Goal: Information Seeking & Learning: Learn about a topic

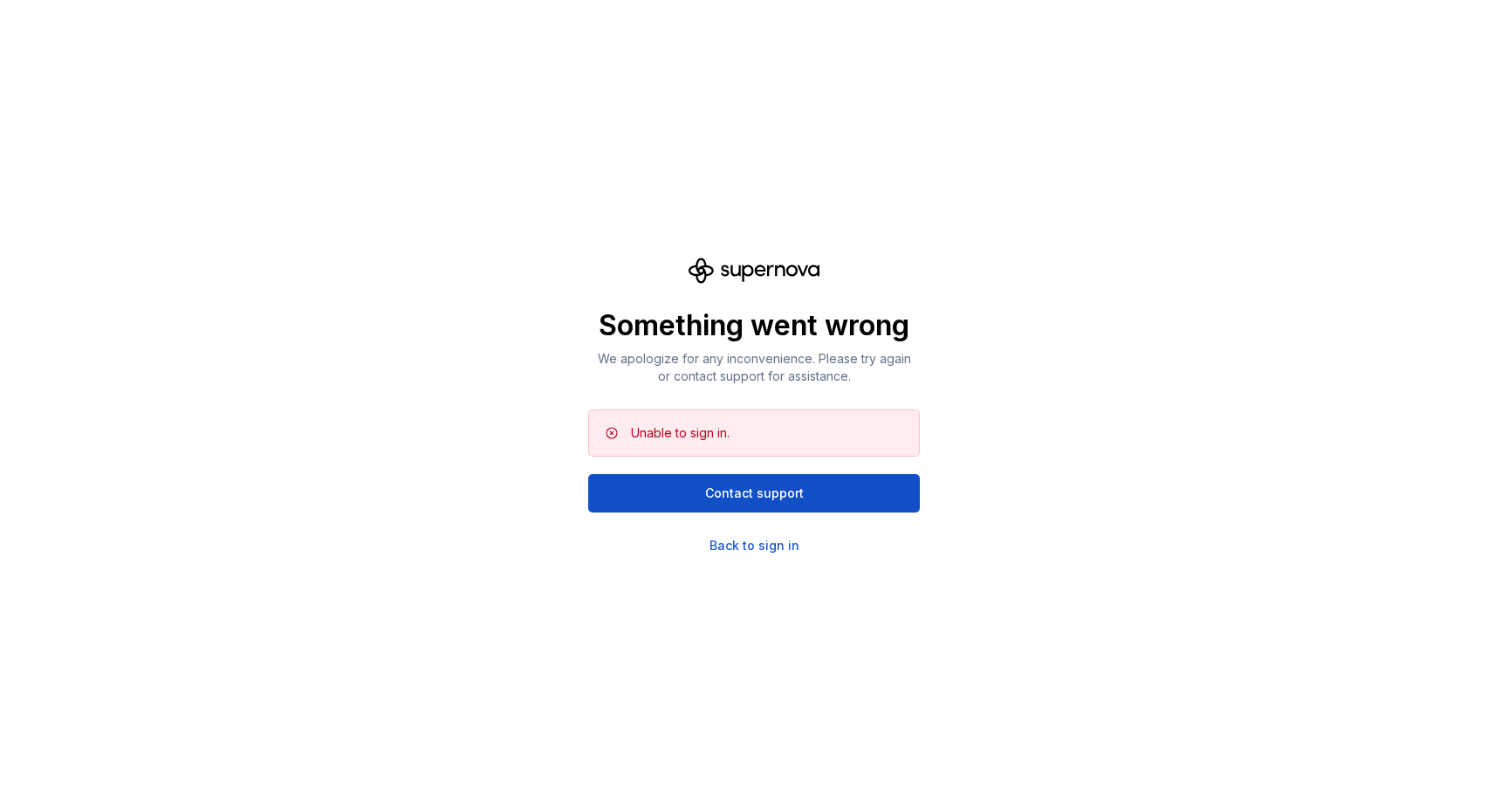
scroll to position [7373, 0]
click at [740, 542] on div "Back to sign in" at bounding box center [754, 546] width 90 height 18
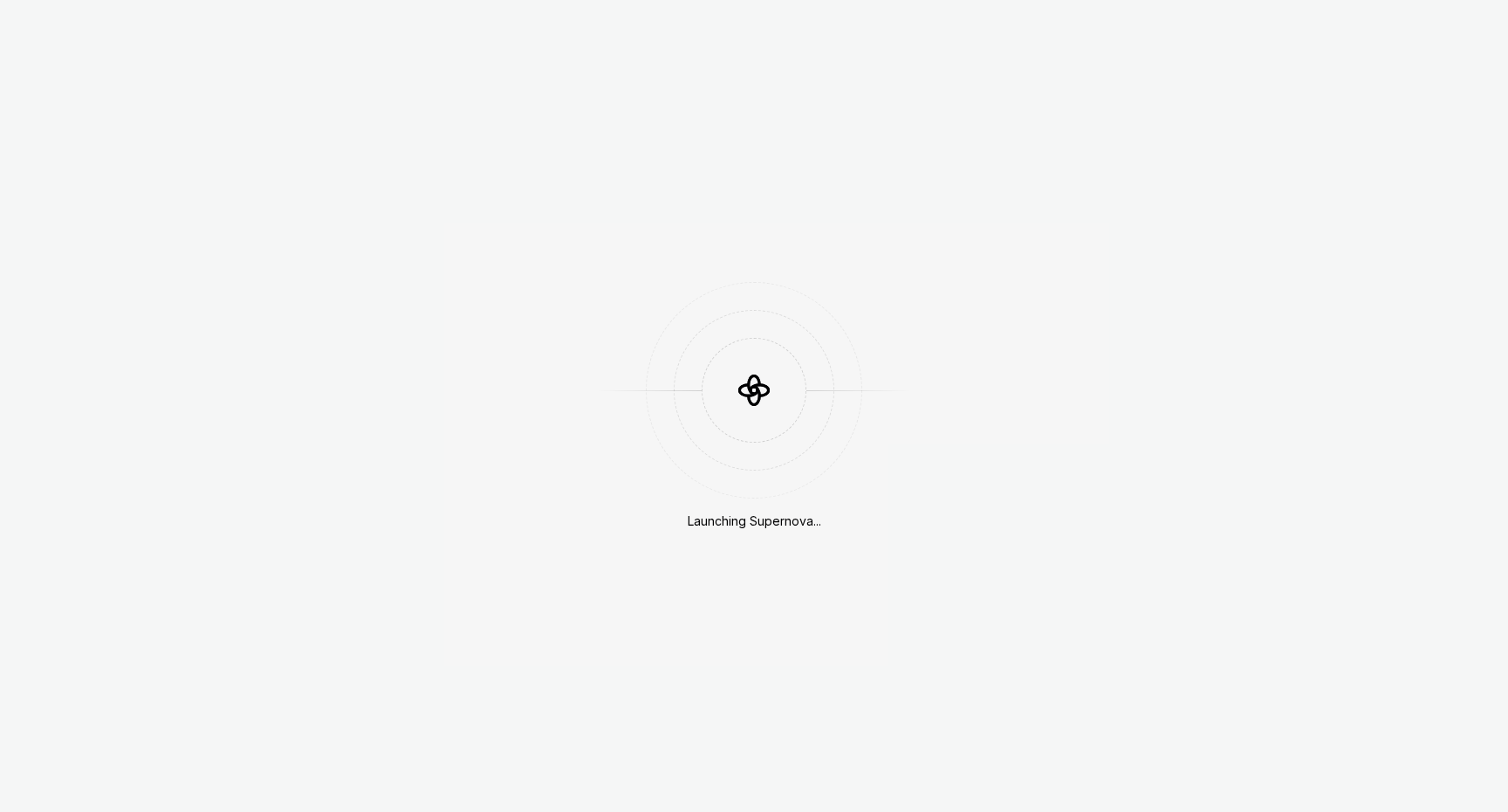
scroll to position [7373, 0]
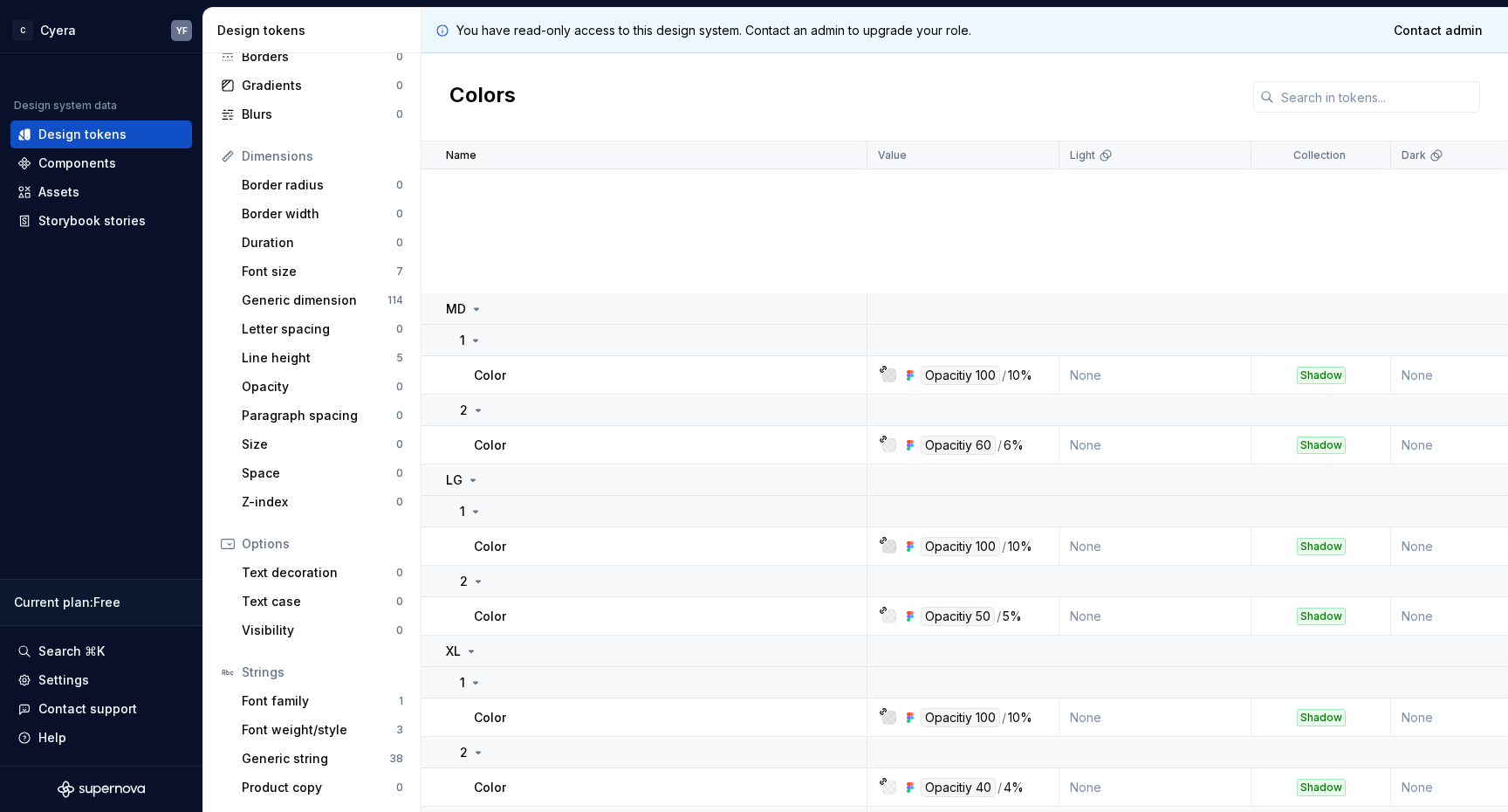
scroll to position [16069, 0]
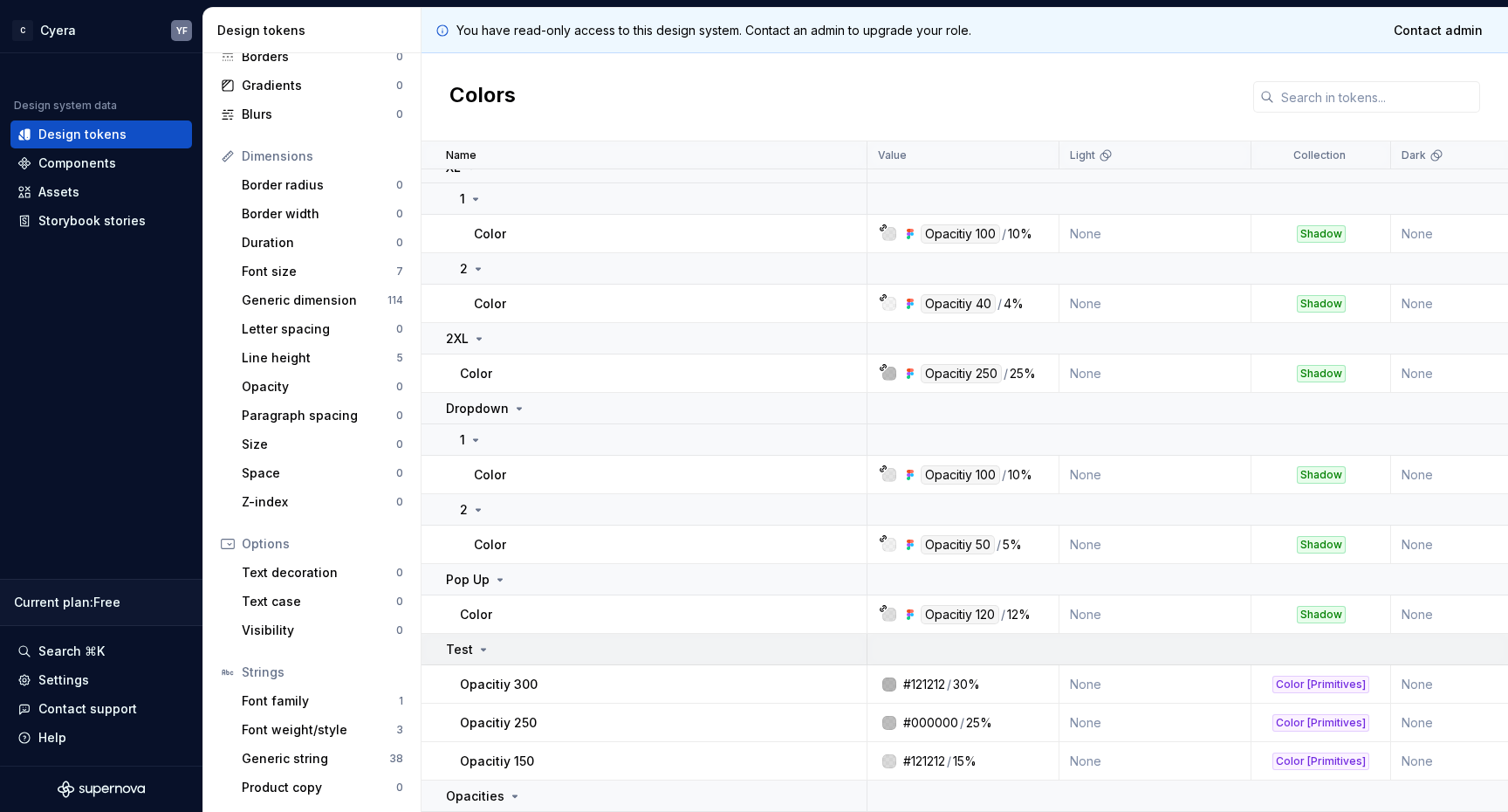
click at [482, 648] on icon at bounding box center [483, 649] width 4 height 2
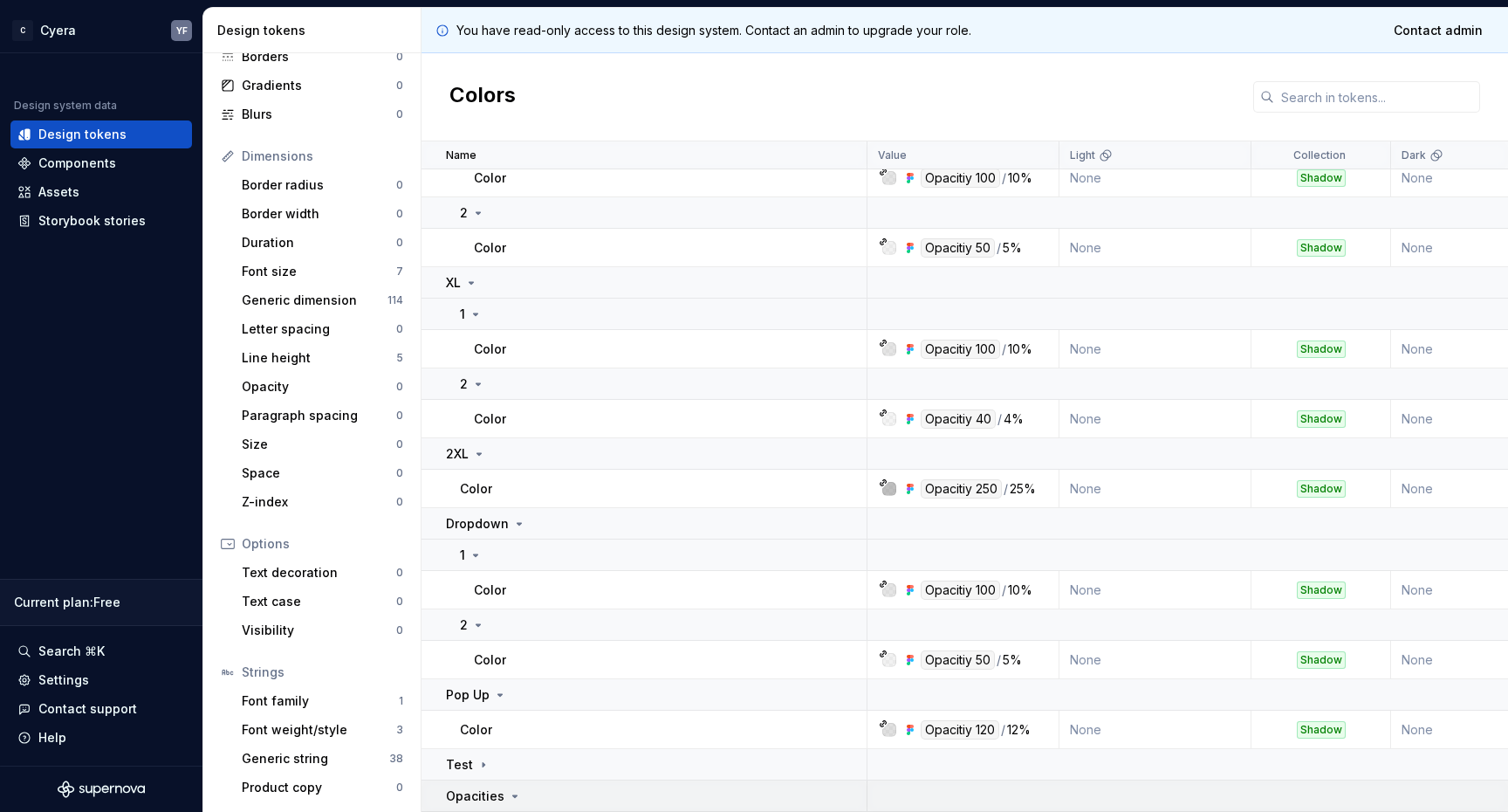
click at [514, 797] on icon at bounding box center [515, 795] width 14 height 14
click at [508, 790] on icon at bounding box center [515, 795] width 14 height 14
click at [513, 795] on icon at bounding box center [515, 796] width 4 height 2
click at [496, 692] on icon at bounding box center [500, 695] width 14 height 14
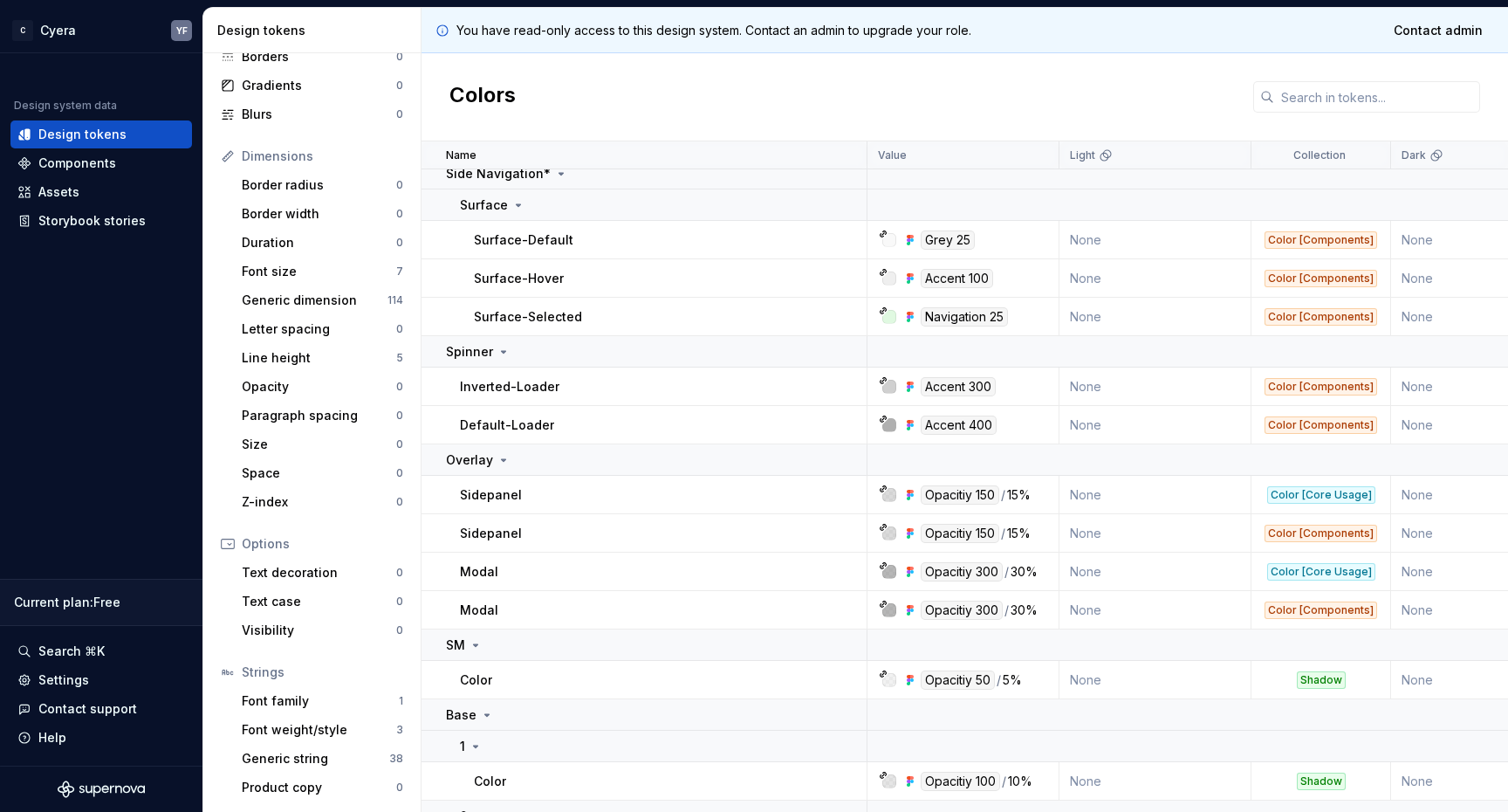
scroll to position [15008, 0]
click at [500, 351] on icon at bounding box center [503, 353] width 14 height 14
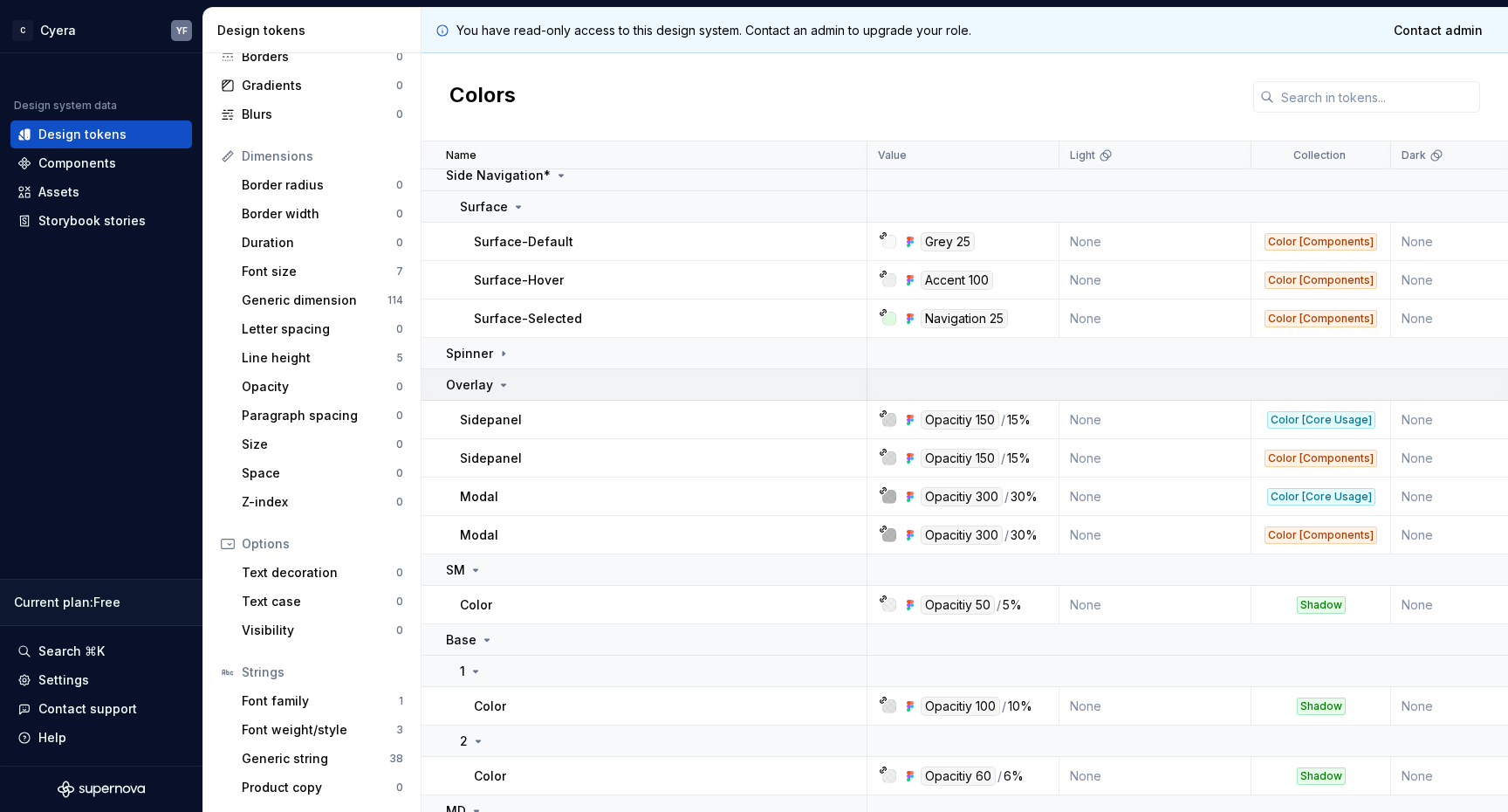
click at [500, 378] on icon at bounding box center [503, 385] width 14 height 14
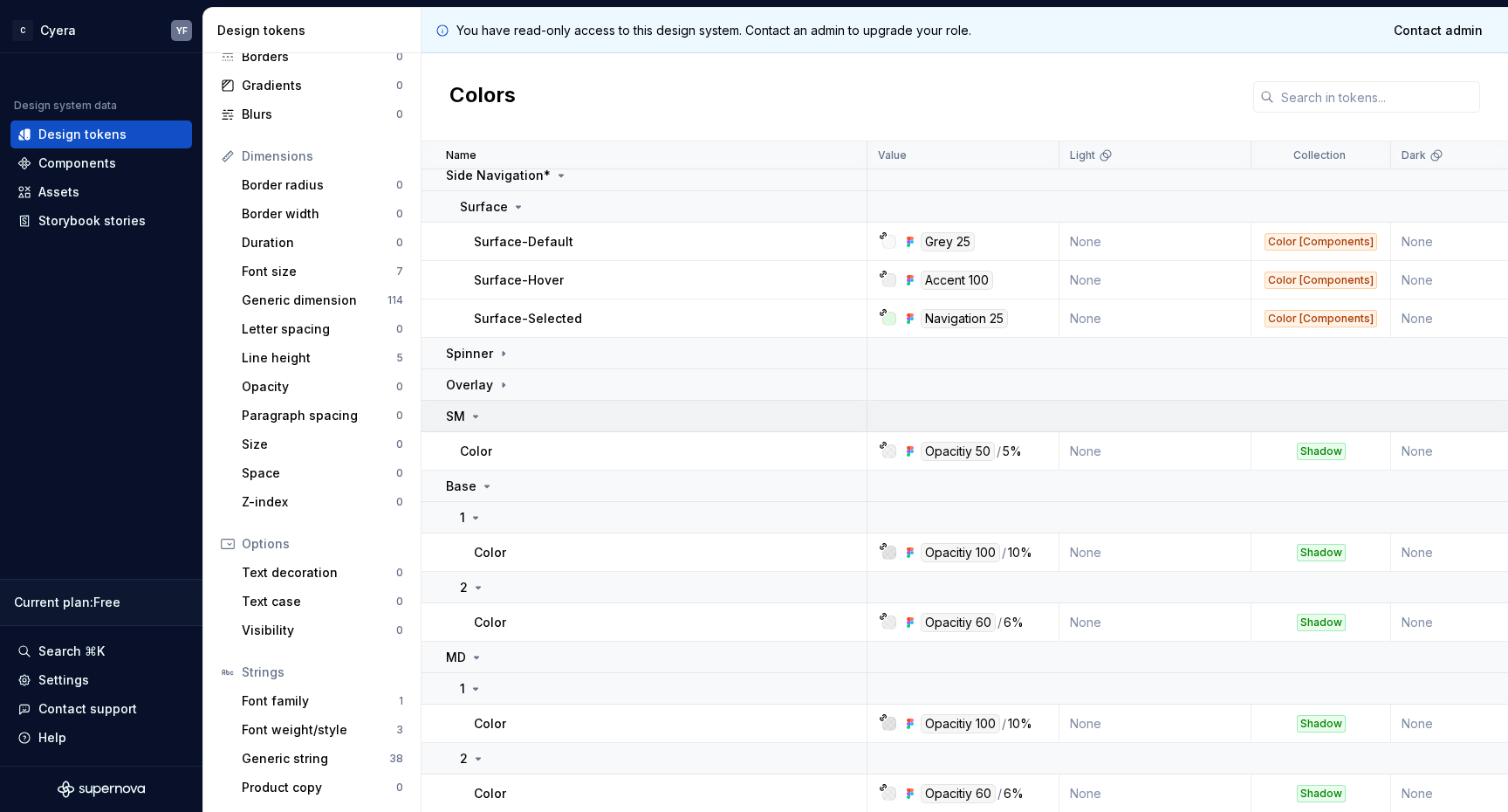
click at [482, 413] on icon at bounding box center [476, 416] width 14 height 14
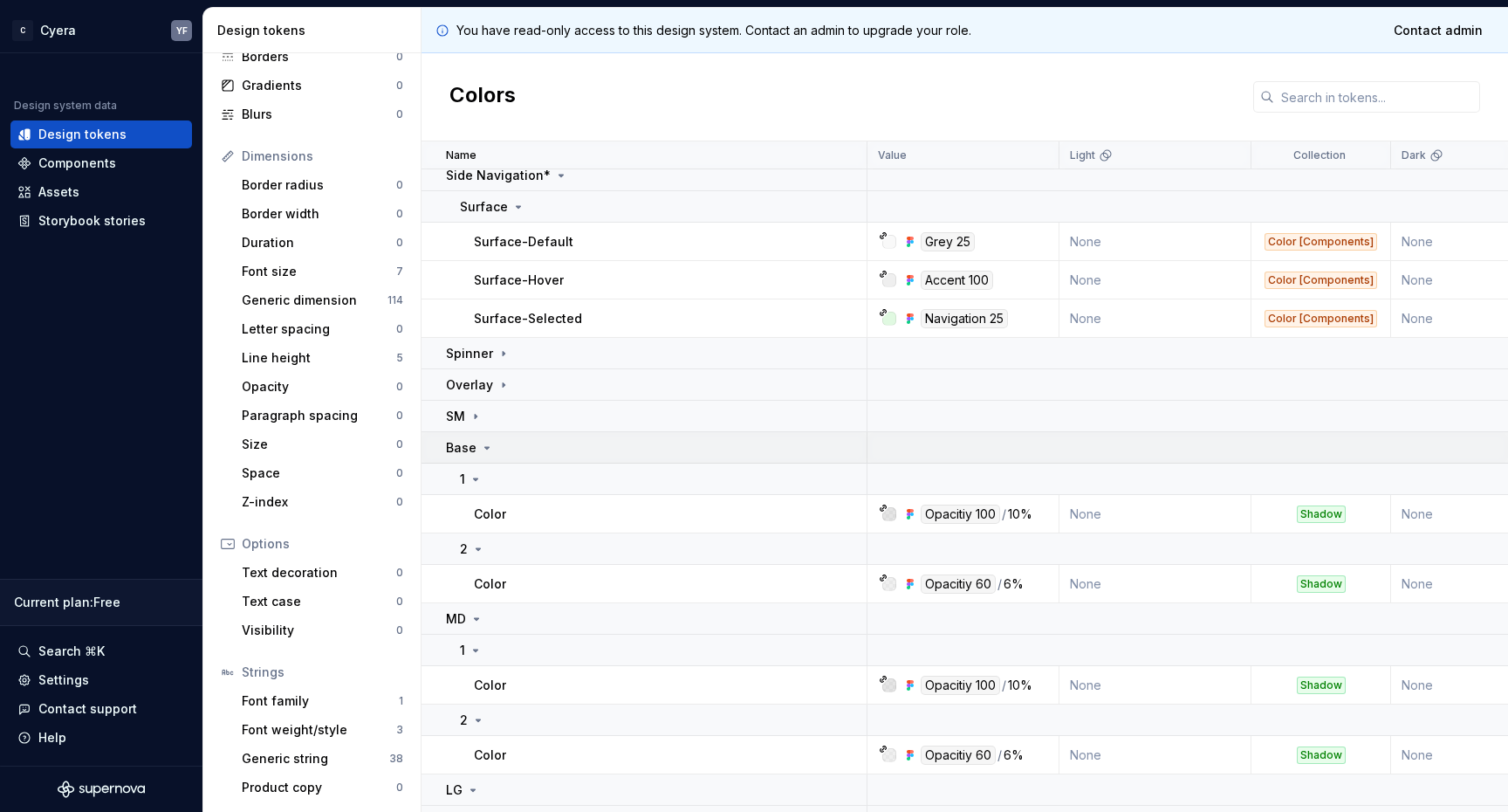
click at [485, 447] on icon at bounding box center [487, 447] width 4 height 2
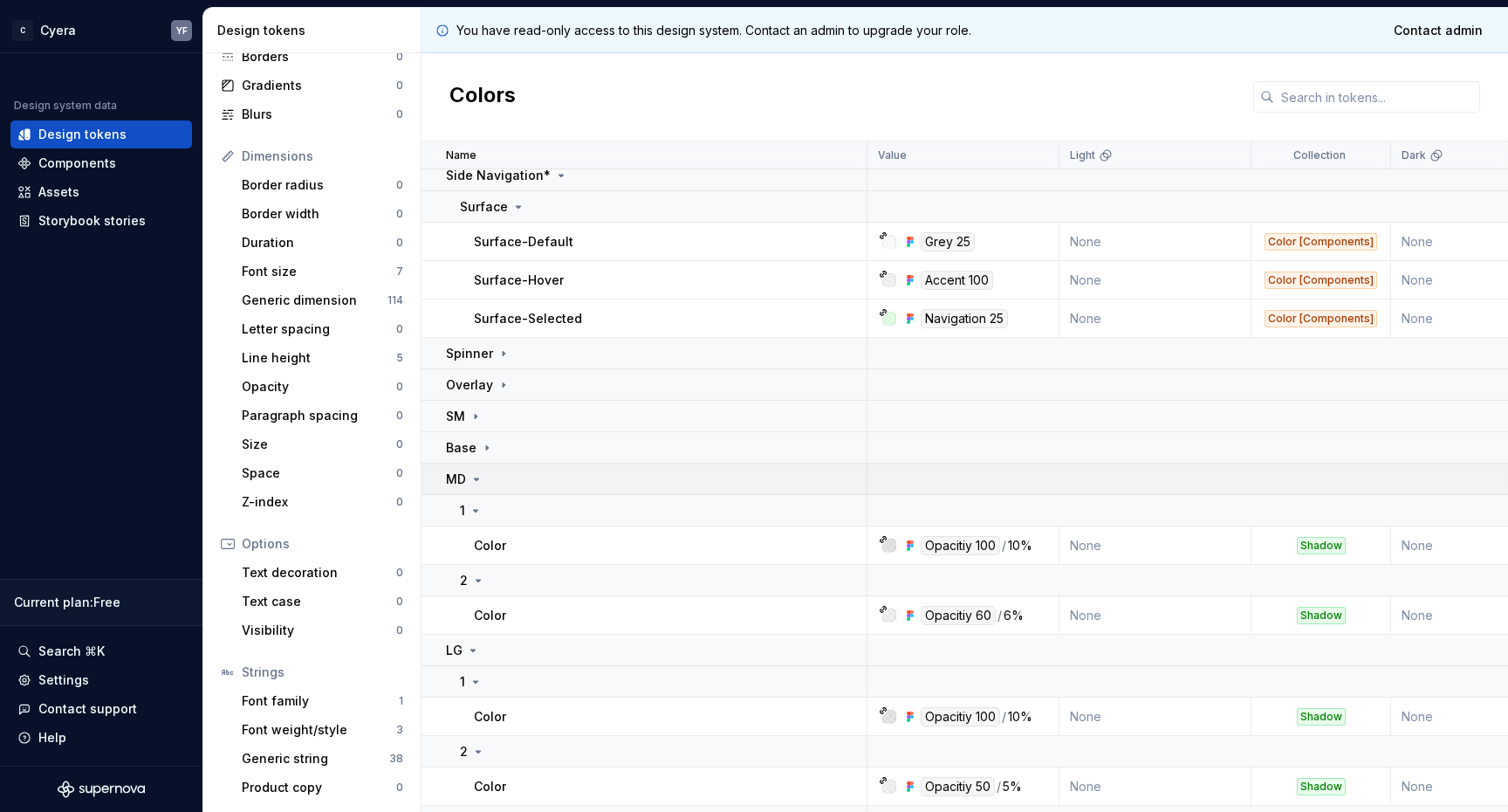
click at [480, 479] on icon at bounding box center [477, 479] width 14 height 14
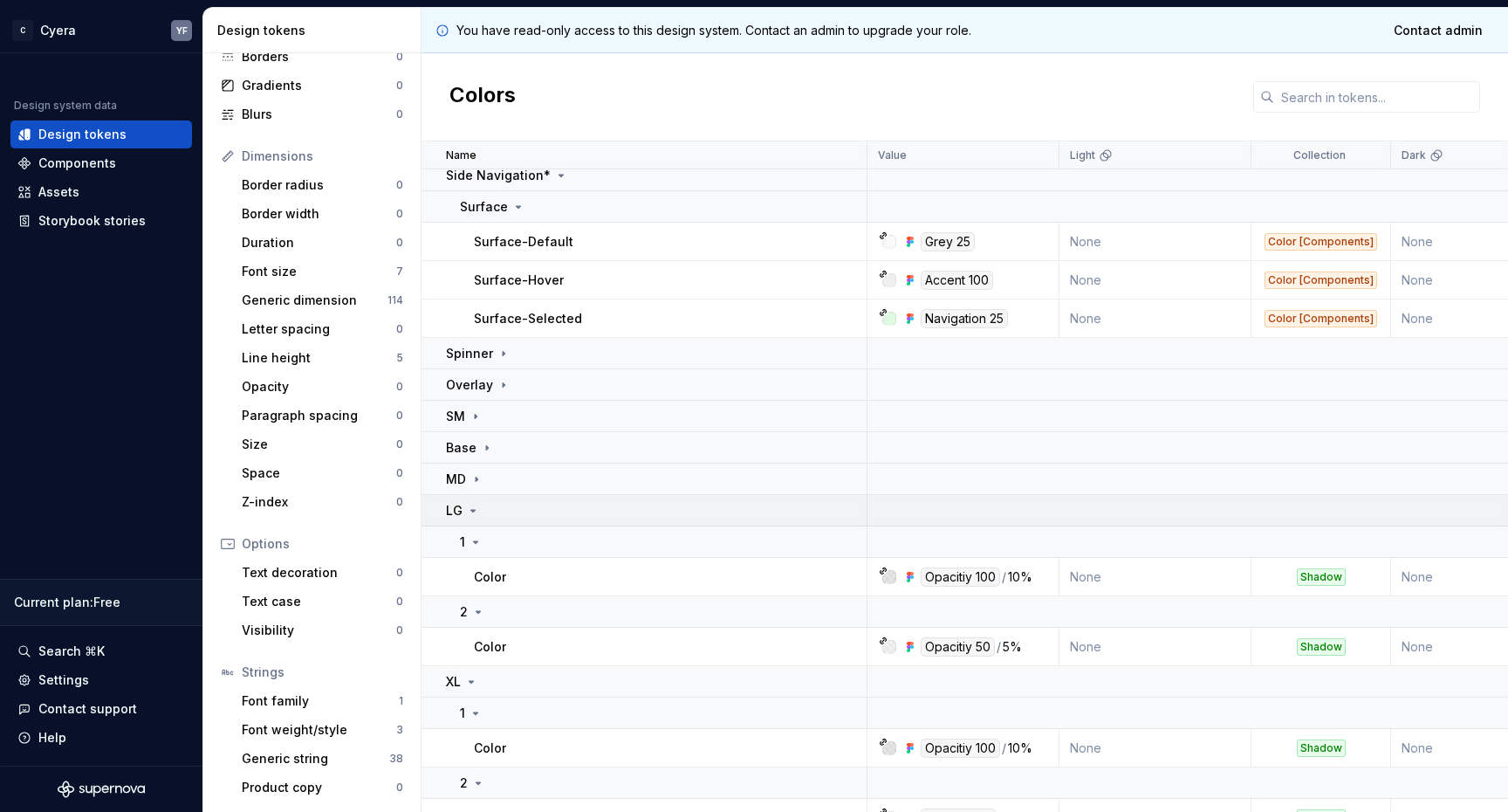
click at [471, 507] on icon at bounding box center [473, 511] width 14 height 14
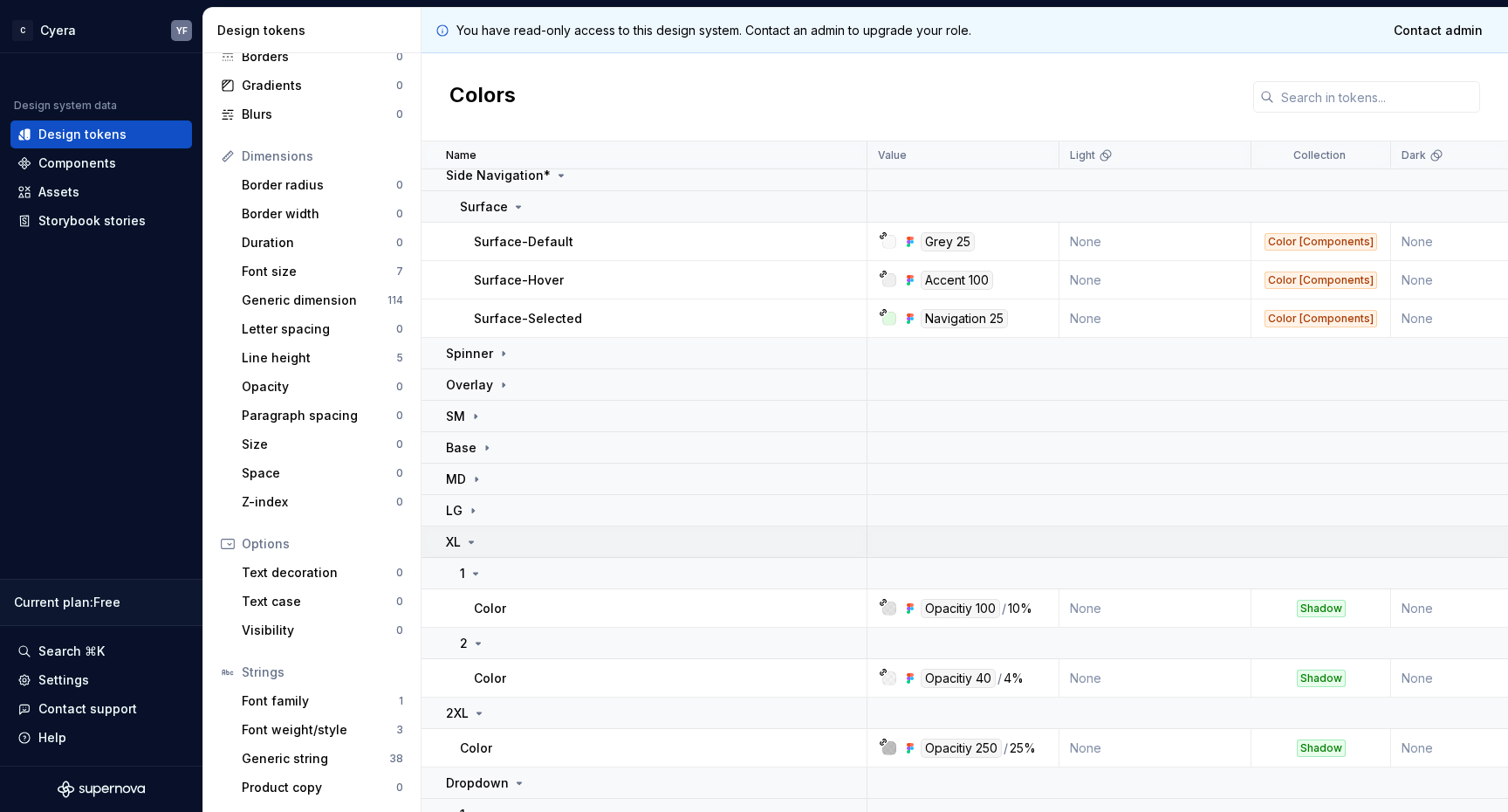
click at [476, 538] on icon at bounding box center [471, 542] width 14 height 14
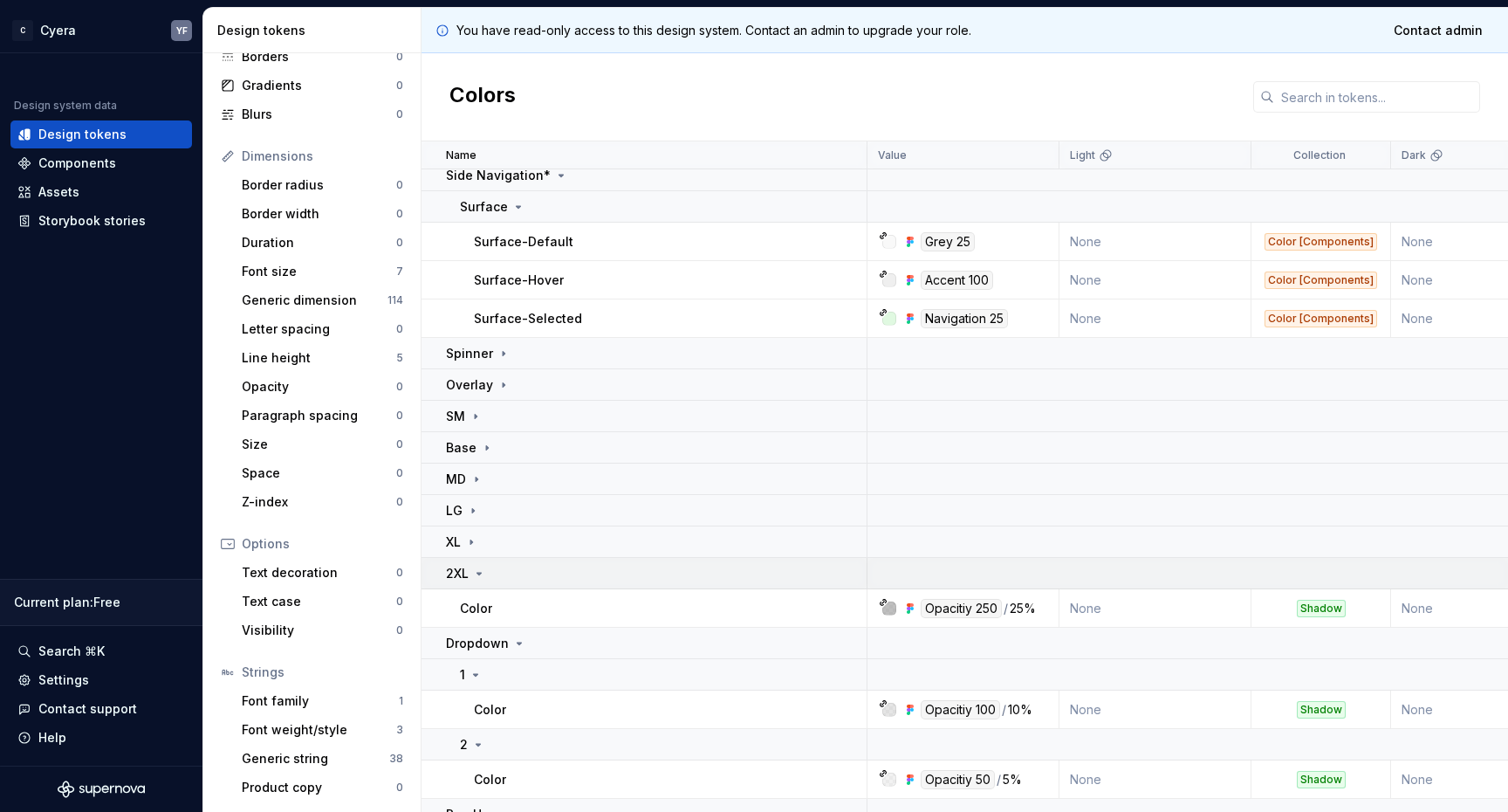
click at [476, 570] on icon at bounding box center [479, 573] width 14 height 14
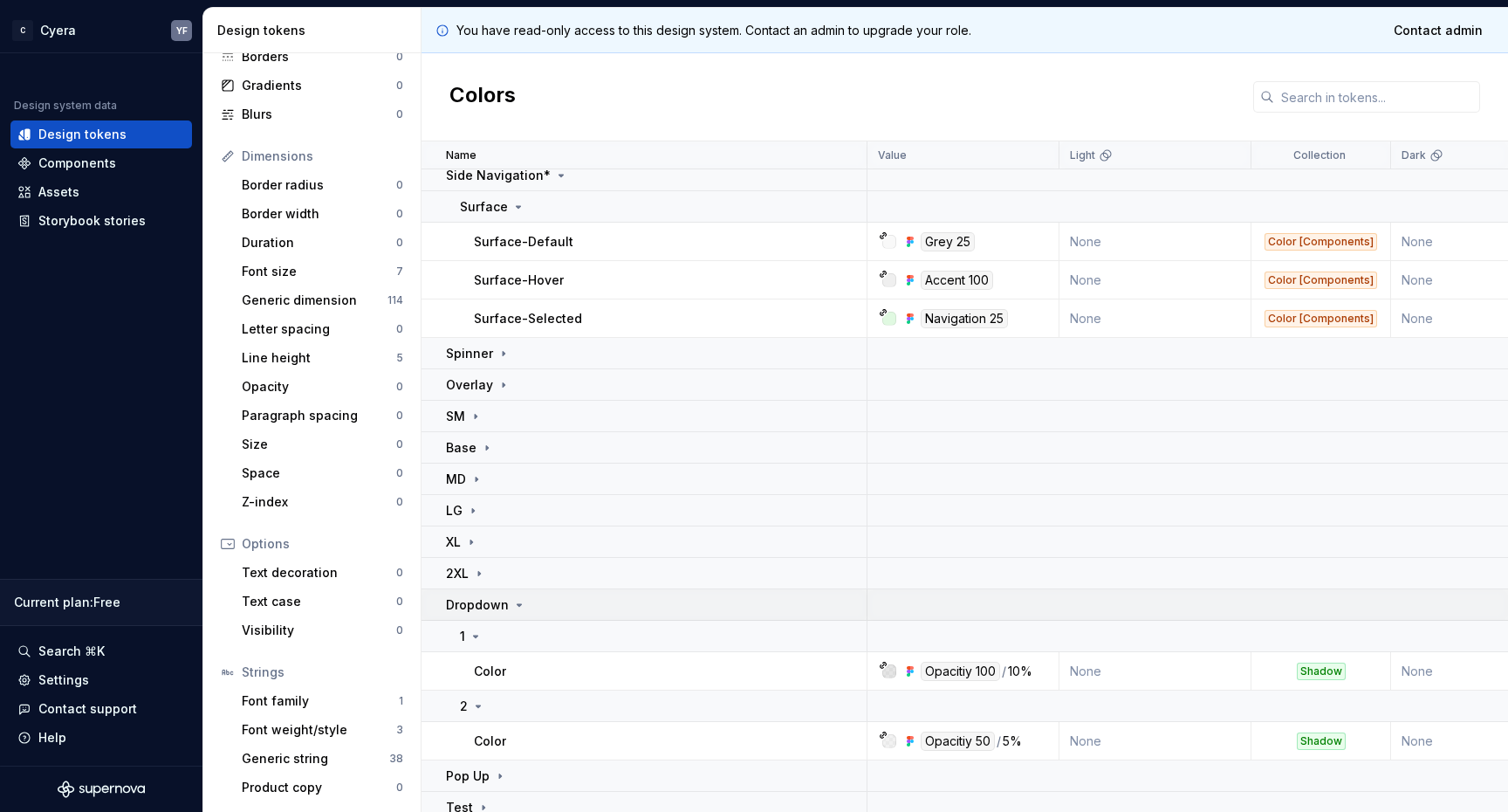
click at [521, 605] on icon at bounding box center [520, 604] width 14 height 14
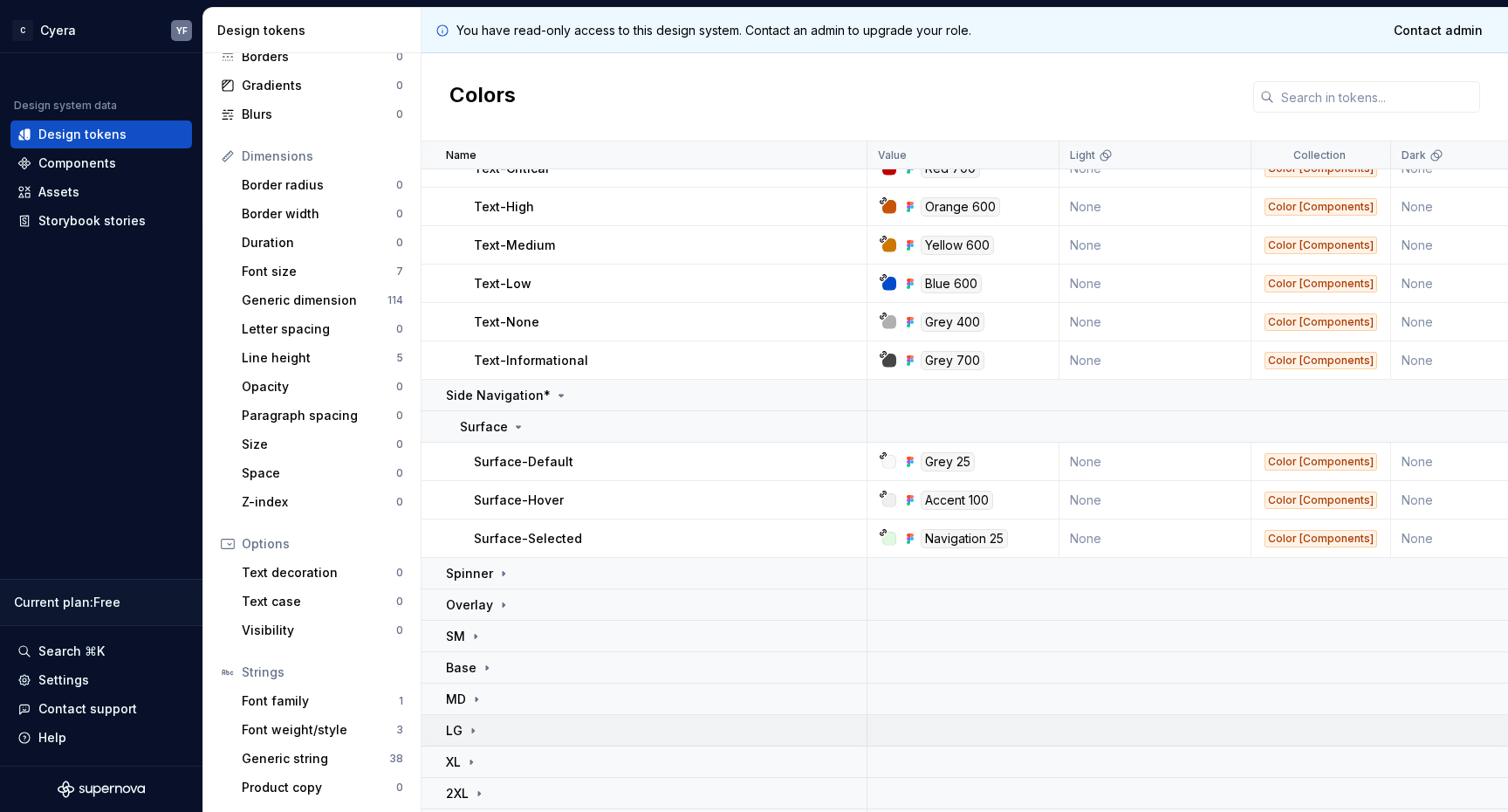
scroll to position [14776, 0]
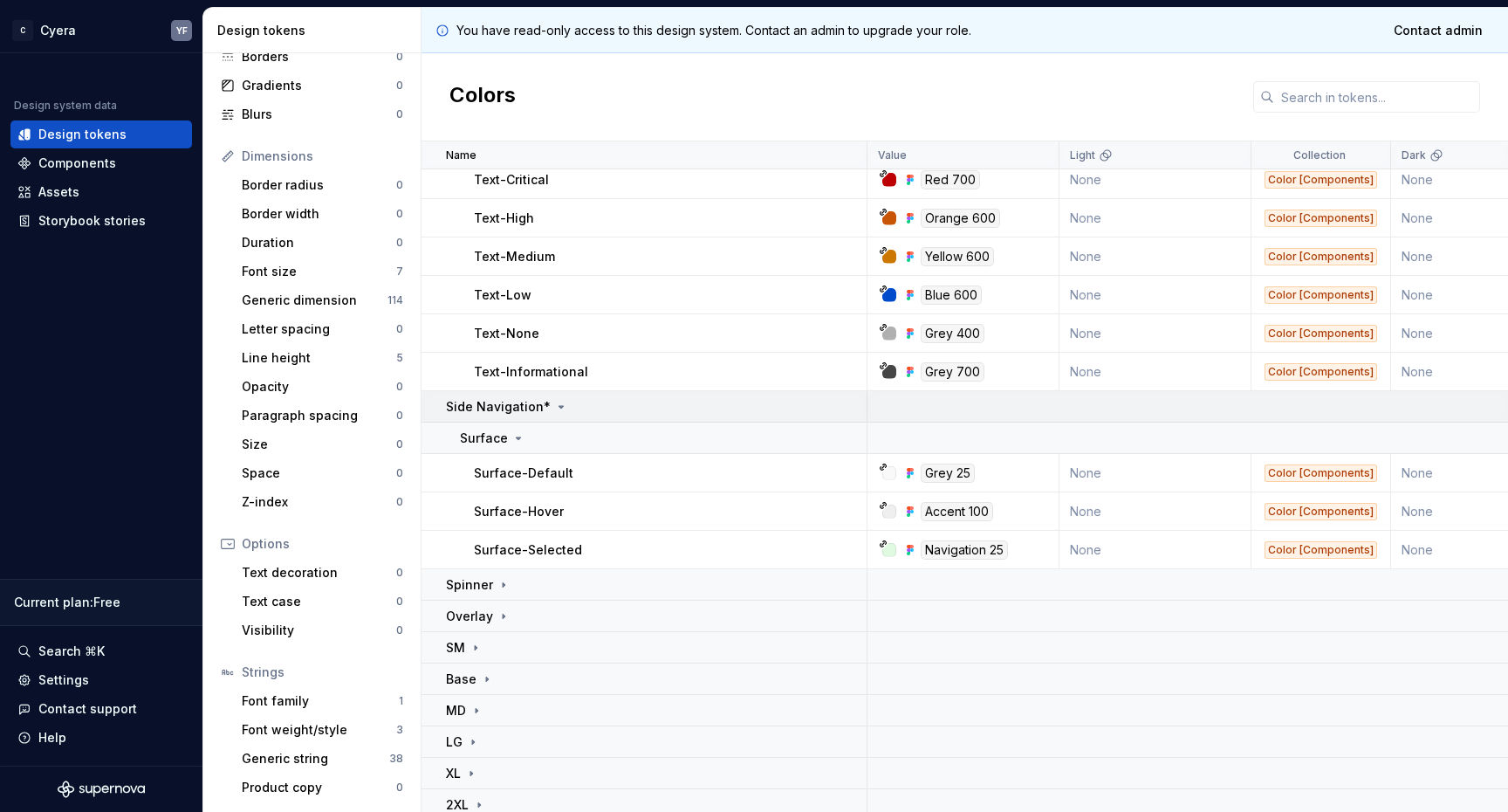
click at [558, 406] on icon at bounding box center [561, 406] width 14 height 14
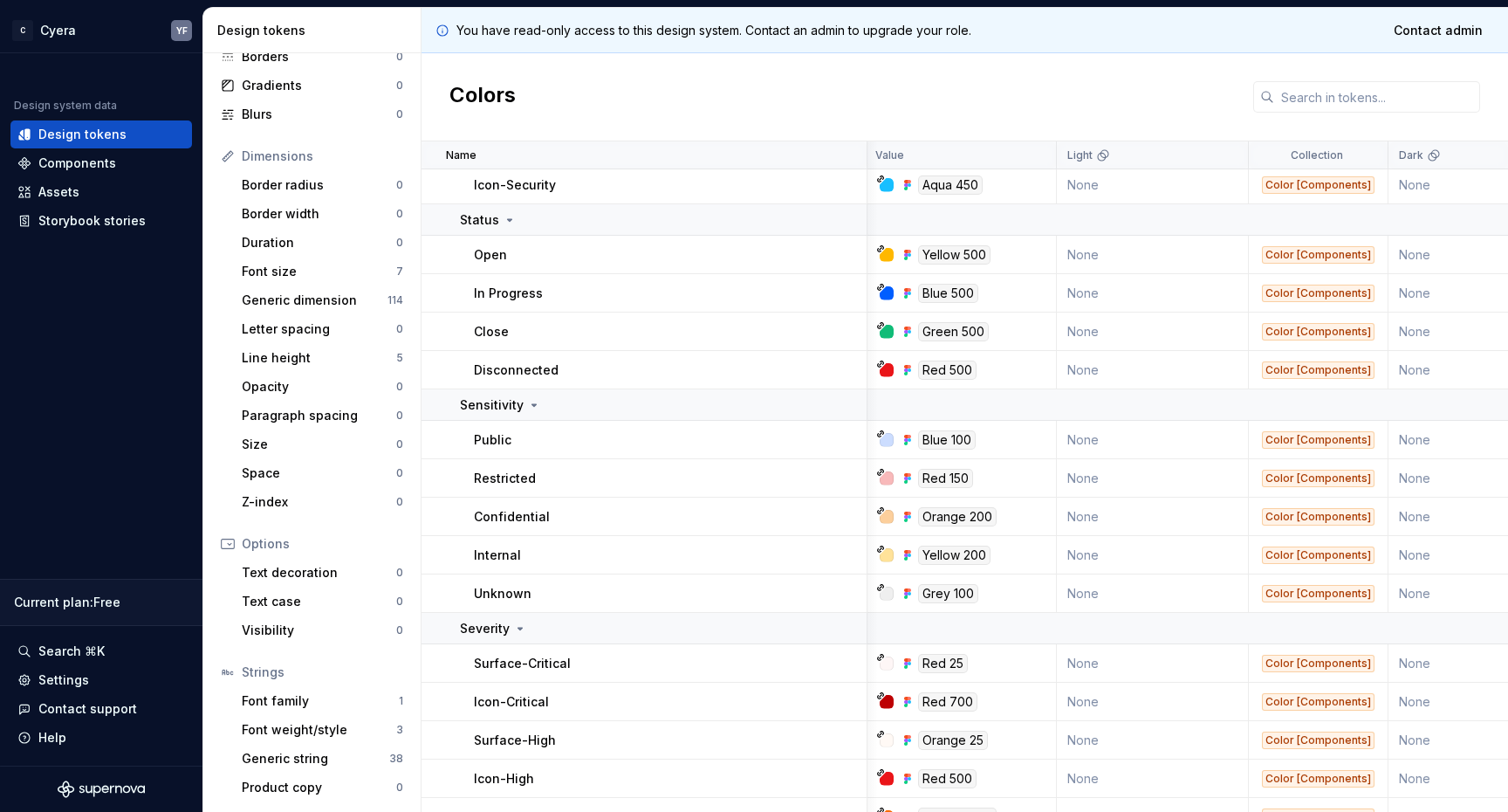
scroll to position [13657, 3]
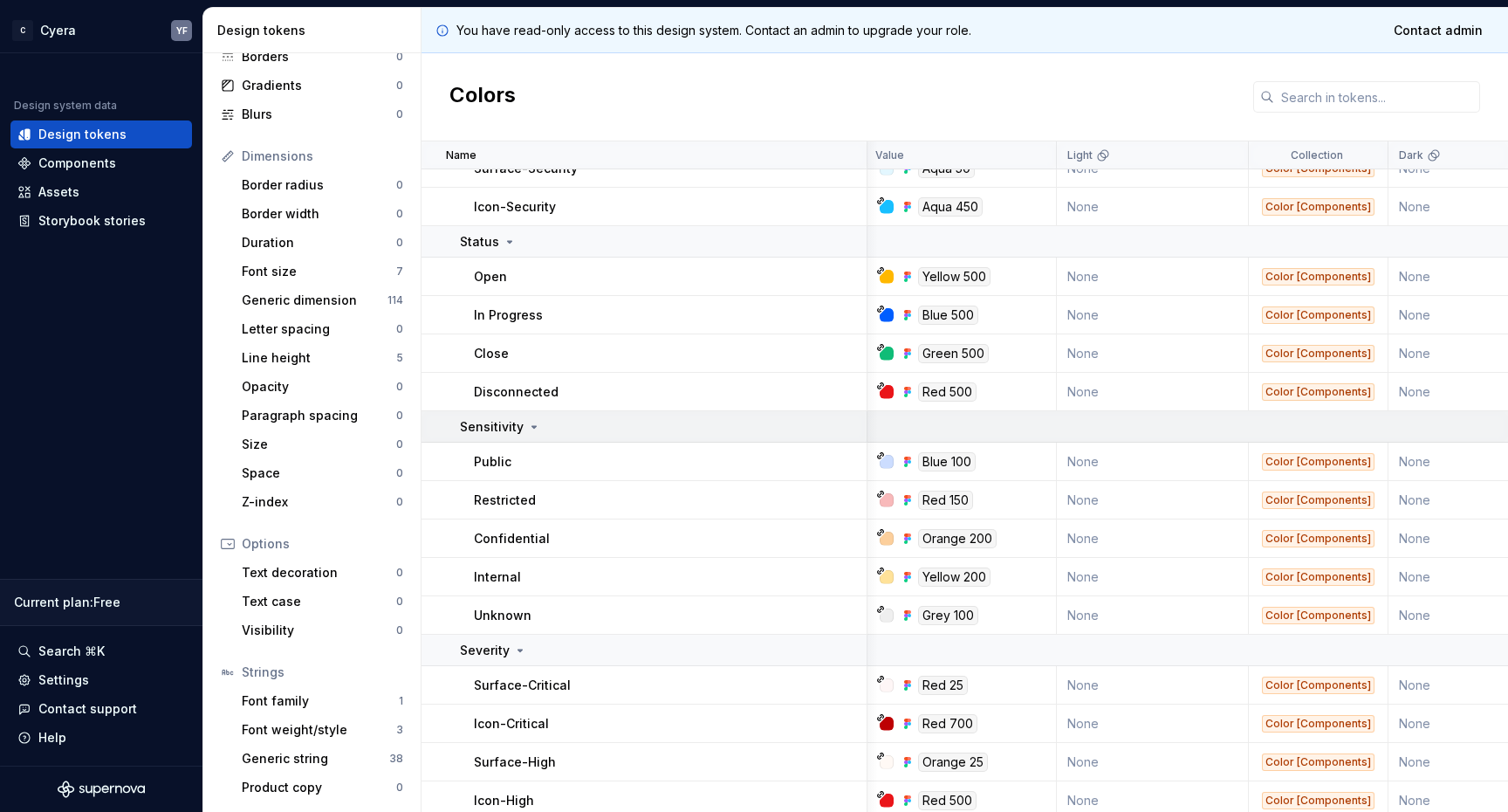
click at [529, 426] on icon at bounding box center [534, 427] width 14 height 14
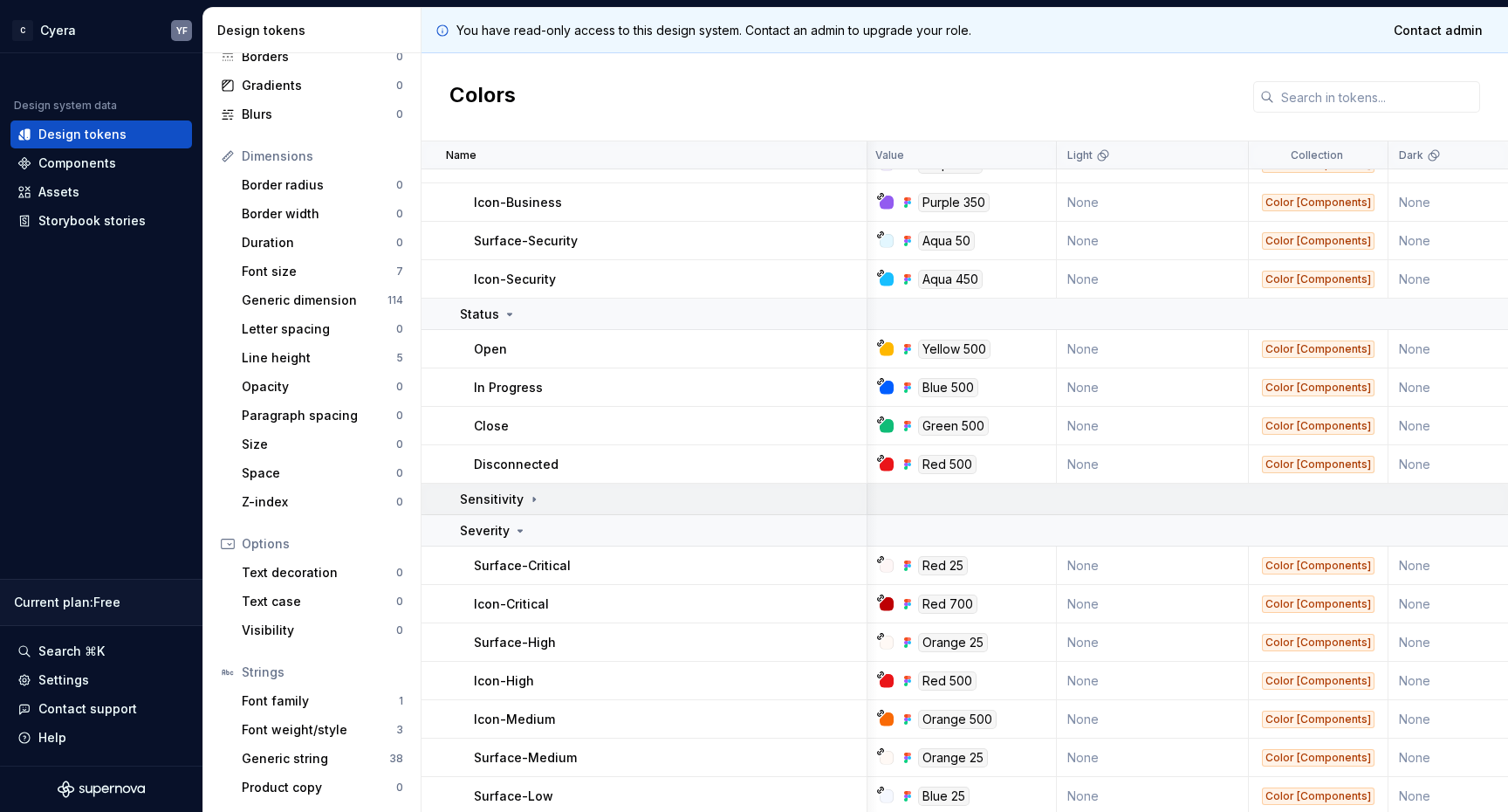
scroll to position [13573, 3]
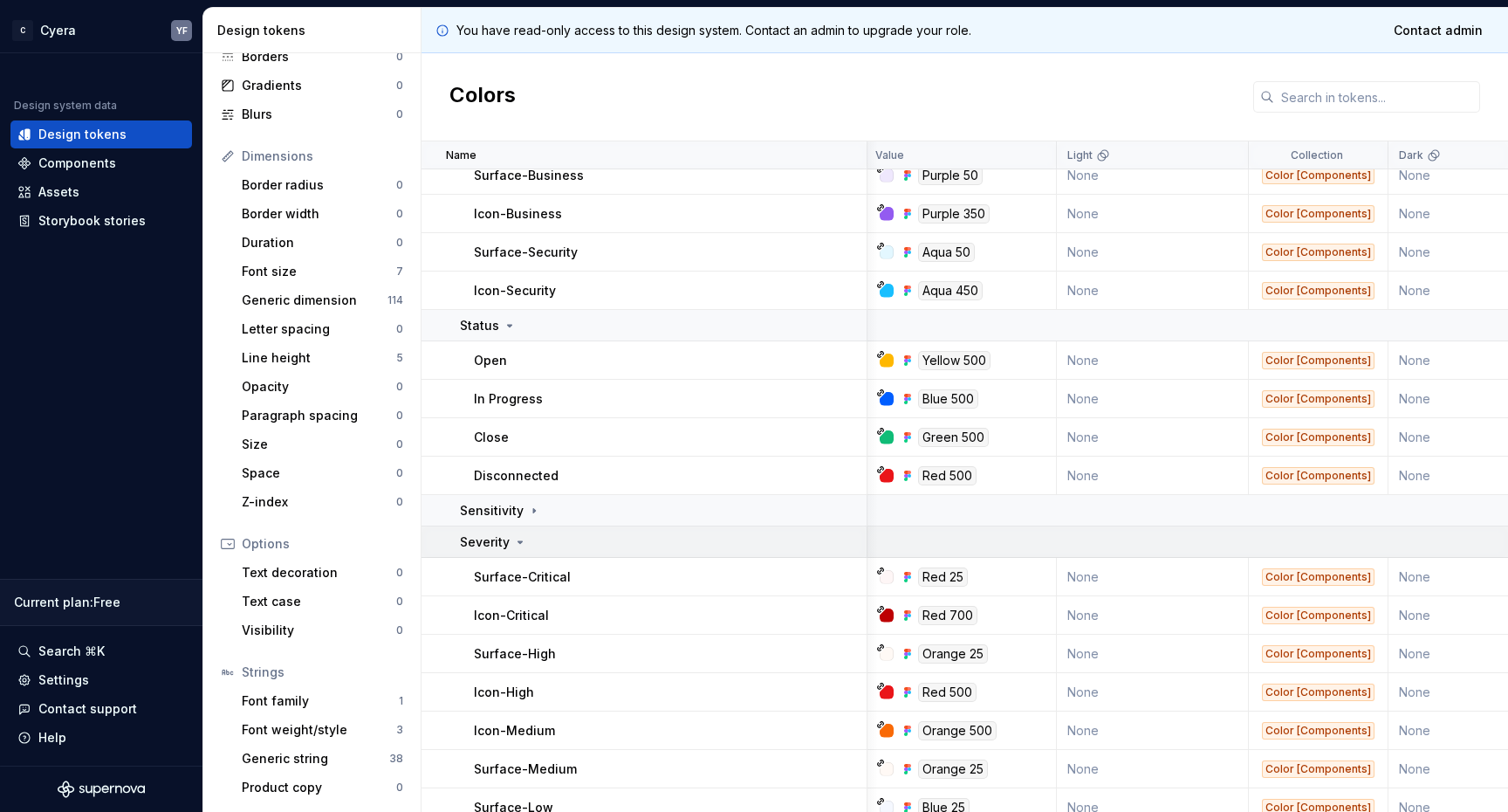
click at [521, 537] on icon at bounding box center [520, 542] width 14 height 14
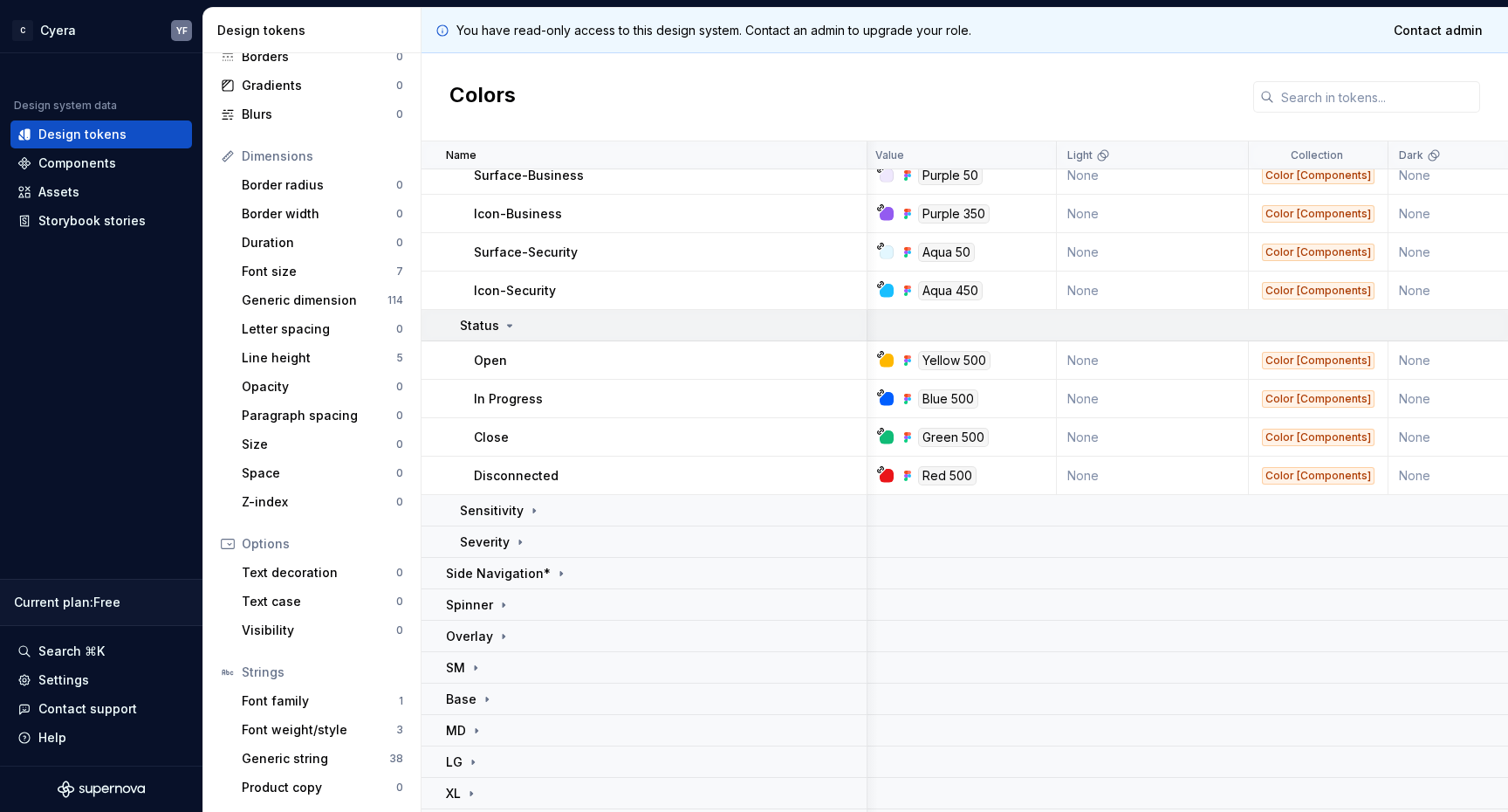
click at [505, 327] on icon at bounding box center [510, 326] width 14 height 14
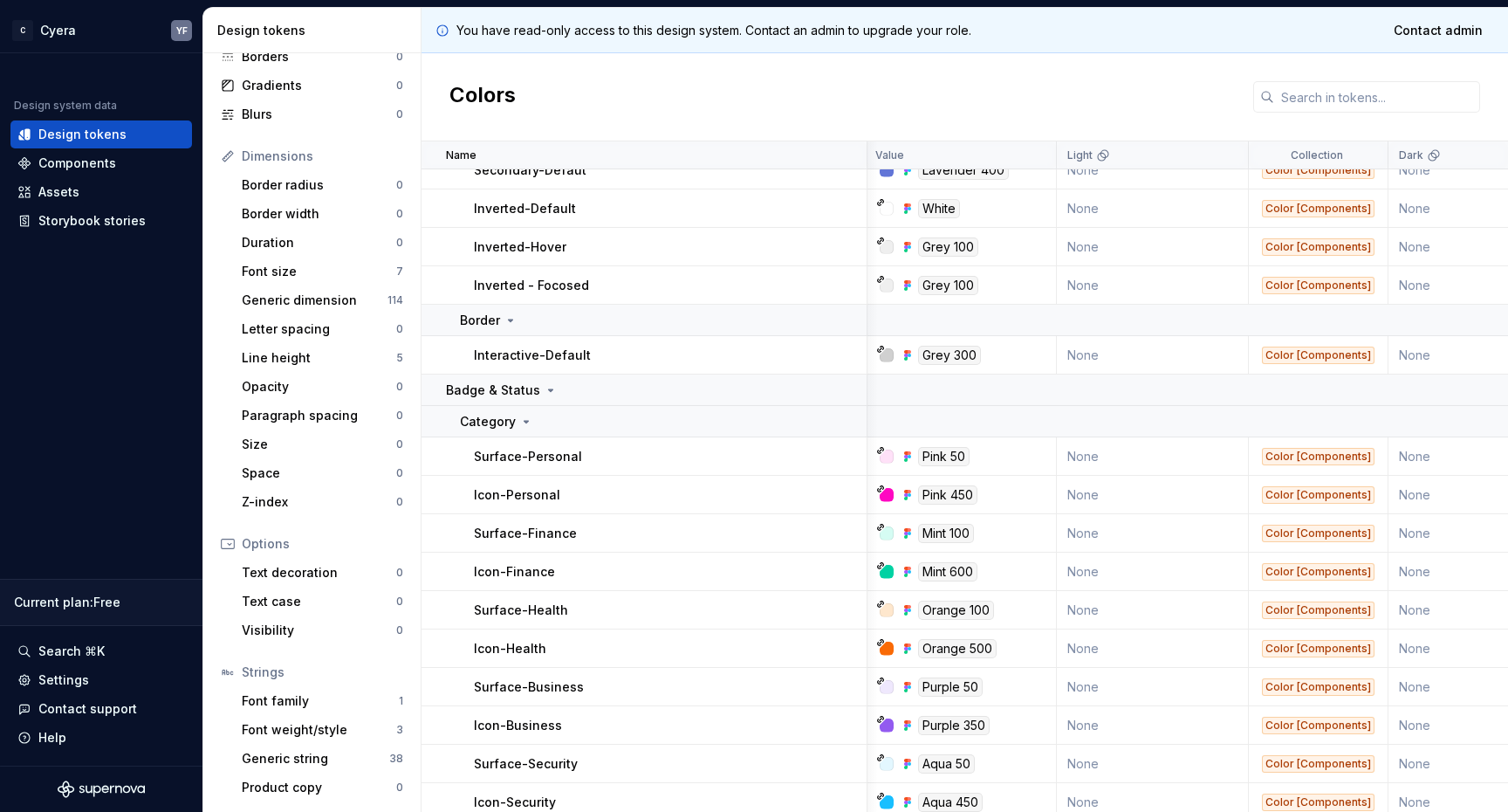
scroll to position [13091, 3]
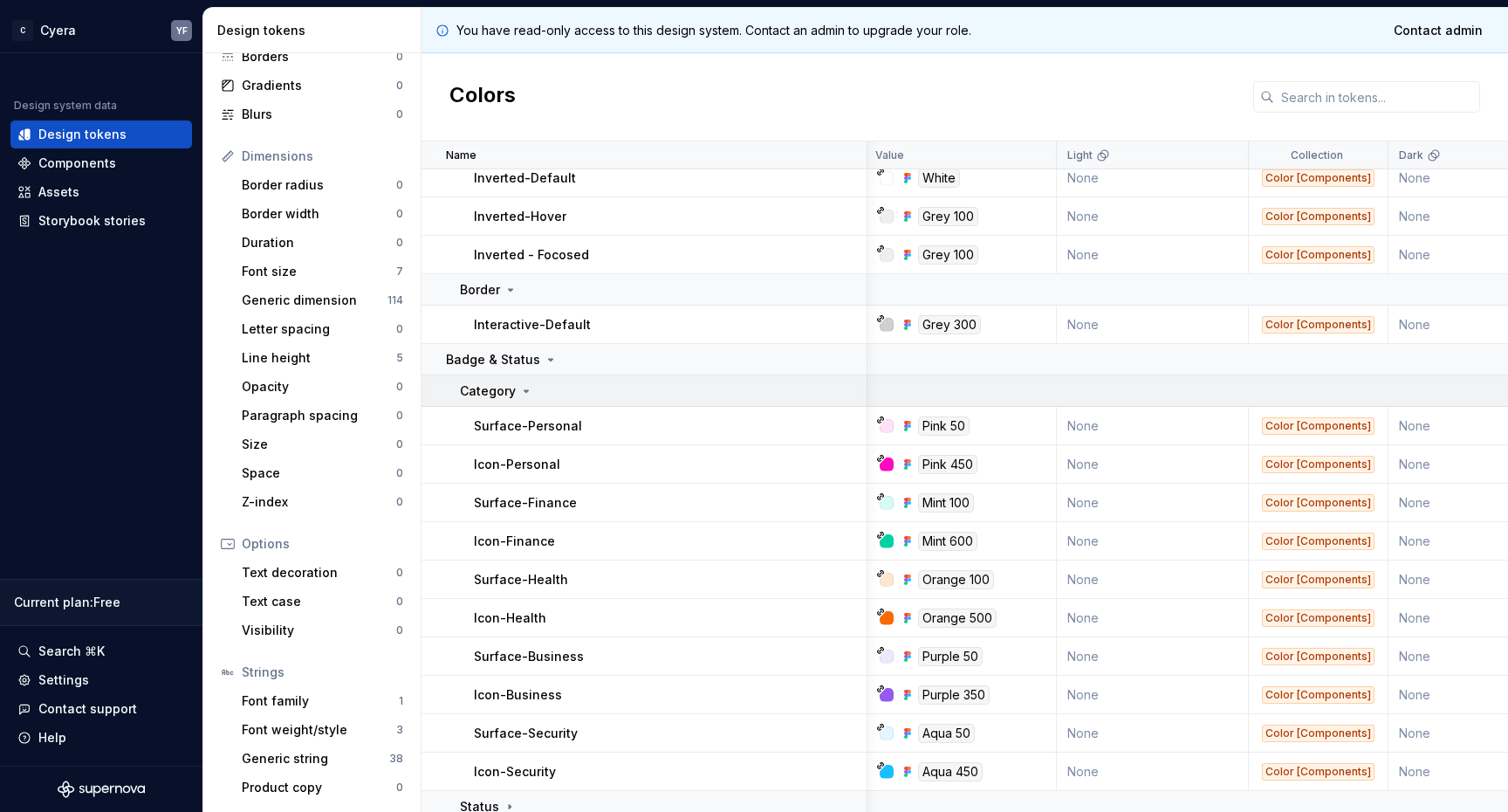
click at [523, 395] on icon at bounding box center [526, 391] width 14 height 14
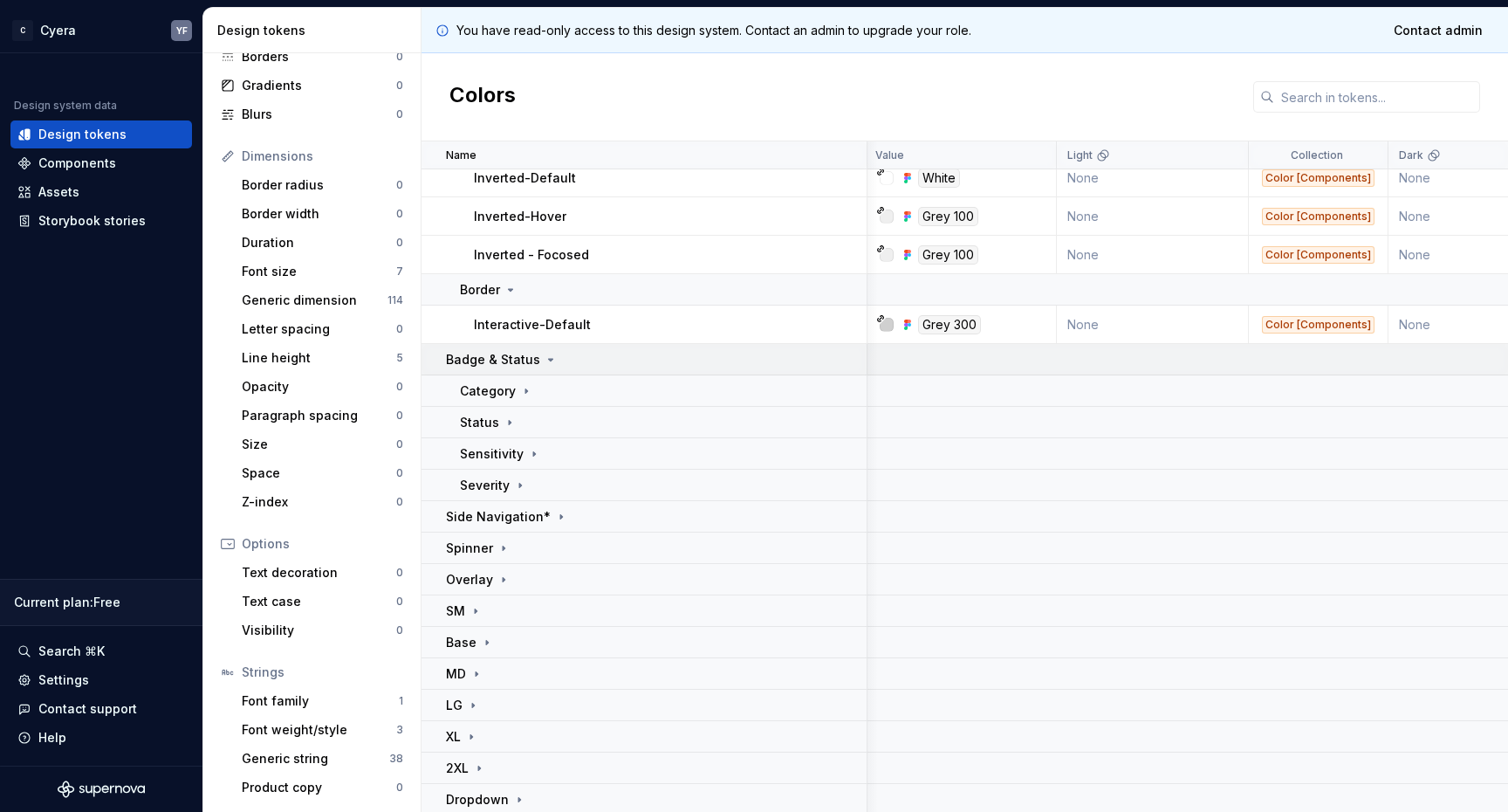
click at [545, 361] on icon at bounding box center [551, 360] width 14 height 14
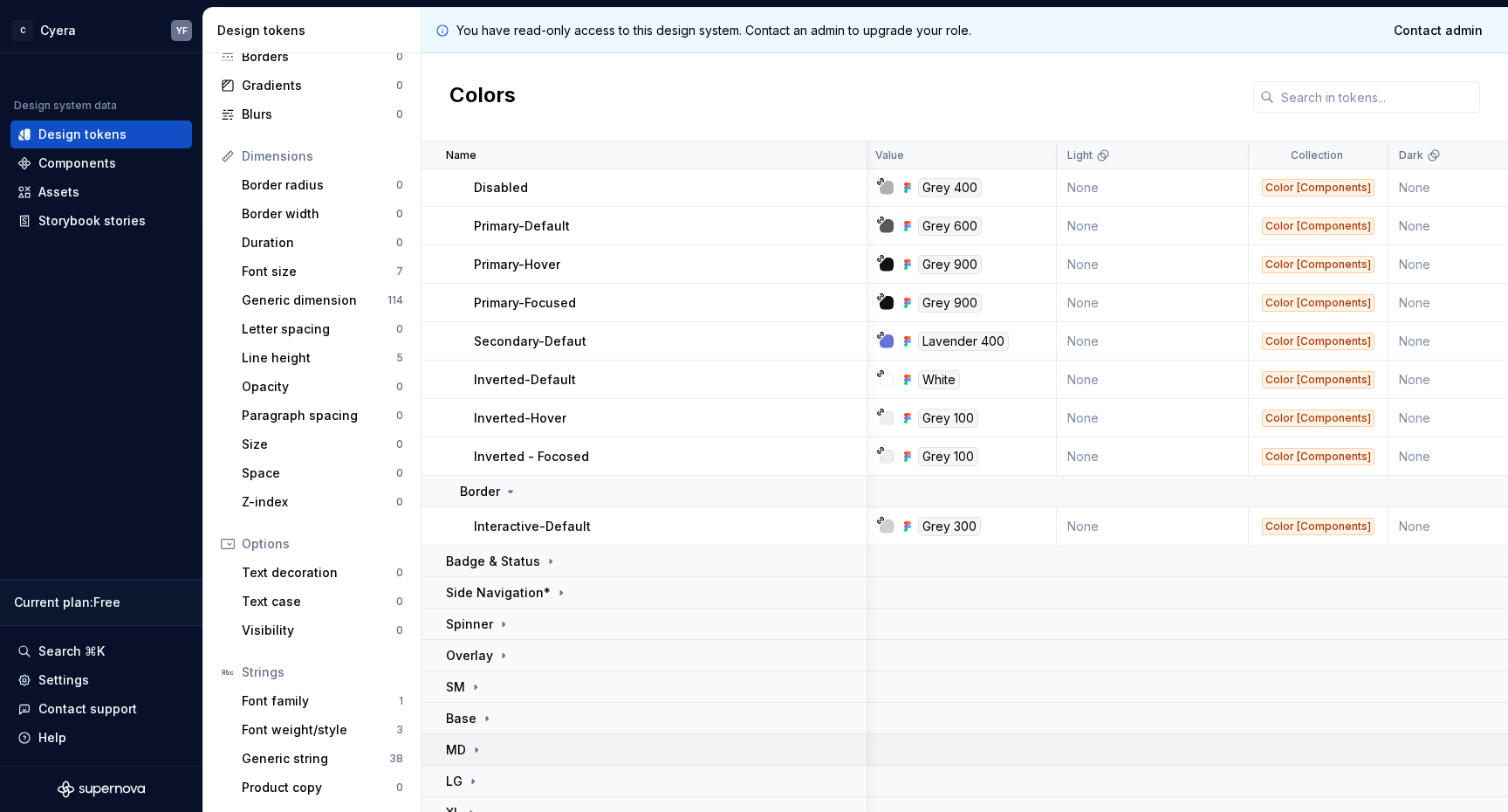
scroll to position [12869, 3]
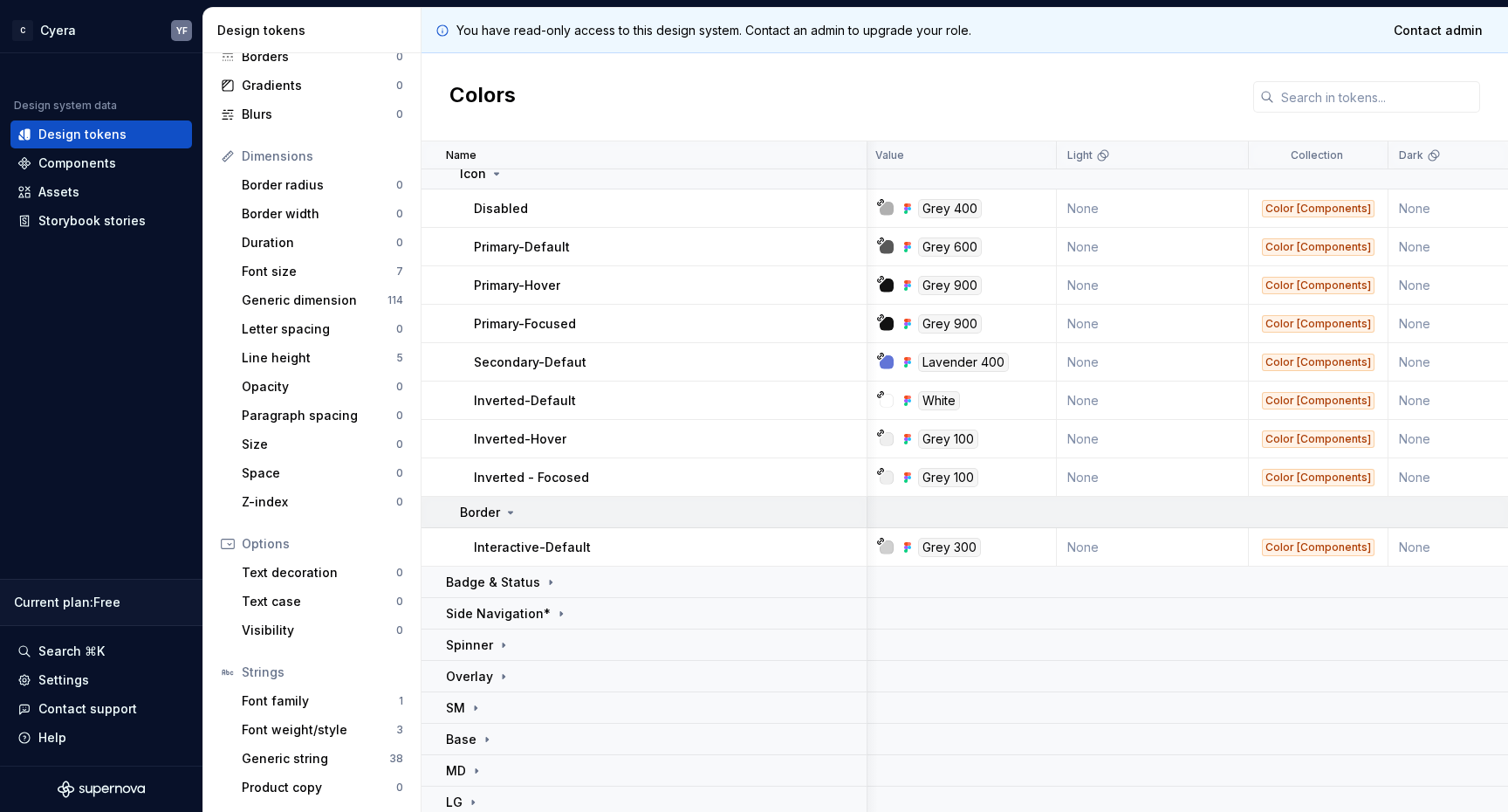
click at [508, 513] on icon at bounding box center [511, 512] width 14 height 14
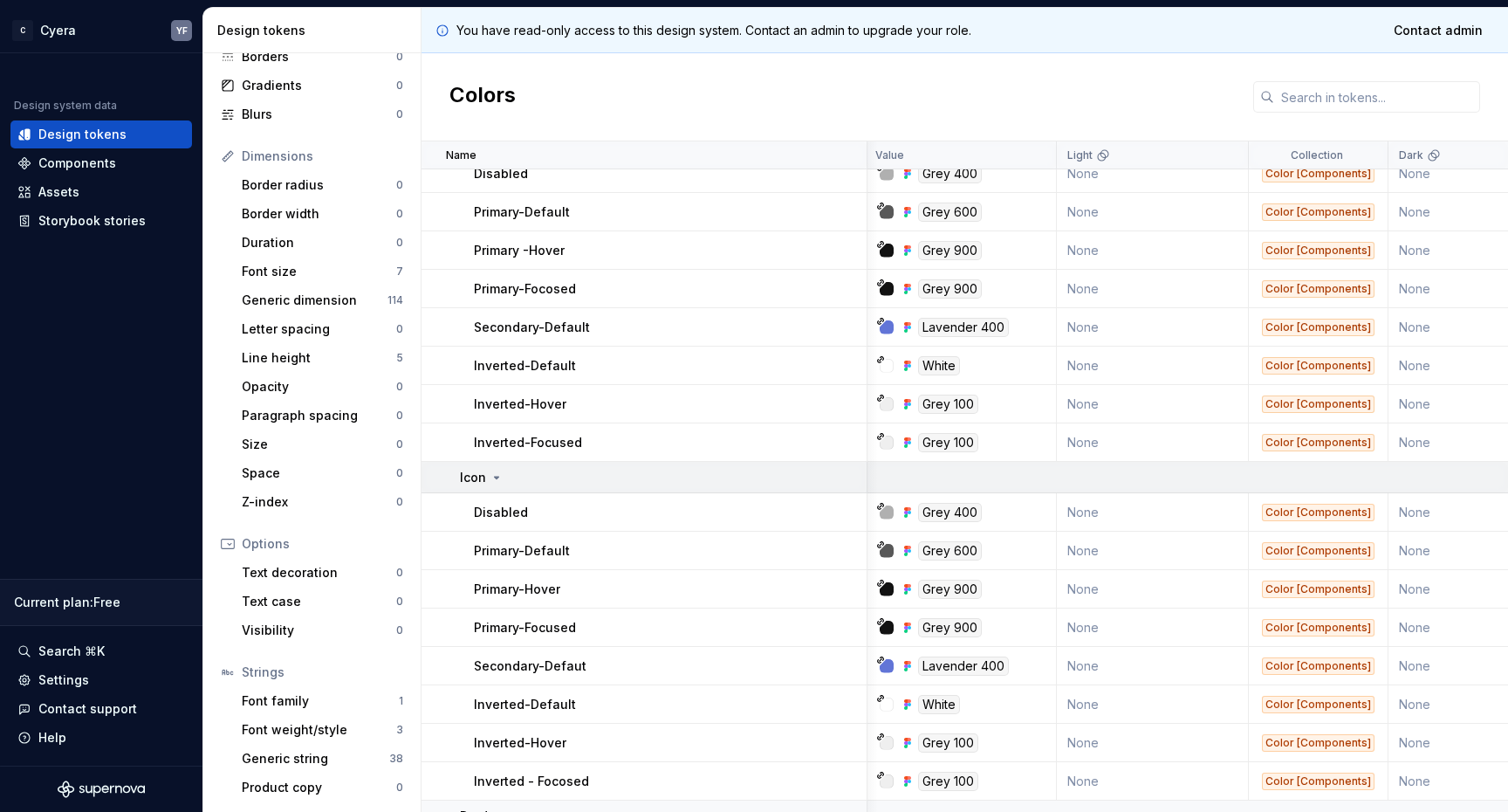
click at [495, 479] on icon at bounding box center [496, 478] width 14 height 14
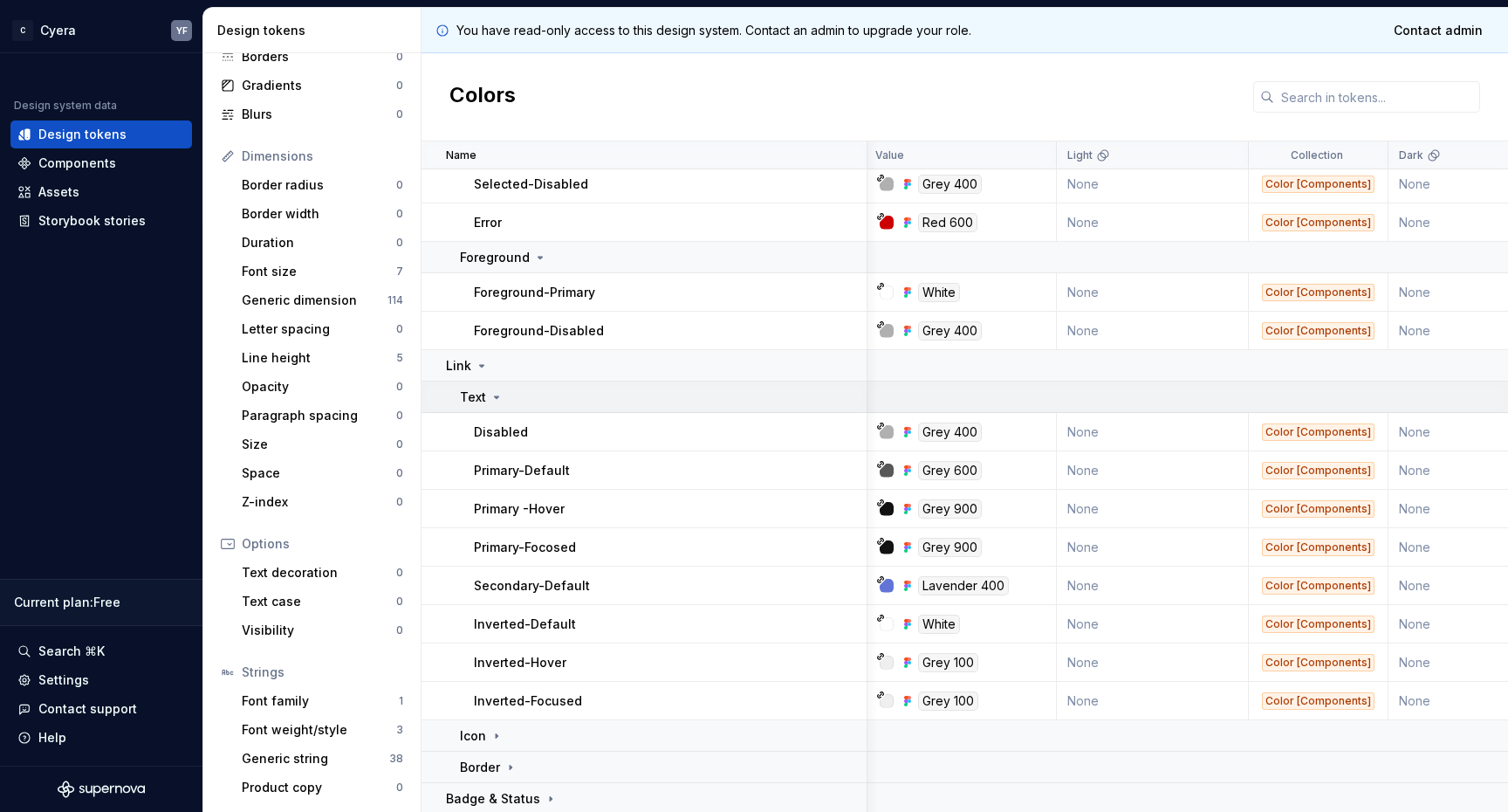
scroll to position [12300, 3]
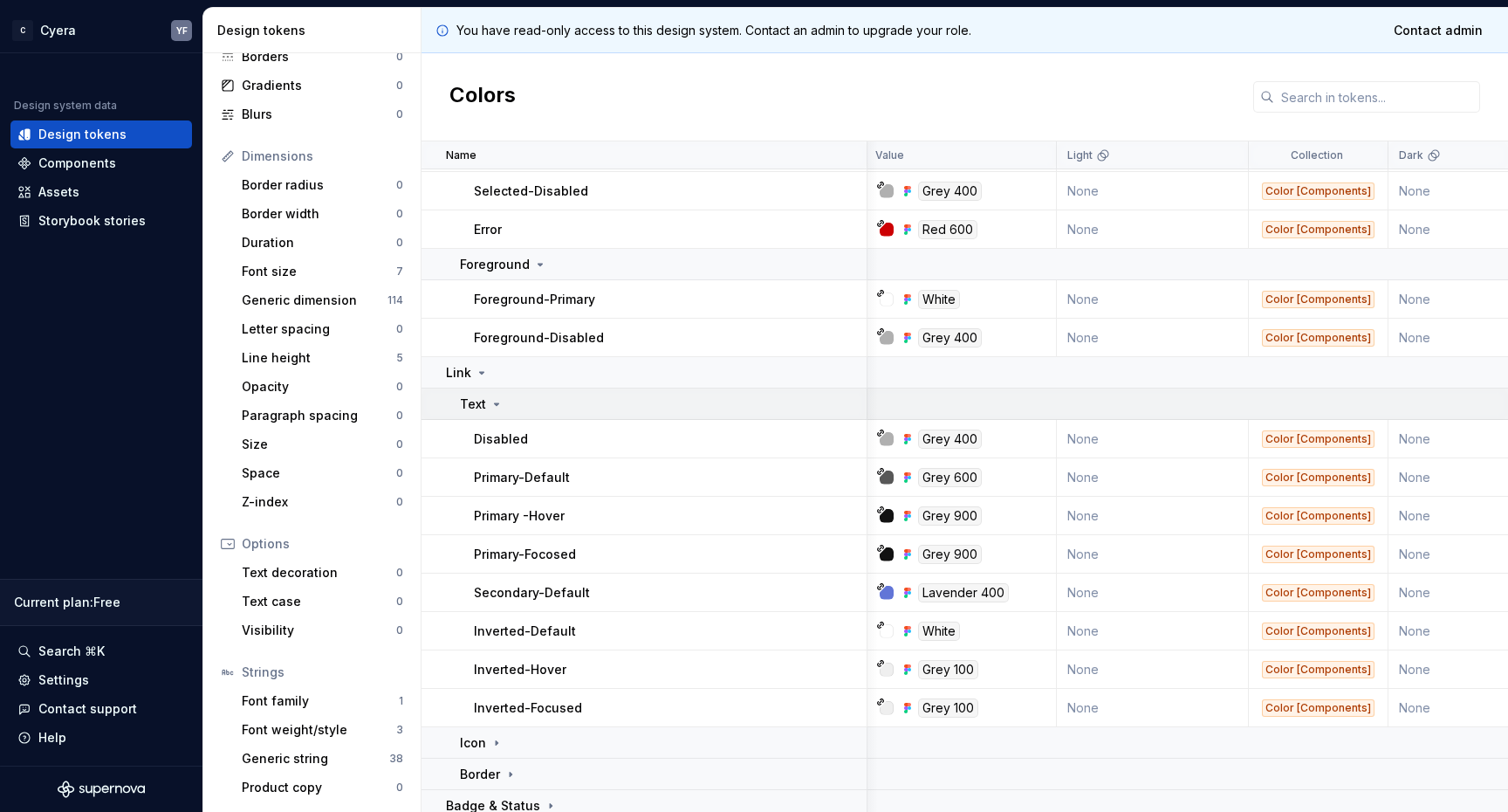
click at [490, 399] on icon at bounding box center [496, 404] width 14 height 14
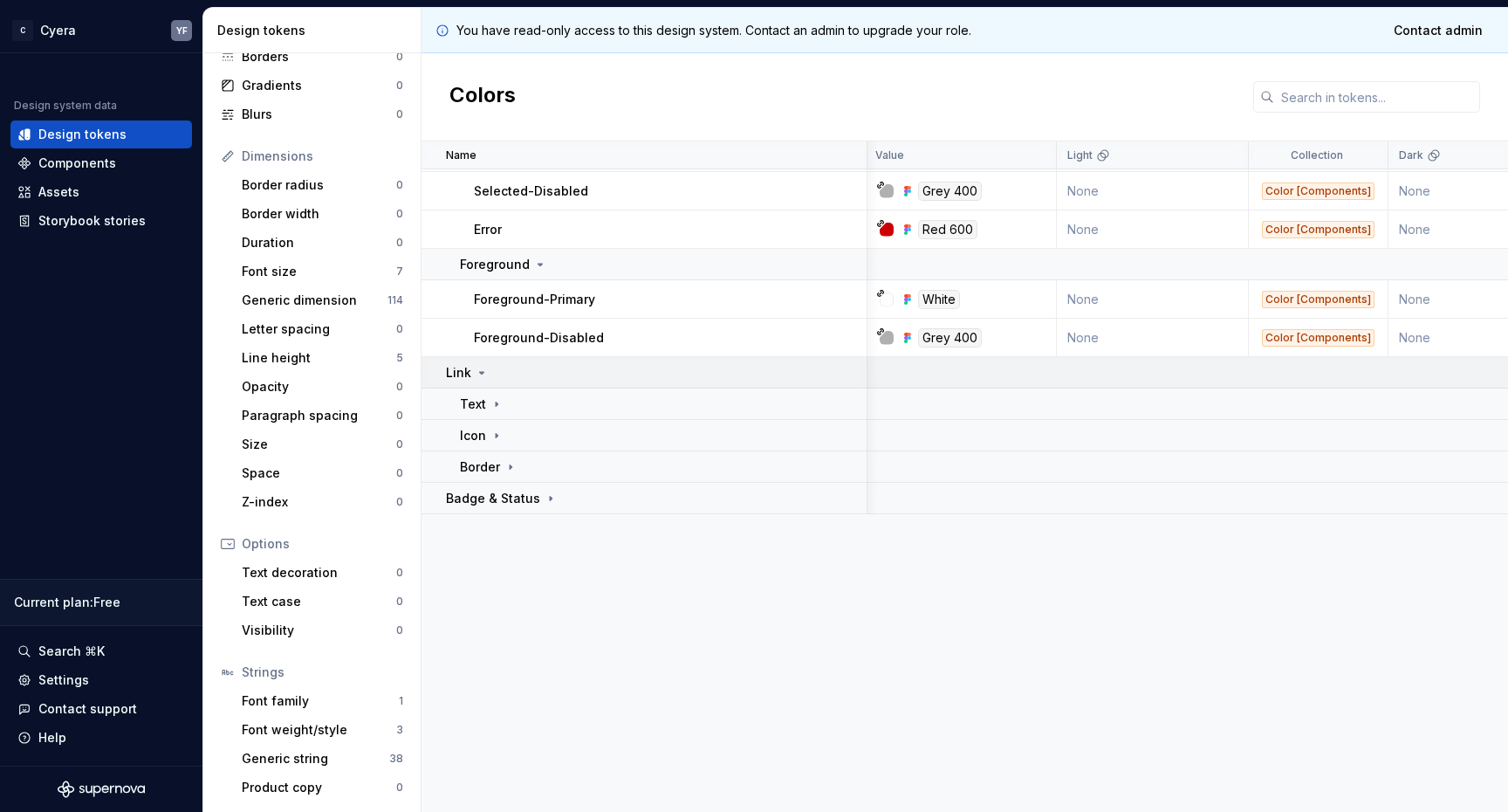
click at [479, 374] on icon at bounding box center [482, 372] width 14 height 14
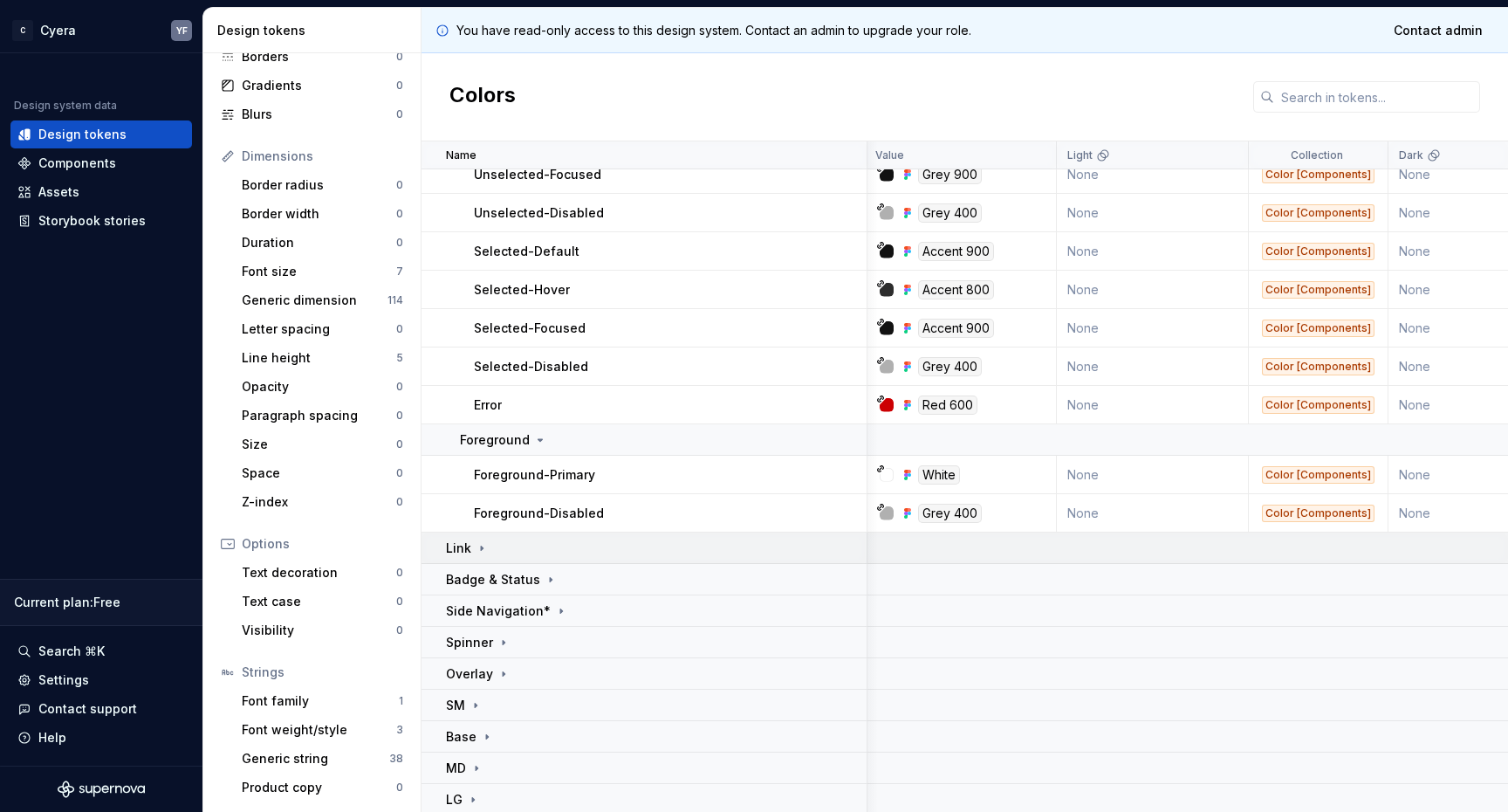
scroll to position [12122, 3]
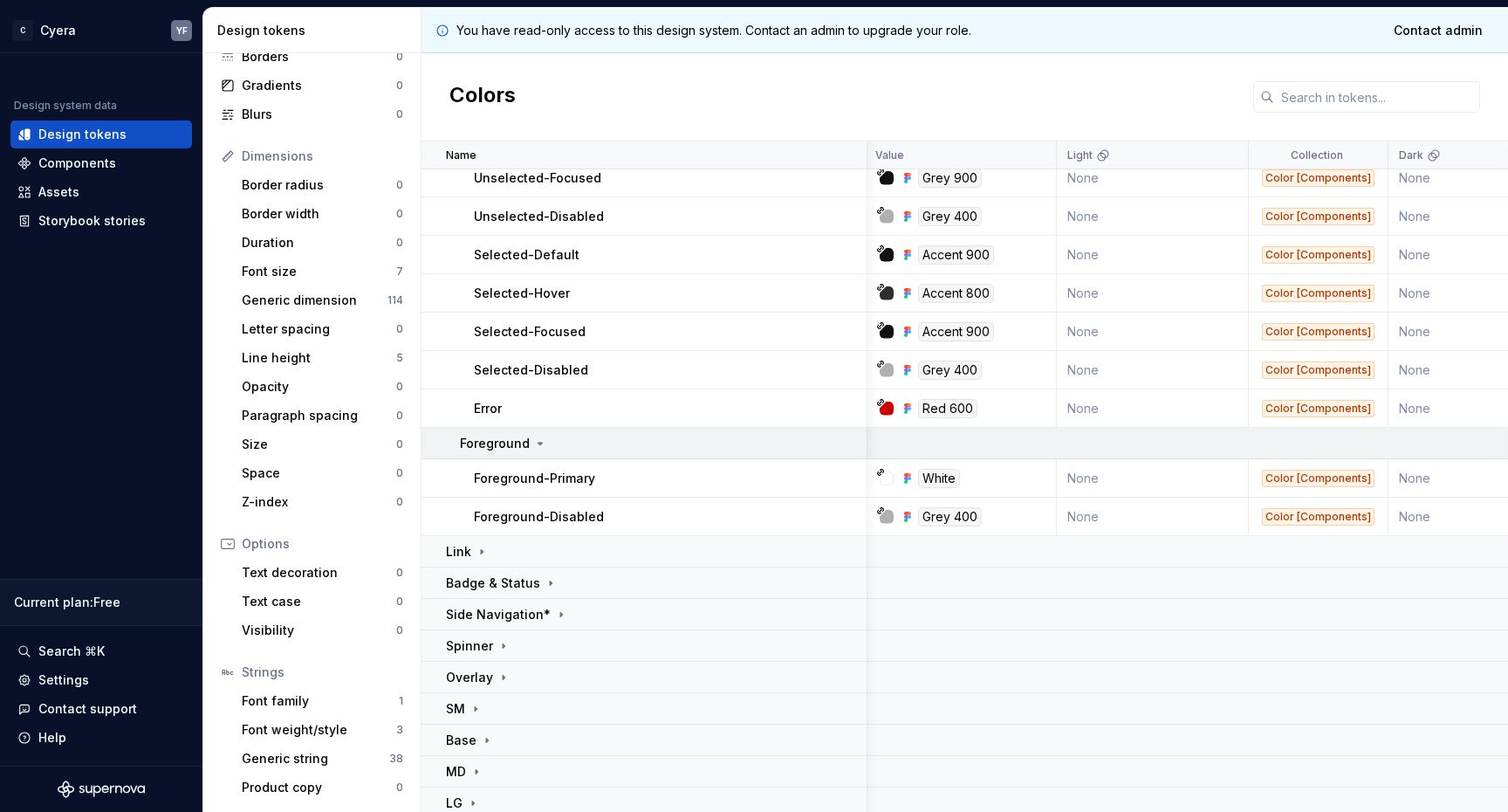
click at [536, 439] on icon at bounding box center [540, 444] width 14 height 14
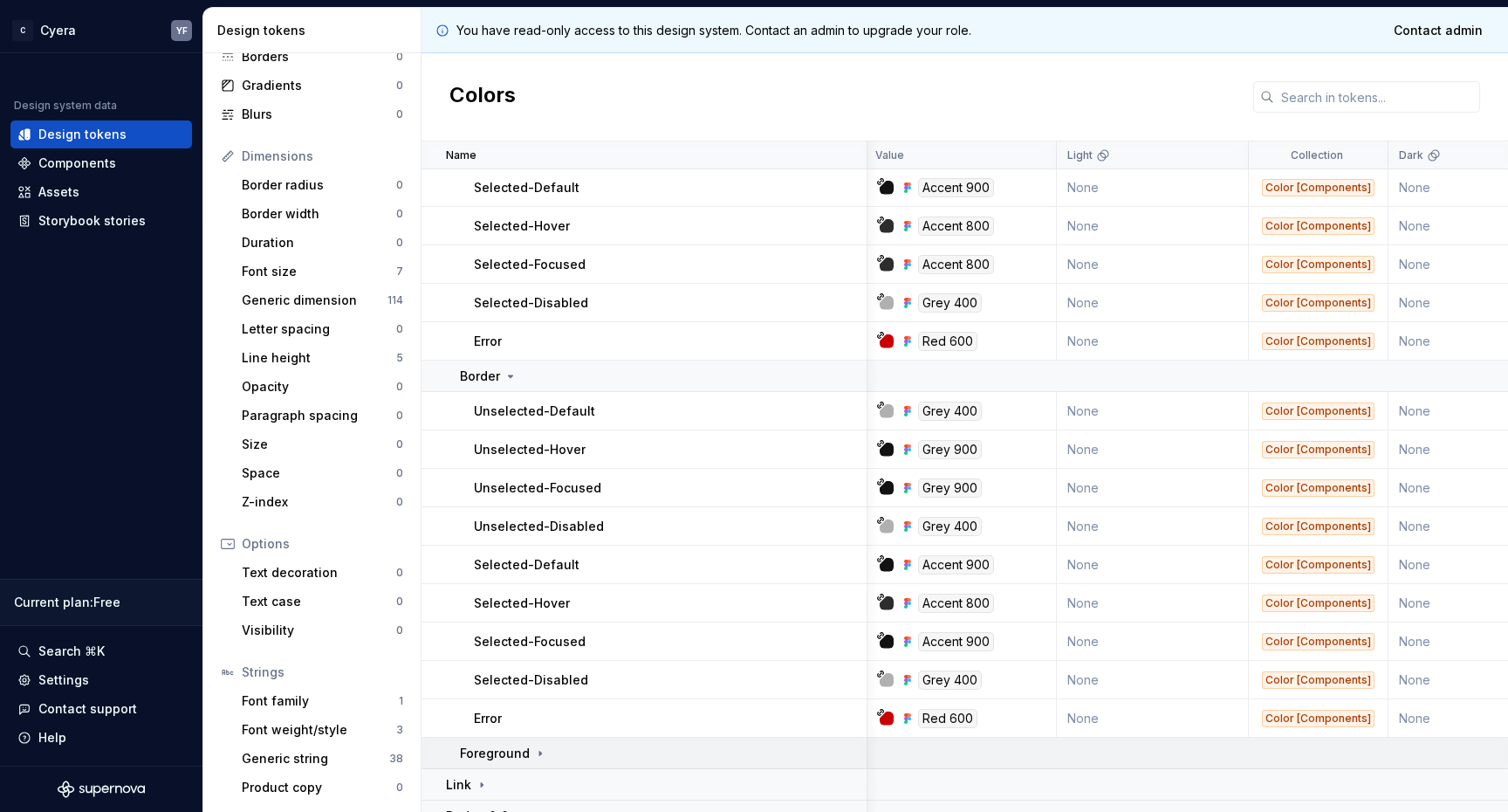
scroll to position [11775, 3]
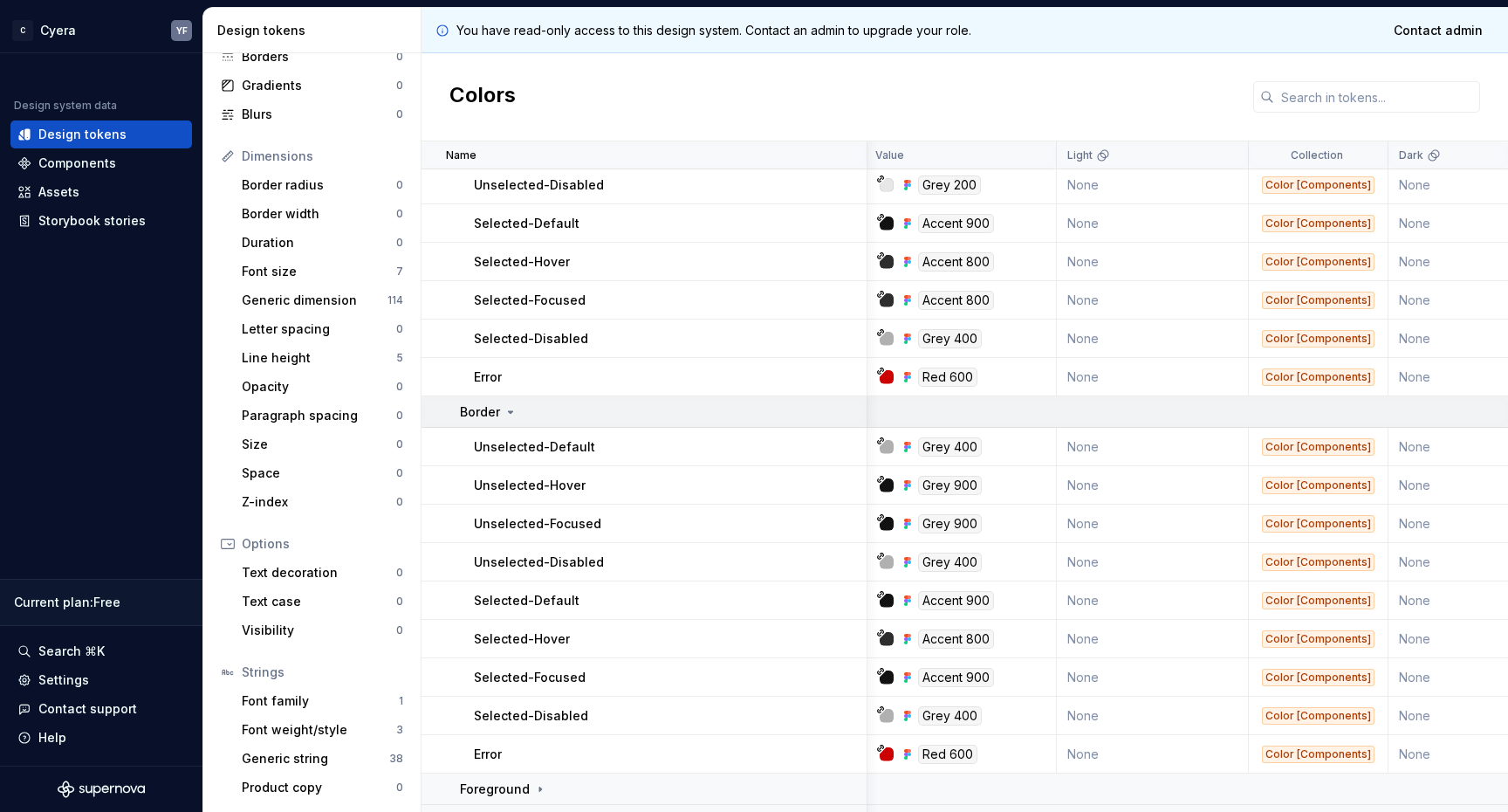
click at [510, 408] on icon at bounding box center [511, 411] width 14 height 14
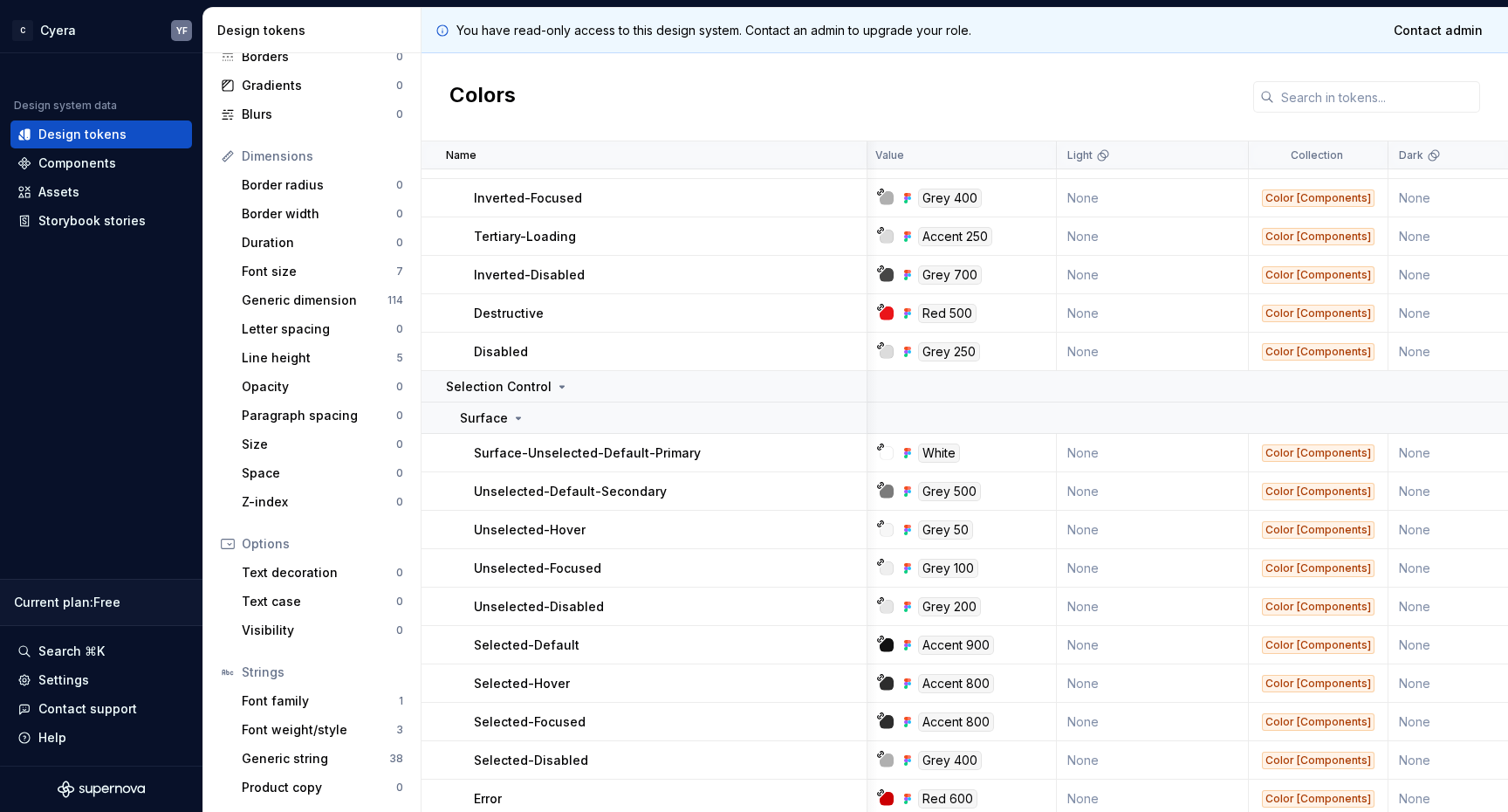
scroll to position [11347, 3]
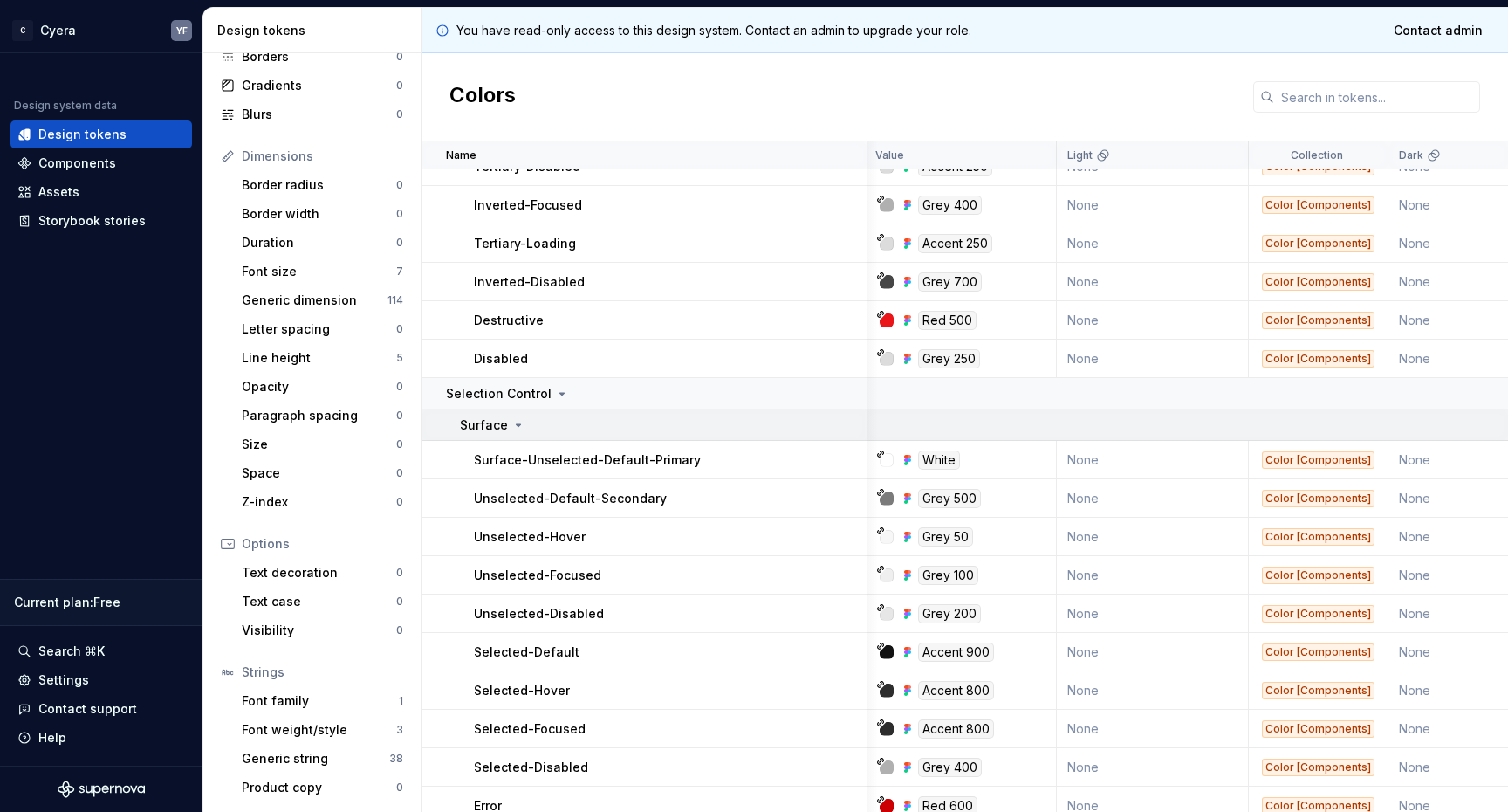
click at [518, 425] on icon at bounding box center [519, 425] width 14 height 14
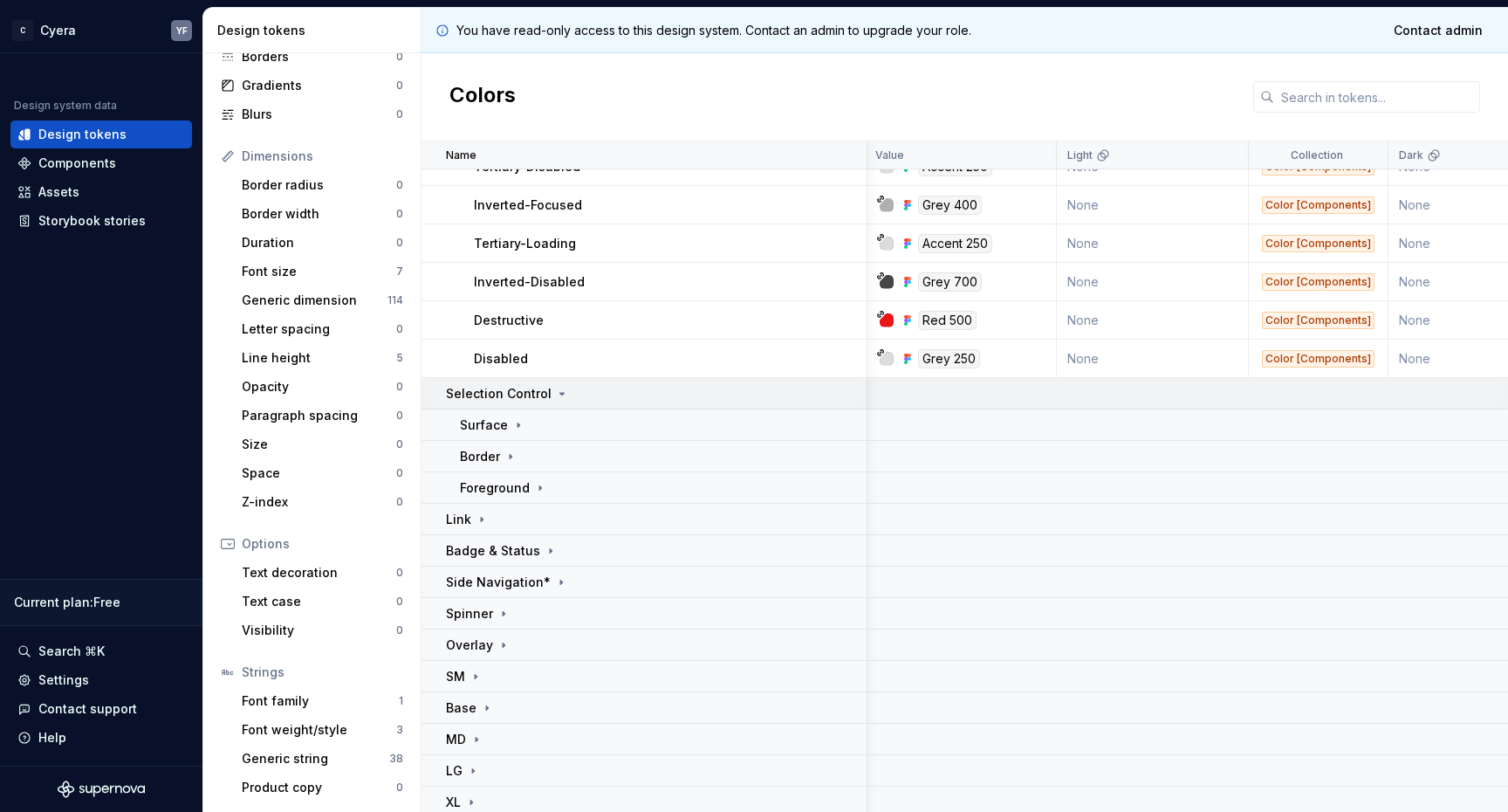
click at [558, 397] on icon at bounding box center [561, 394] width 14 height 14
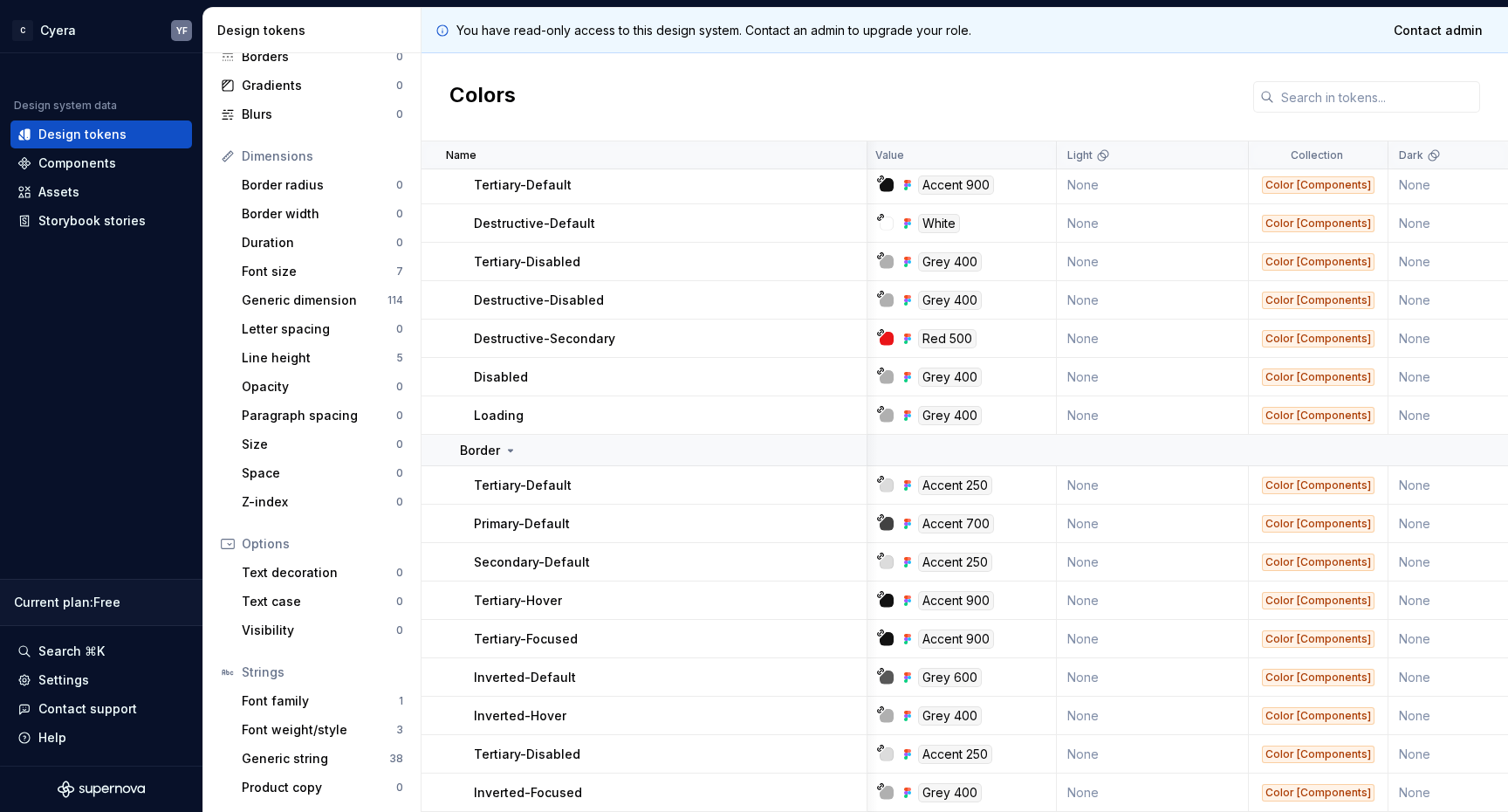
scroll to position [10737, 3]
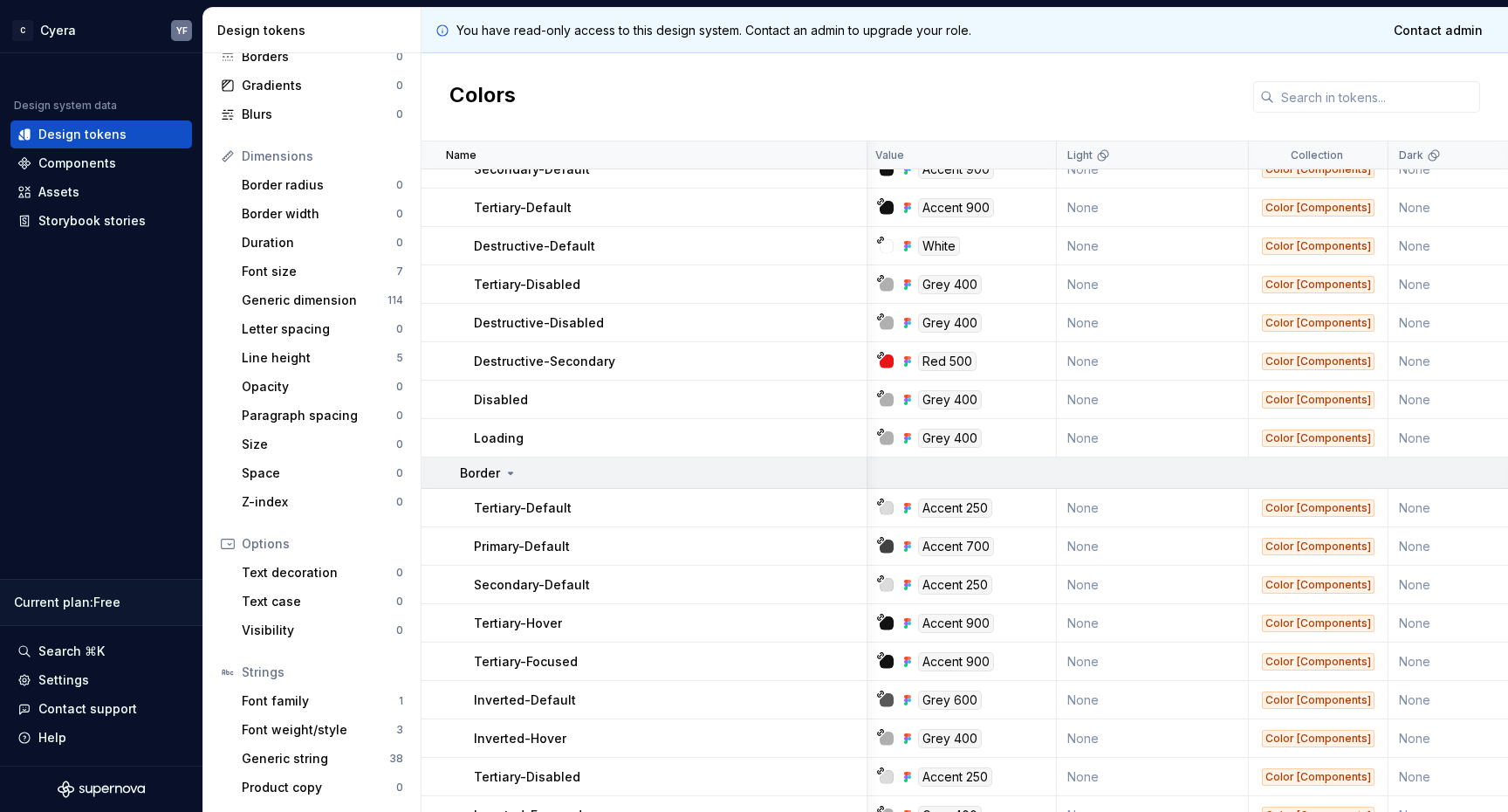
click at [512, 473] on icon at bounding box center [511, 473] width 14 height 14
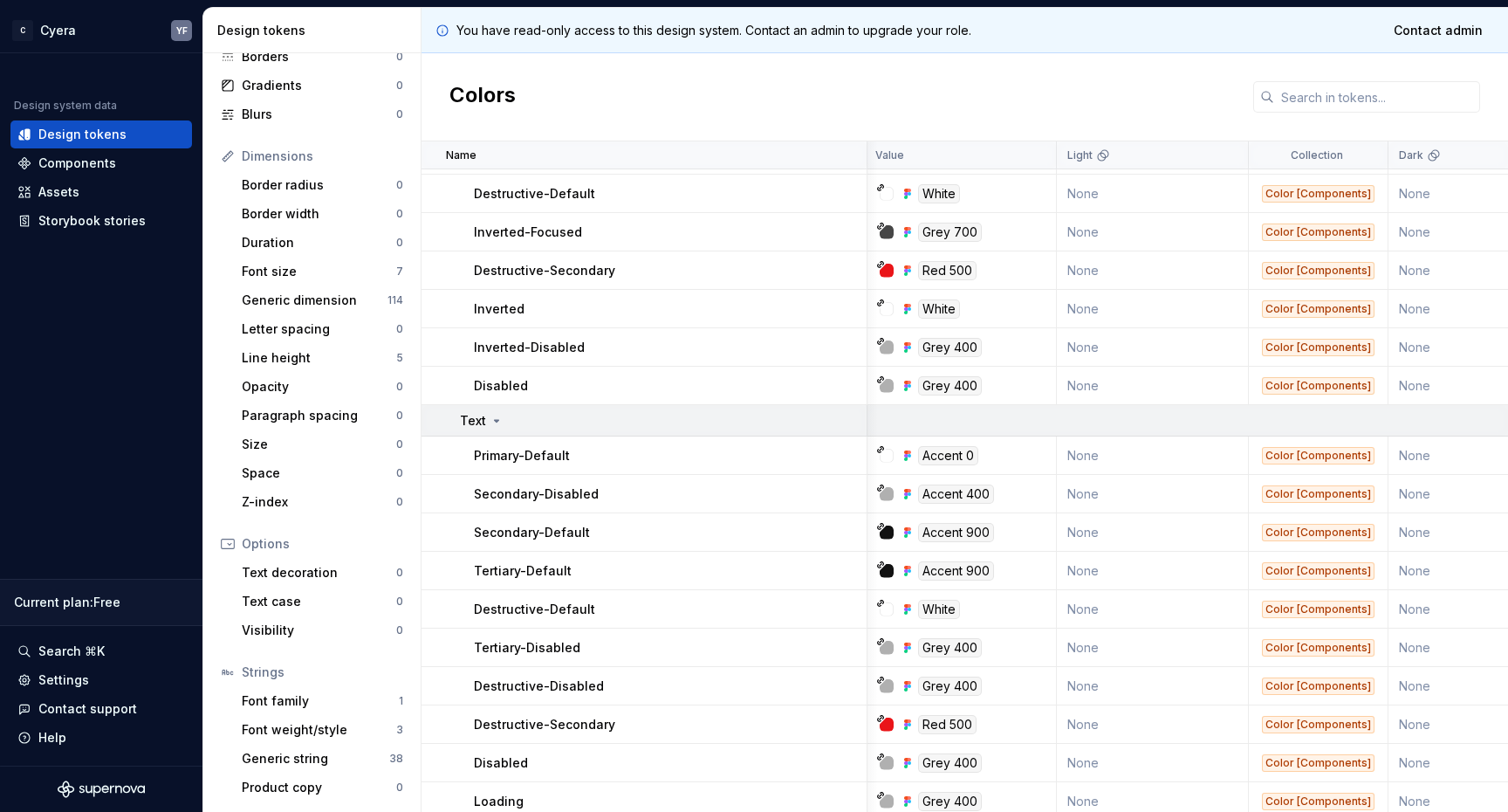
click at [492, 414] on icon at bounding box center [496, 420] width 14 height 14
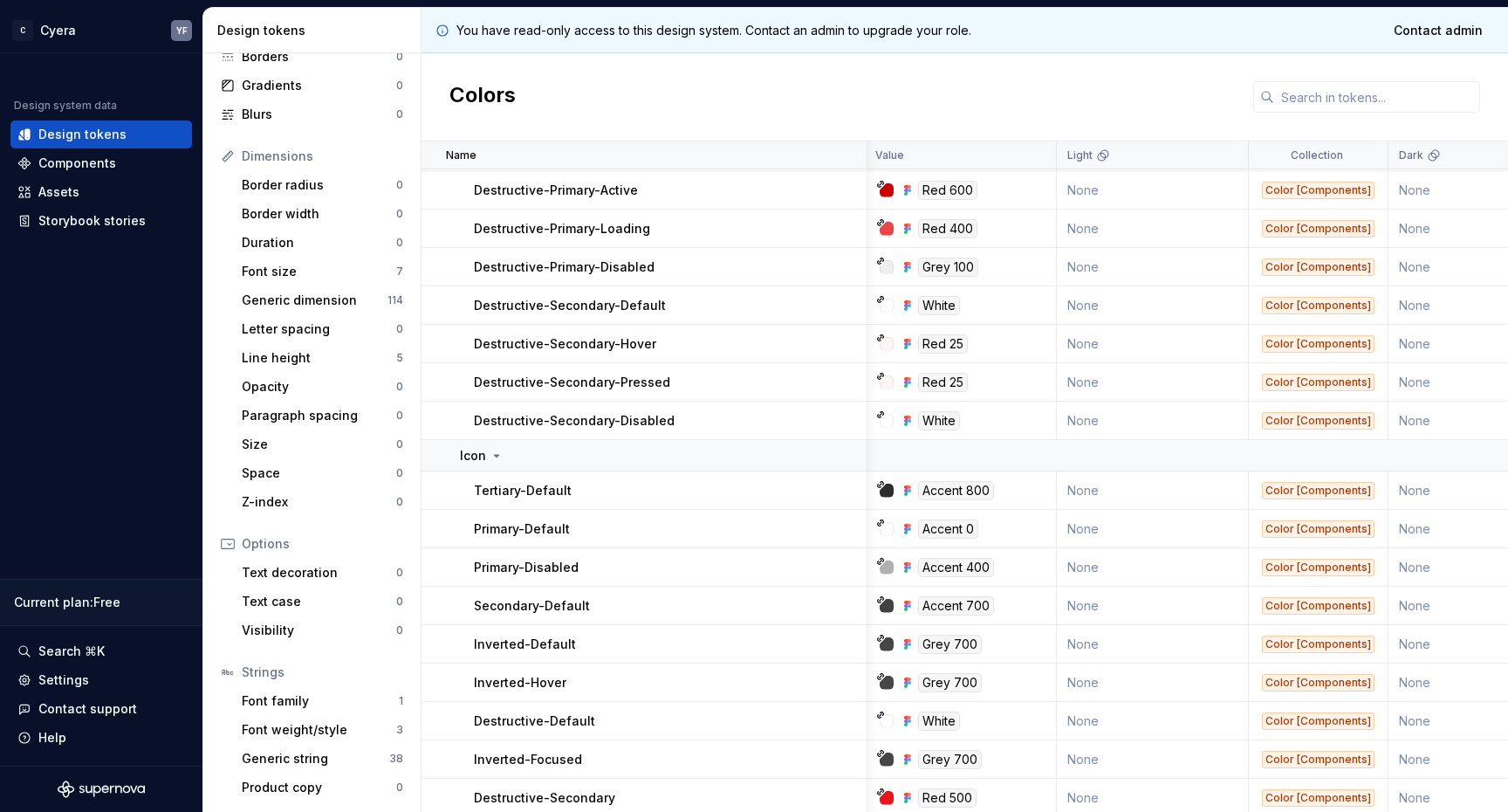
scroll to position [9829, 3]
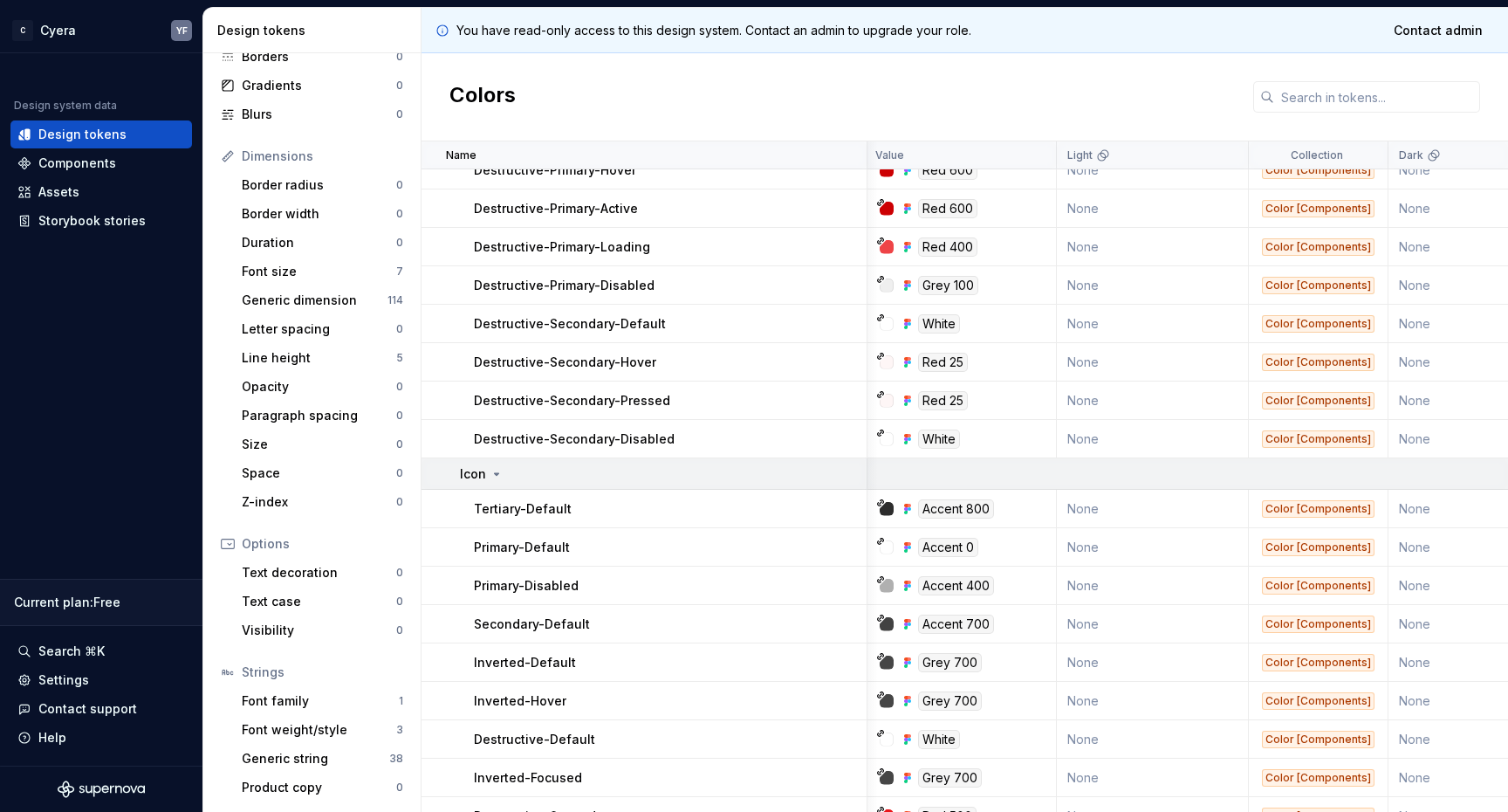
click at [494, 465] on div "Icon" at bounding box center [482, 474] width 44 height 18
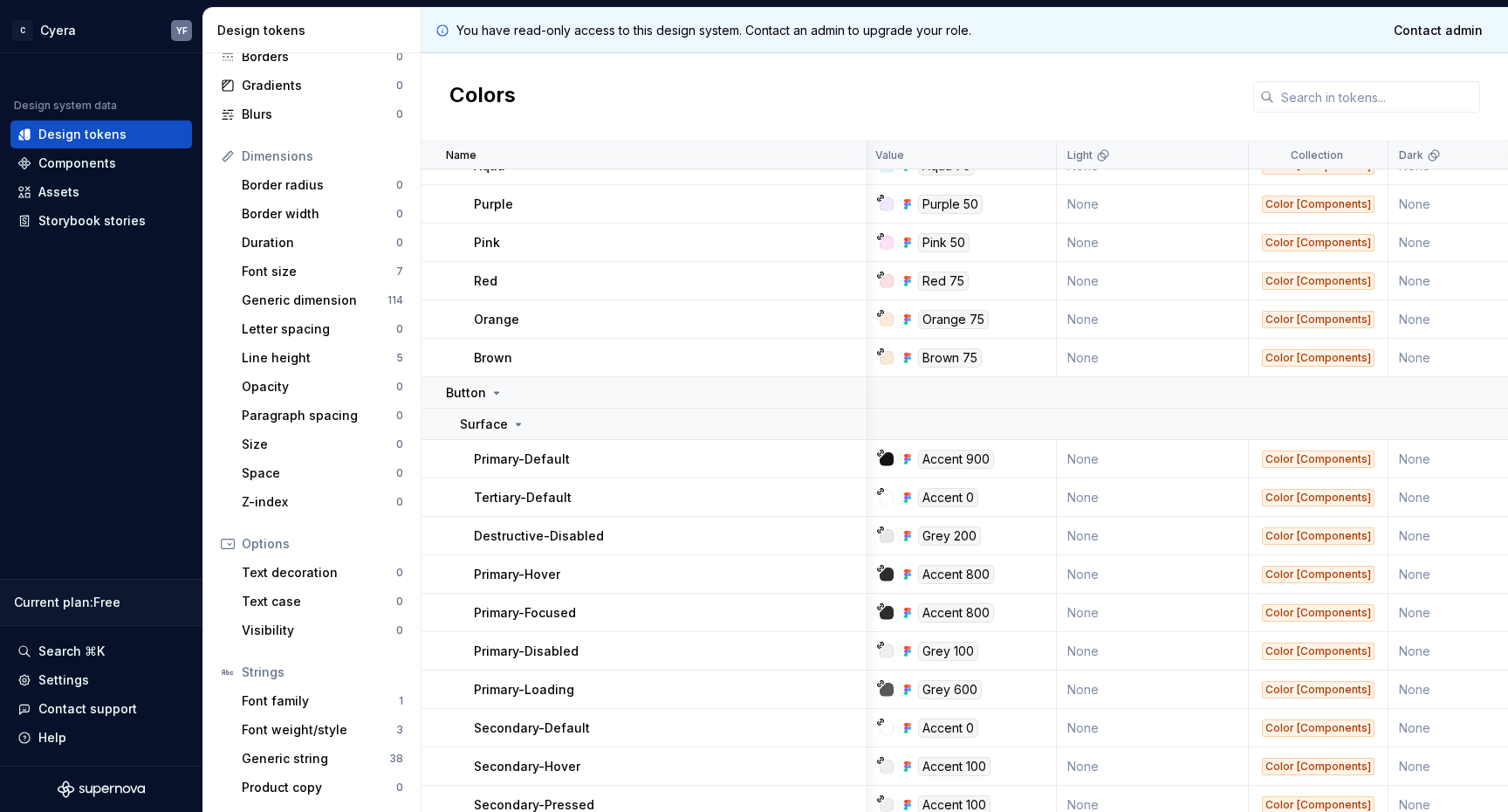
scroll to position [8847, 3]
click at [512, 420] on icon at bounding box center [519, 425] width 14 height 14
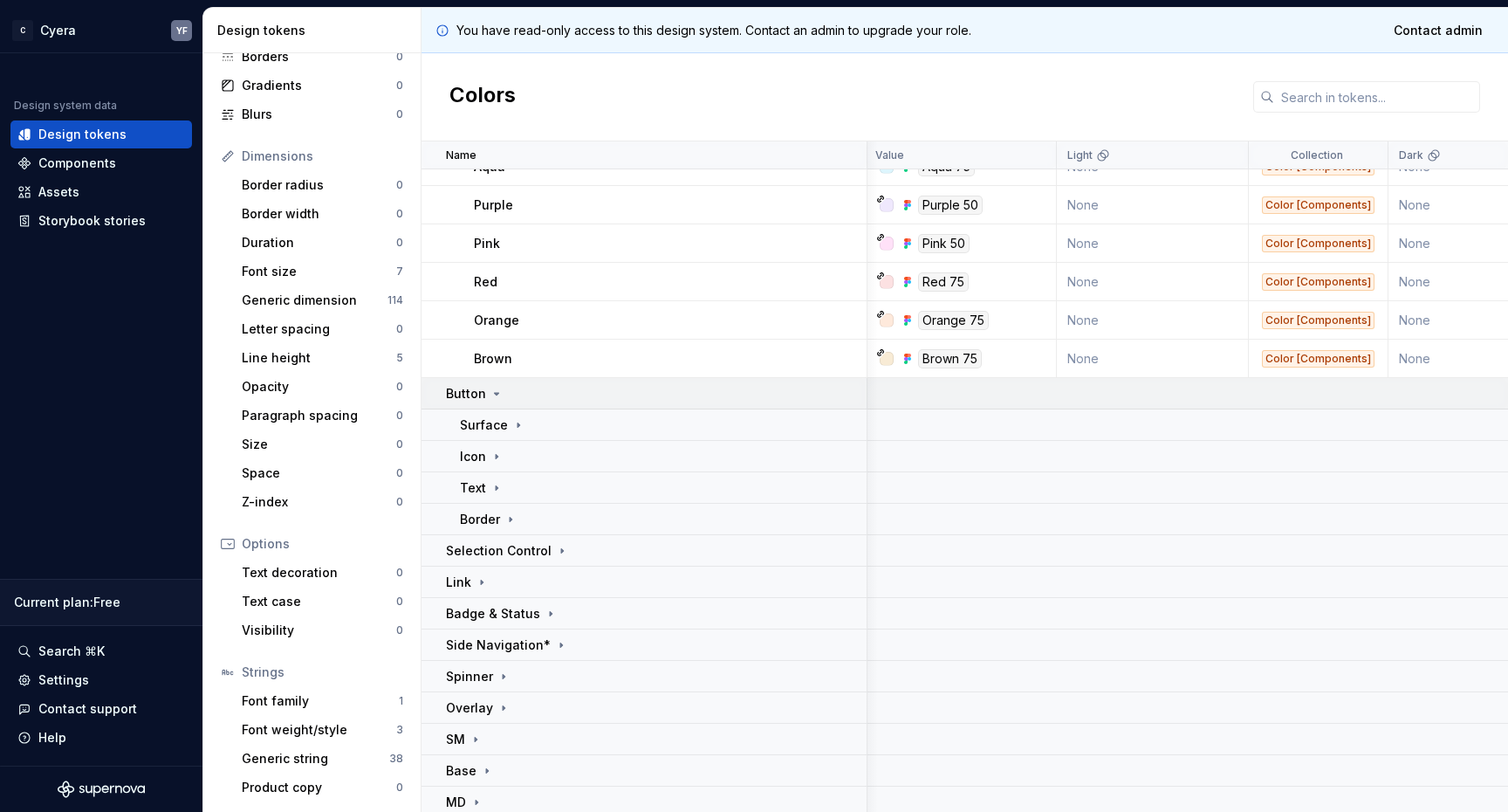
click at [497, 394] on icon at bounding box center [496, 394] width 14 height 14
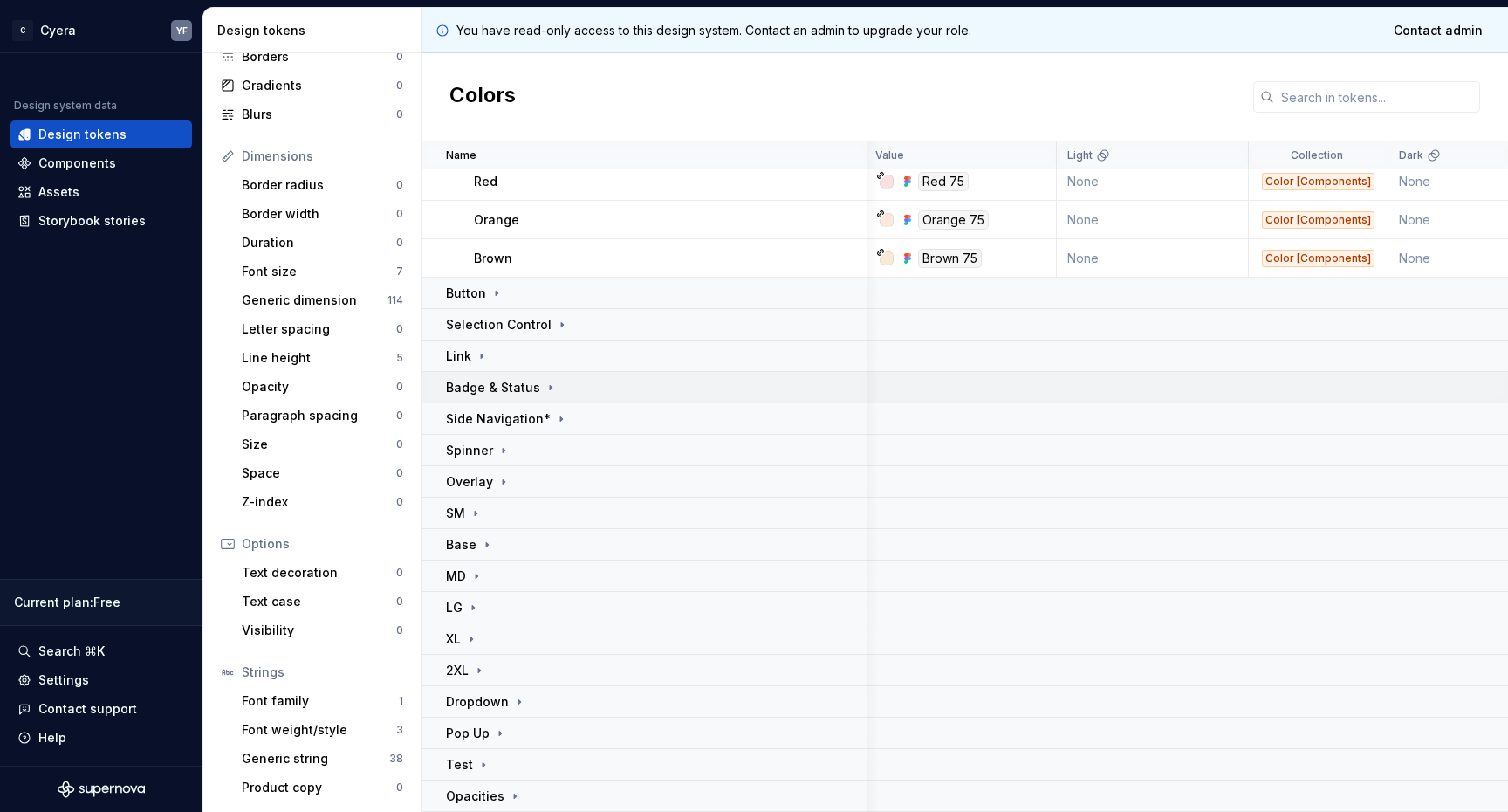
click at [544, 380] on icon at bounding box center [551, 387] width 14 height 14
click at [521, 513] on icon at bounding box center [520, 513] width 14 height 14
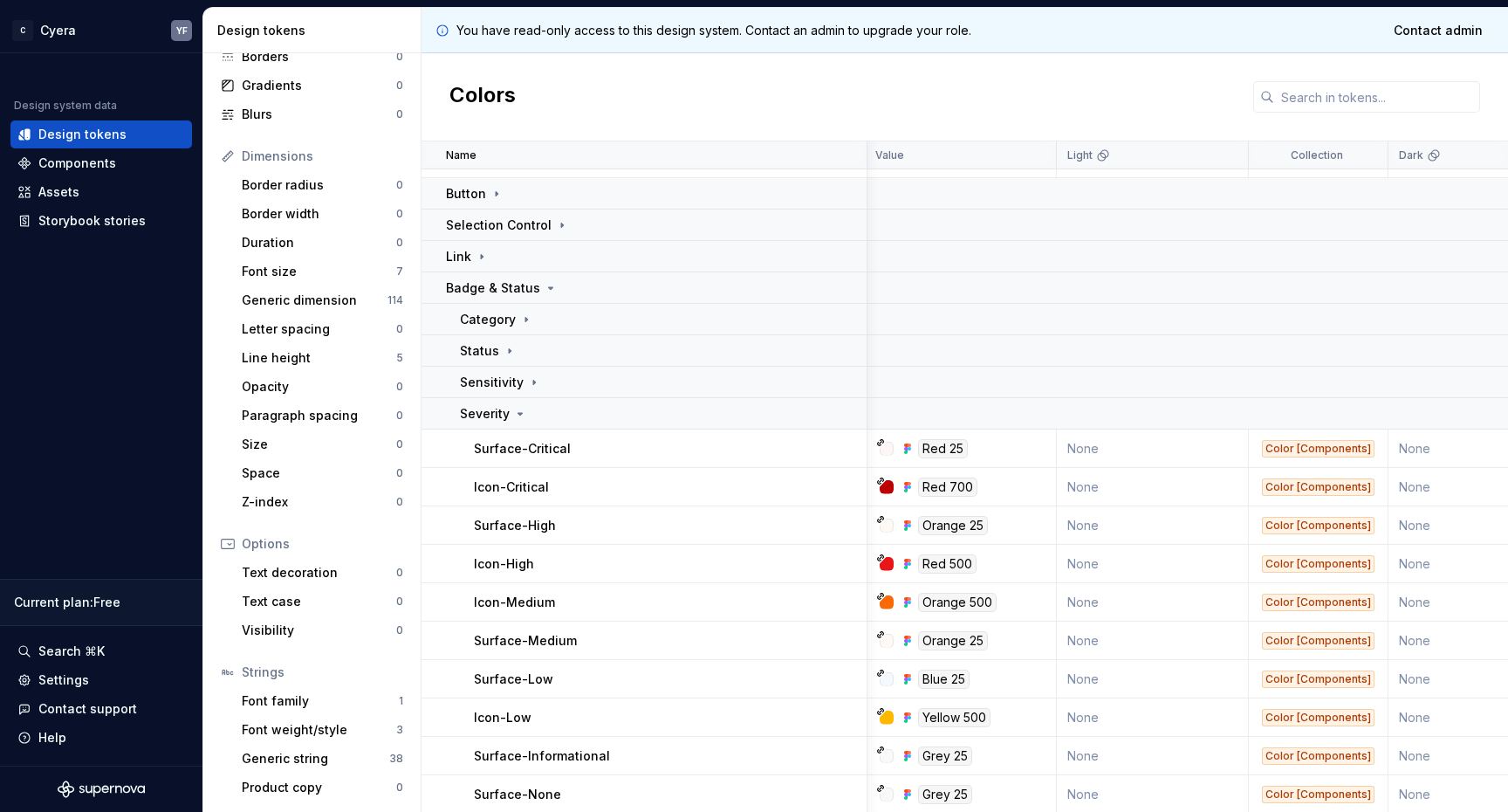
scroll to position [9038, 3]
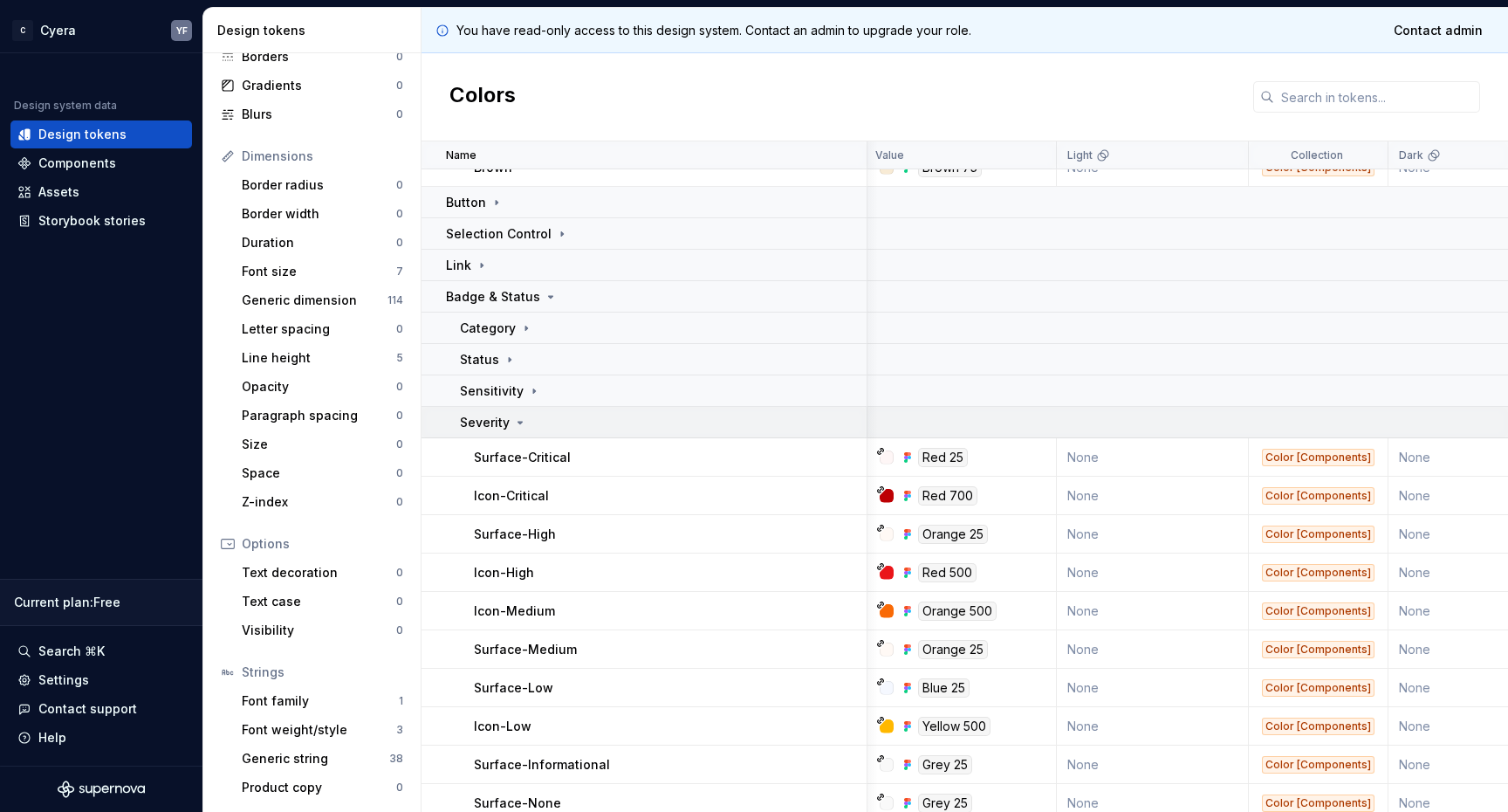
click at [517, 422] on icon at bounding box center [520, 422] width 14 height 14
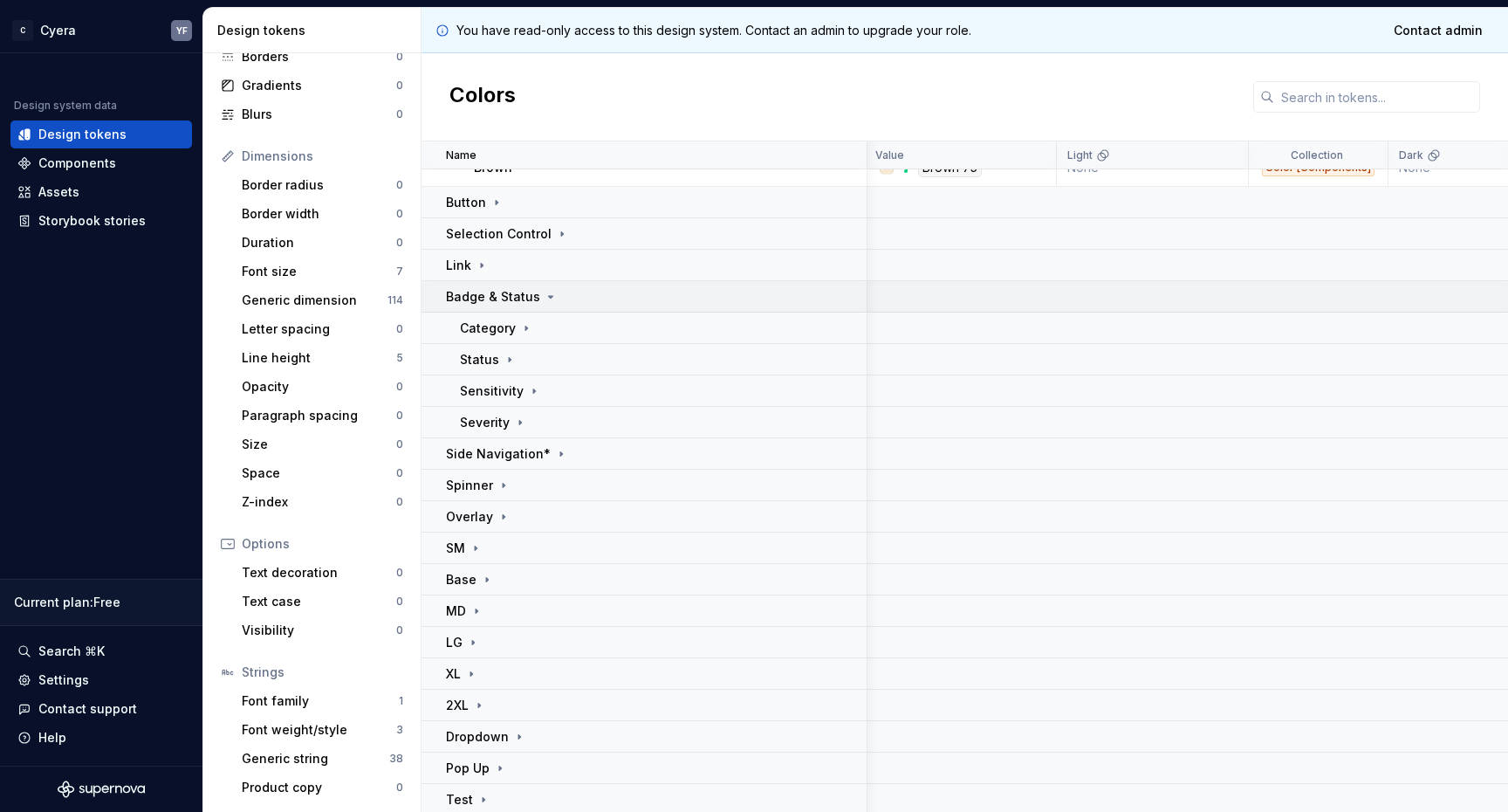
click at [544, 296] on icon at bounding box center [551, 296] width 14 height 14
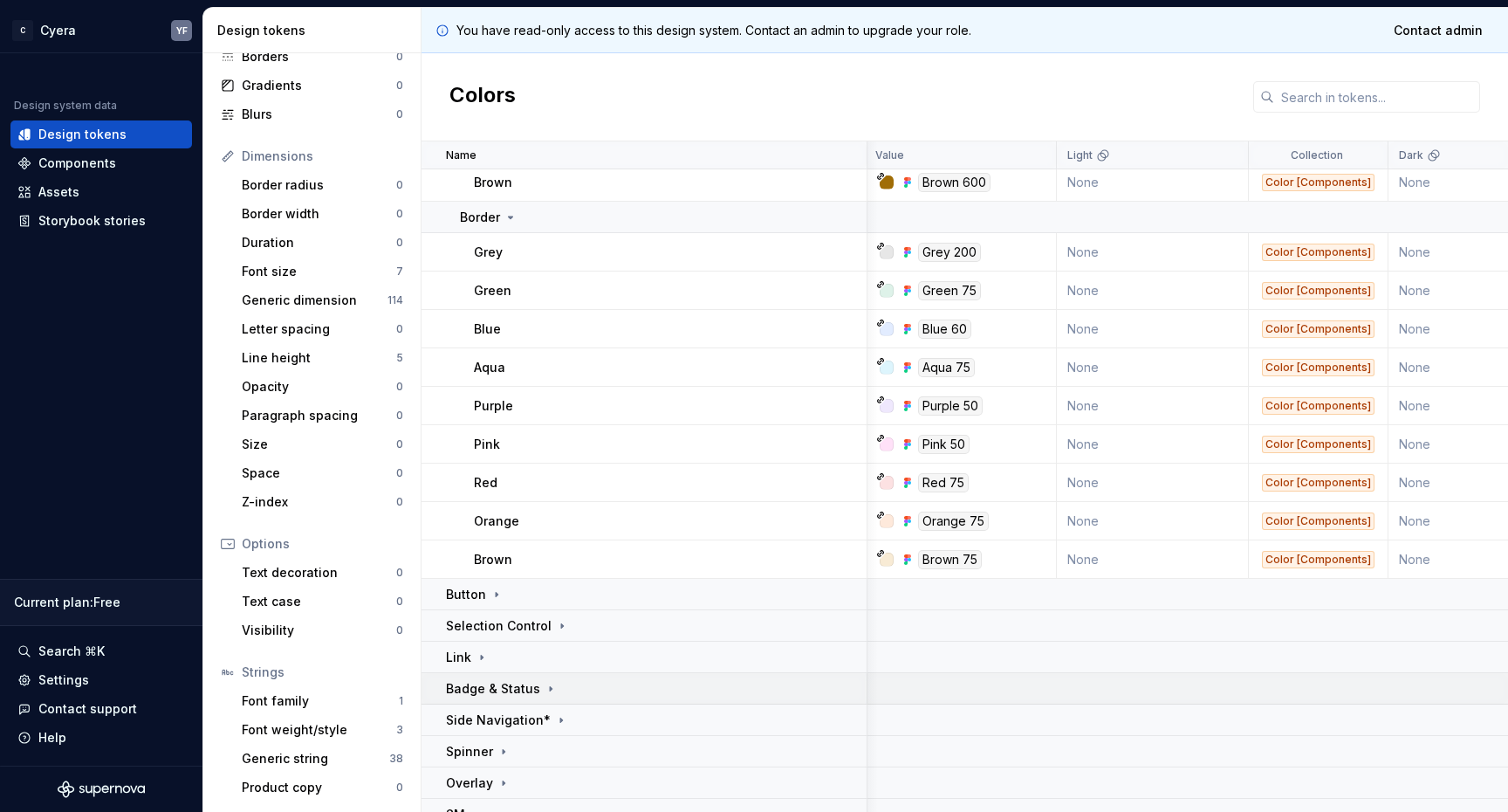
scroll to position [8244, 3]
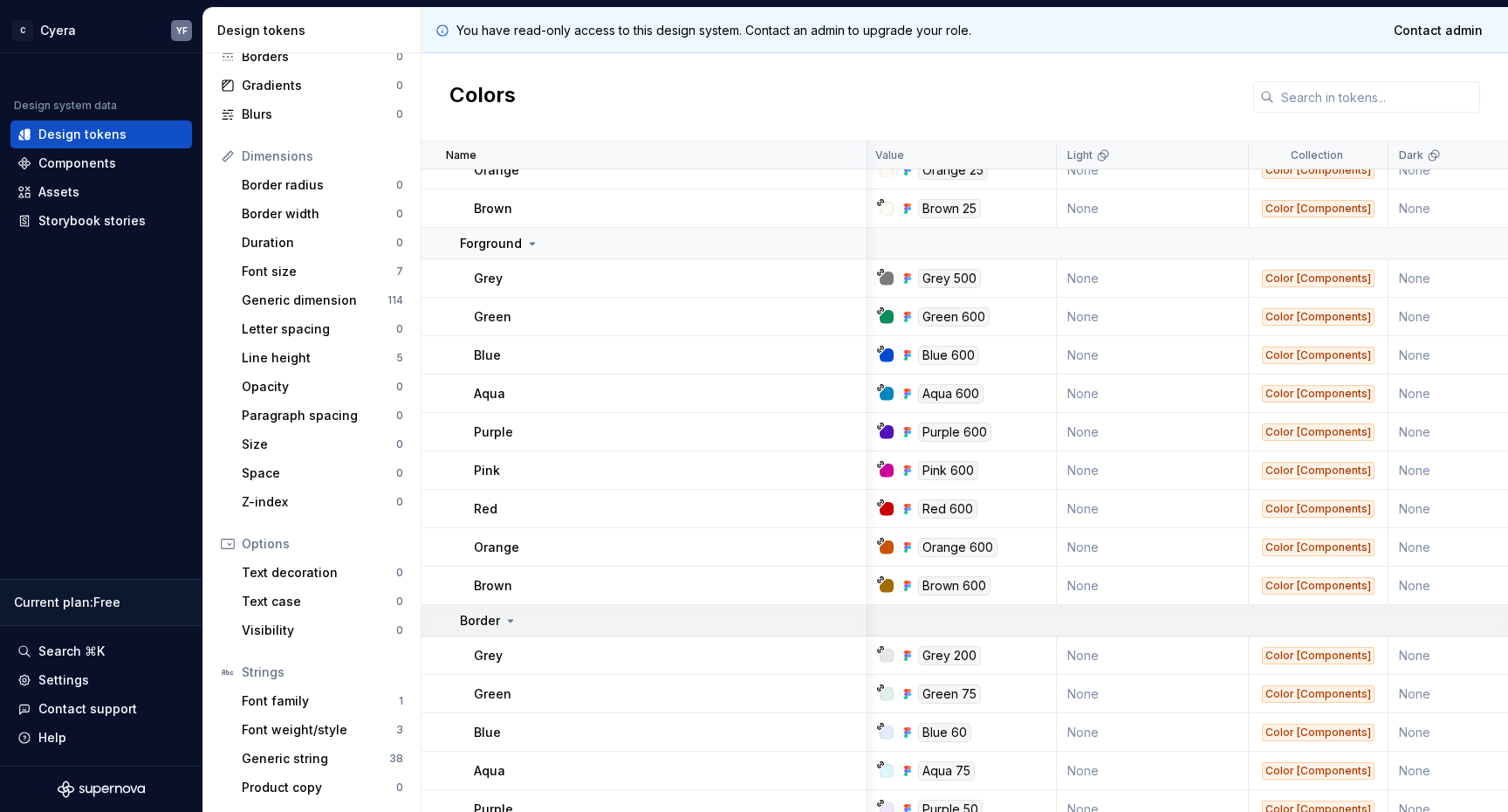
click at [512, 613] on icon at bounding box center [511, 620] width 14 height 14
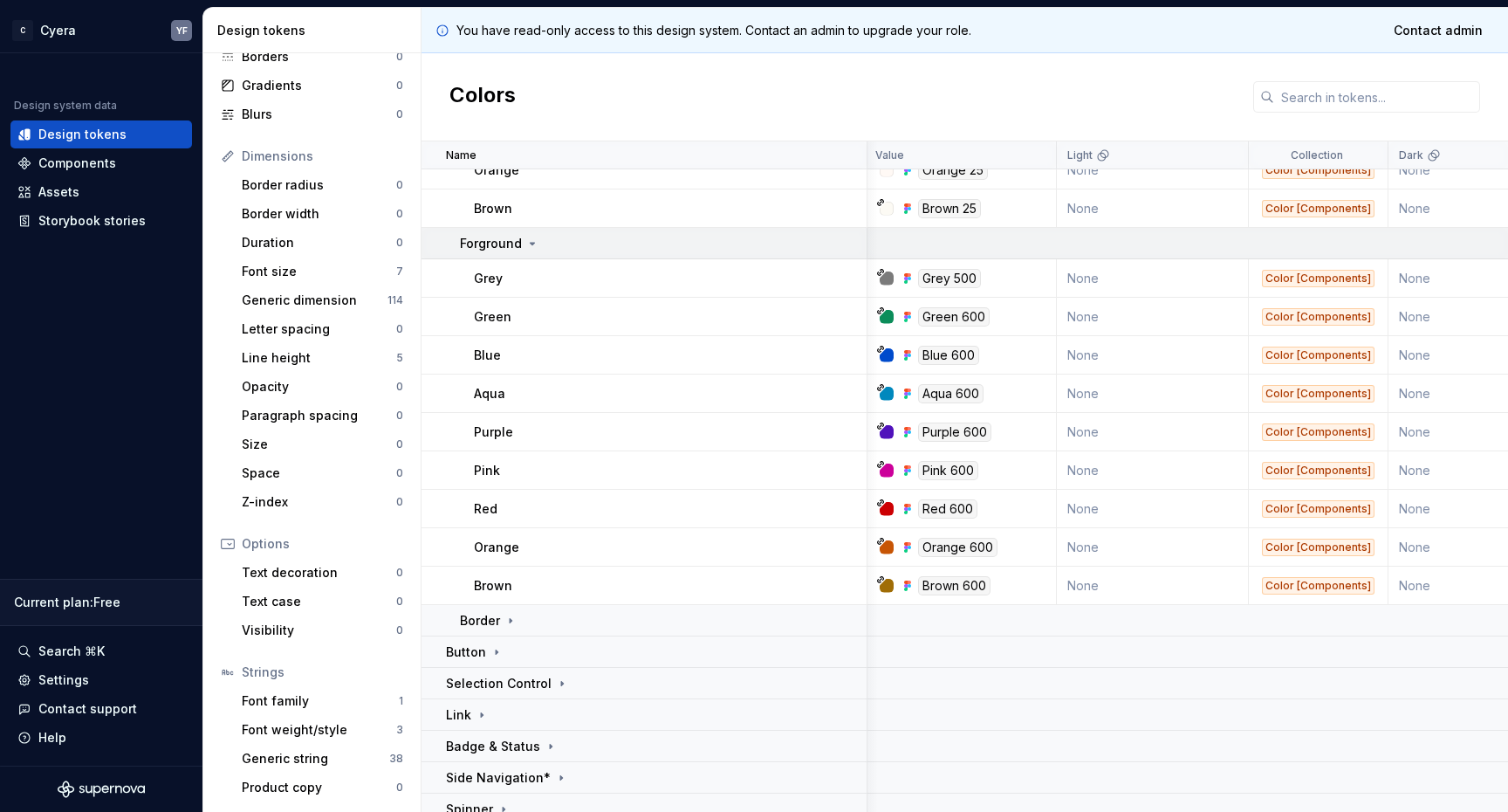
click at [525, 230] on td "Forground" at bounding box center [644, 244] width 446 height 31
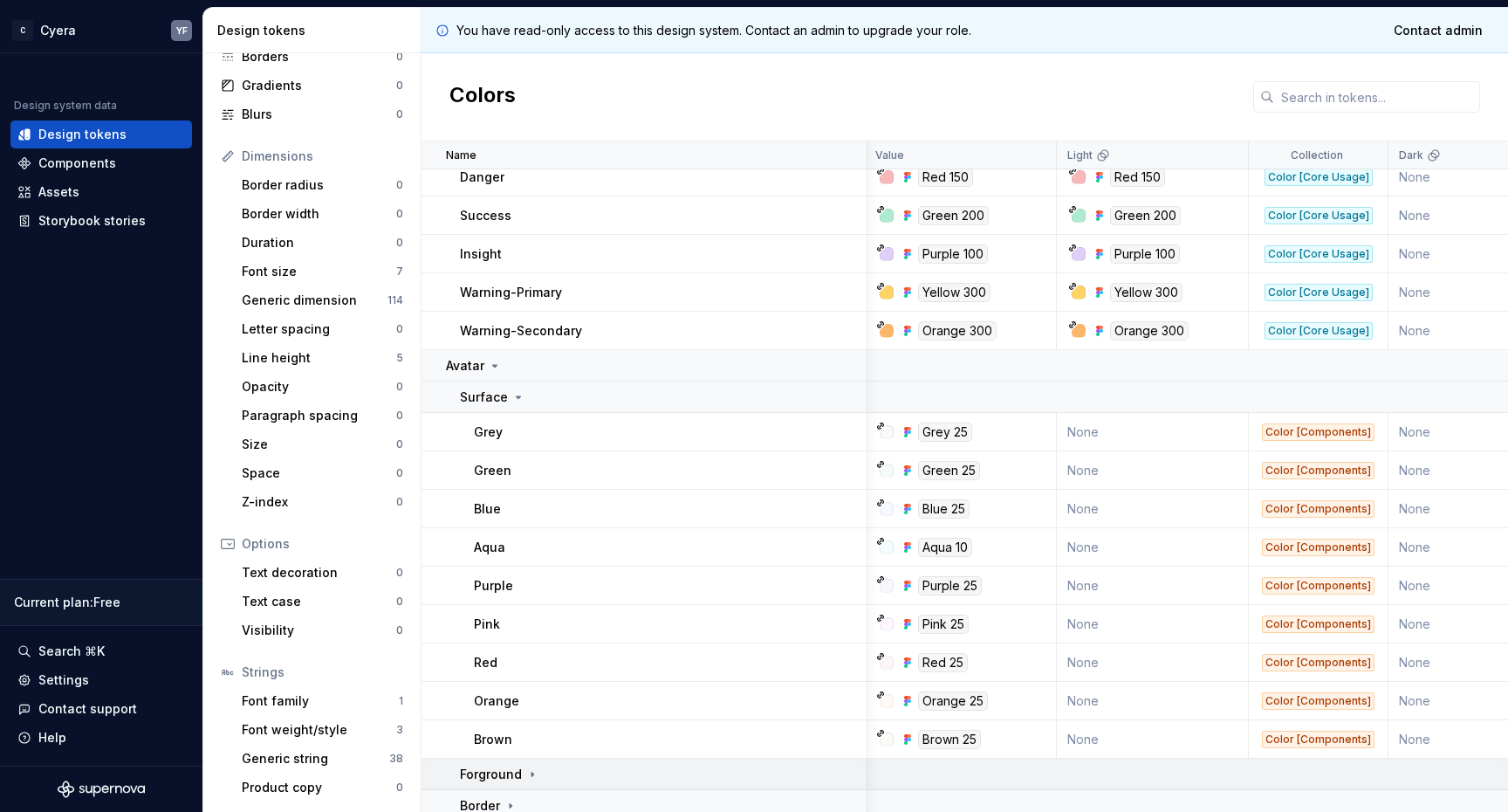
scroll to position [7728, 3]
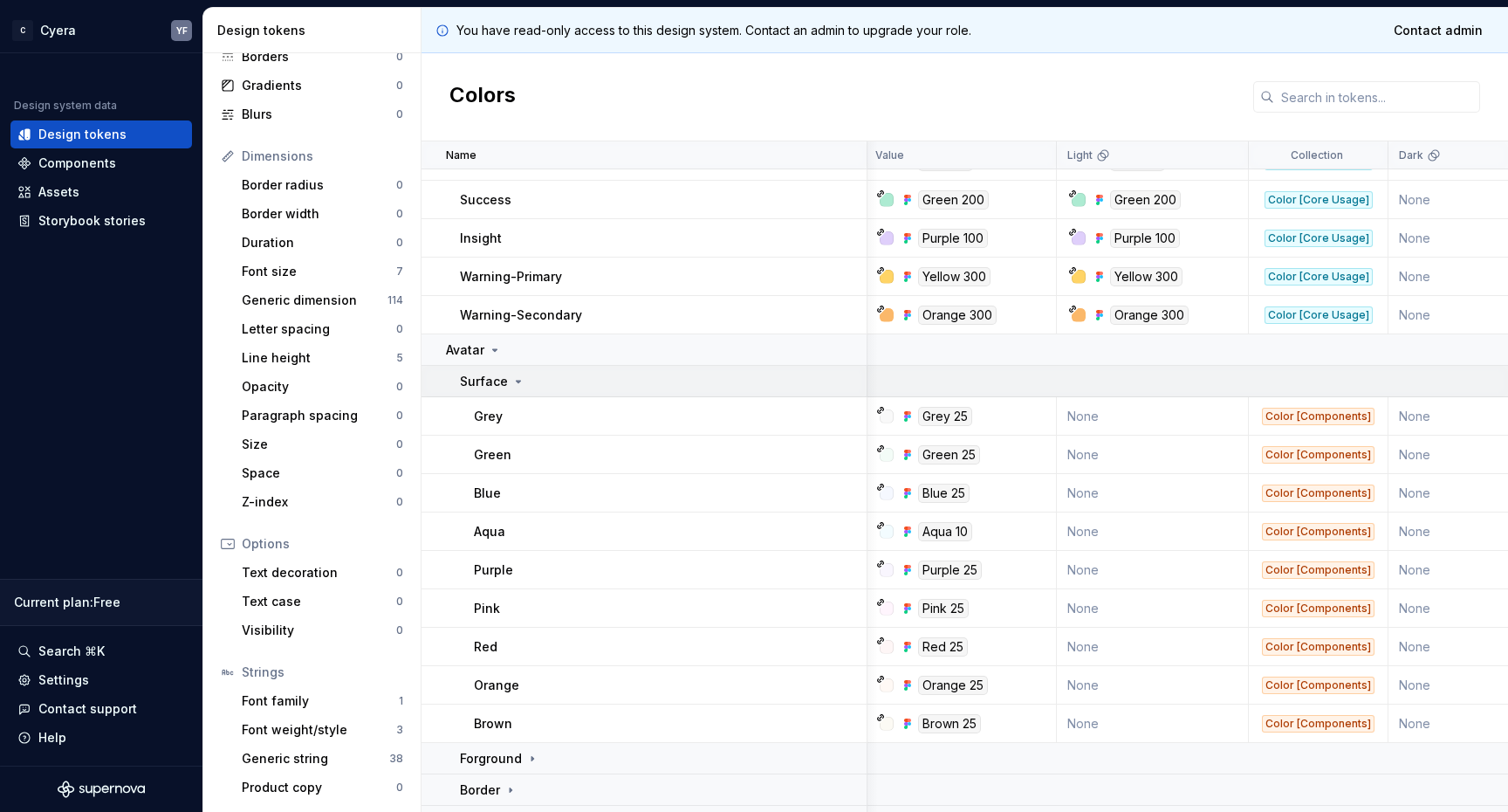
click at [513, 377] on icon at bounding box center [519, 381] width 14 height 14
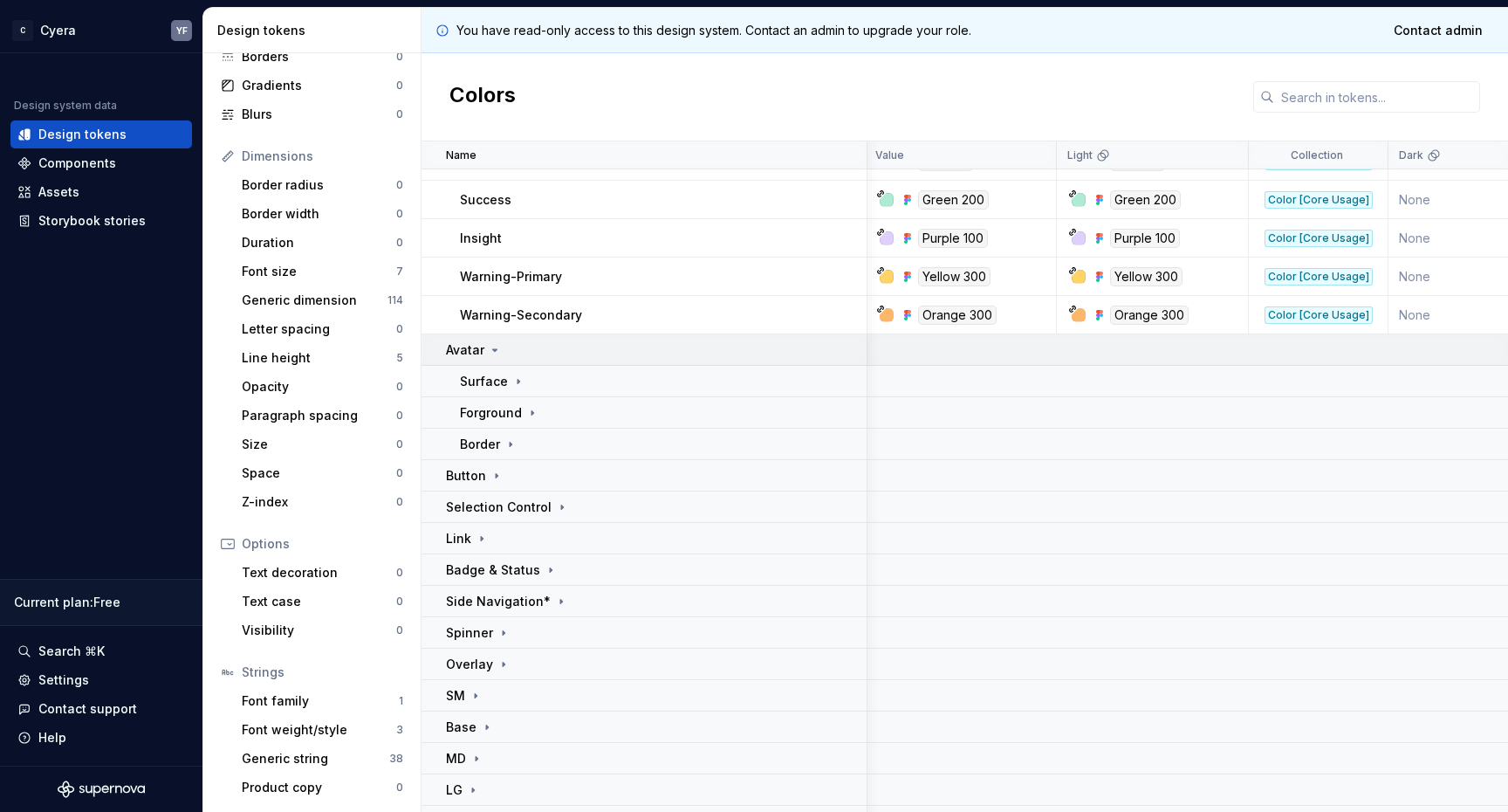
click at [493, 344] on icon at bounding box center [495, 350] width 14 height 14
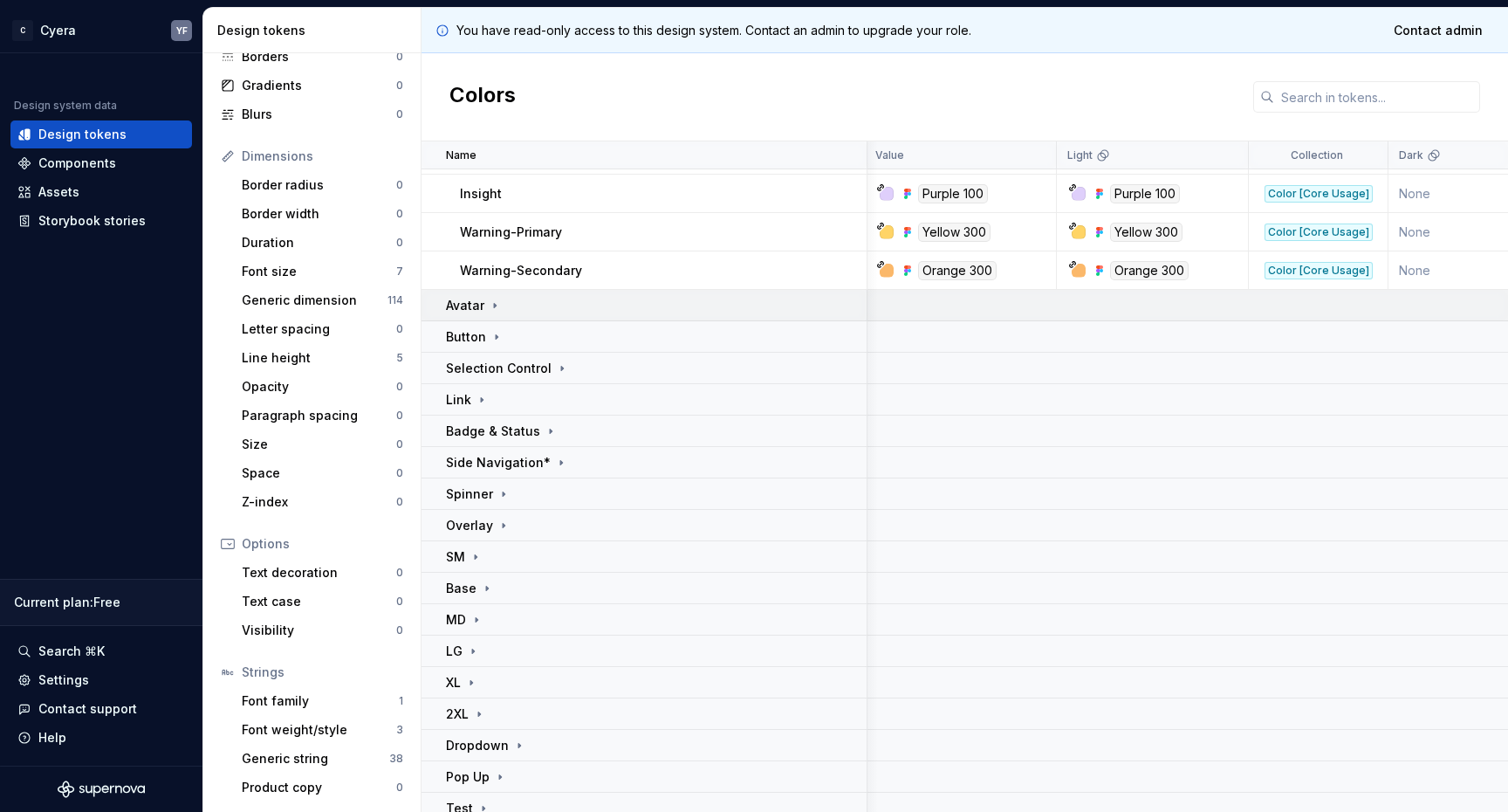
scroll to position [7817, 3]
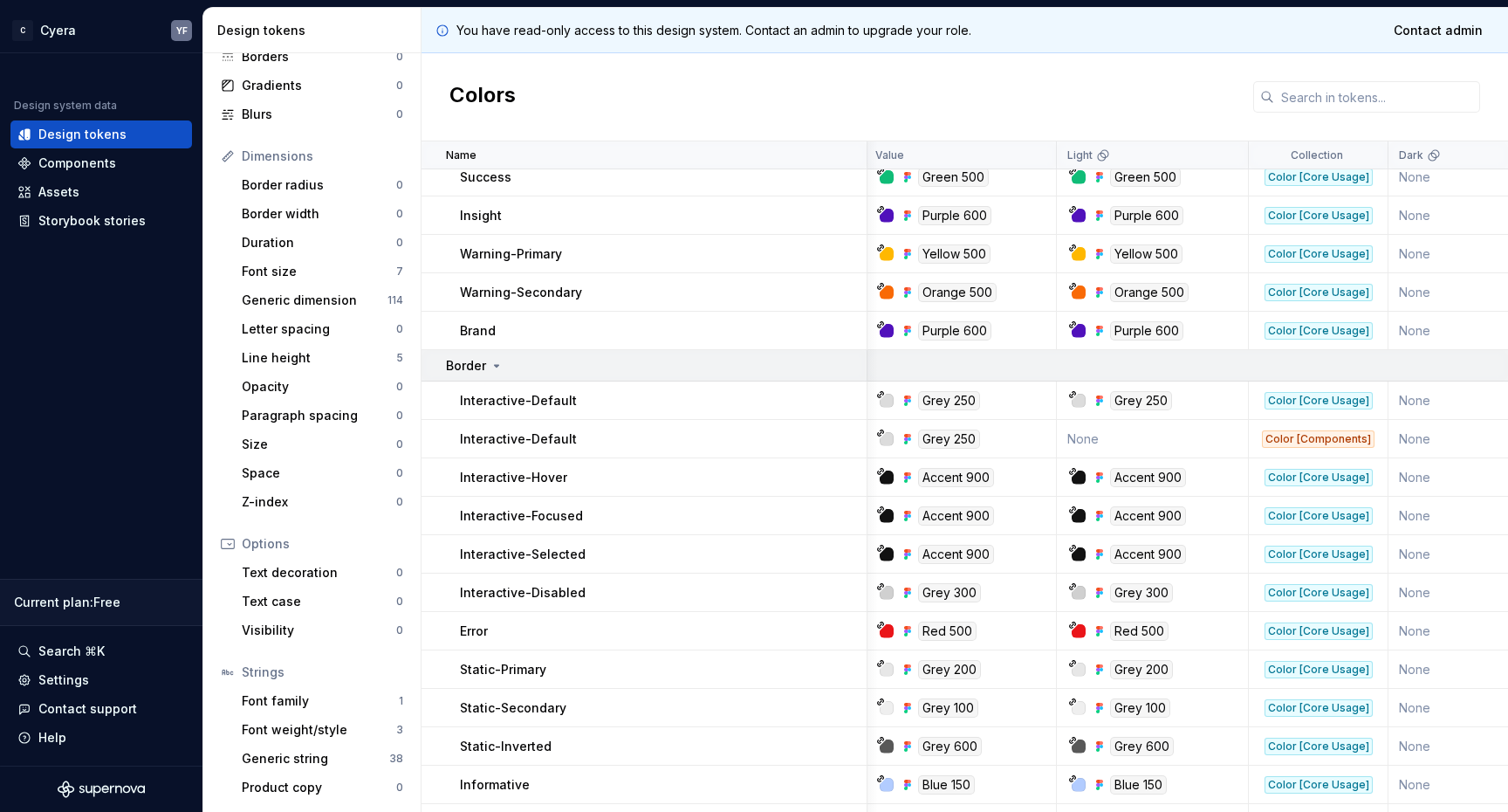
click at [493, 366] on icon at bounding box center [496, 366] width 14 height 14
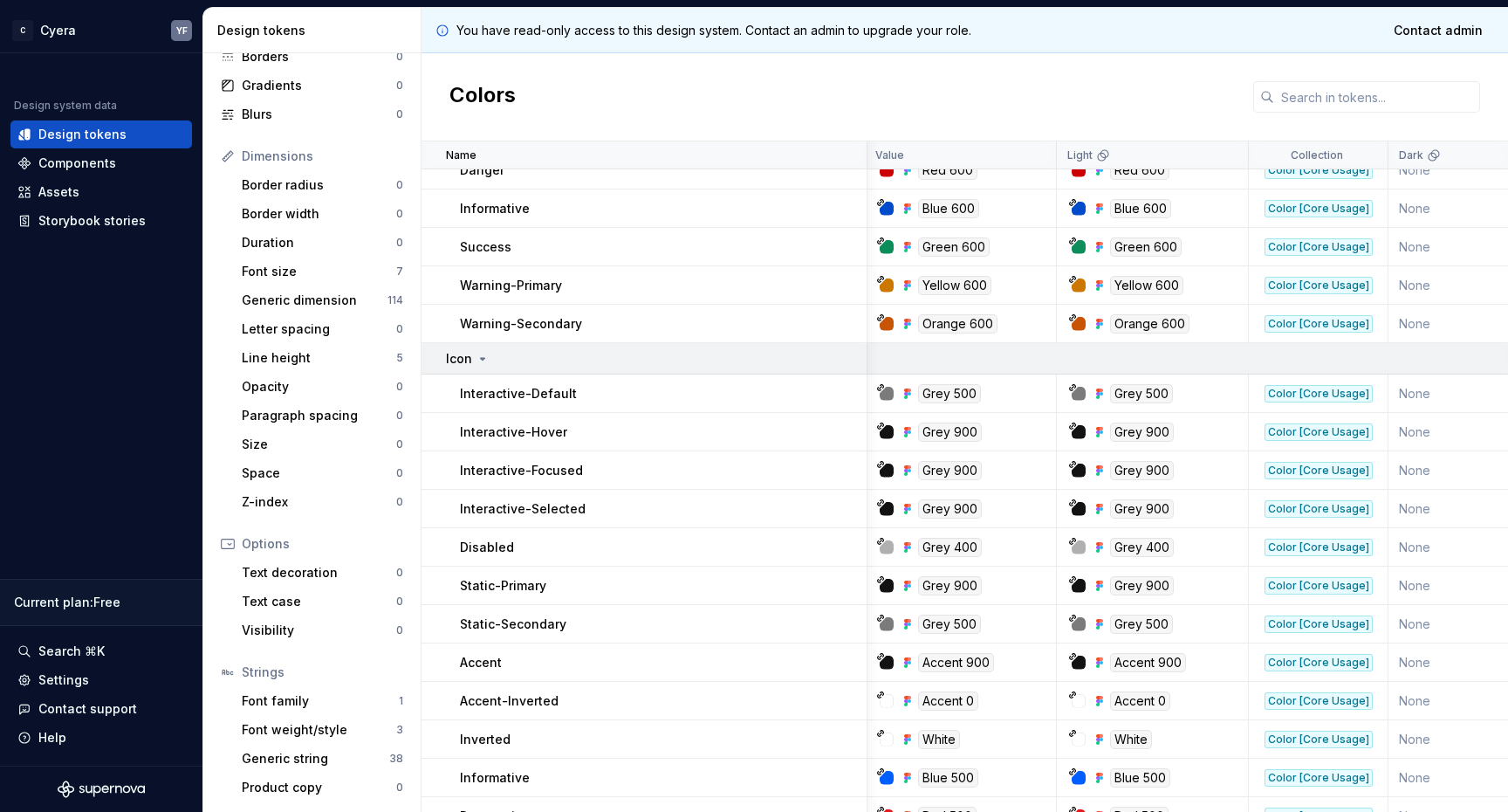
click at [485, 354] on icon at bounding box center [483, 359] width 14 height 14
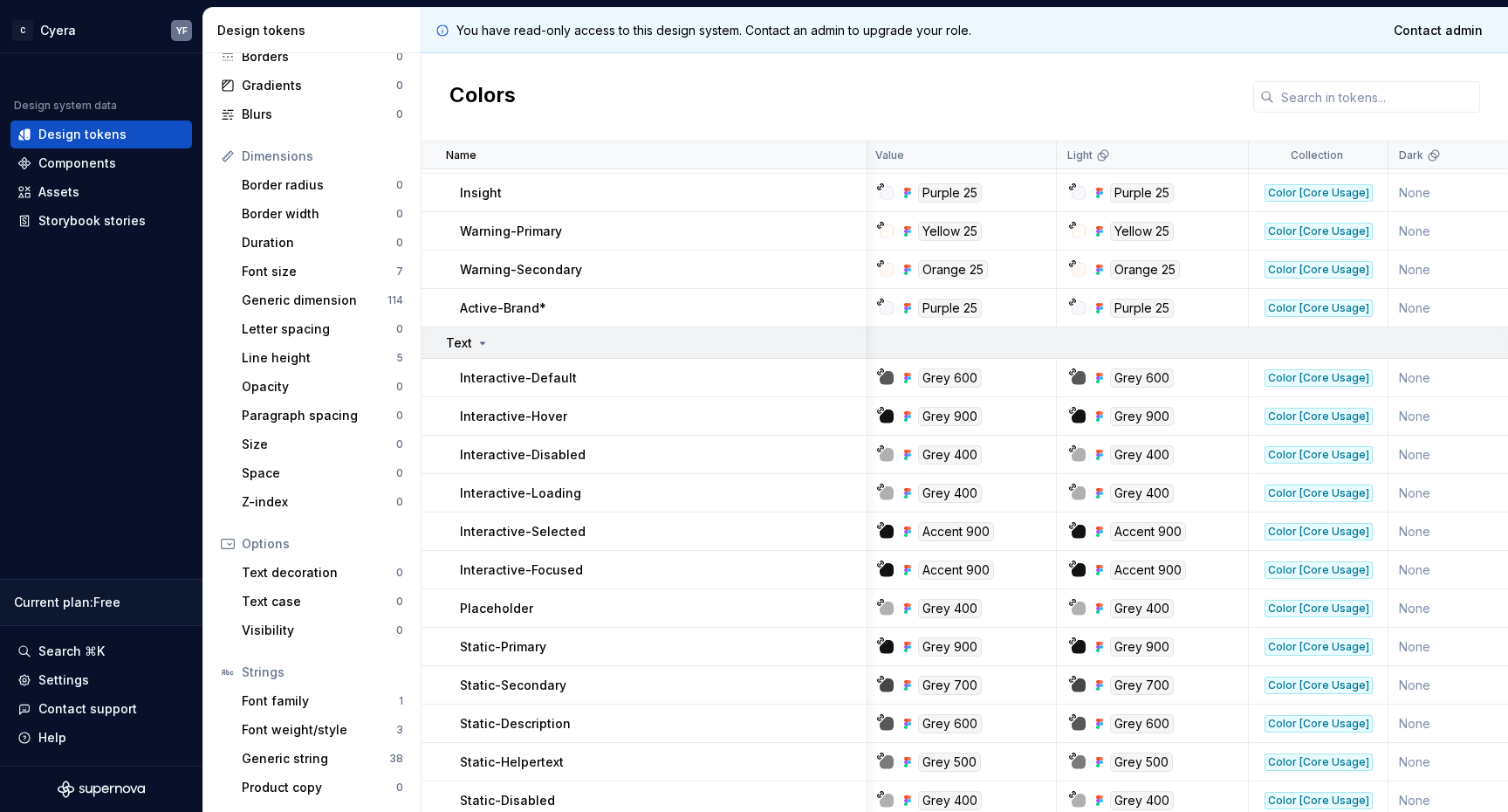
click at [483, 346] on icon at bounding box center [483, 343] width 14 height 14
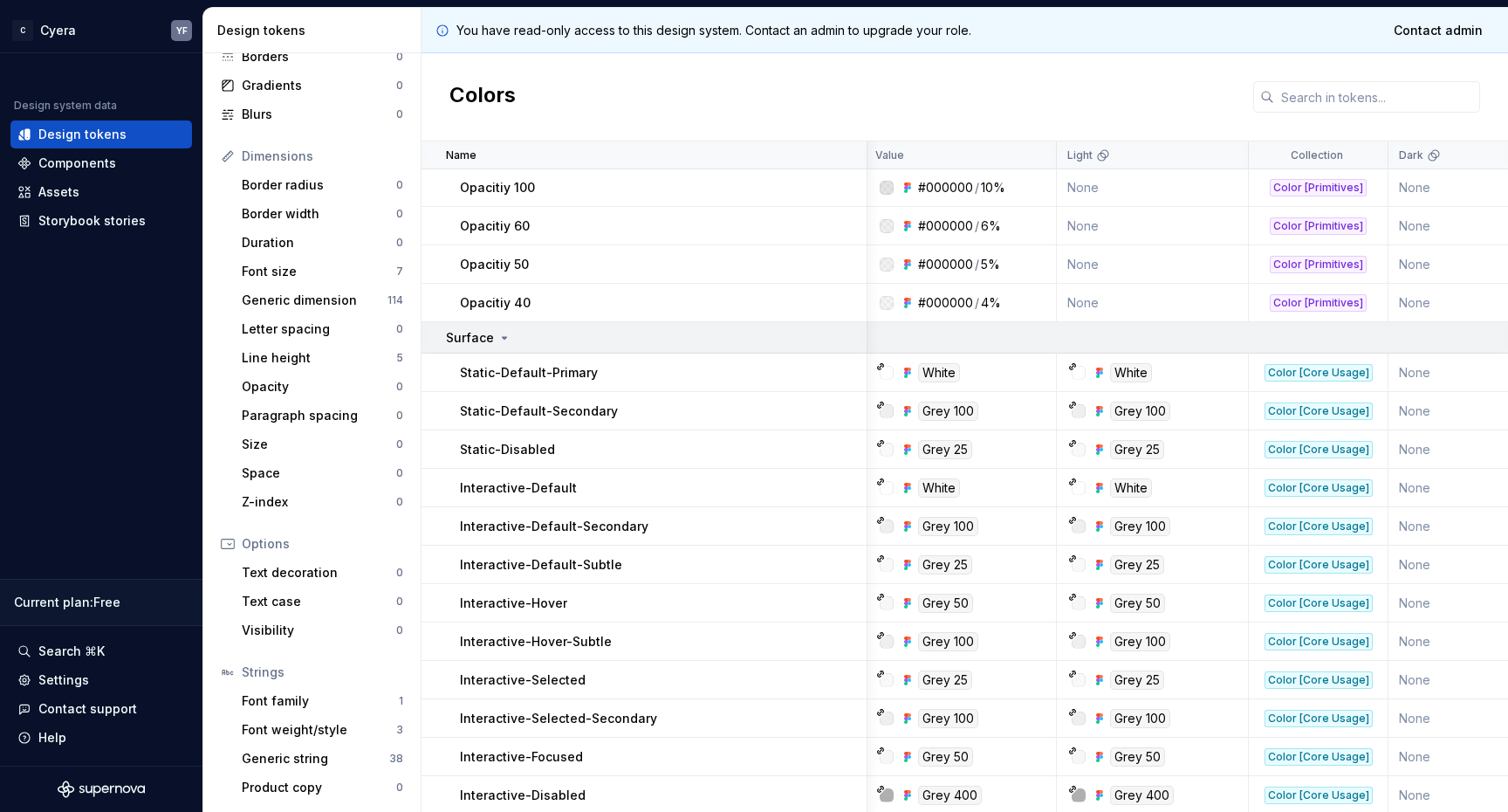
click at [497, 334] on icon at bounding box center [504, 337] width 14 height 14
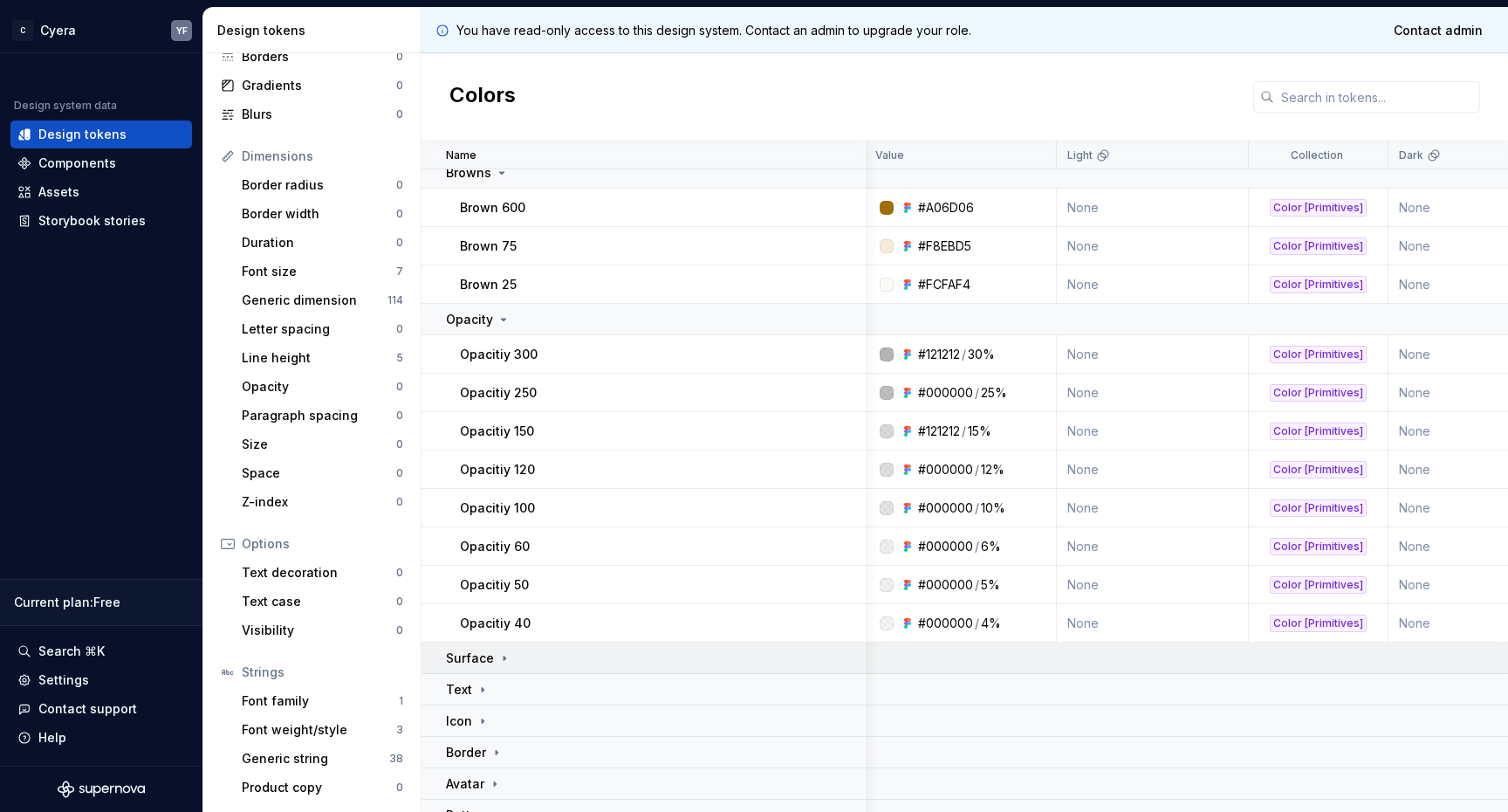
scroll to position [4288, 2]
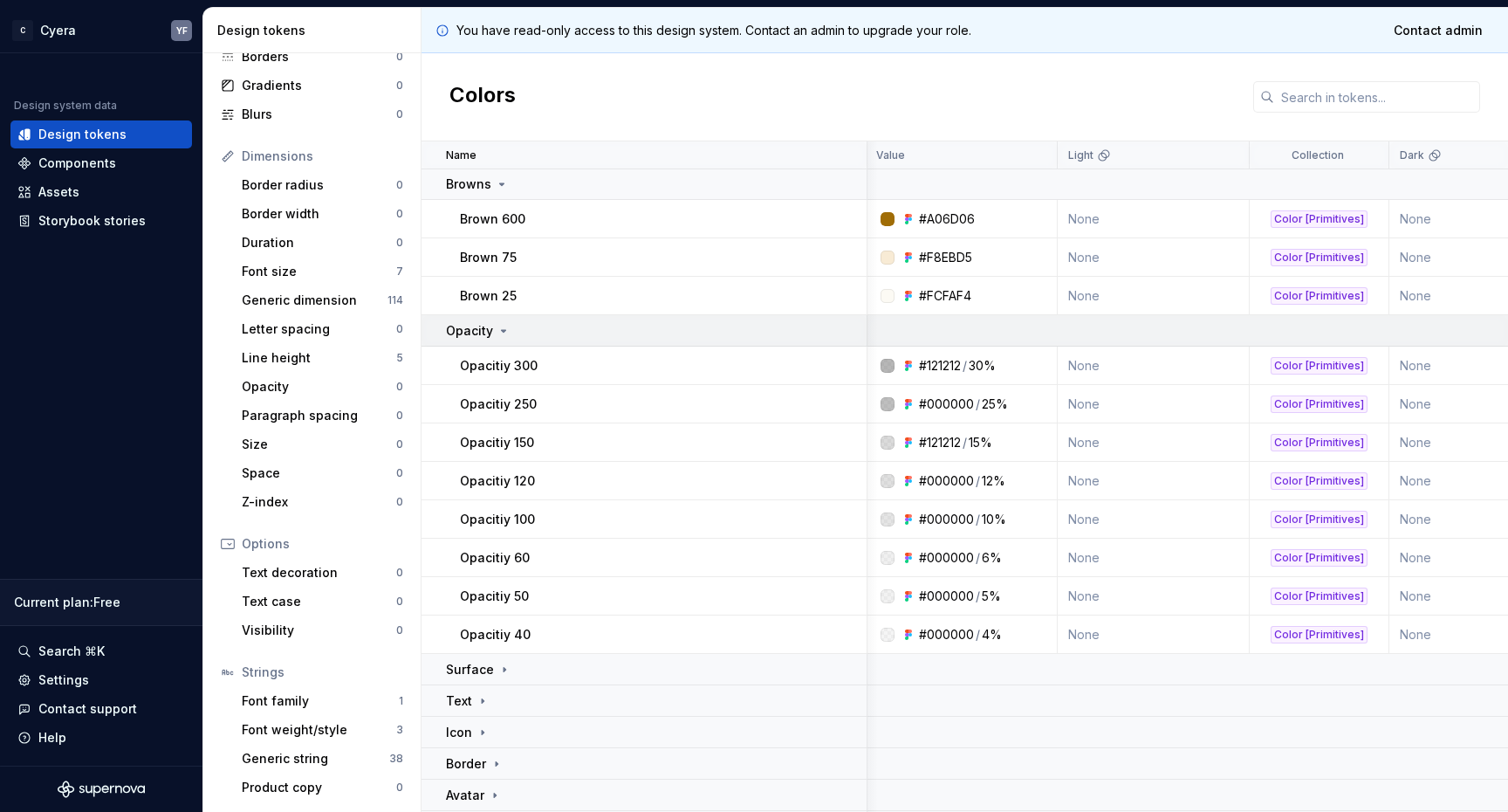
click at [496, 331] on icon at bounding box center [503, 330] width 14 height 14
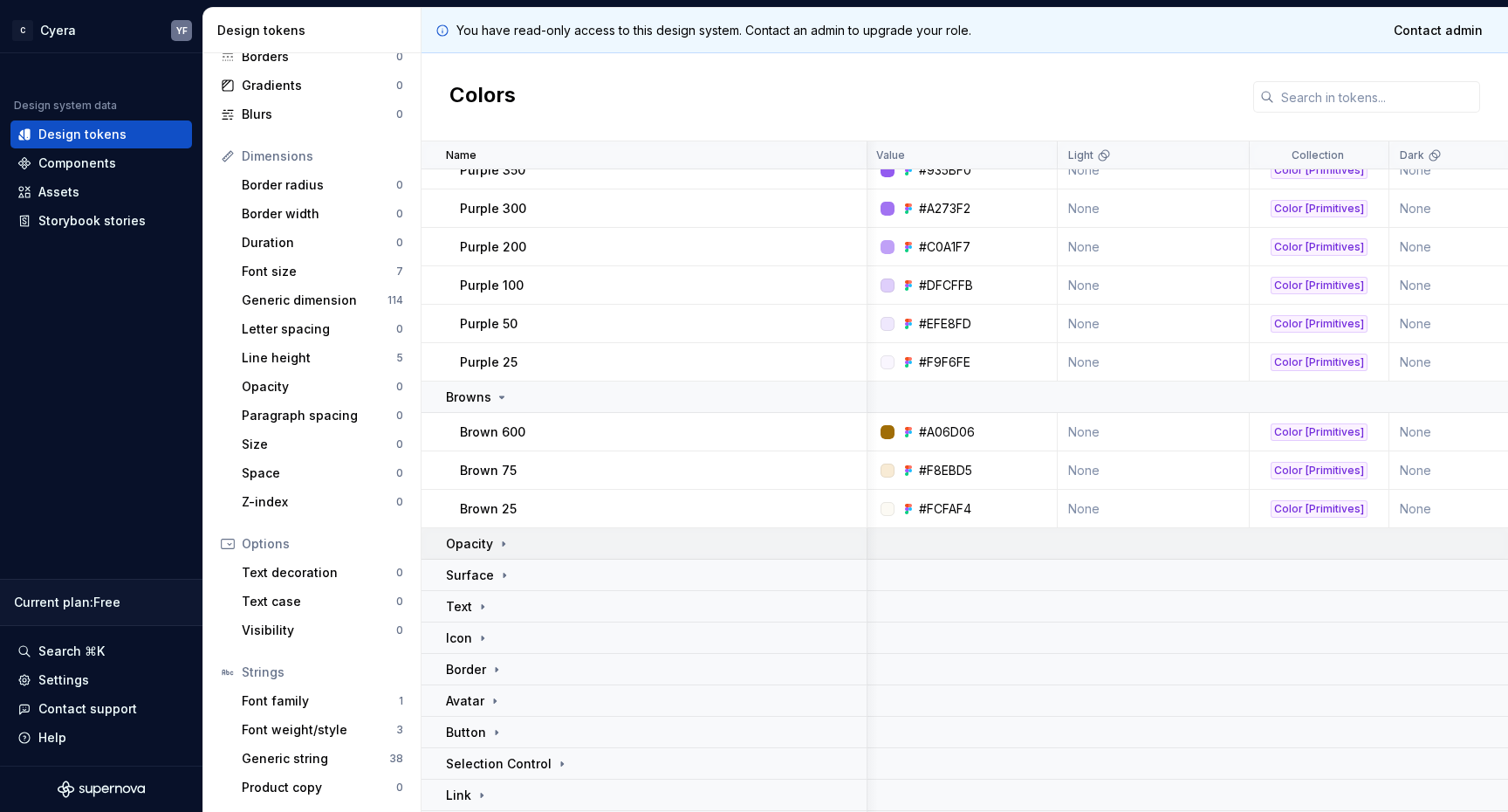
scroll to position [4007, 2]
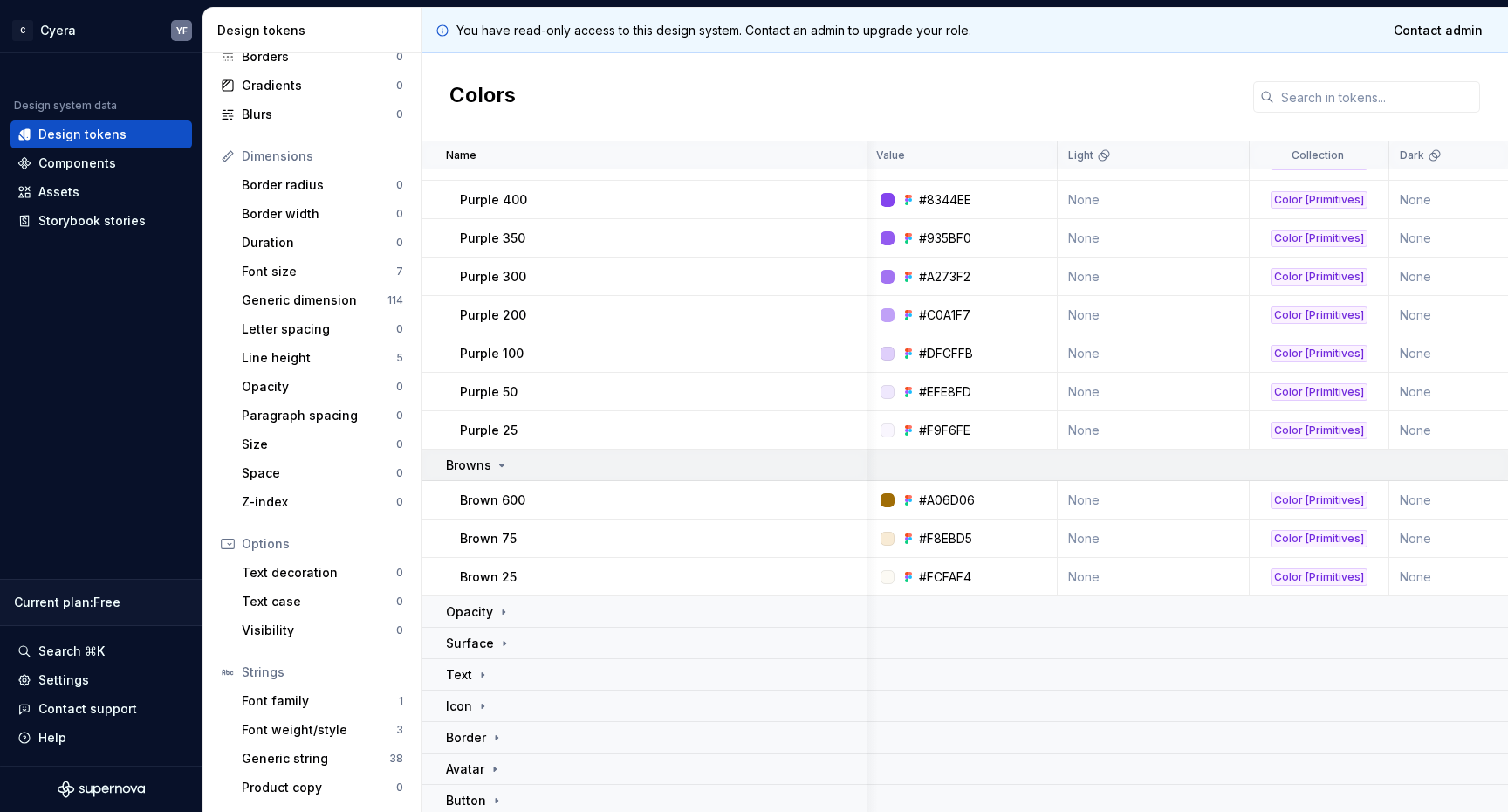
click at [502, 461] on icon at bounding box center [502, 465] width 14 height 14
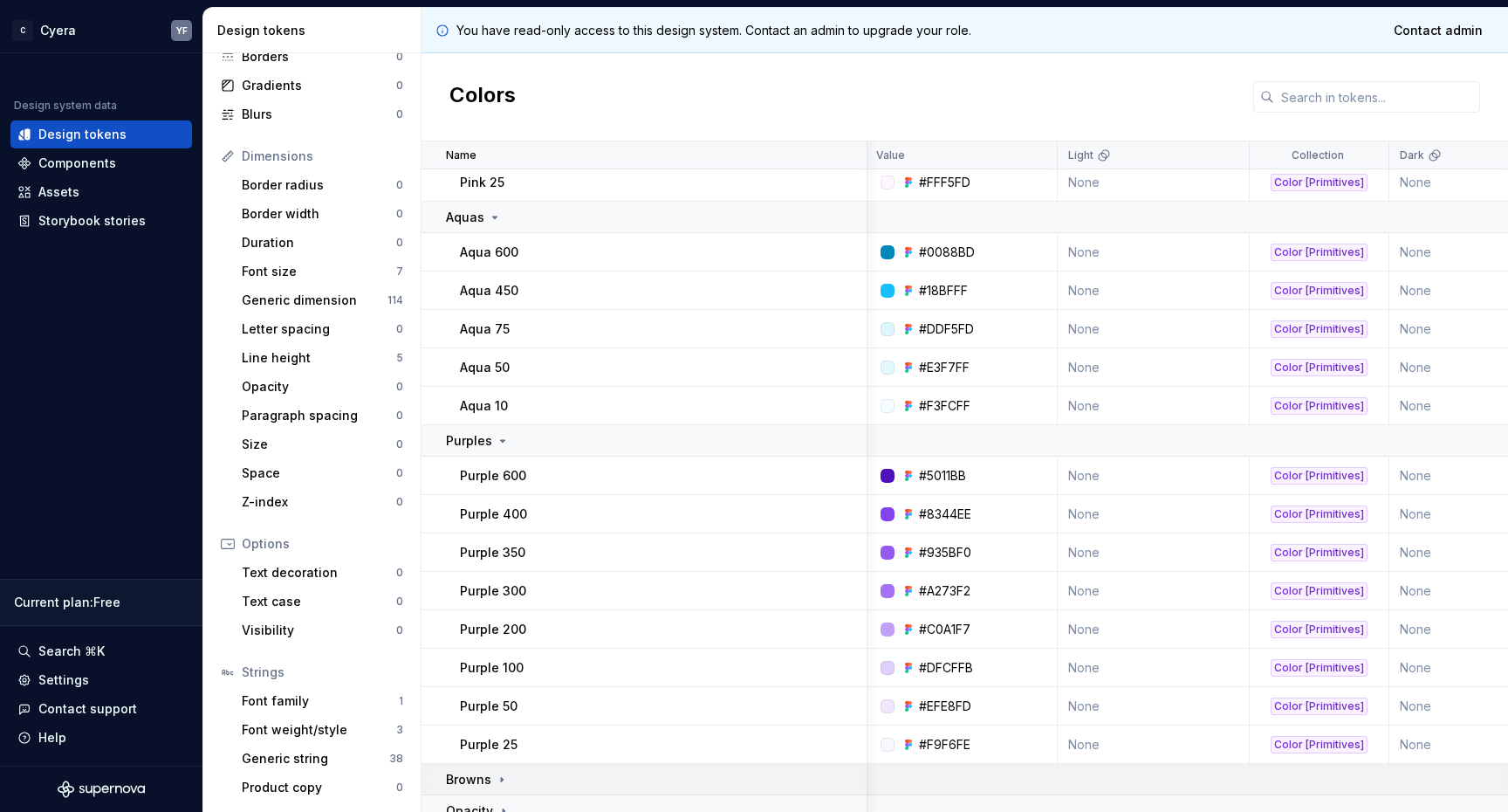
scroll to position [3623, 2]
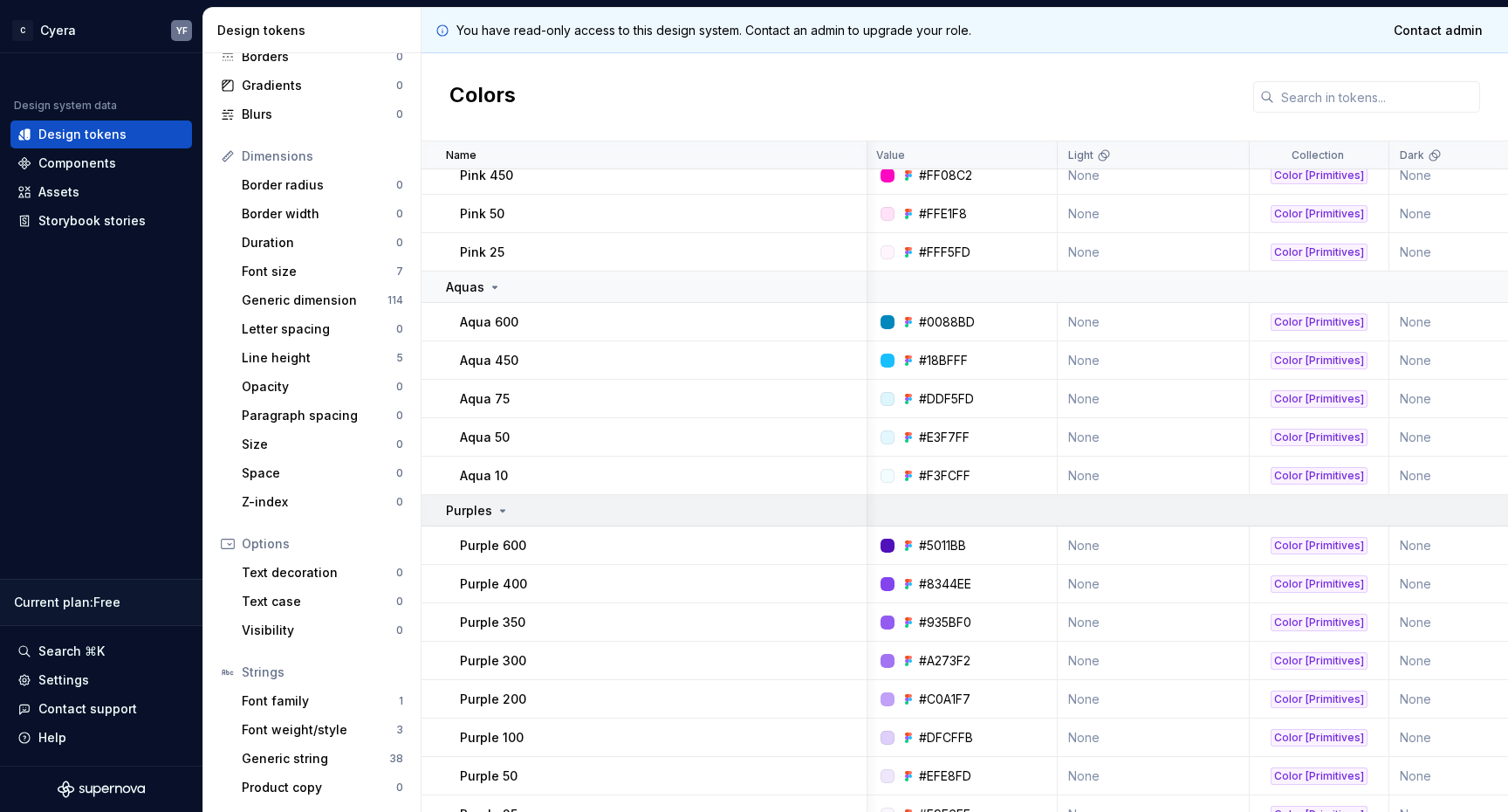
click at [497, 512] on icon at bounding box center [503, 511] width 14 height 14
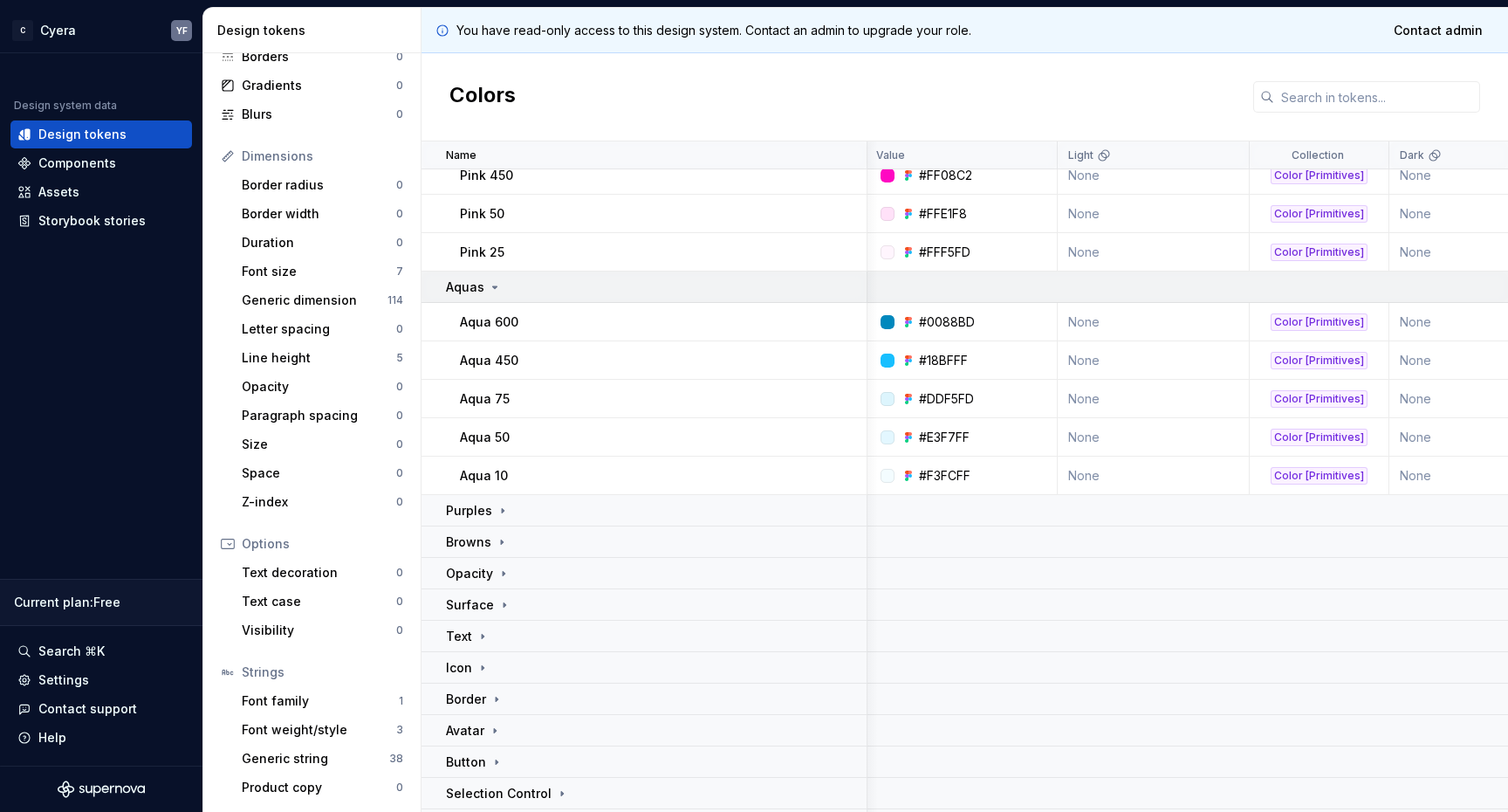
click at [490, 296] on td "Aquas" at bounding box center [644, 287] width 446 height 31
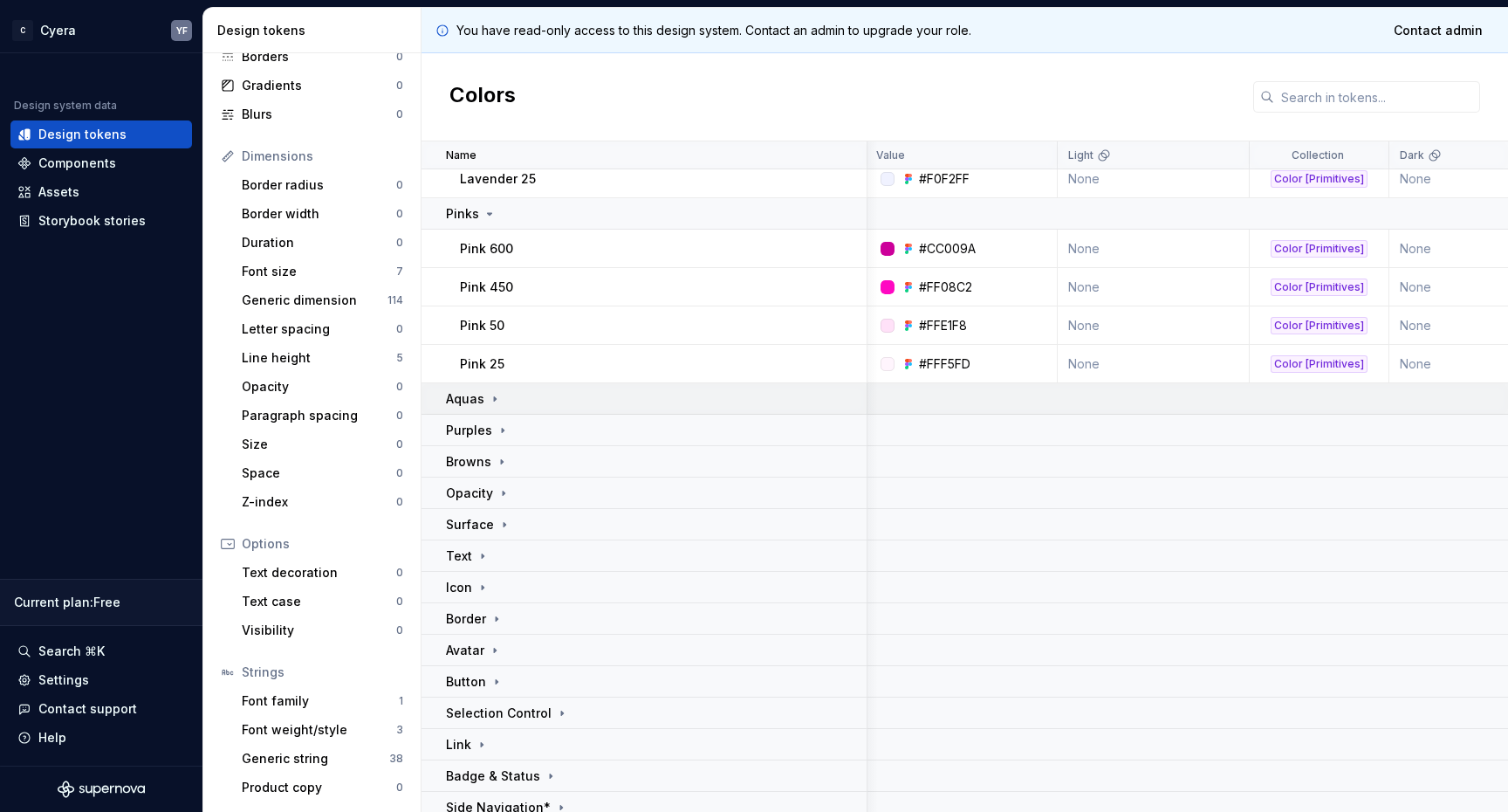
scroll to position [3446, 2]
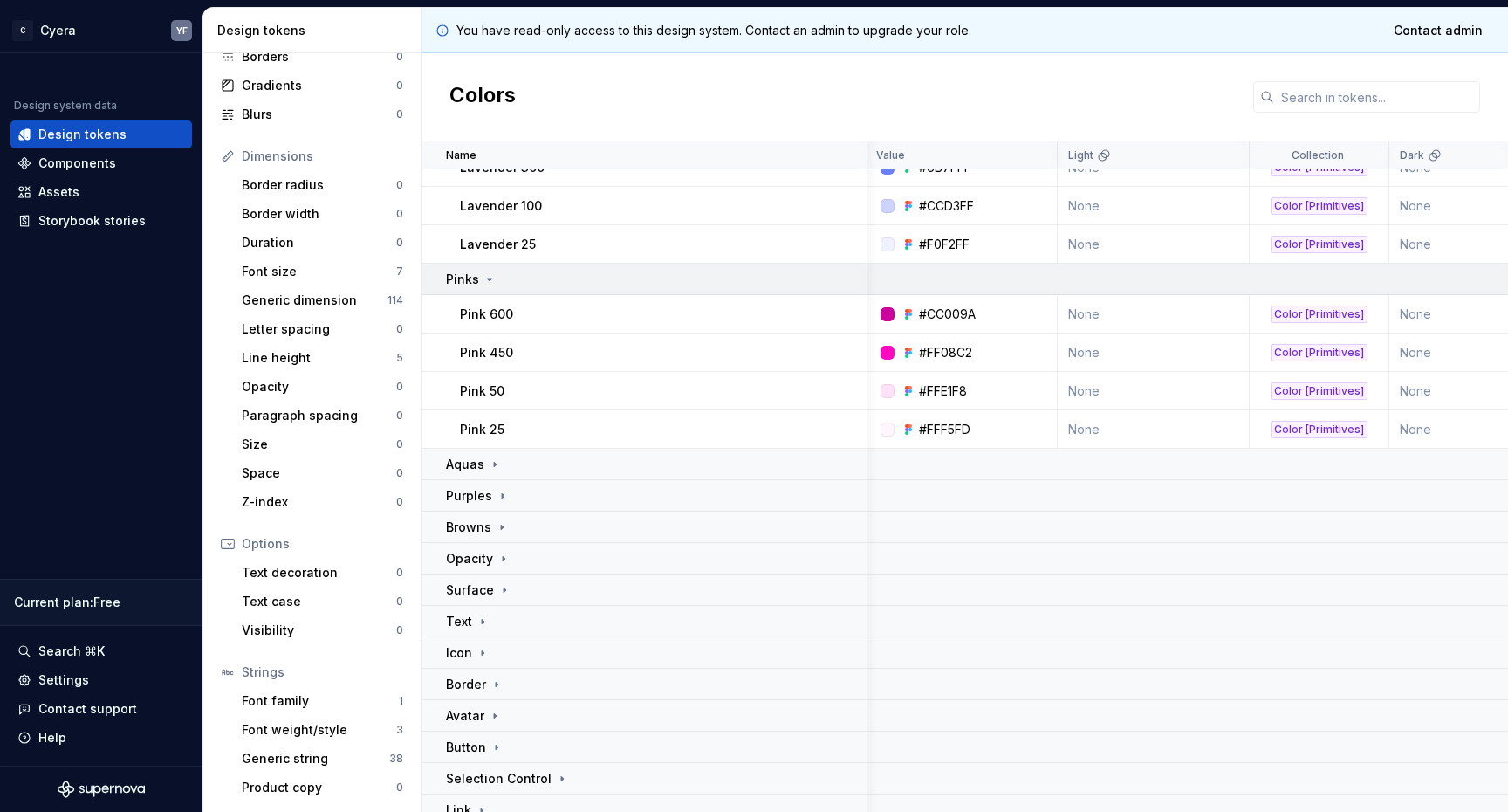
click at [485, 284] on icon at bounding box center [489, 279] width 14 height 14
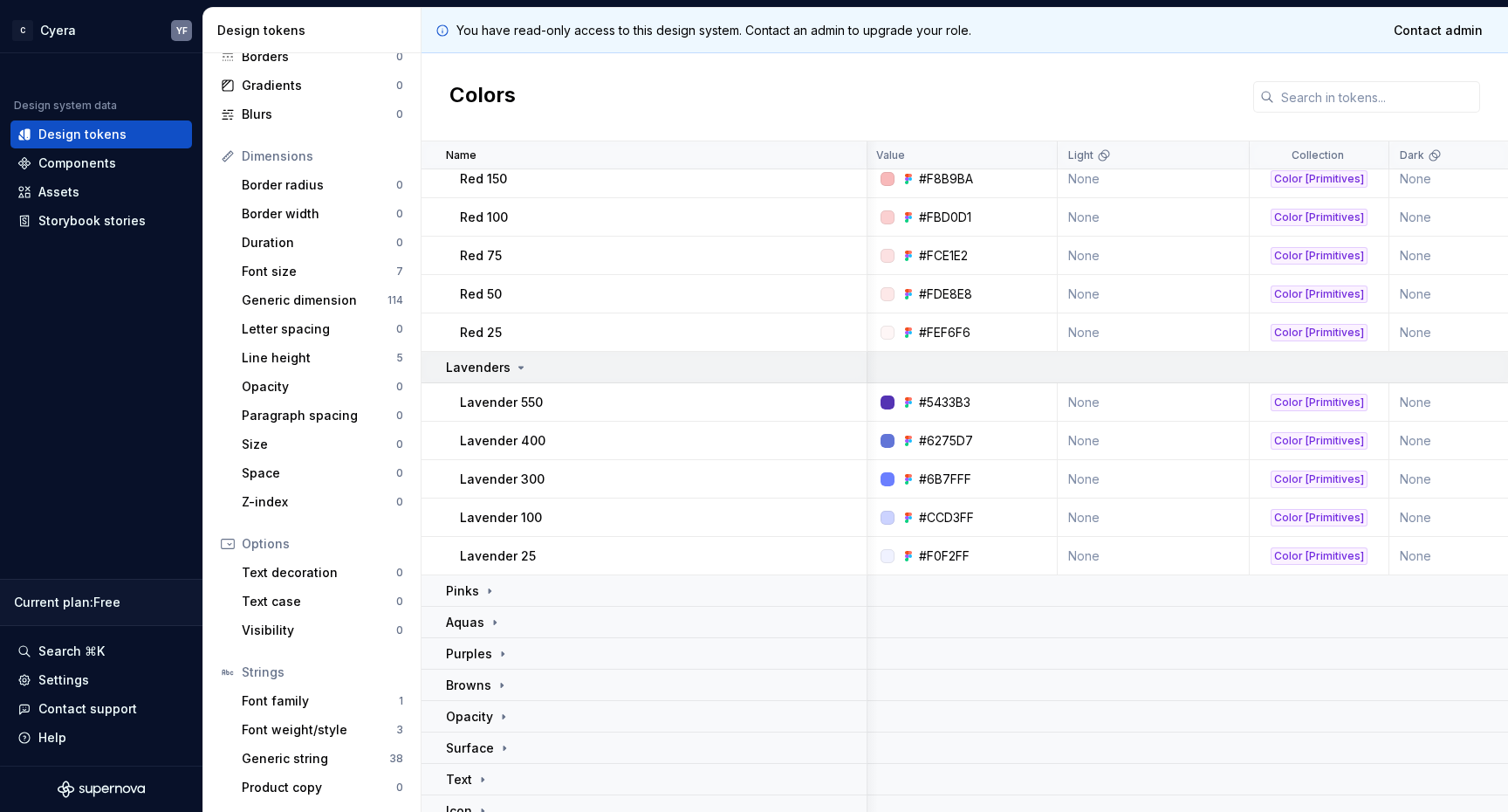
click at [519, 363] on icon at bounding box center [521, 367] width 14 height 14
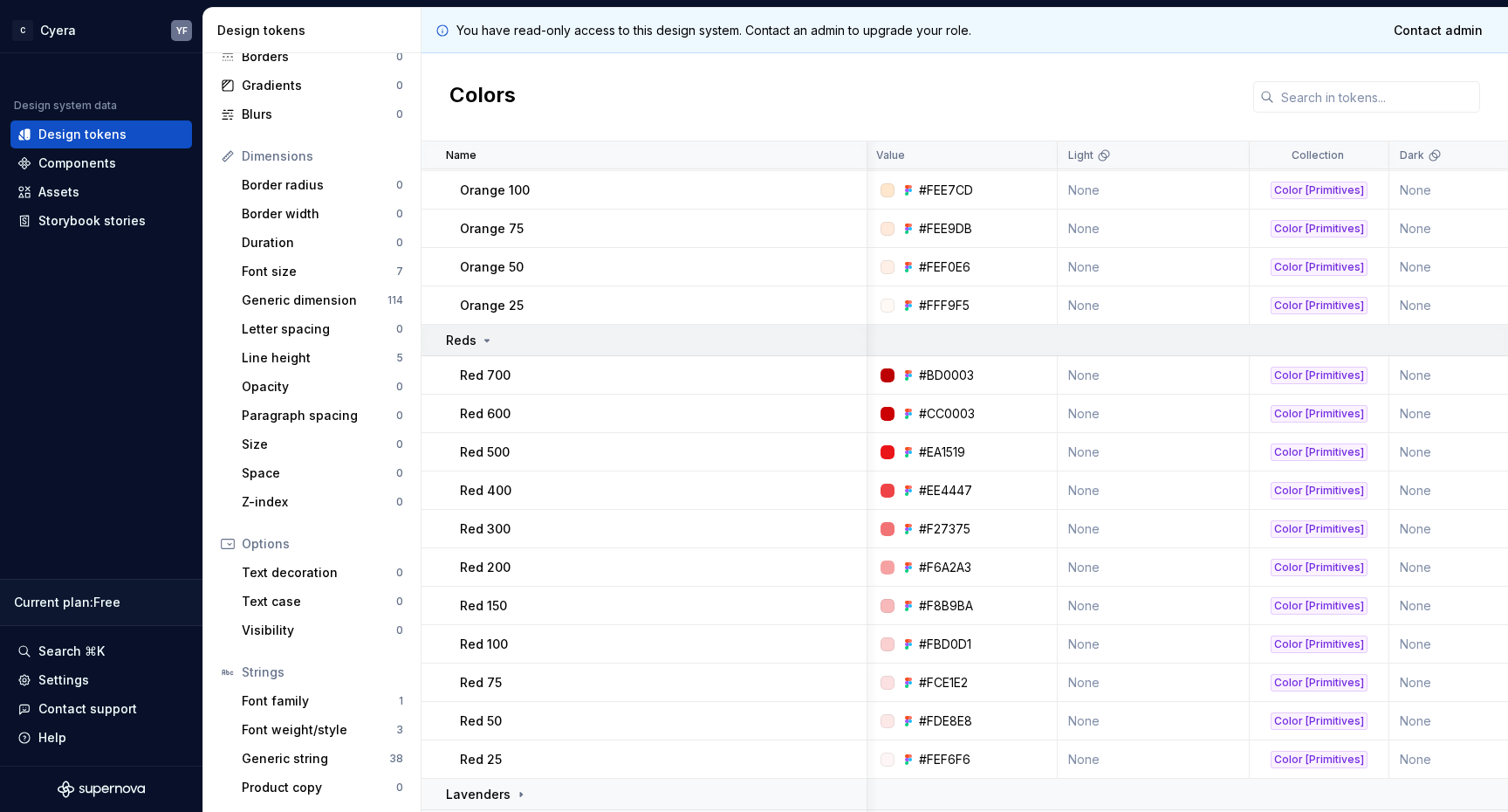
click at [483, 328] on td "Reds" at bounding box center [644, 340] width 446 height 31
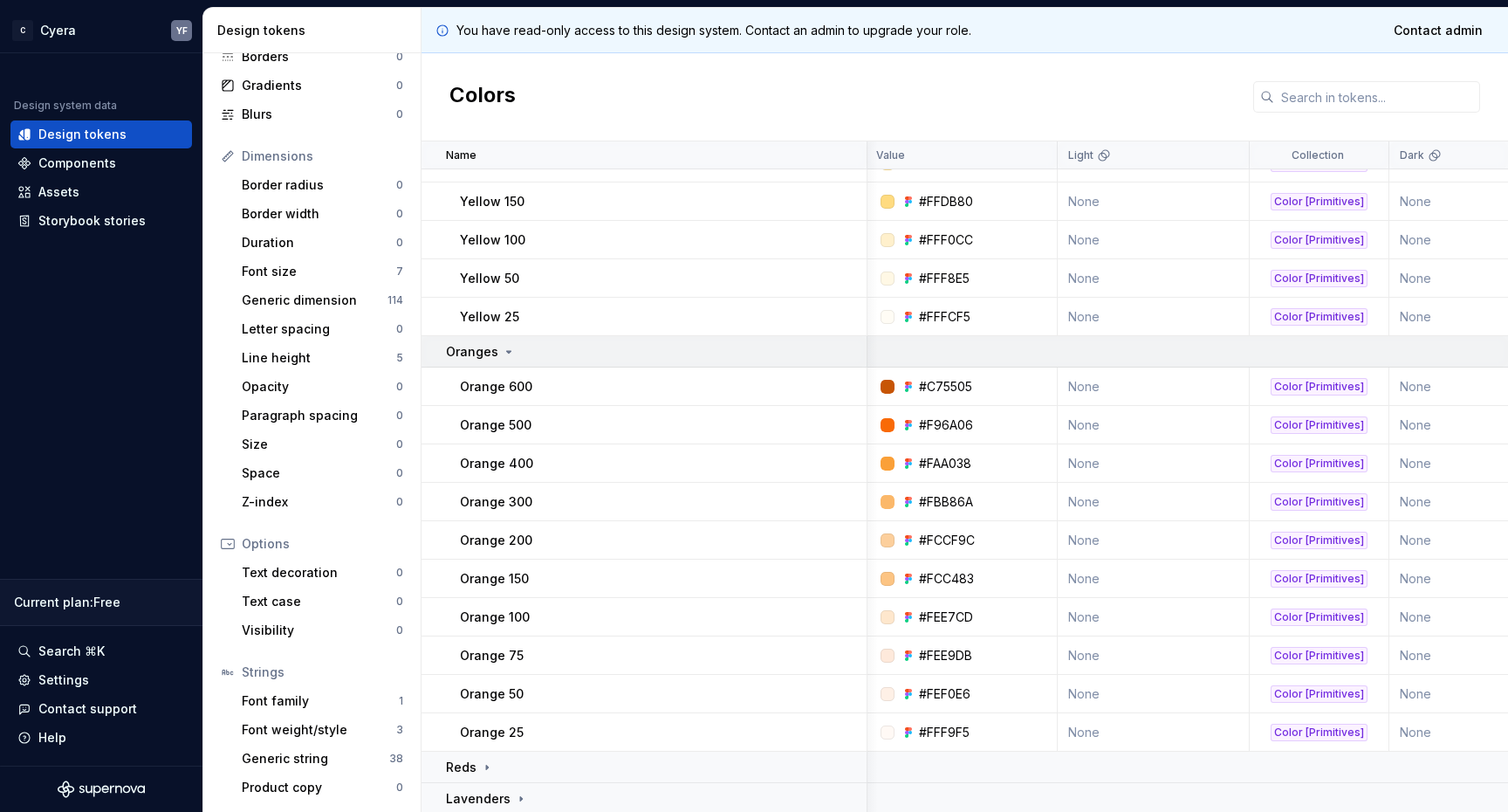
click at [496, 343] on div "Oranges" at bounding box center [482, 352] width 70 height 18
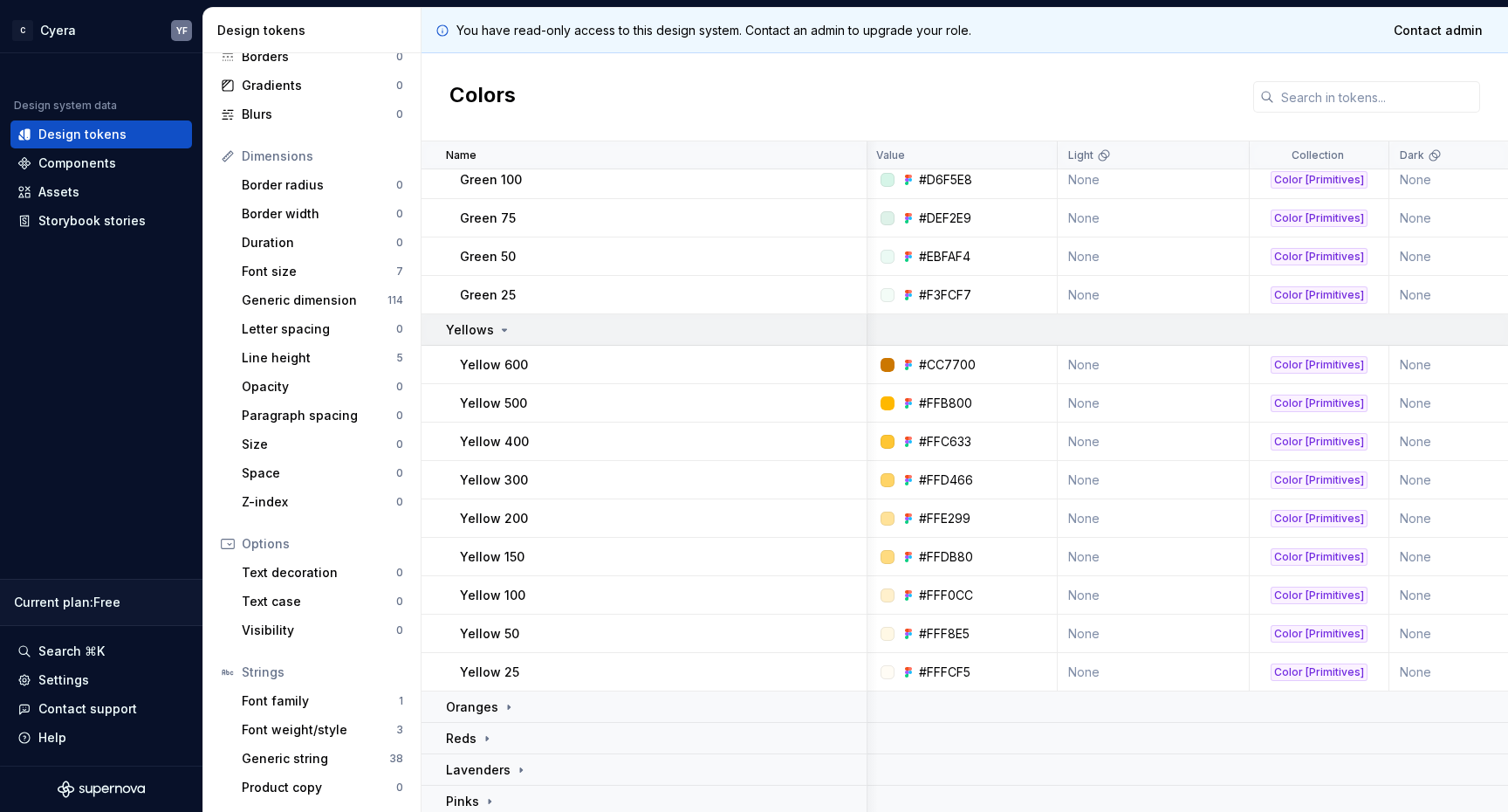
click at [497, 335] on icon at bounding box center [504, 329] width 14 height 14
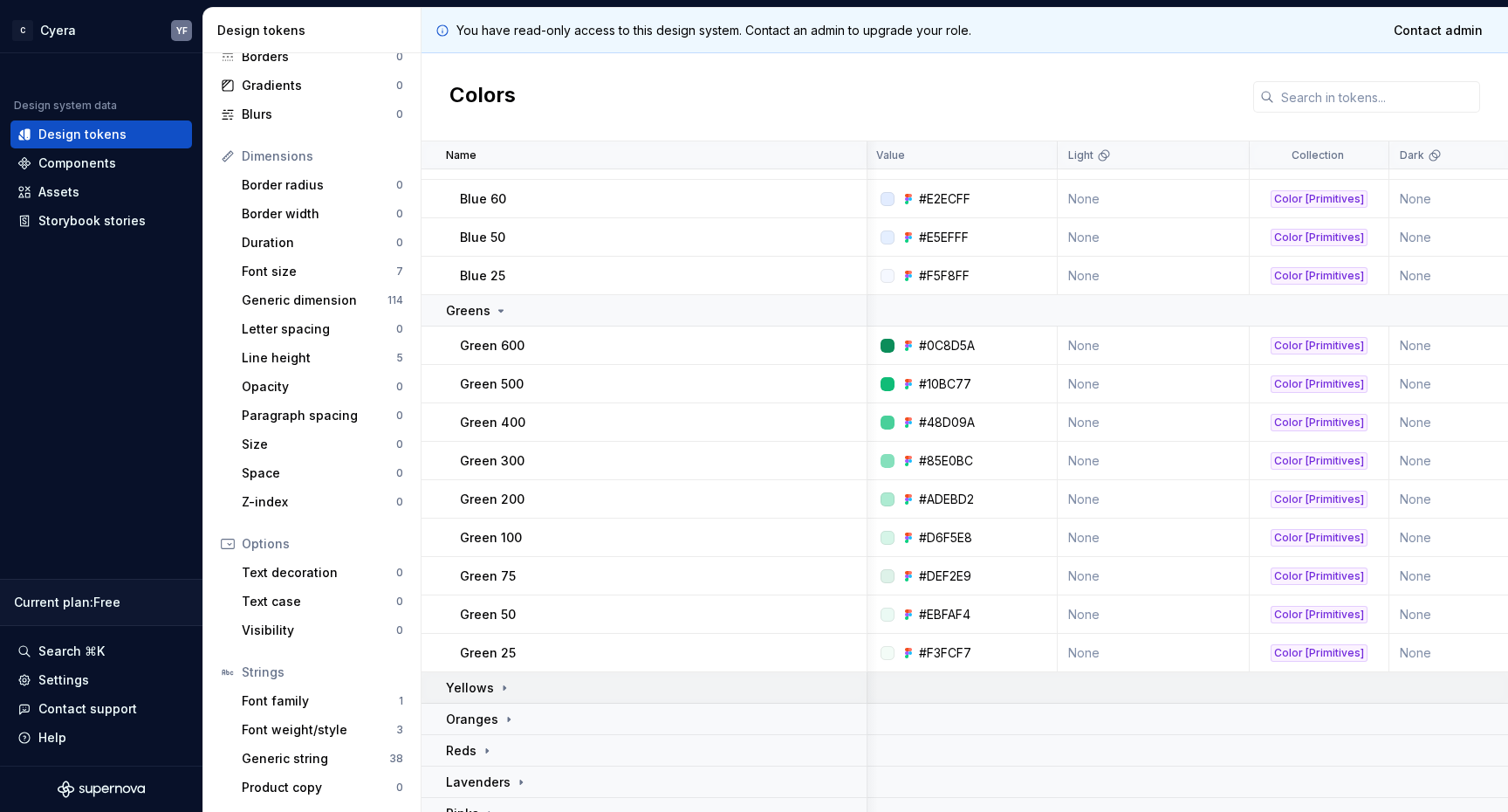
scroll to position [1552, 2]
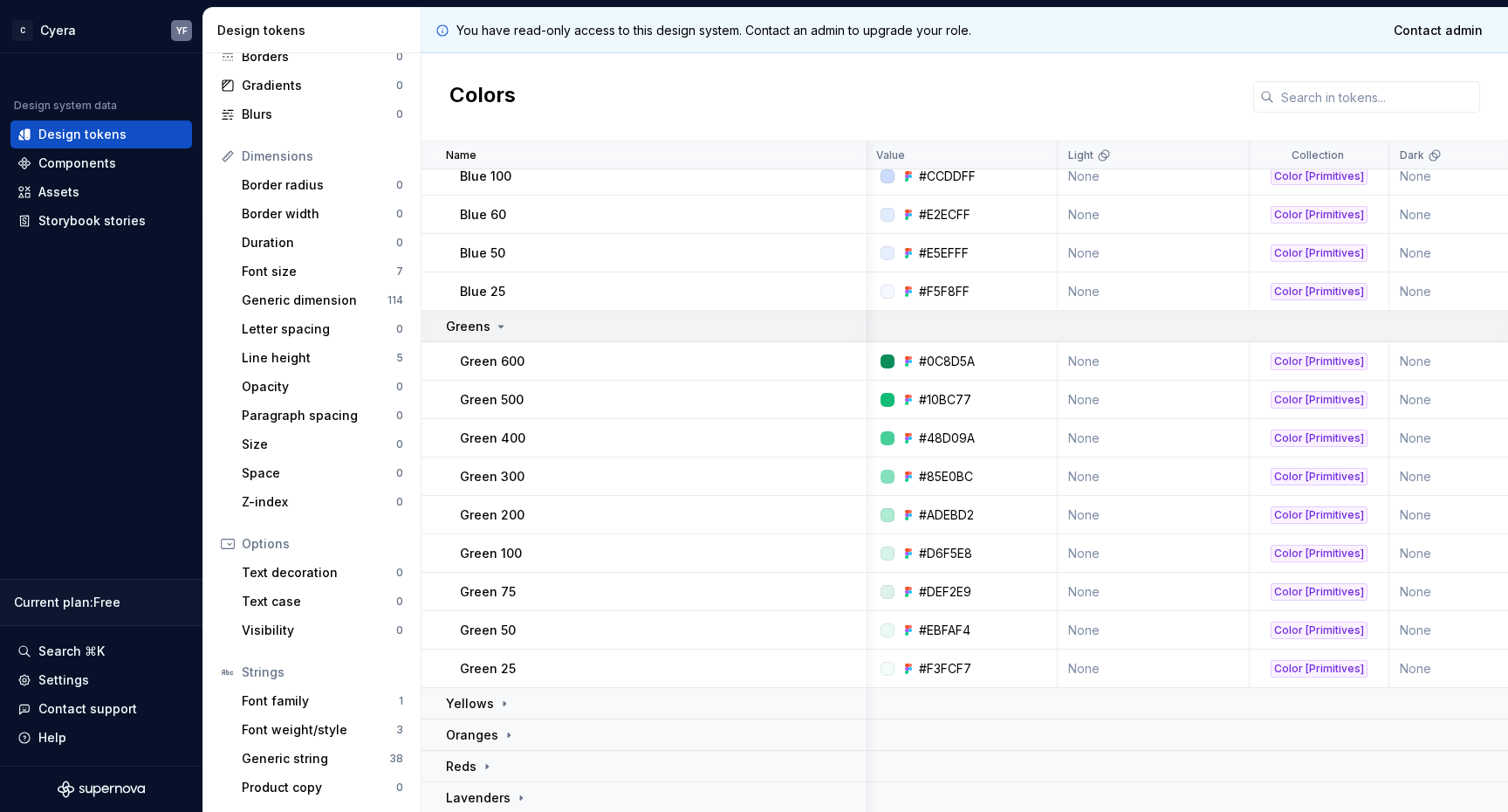
click at [496, 333] on div "Greens" at bounding box center [478, 327] width 62 height 18
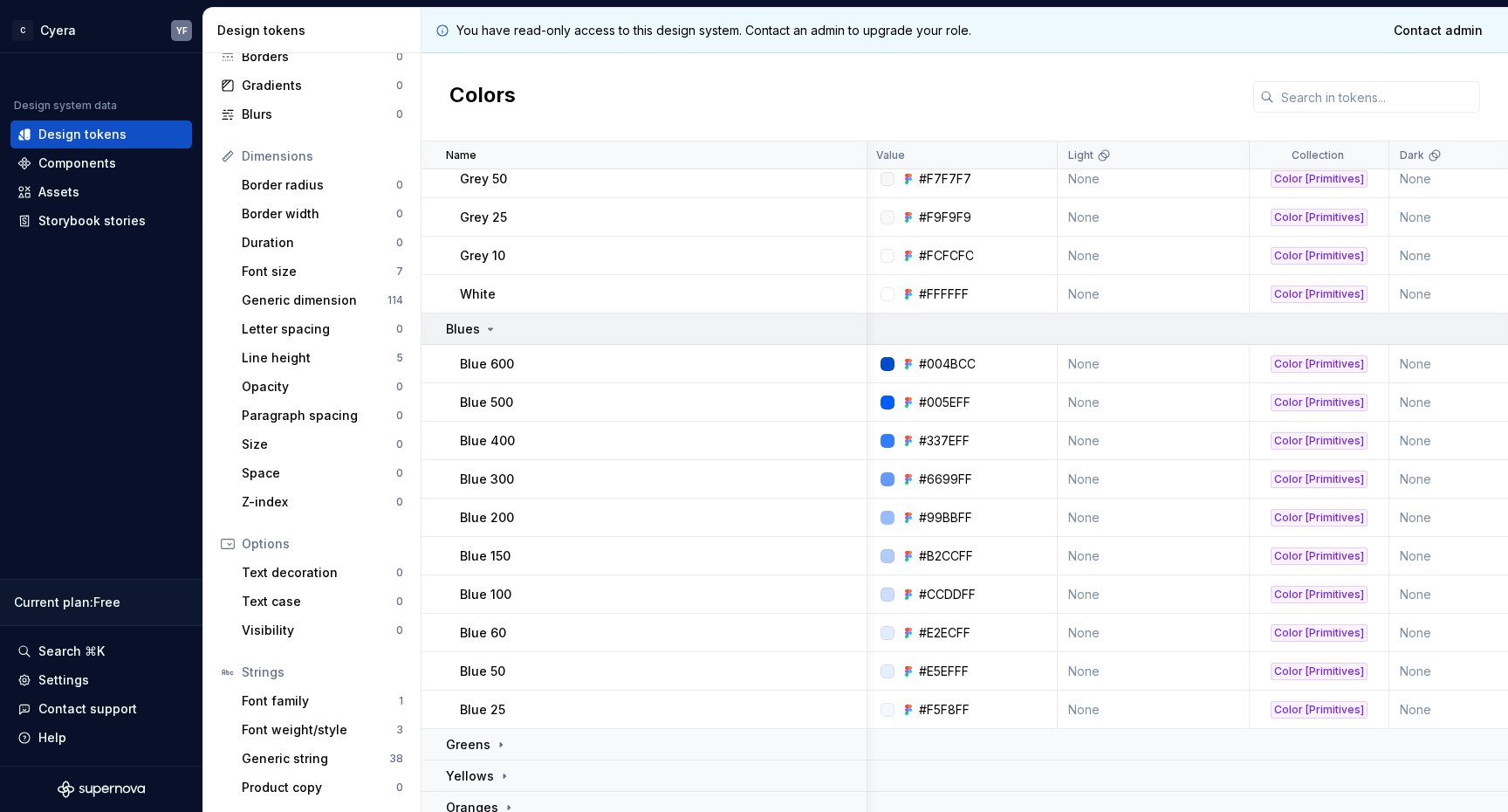
click at [490, 328] on icon at bounding box center [490, 329] width 14 height 14
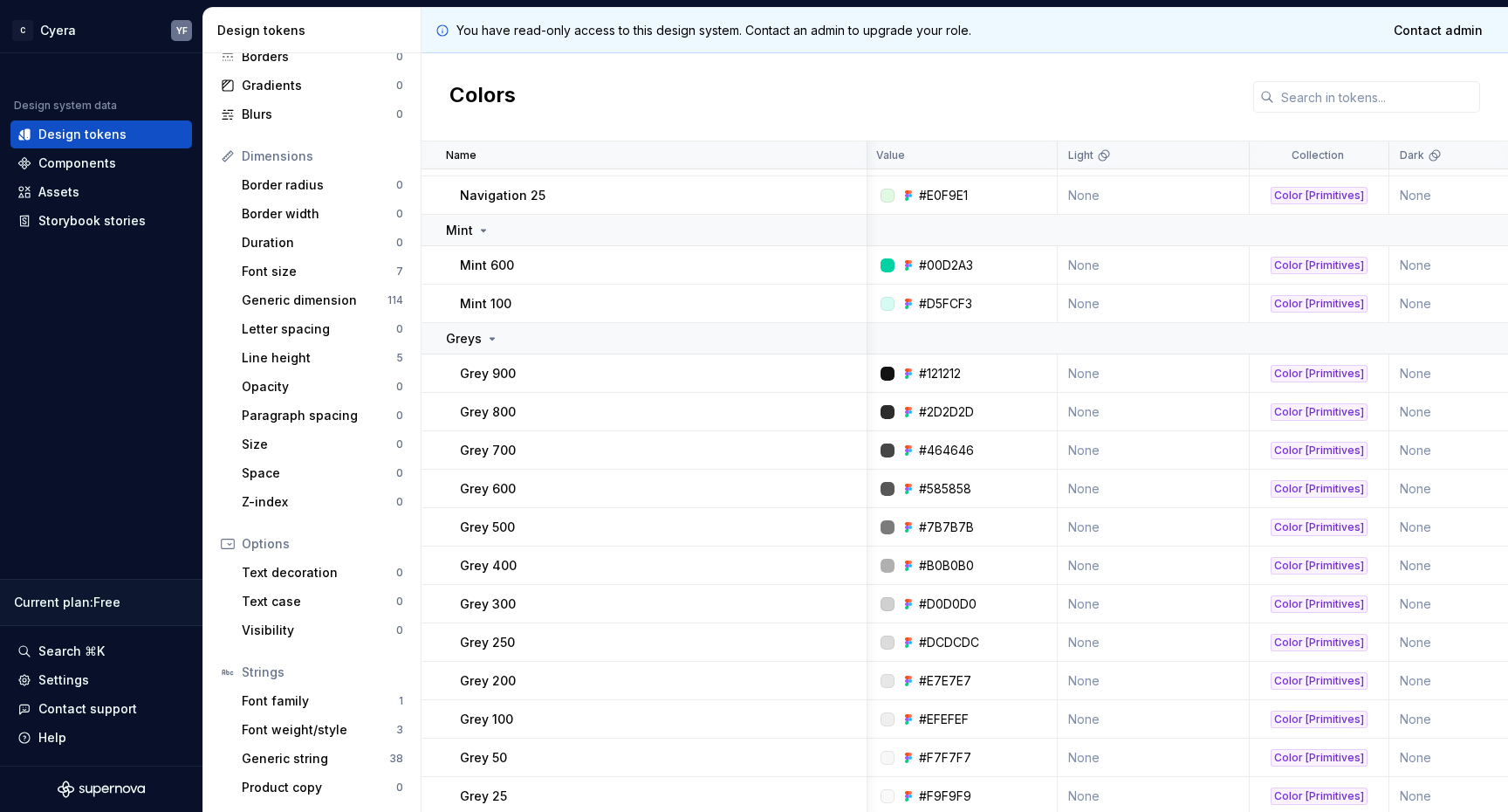
click at [490, 328] on td "Greys" at bounding box center [644, 338] width 446 height 31
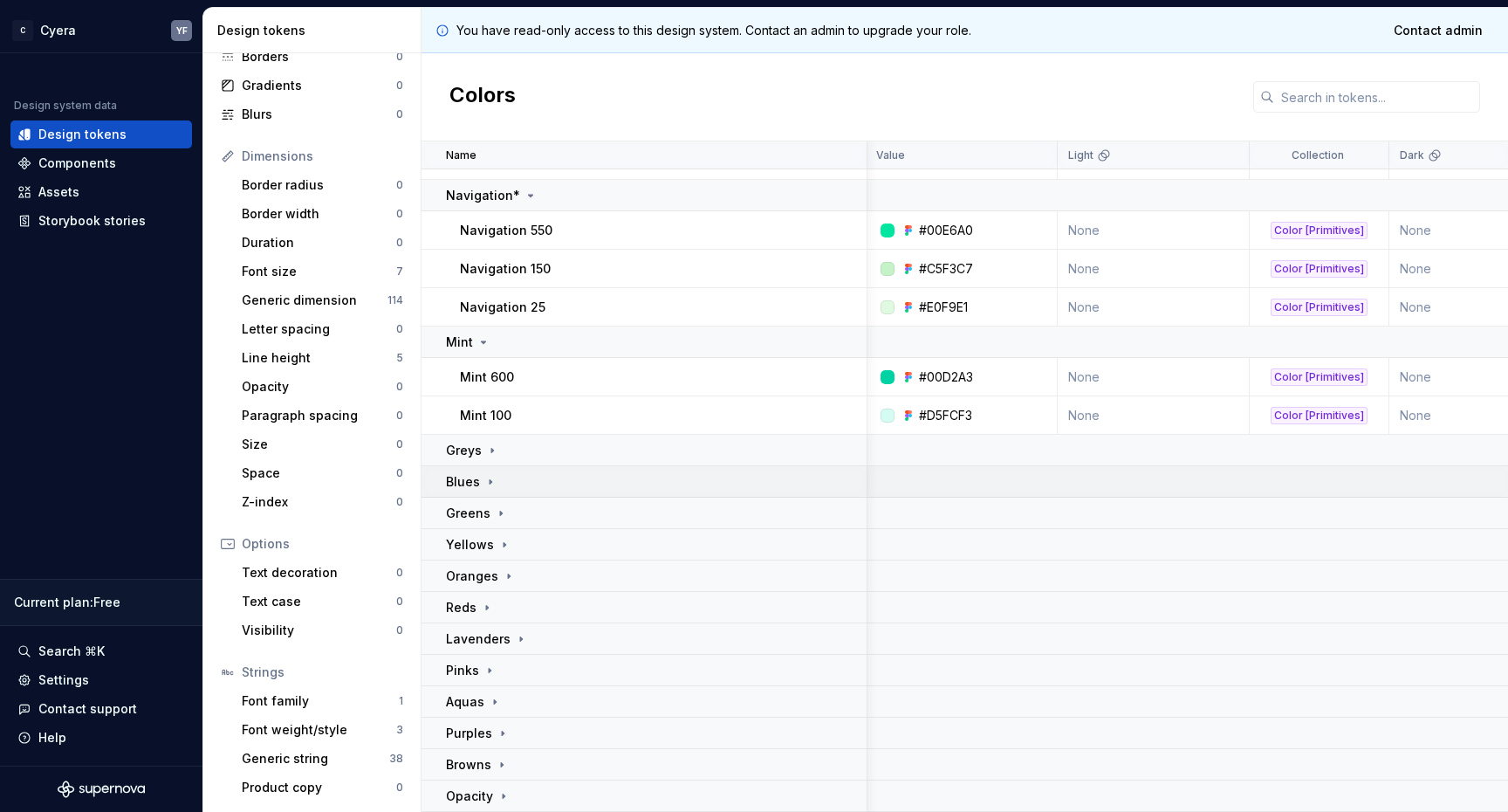
scroll to position [435, 2]
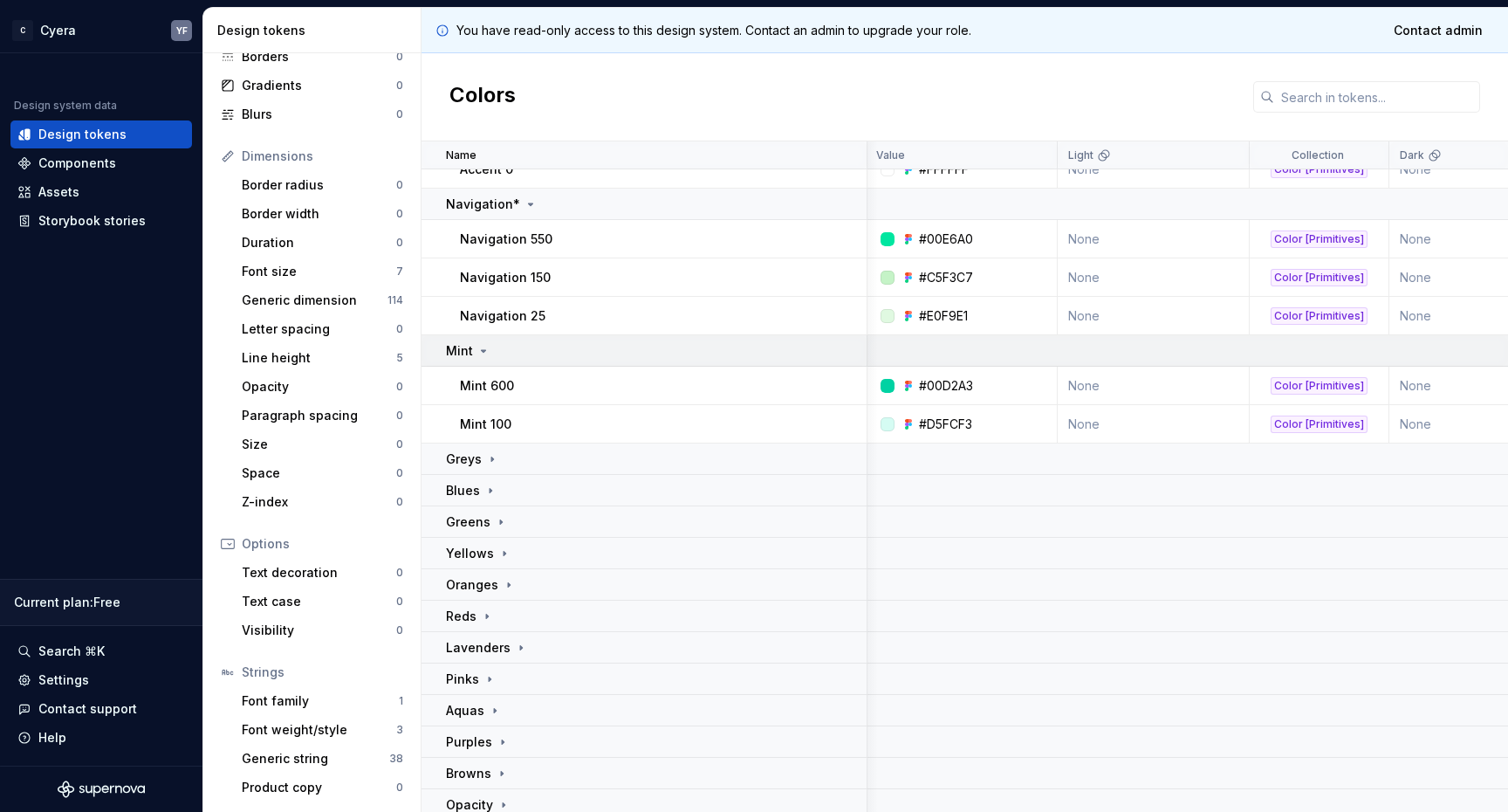
click at [486, 340] on td "Mint" at bounding box center [644, 351] width 446 height 31
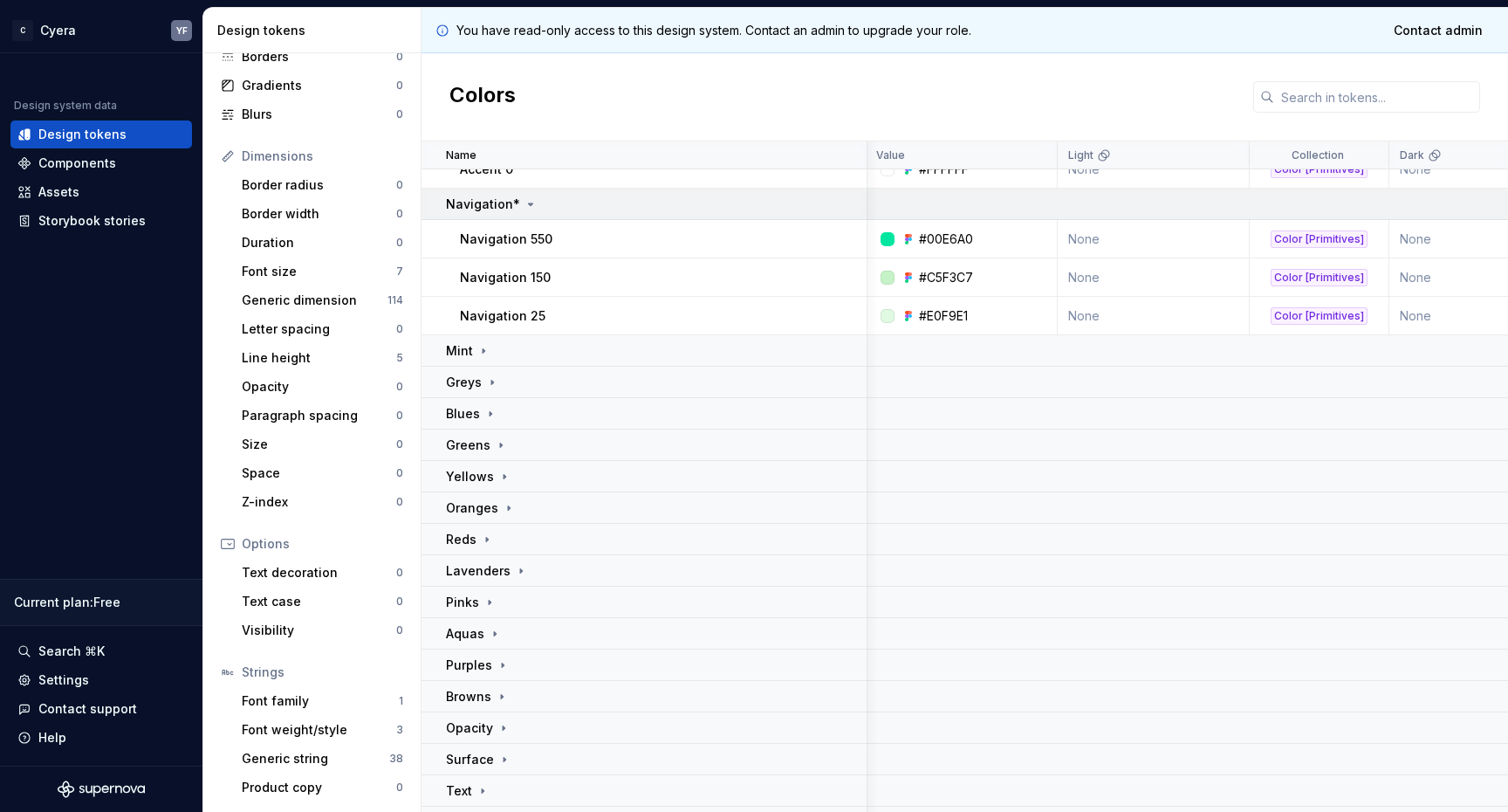
click at [499, 198] on p "Navigation*" at bounding box center [483, 205] width 74 height 18
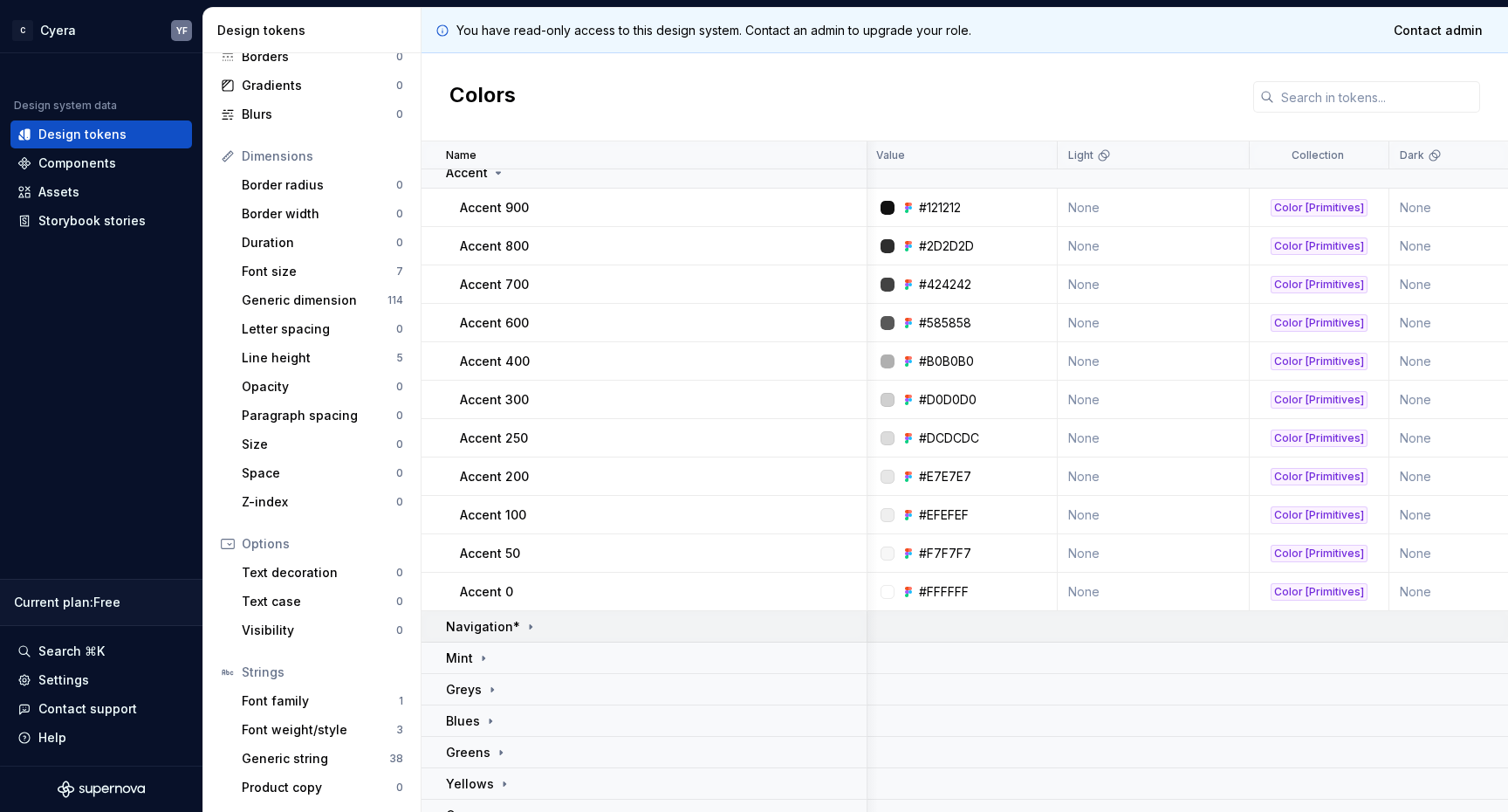
scroll to position [0, 2]
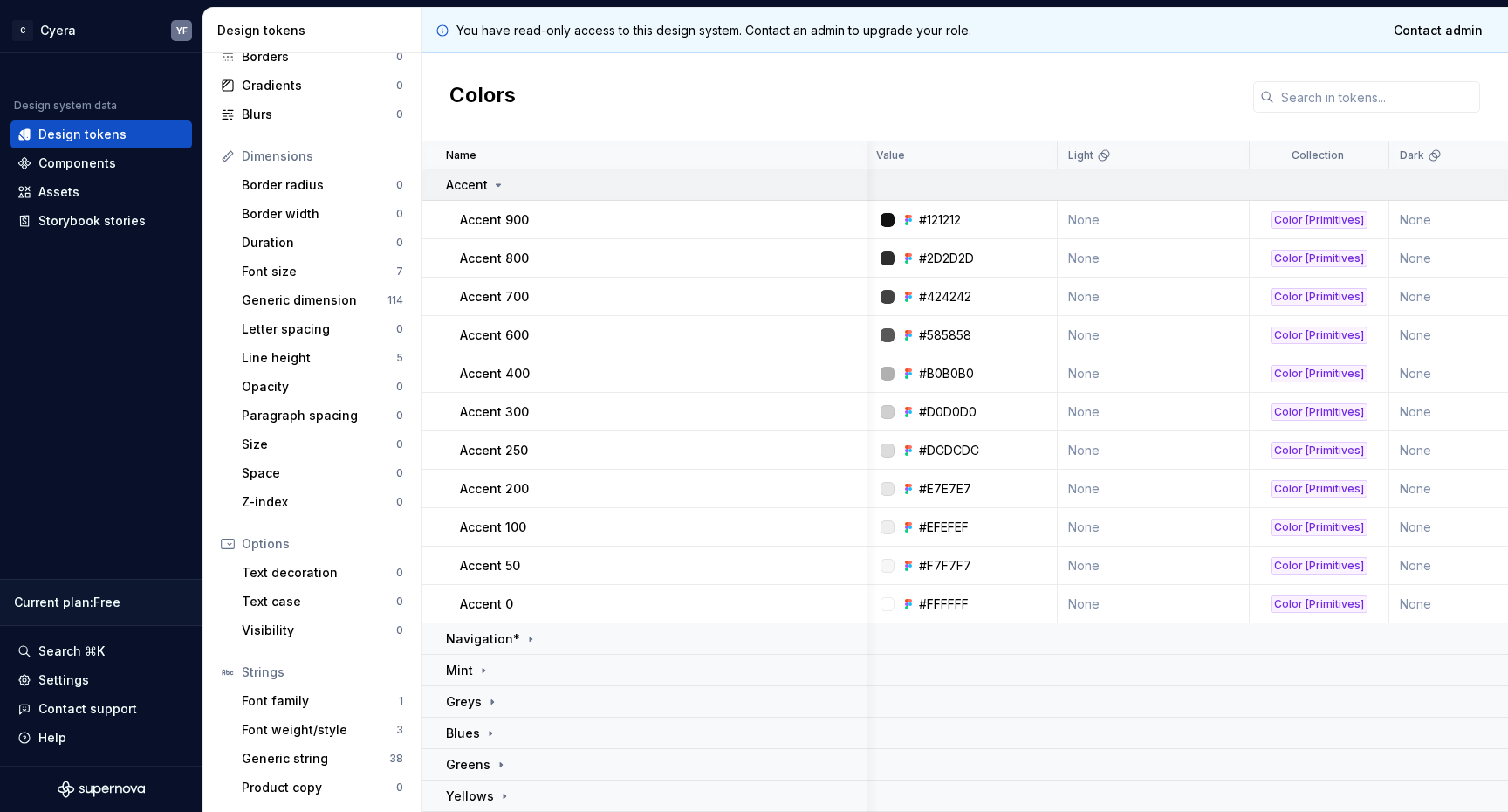
click at [494, 188] on icon at bounding box center [498, 185] width 14 height 14
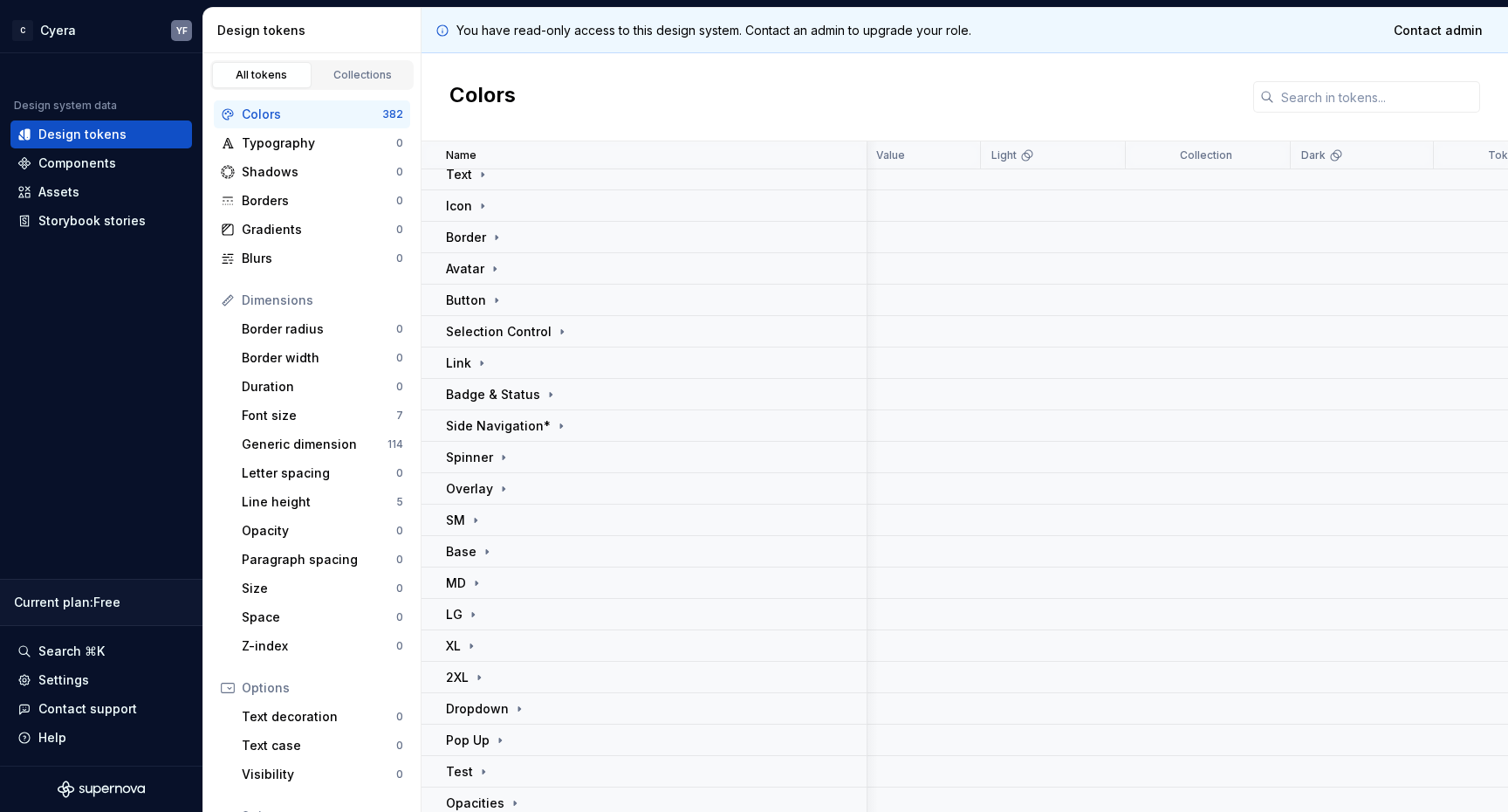
scroll to position [521, 2]
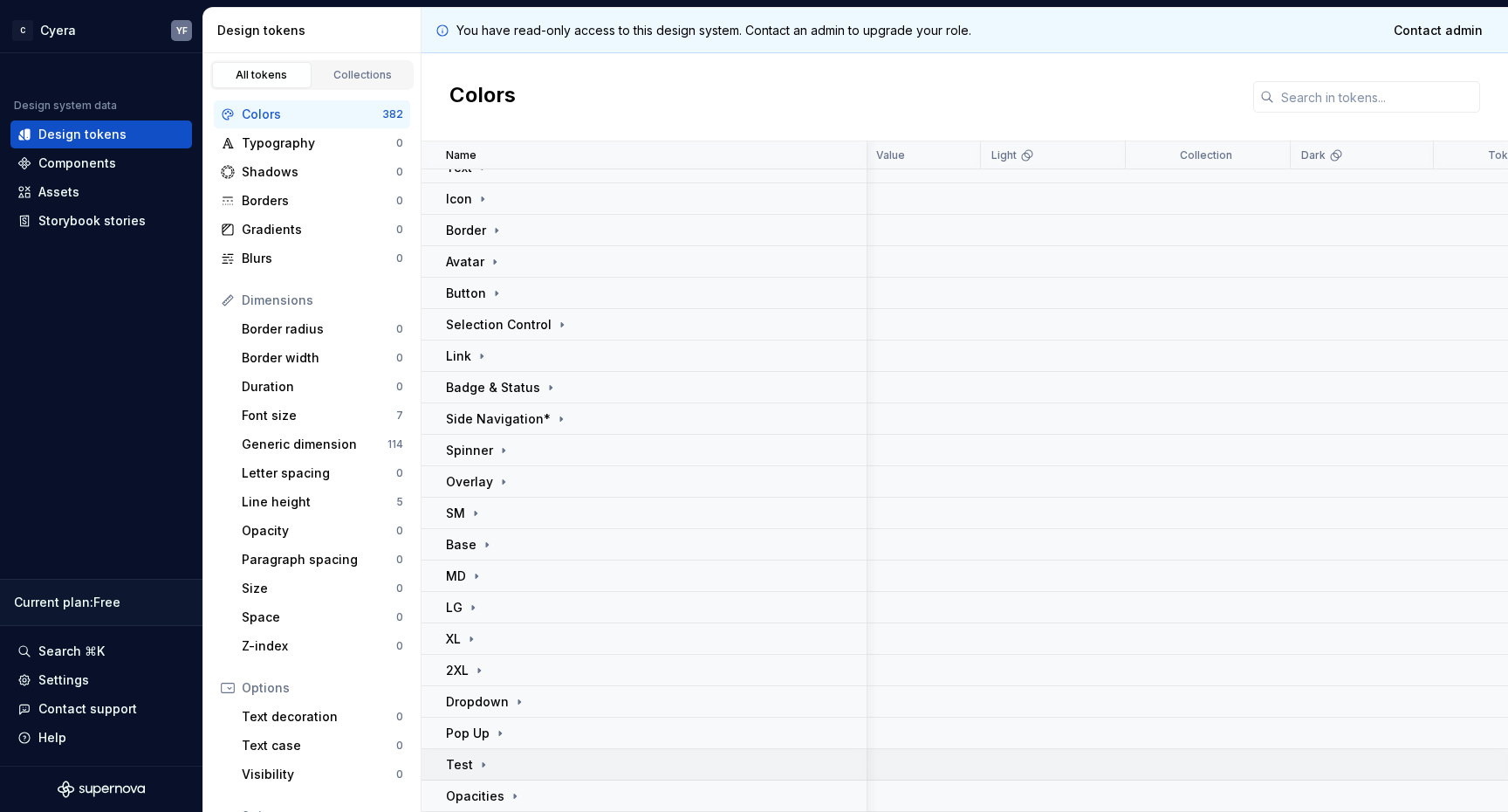
click at [485, 757] on icon at bounding box center [483, 764] width 14 height 14
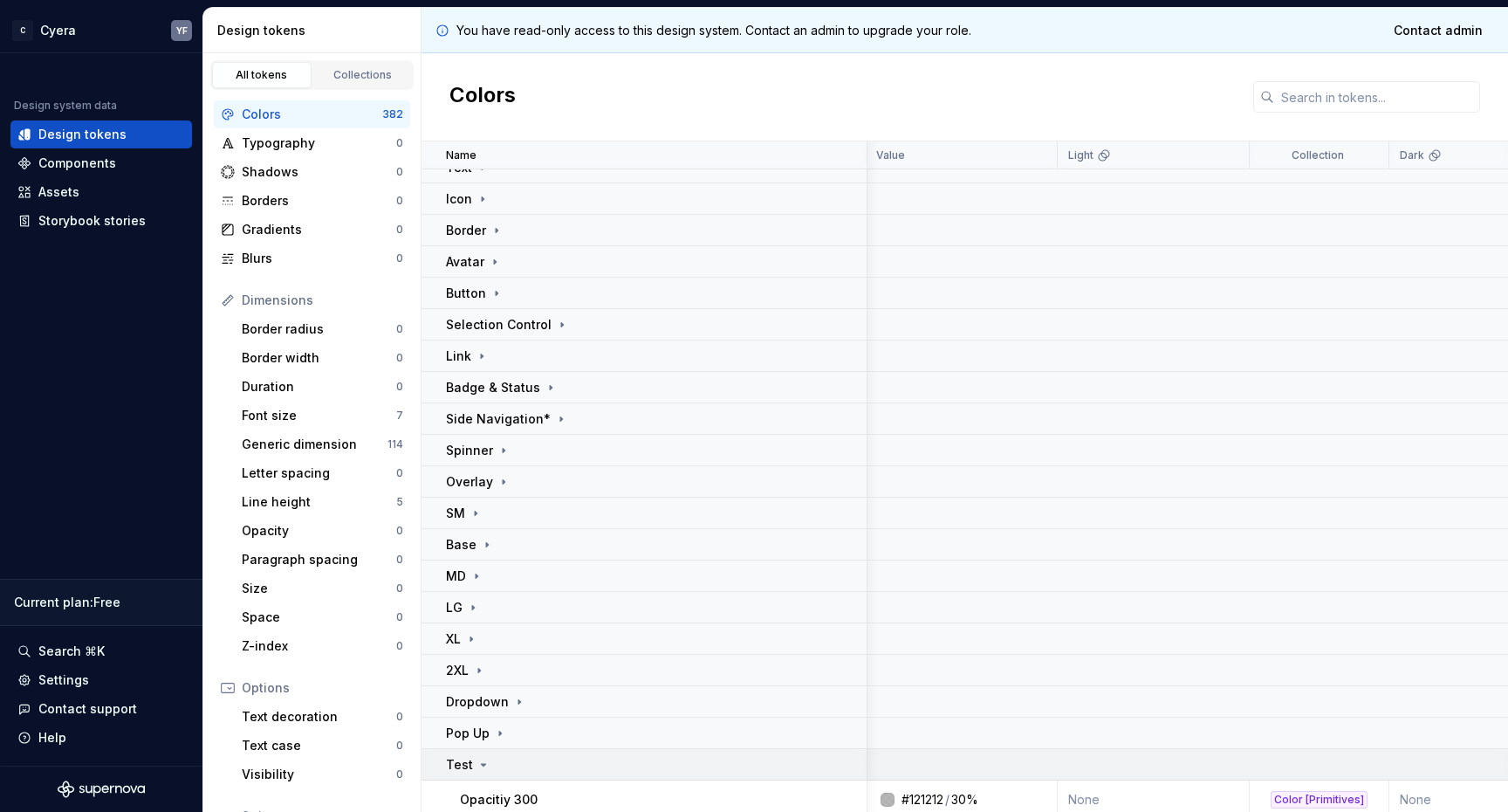
scroll to position [636, 2]
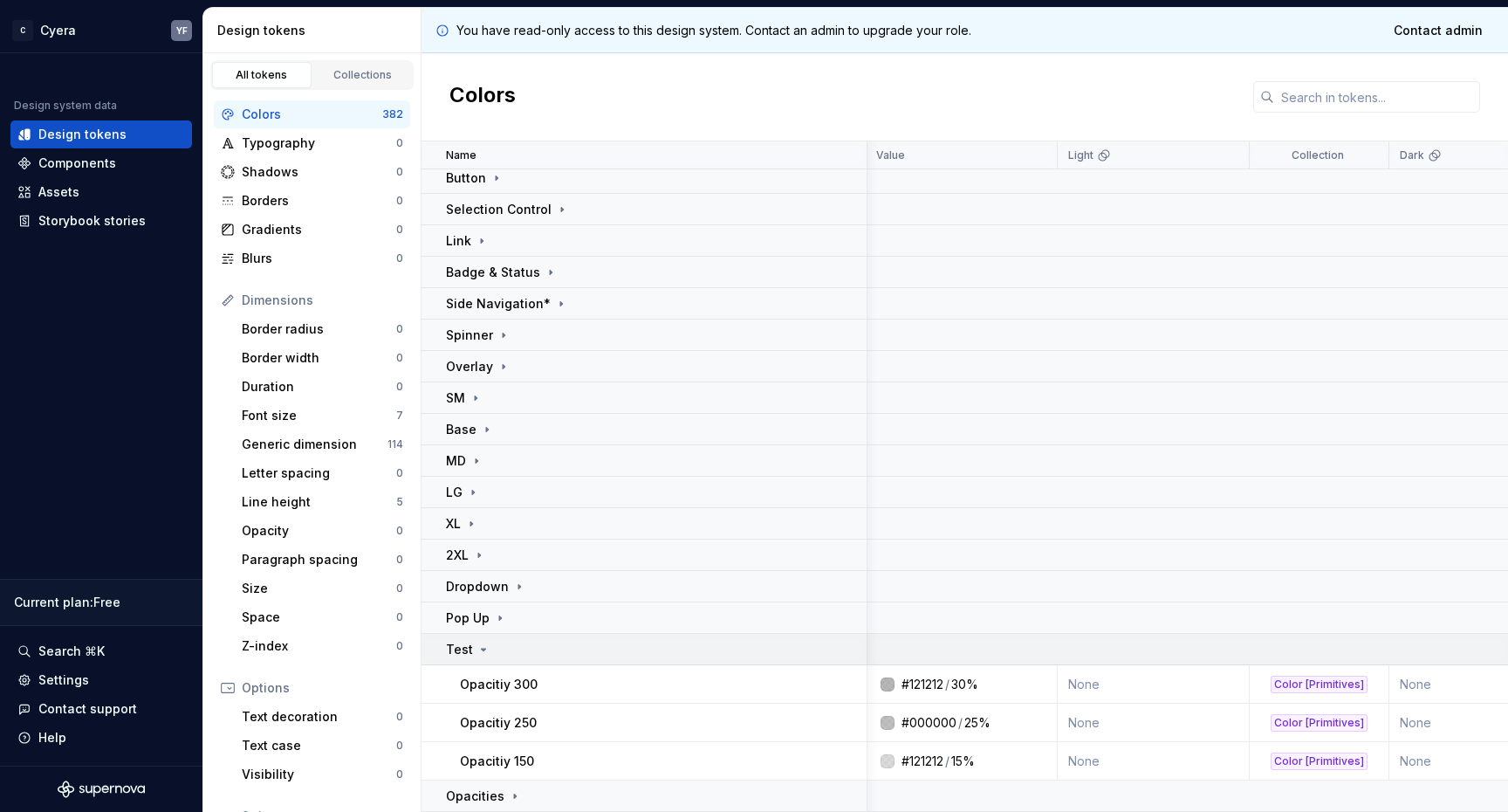
click at [480, 649] on icon at bounding box center [483, 649] width 14 height 14
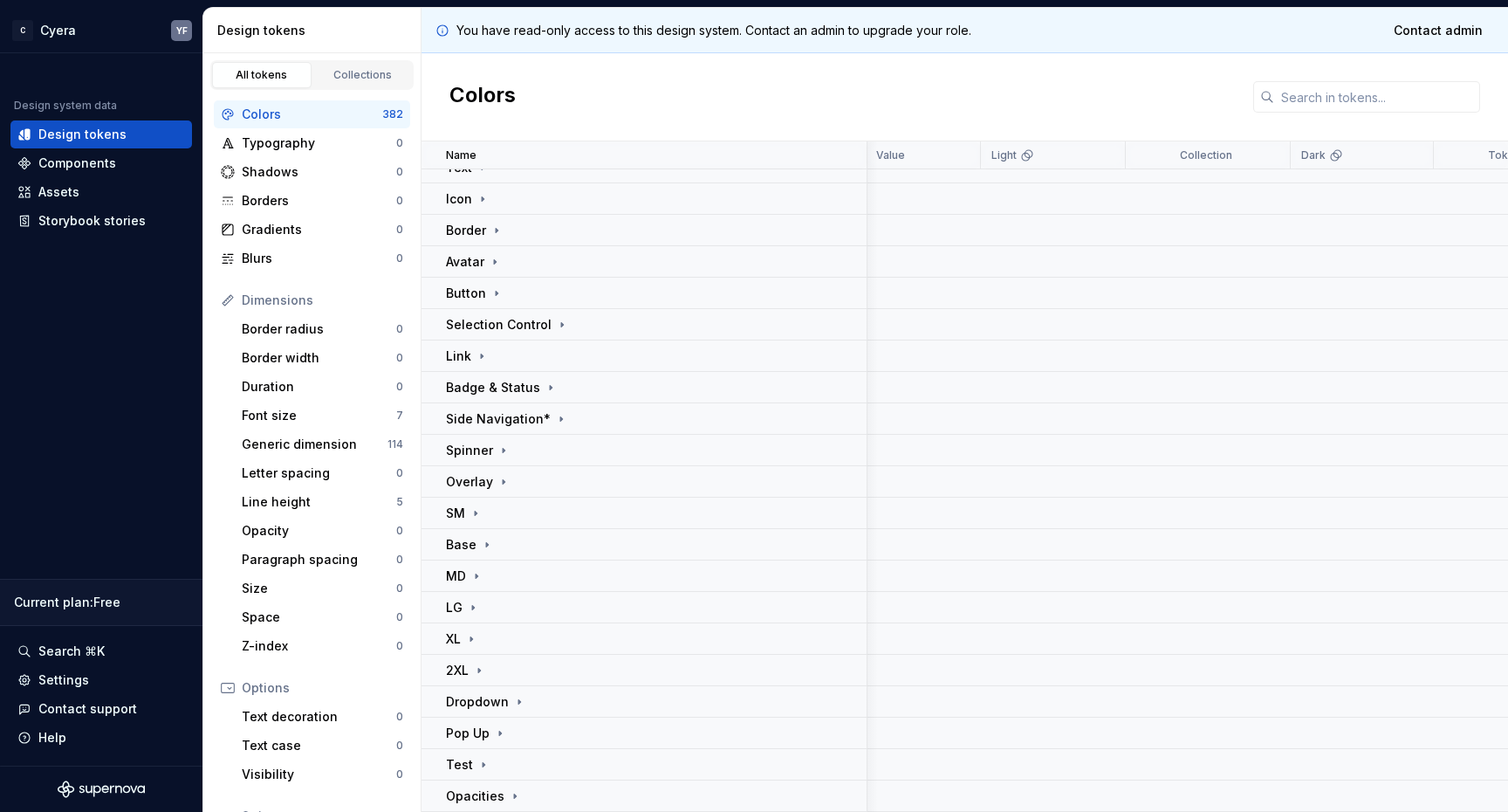
scroll to position [521, 1]
click at [544, 384] on icon at bounding box center [551, 387] width 14 height 14
click at [533, 480] on icon at bounding box center [534, 482] width 2 height 4
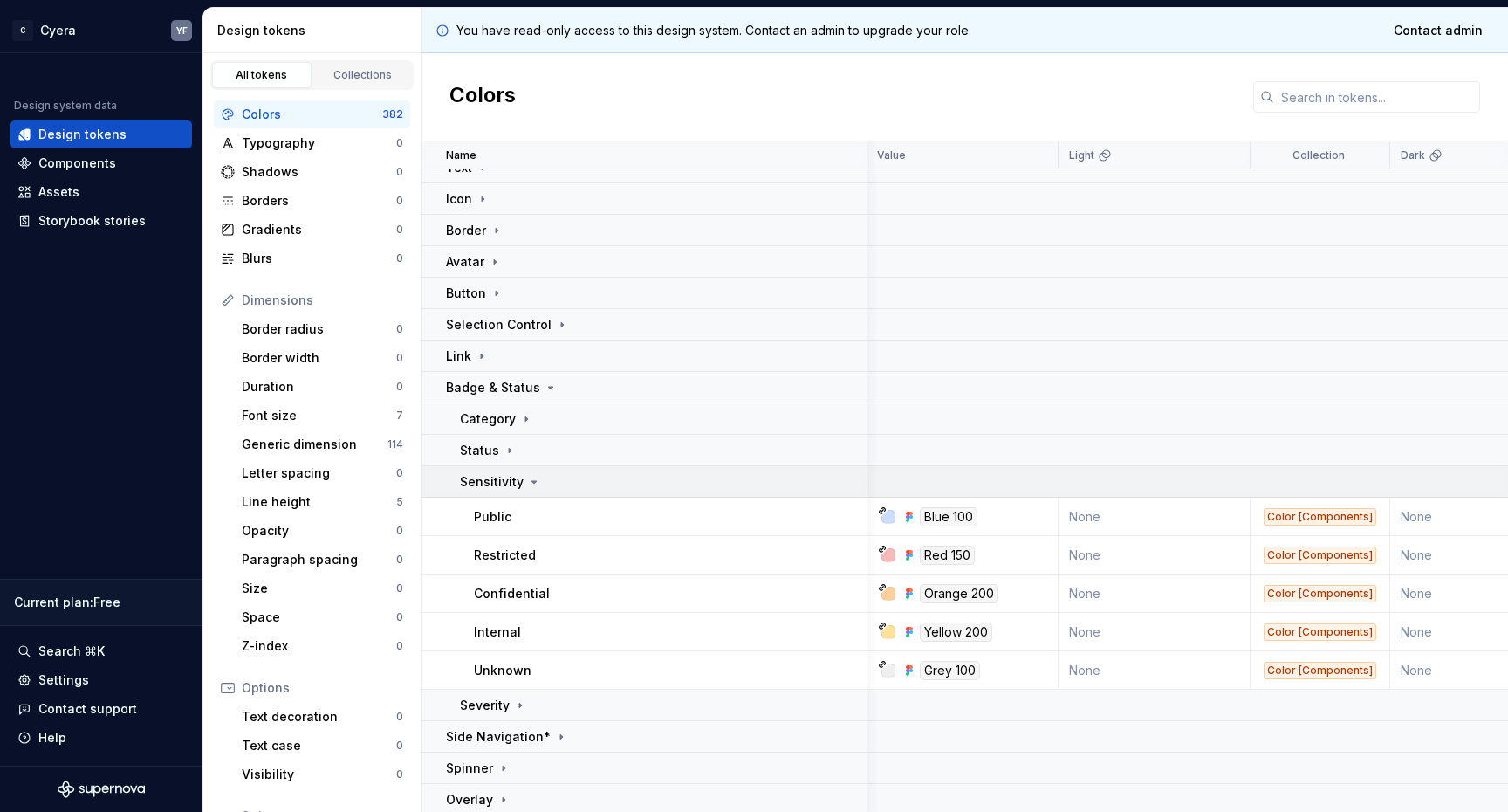
click at [530, 479] on icon at bounding box center [534, 482] width 14 height 14
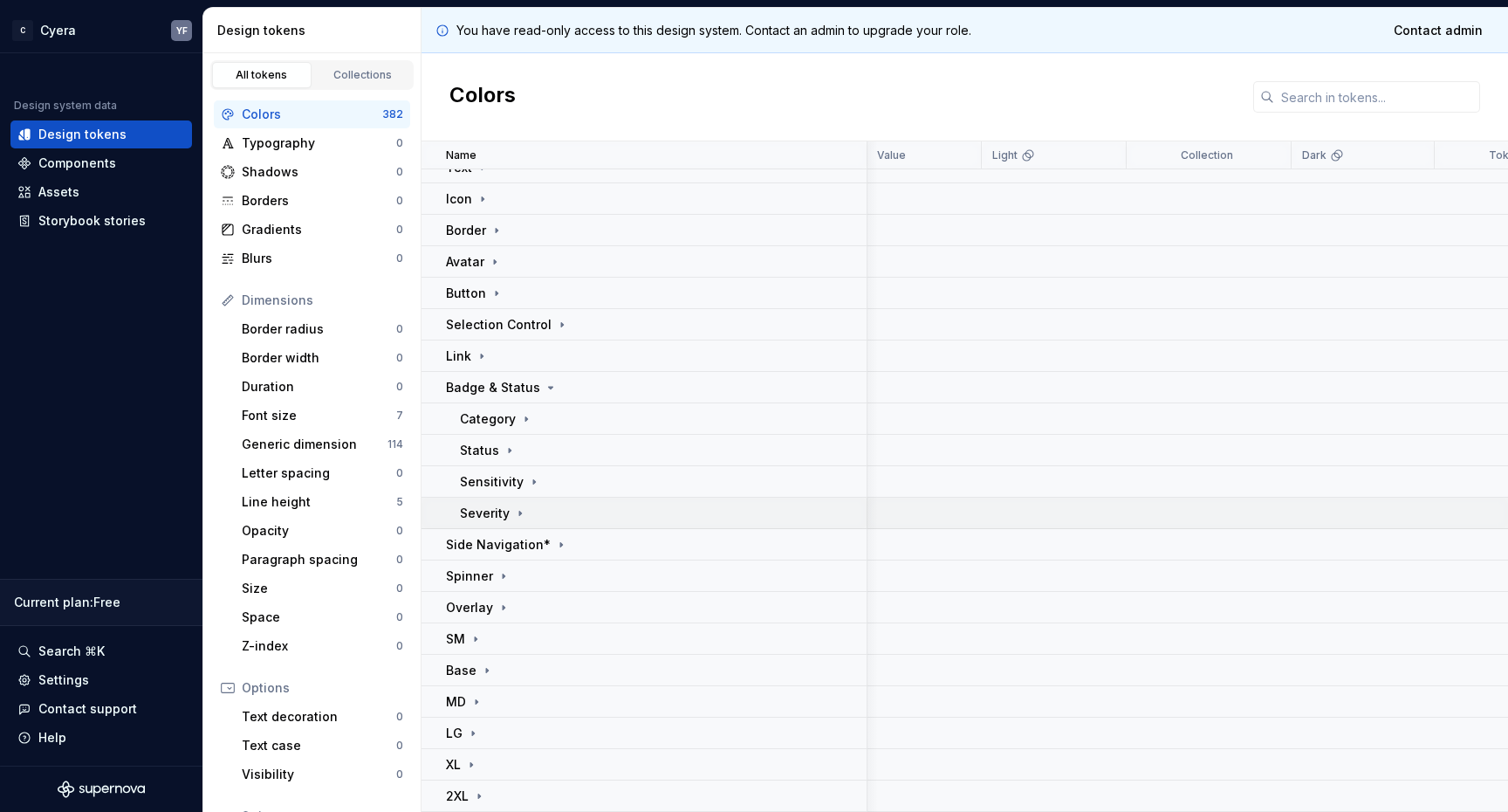
click at [523, 510] on icon at bounding box center [520, 513] width 14 height 14
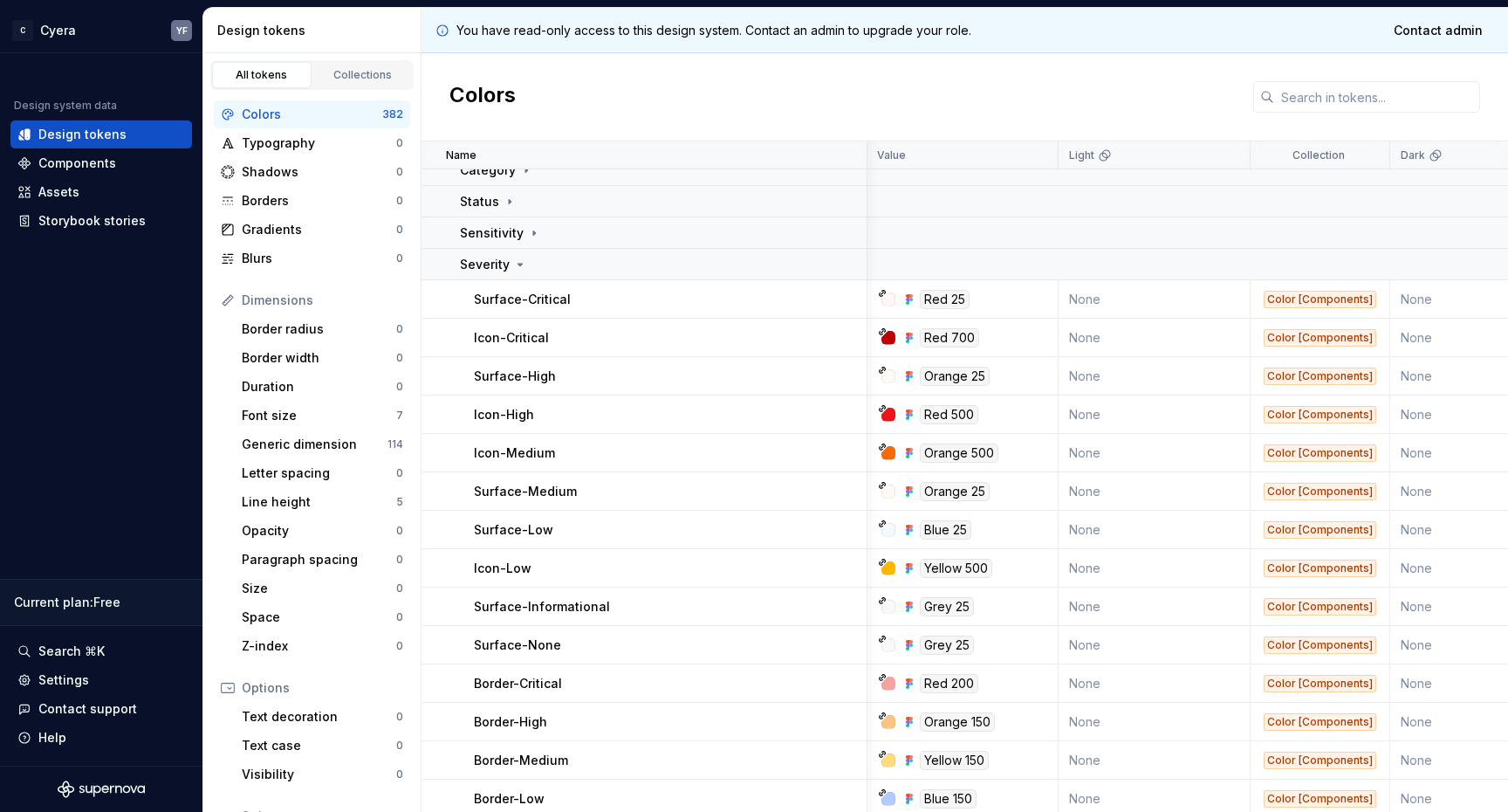
scroll to position [757, 1]
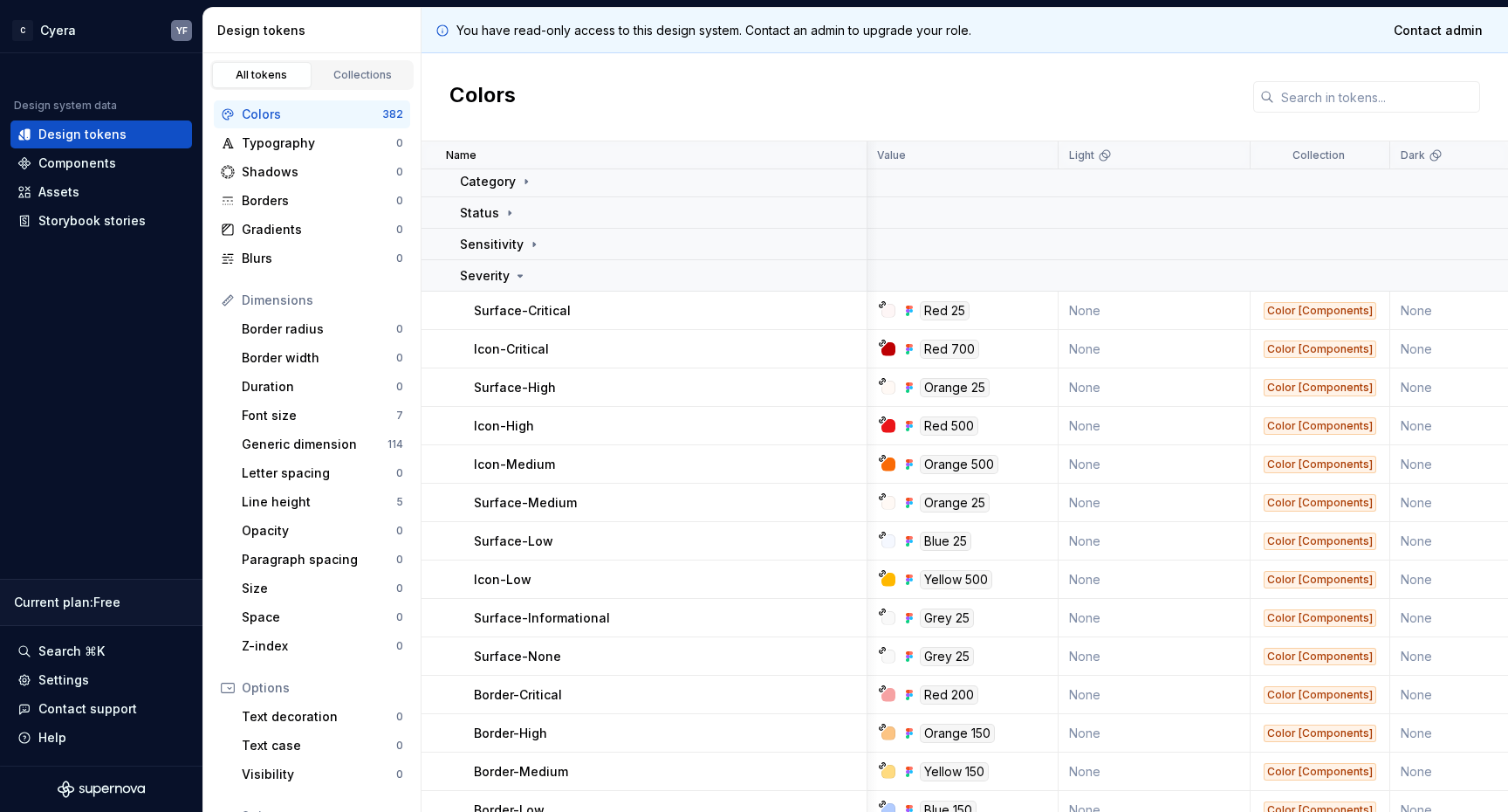
click at [548, 417] on div "Icon-High" at bounding box center [670, 426] width 392 height 18
click at [545, 418] on div "Icon-High" at bounding box center [670, 426] width 392 height 18
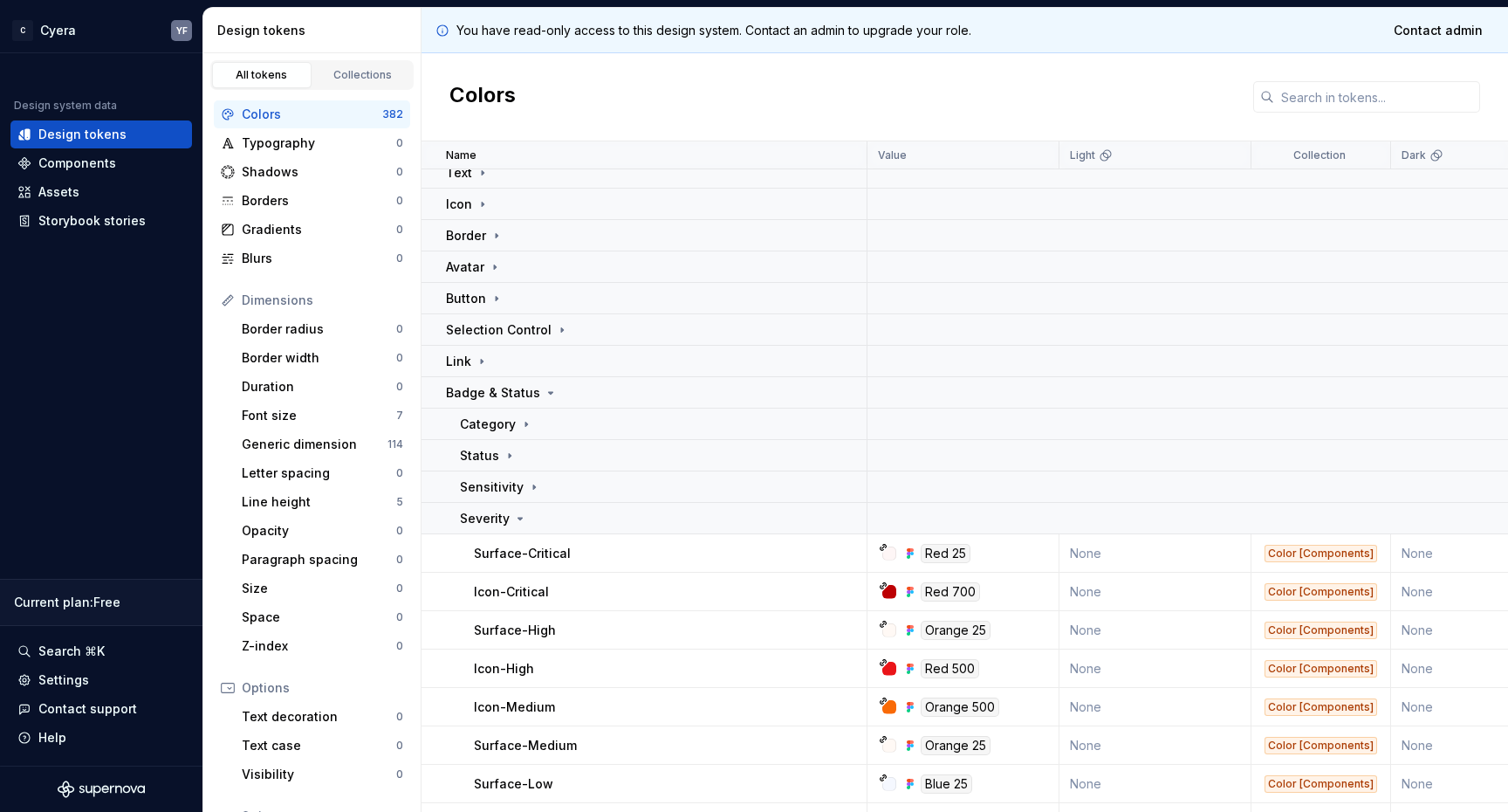
scroll to position [0, 0]
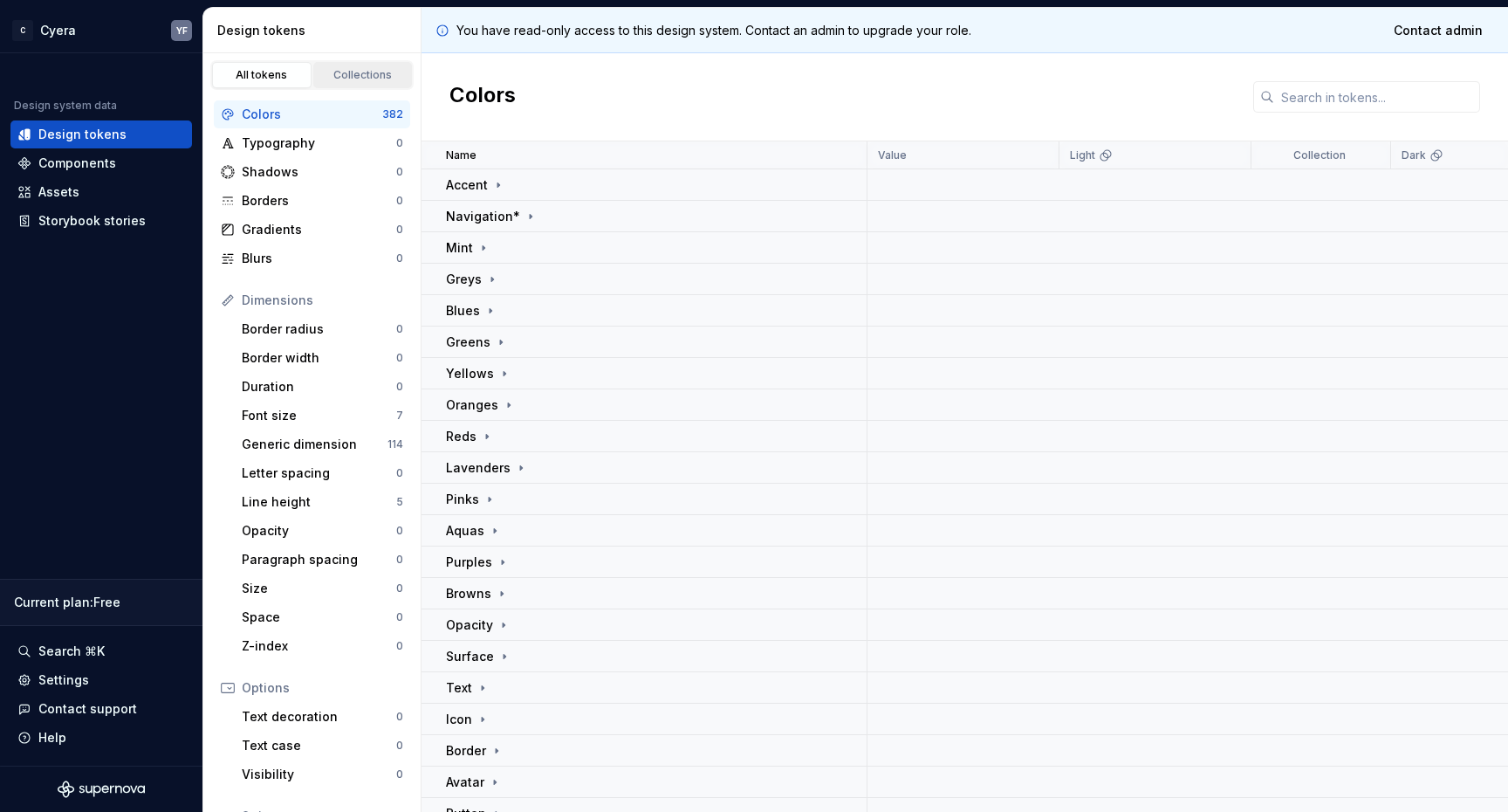
click at [344, 74] on div "Collections" at bounding box center [364, 75] width 88 height 14
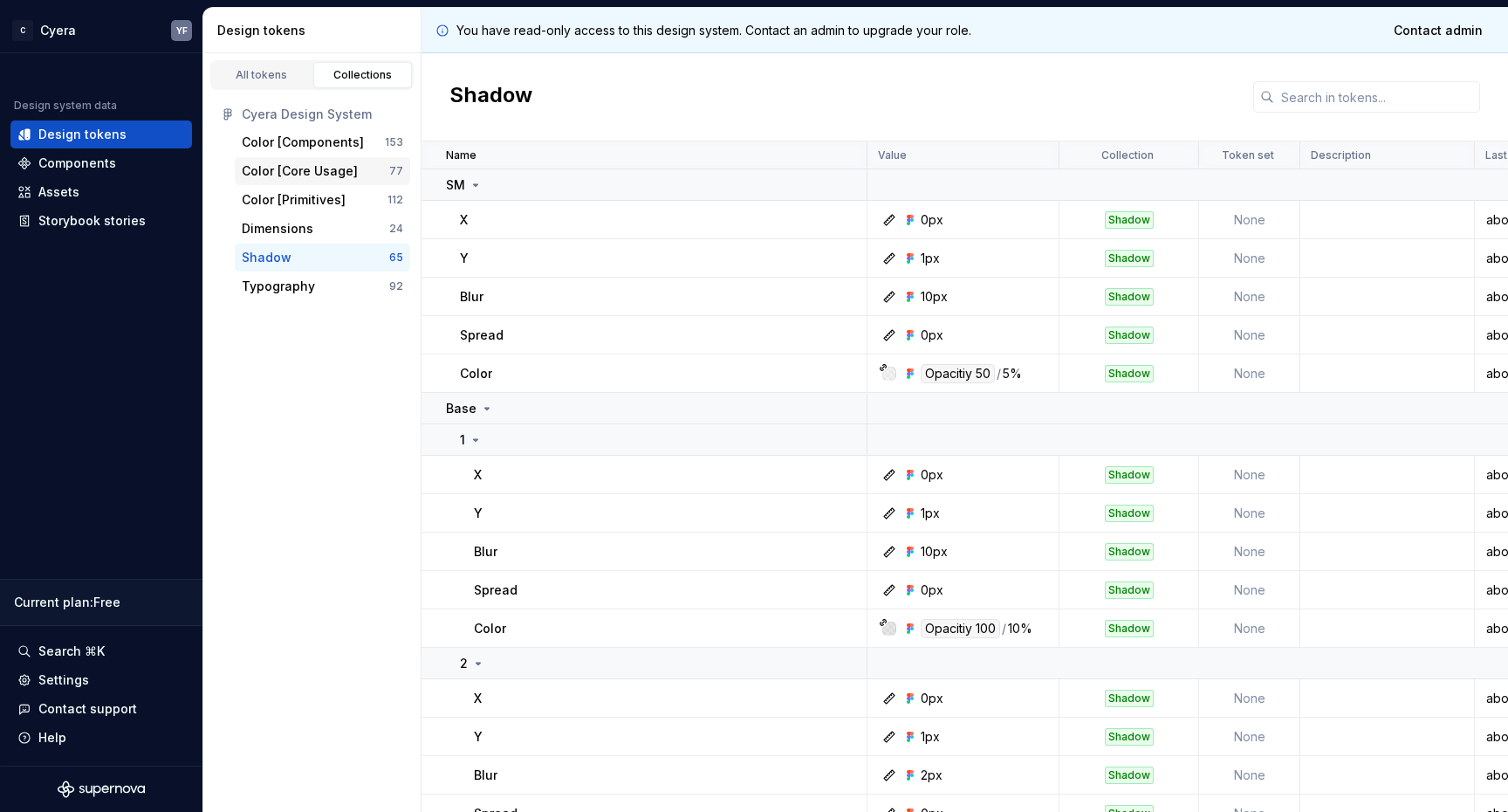
click at [252, 174] on div "Color [Core Usage]" at bounding box center [299, 172] width 116 height 18
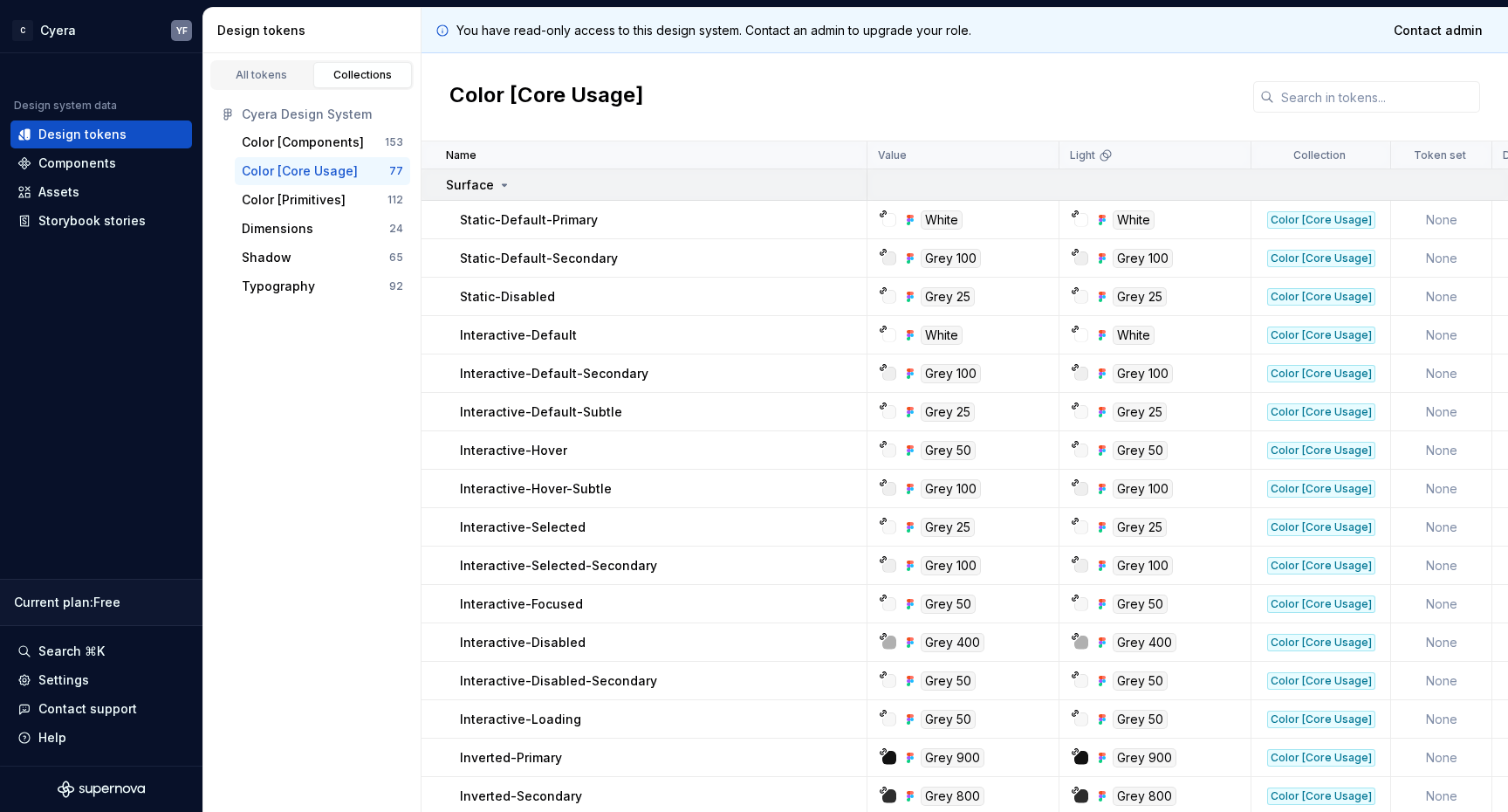
click at [498, 182] on icon at bounding box center [504, 185] width 14 height 14
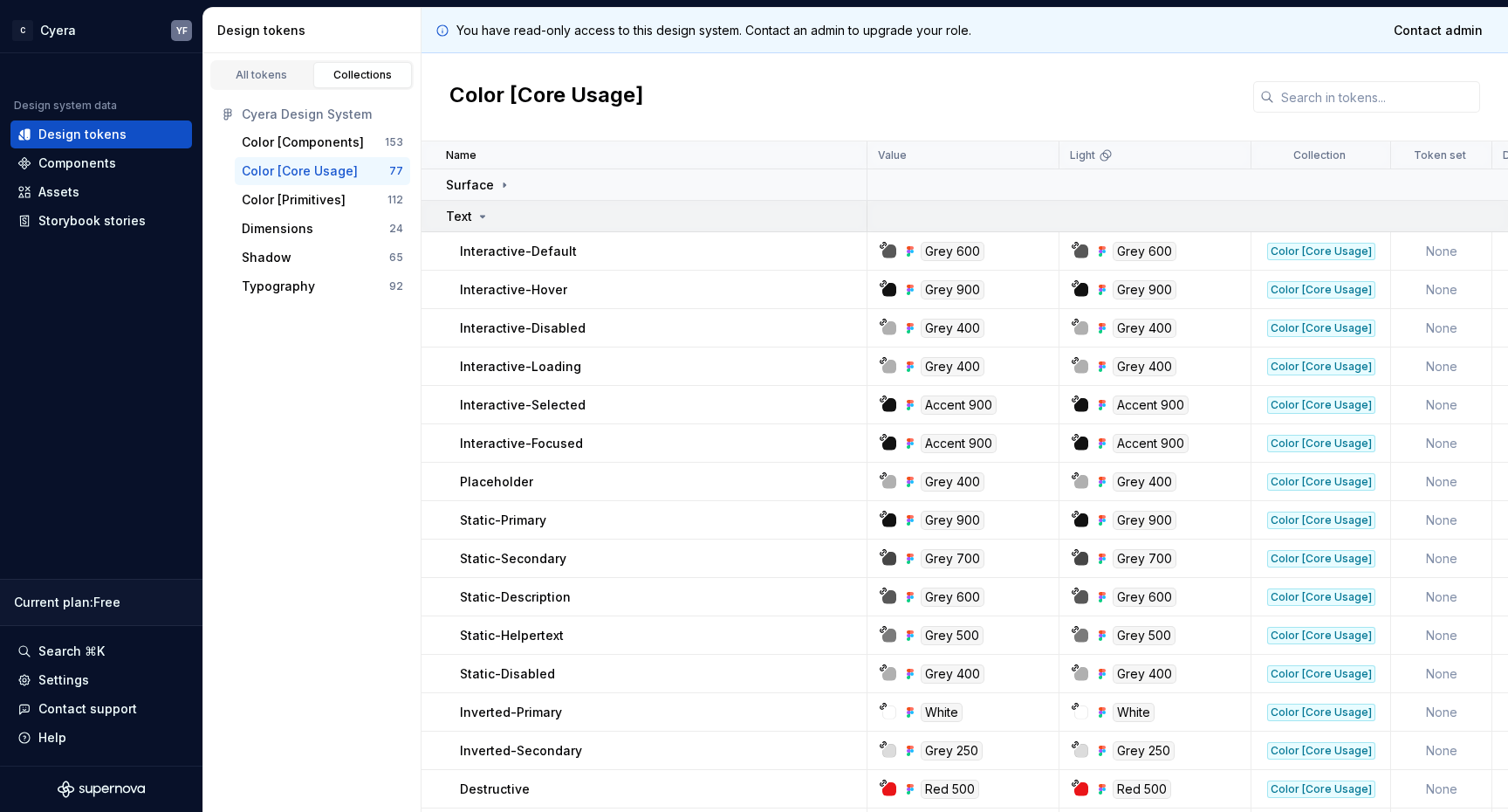
click at [479, 218] on icon at bounding box center [483, 216] width 14 height 14
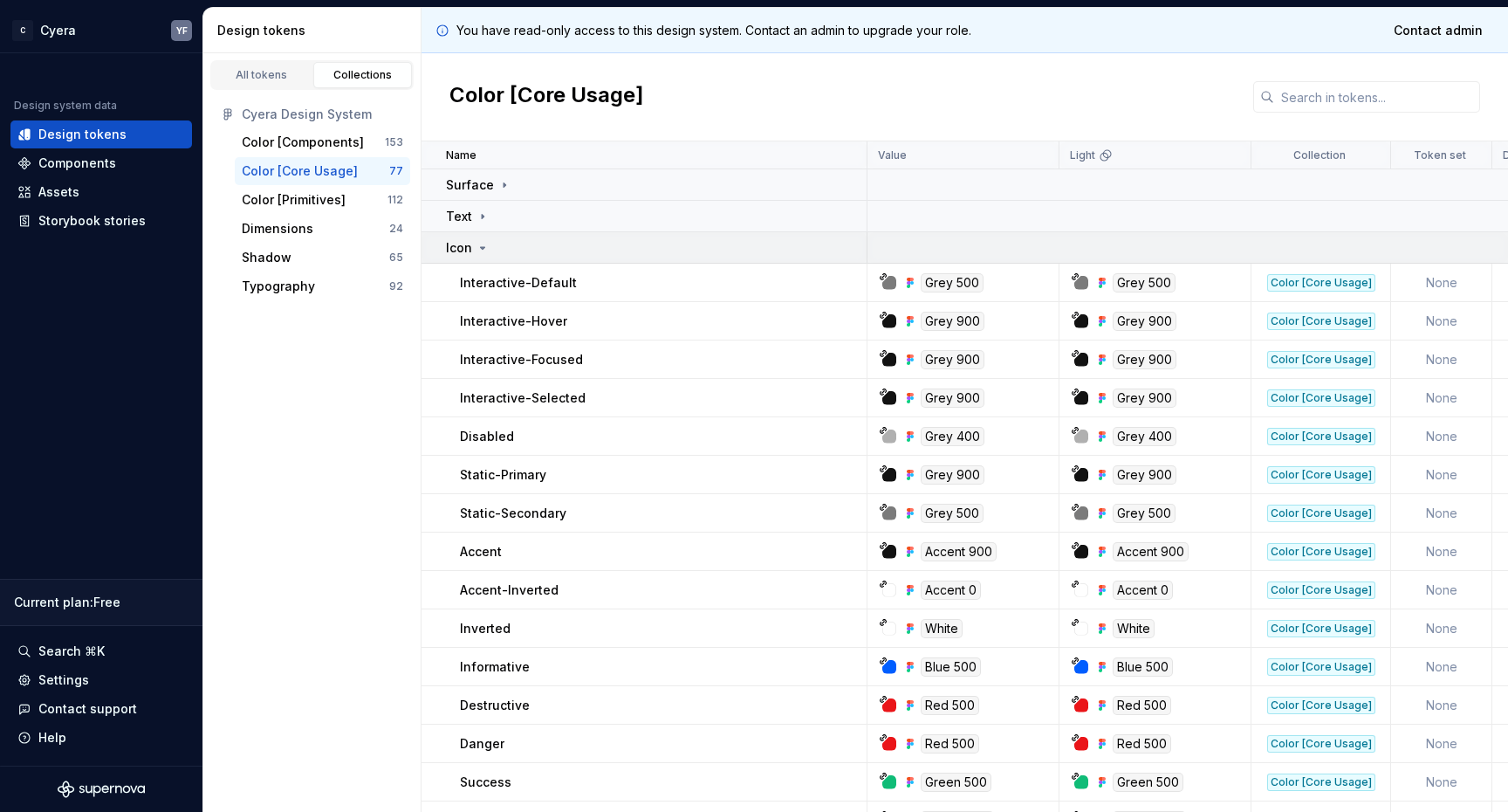
click at [481, 243] on icon at bounding box center [483, 248] width 14 height 14
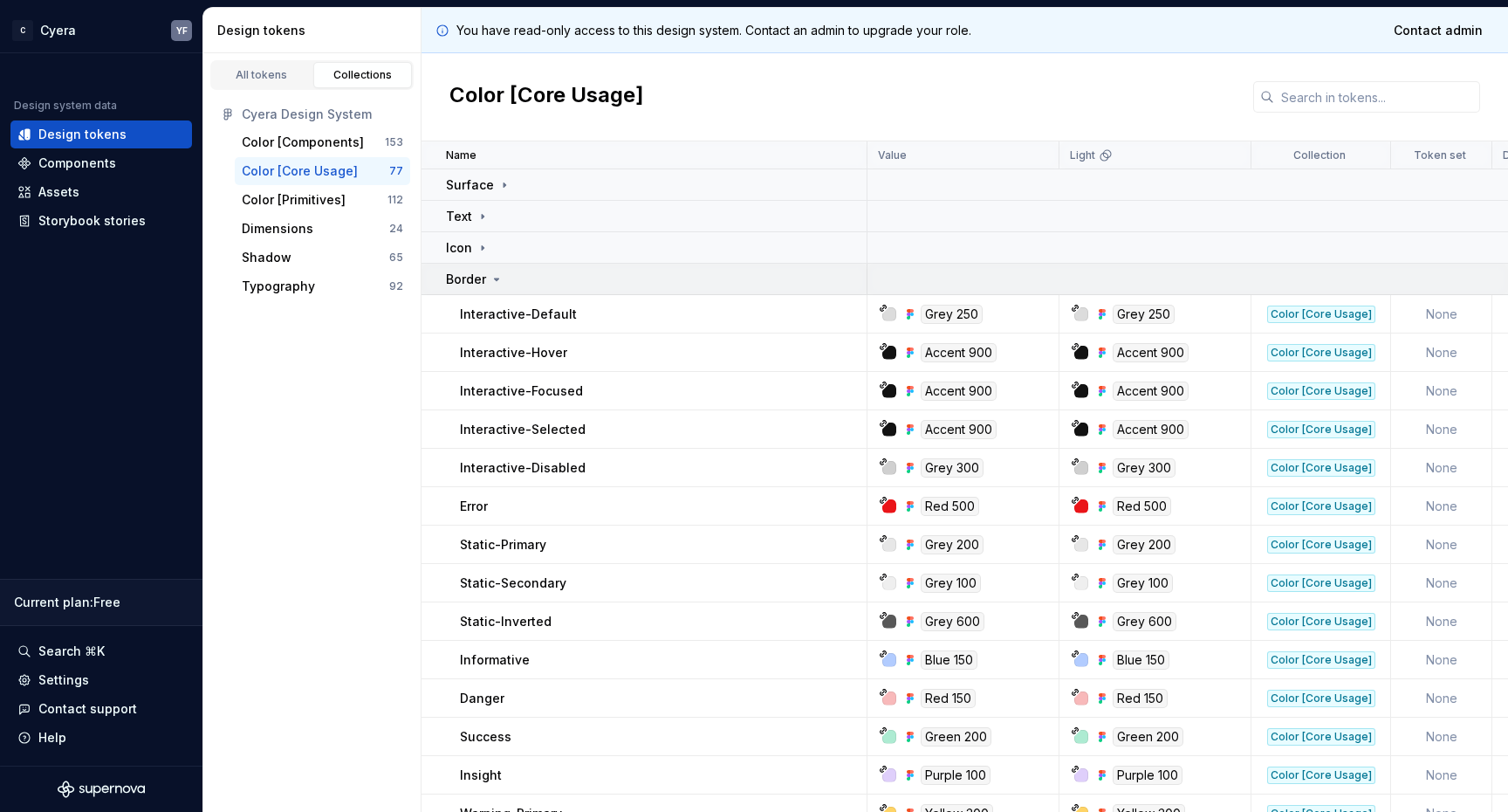
click at [489, 283] on icon at bounding box center [496, 279] width 14 height 14
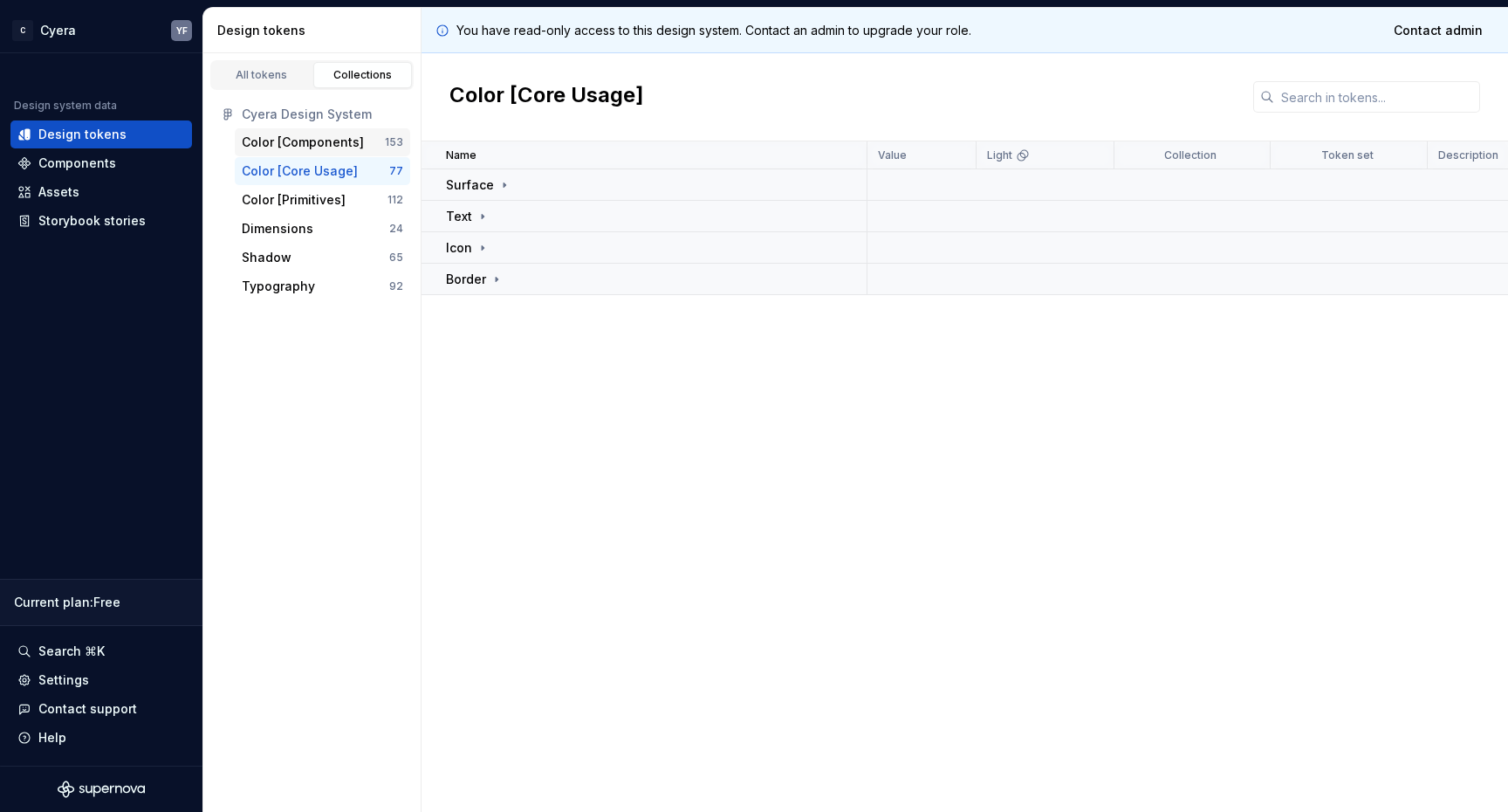
click at [337, 134] on div "Color [Components]" at bounding box center [302, 142] width 122 height 18
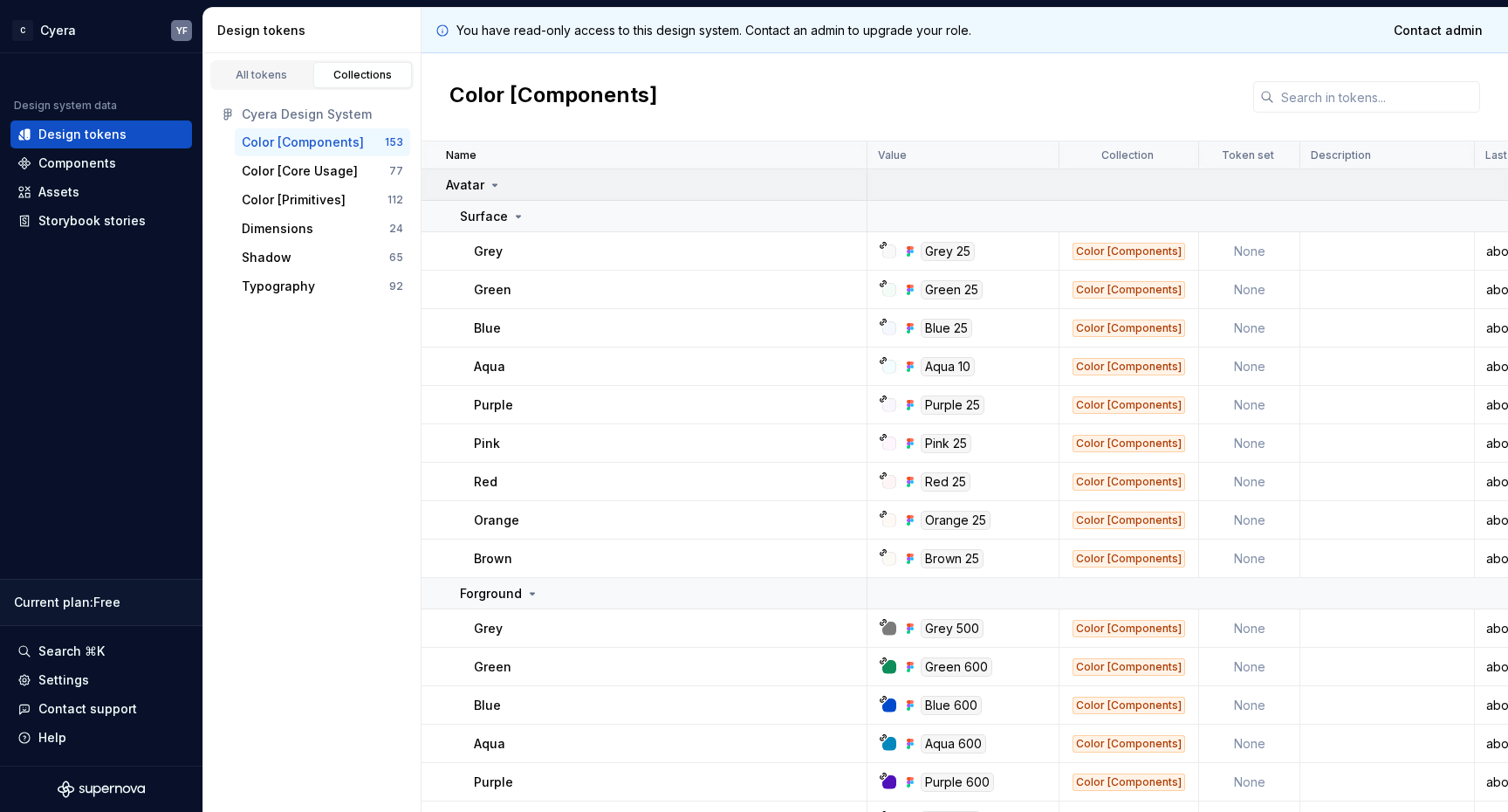
click at [491, 180] on icon at bounding box center [495, 185] width 14 height 14
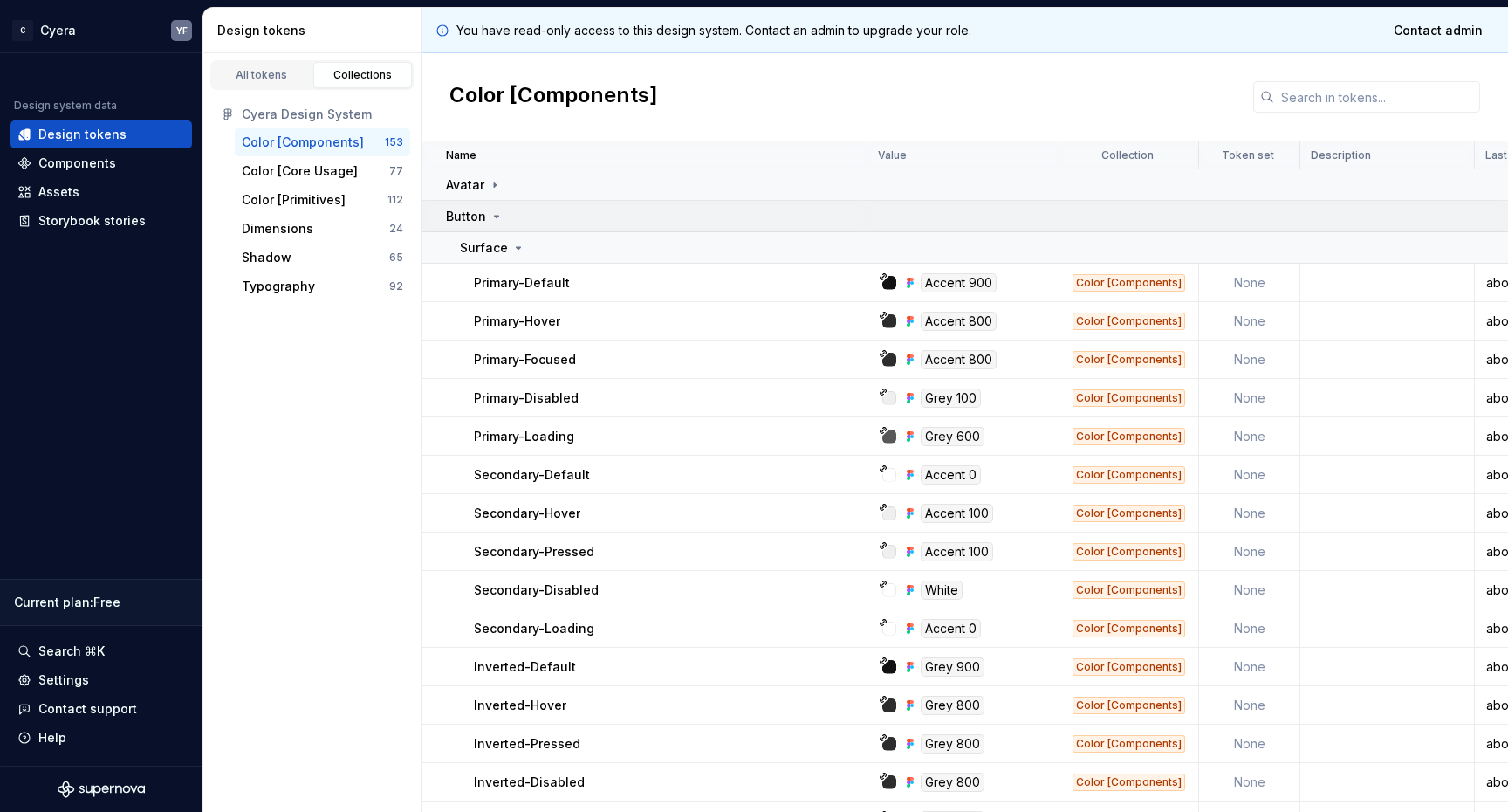
click at [501, 216] on icon at bounding box center [496, 216] width 14 height 14
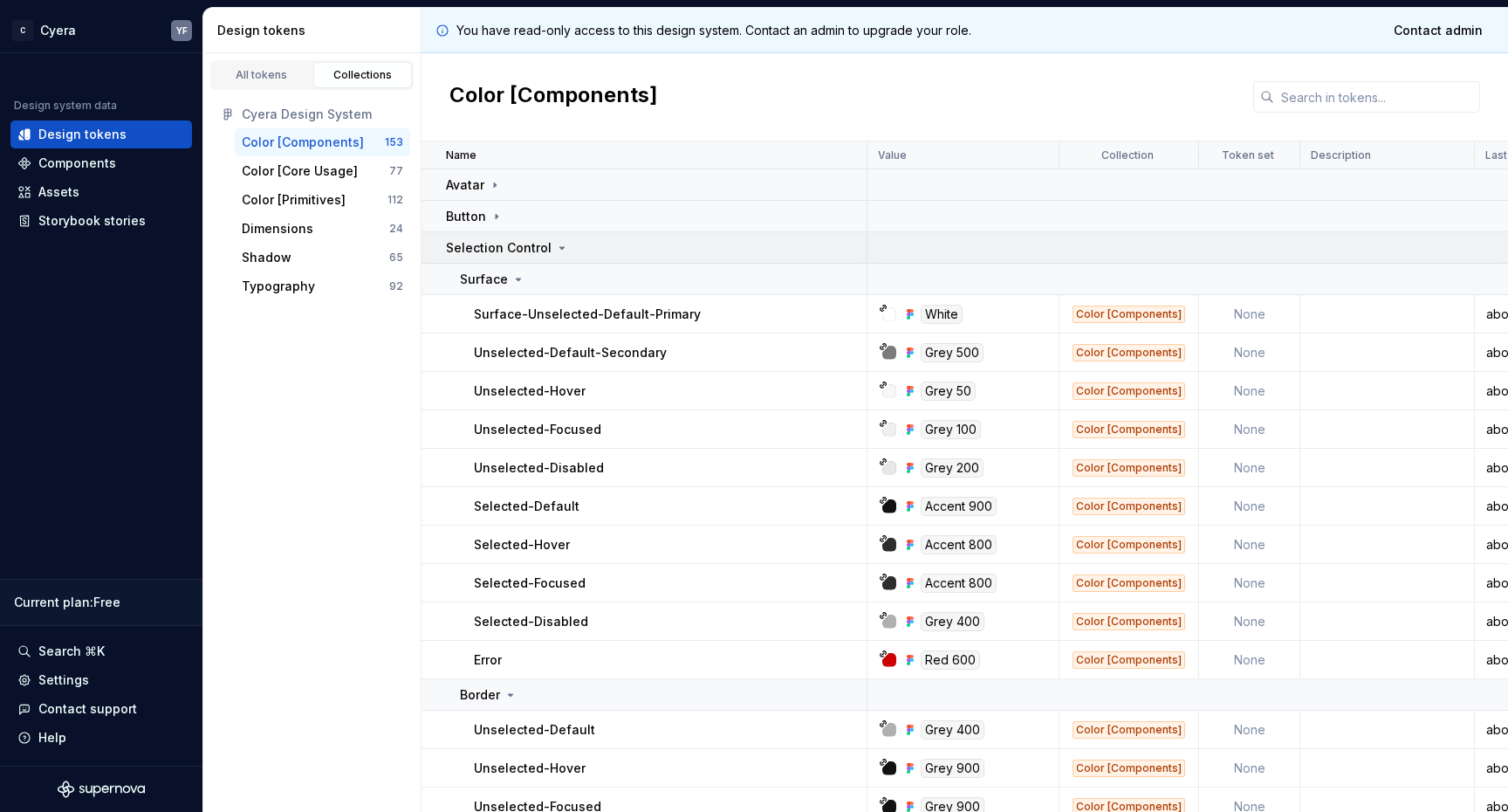
click at [561, 247] on icon at bounding box center [561, 248] width 14 height 14
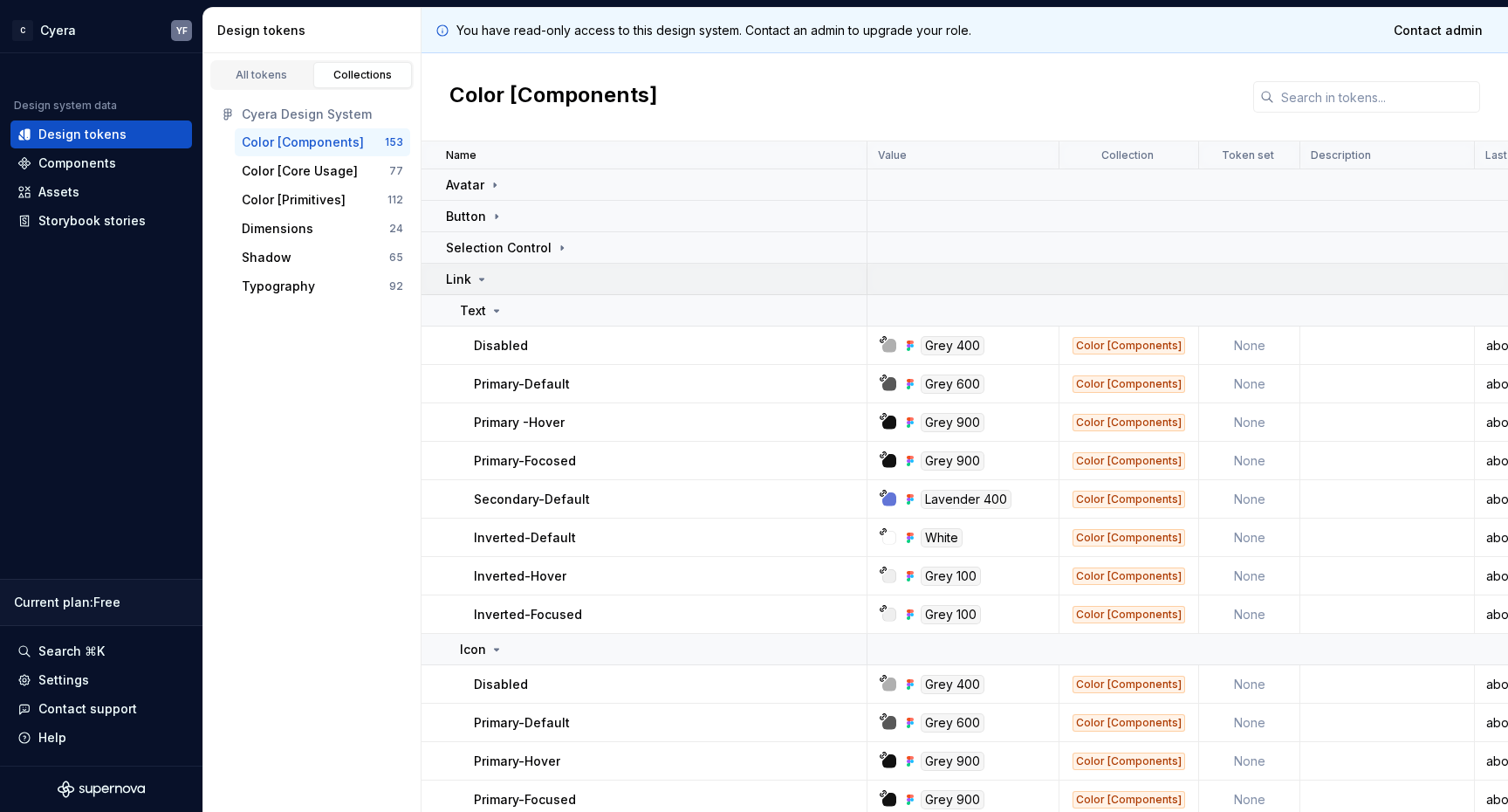
click at [480, 275] on icon at bounding box center [482, 279] width 14 height 14
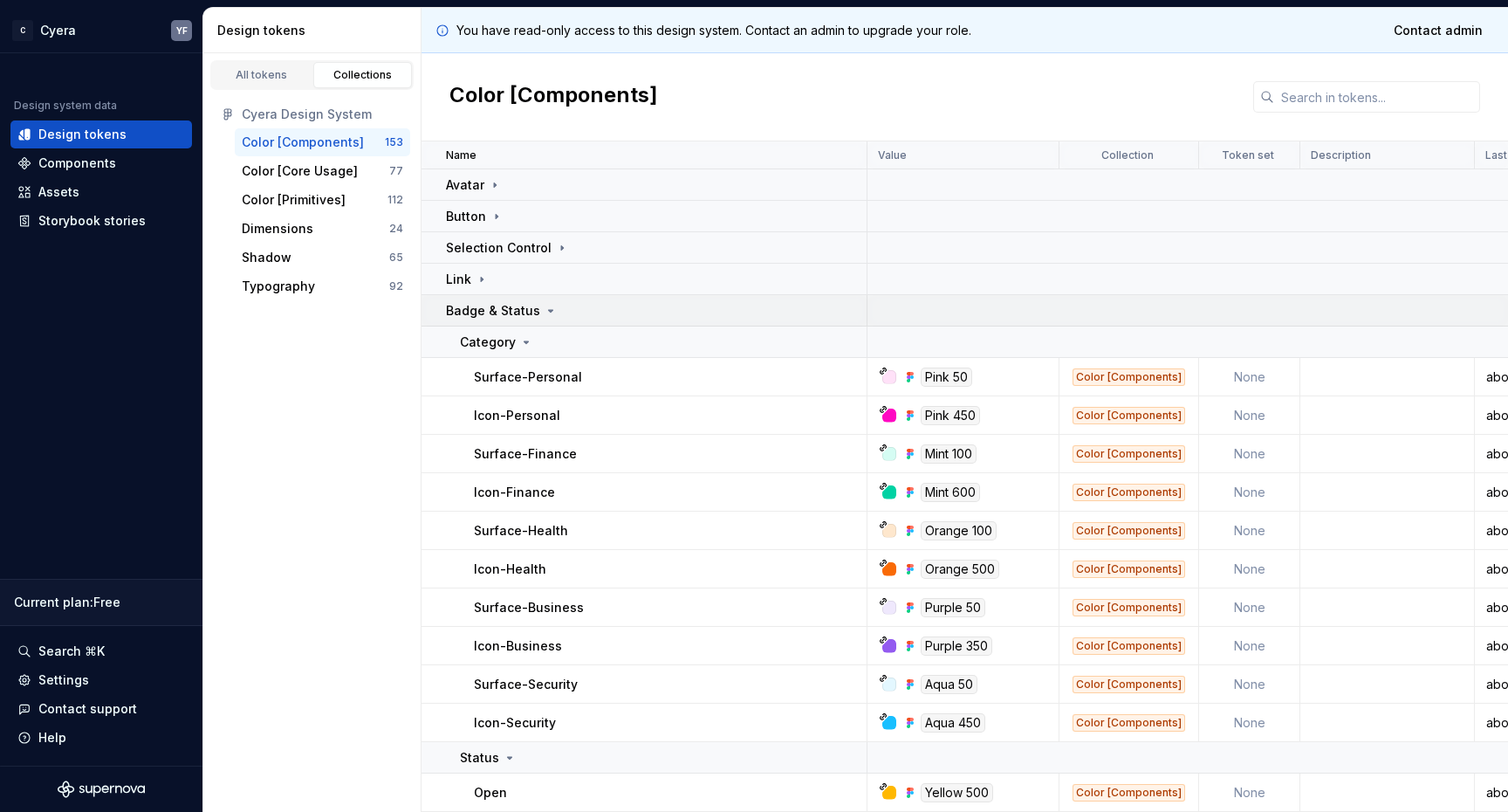
click at [544, 309] on icon at bounding box center [551, 311] width 14 height 14
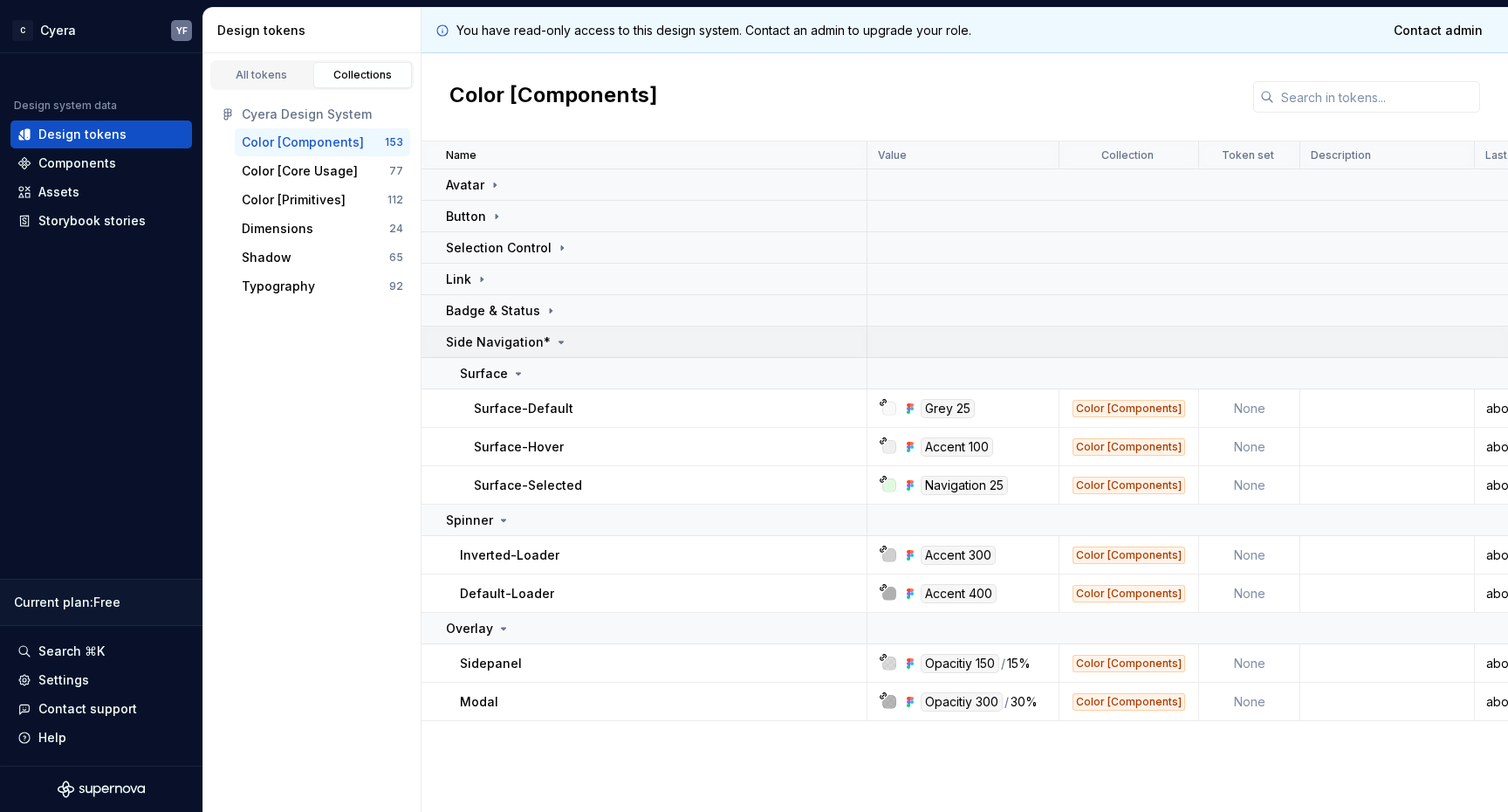
click at [547, 333] on div "Side Navigation*" at bounding box center [507, 342] width 122 height 18
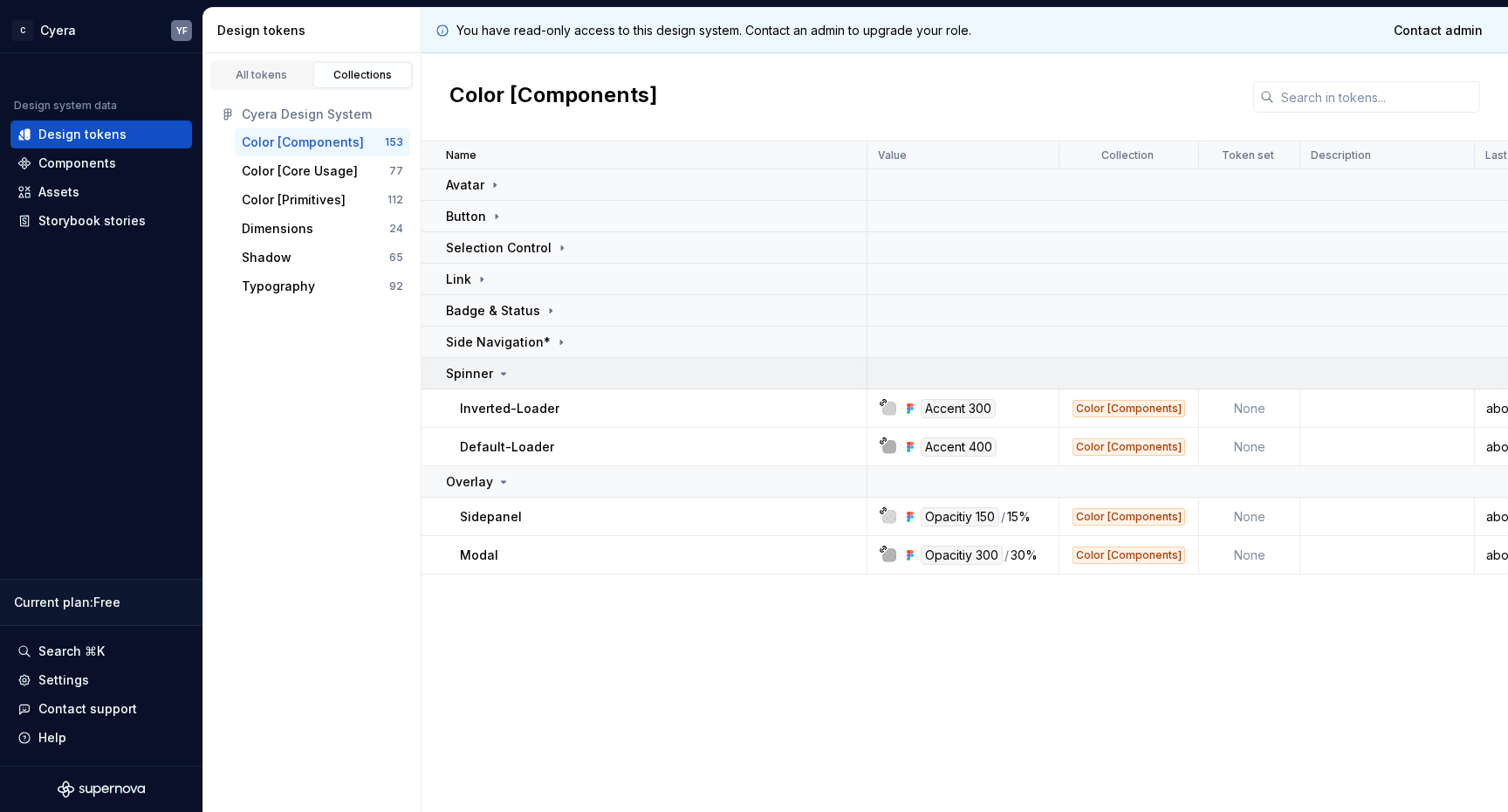
click at [502, 367] on icon at bounding box center [503, 373] width 14 height 14
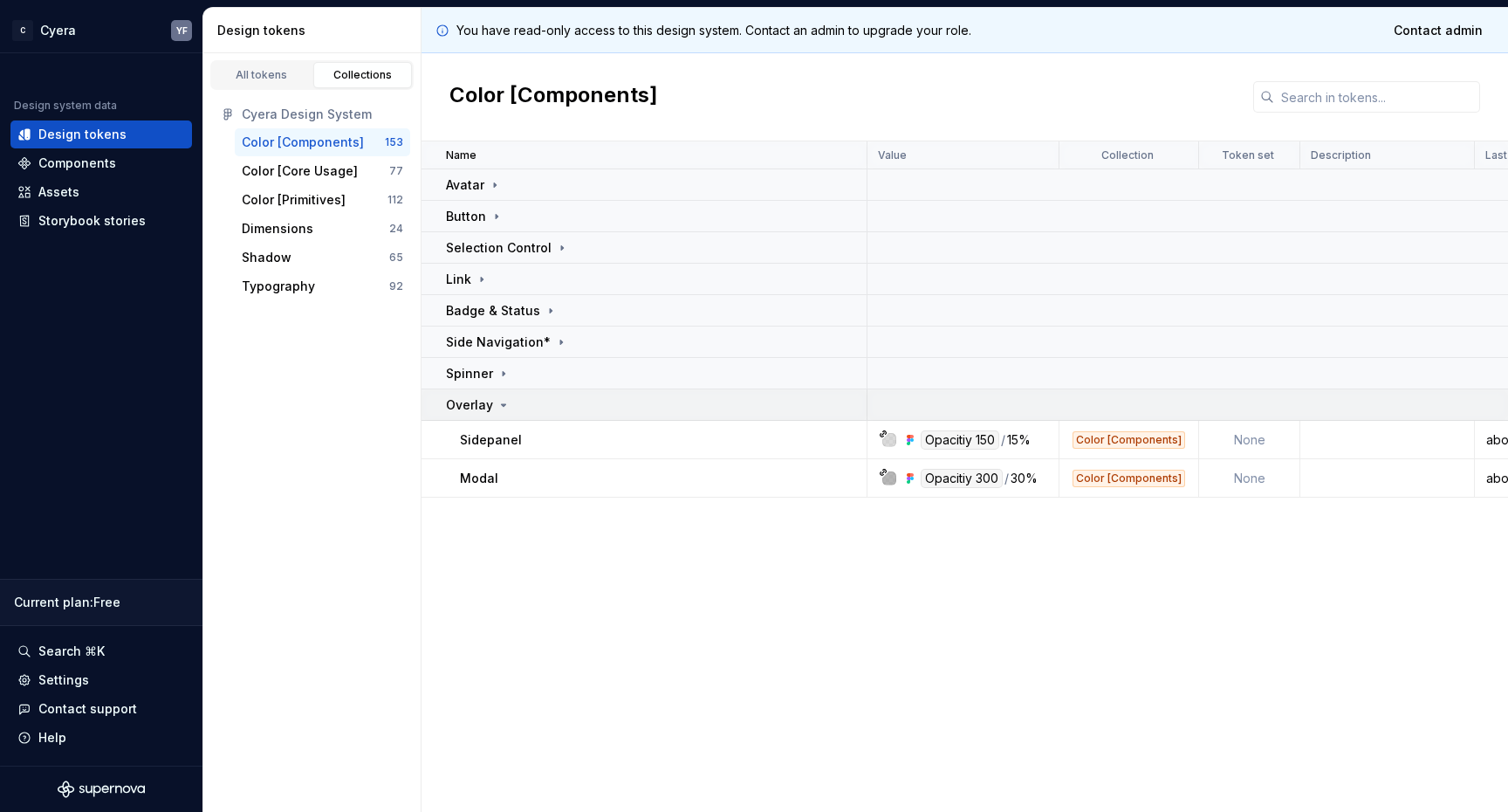
click at [502, 395] on td "Overlay" at bounding box center [644, 405] width 446 height 31
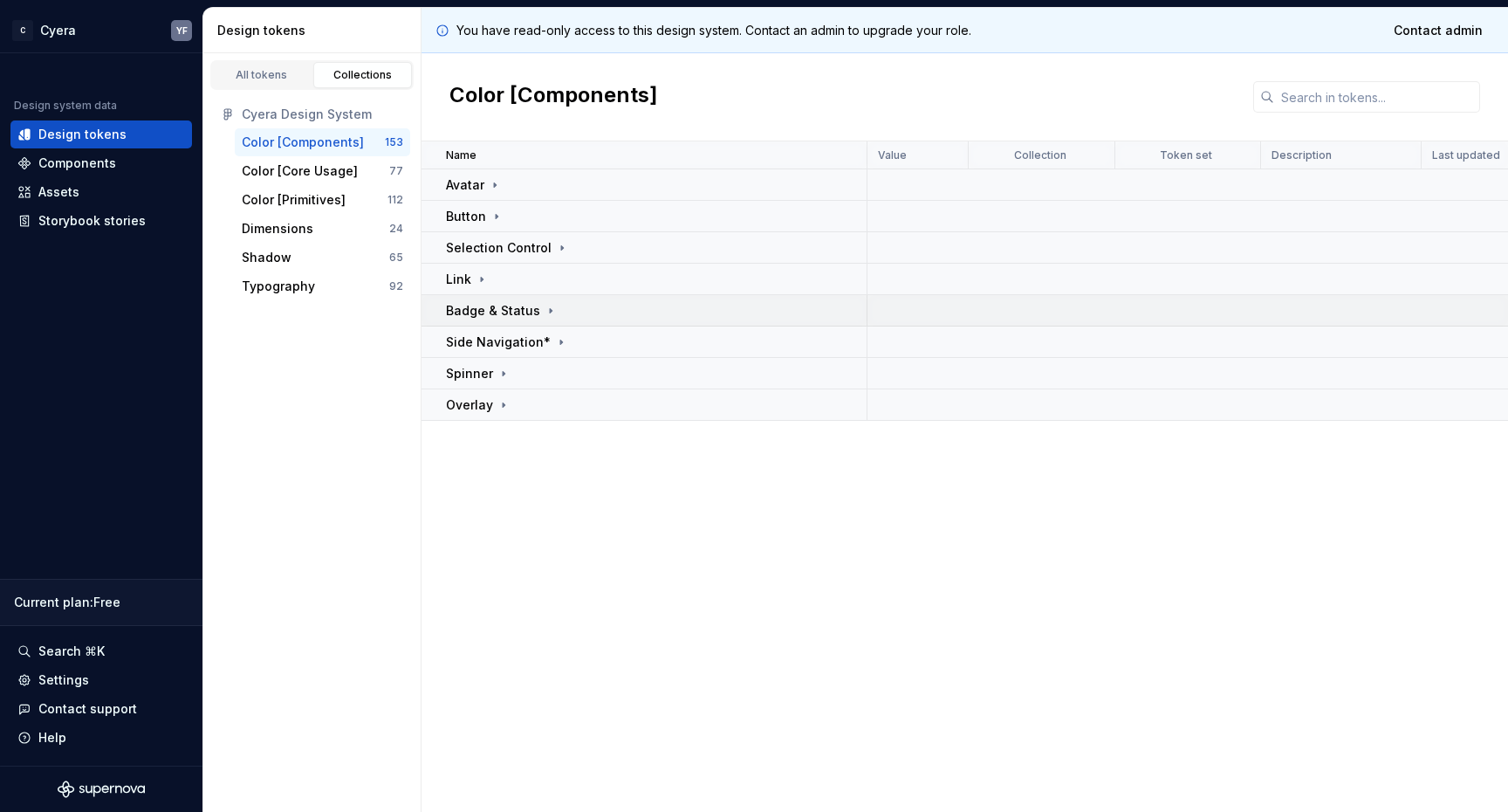
click at [538, 305] on div "Badge & Status" at bounding box center [502, 311] width 112 height 18
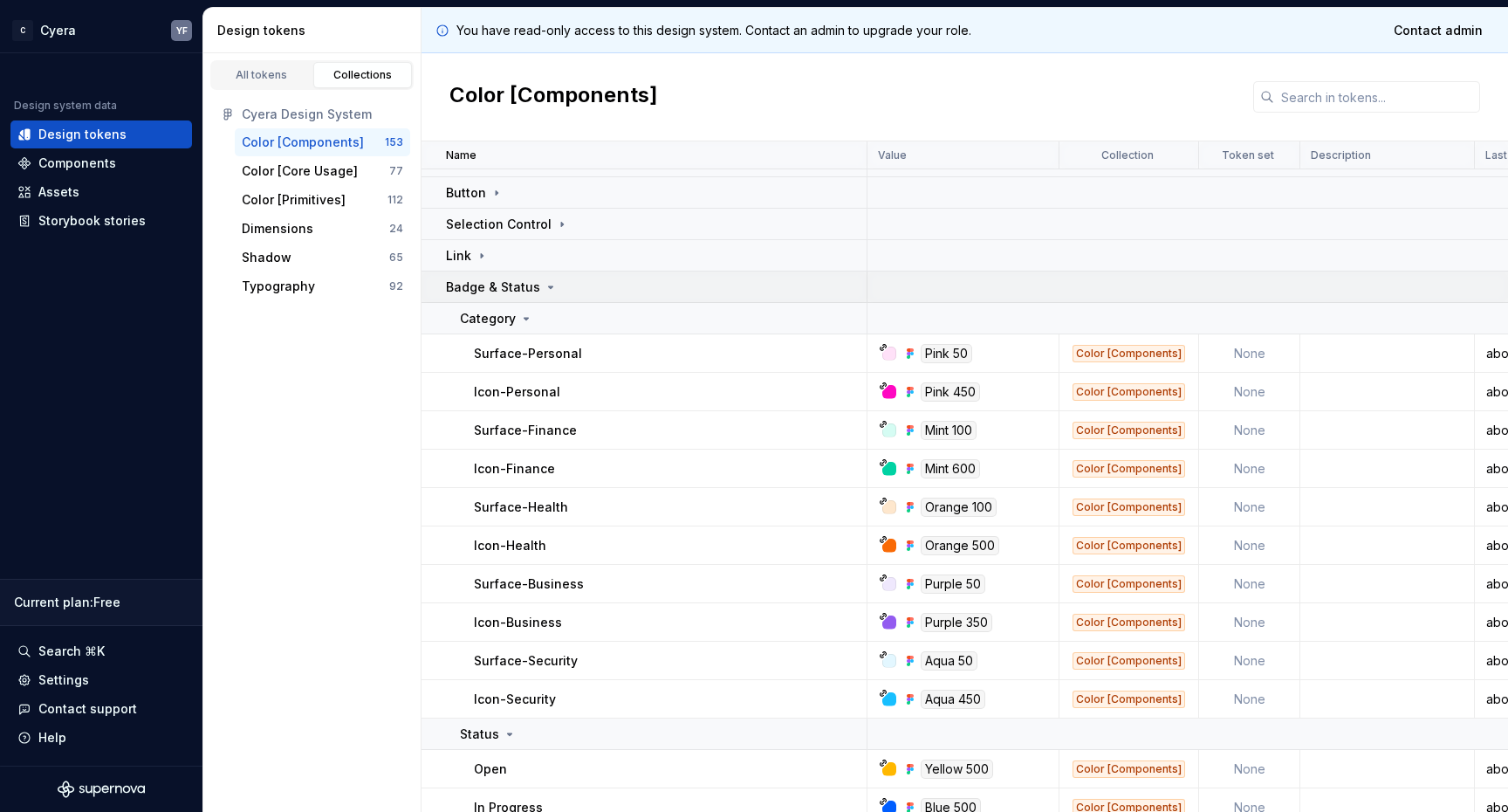
scroll to position [40, 0]
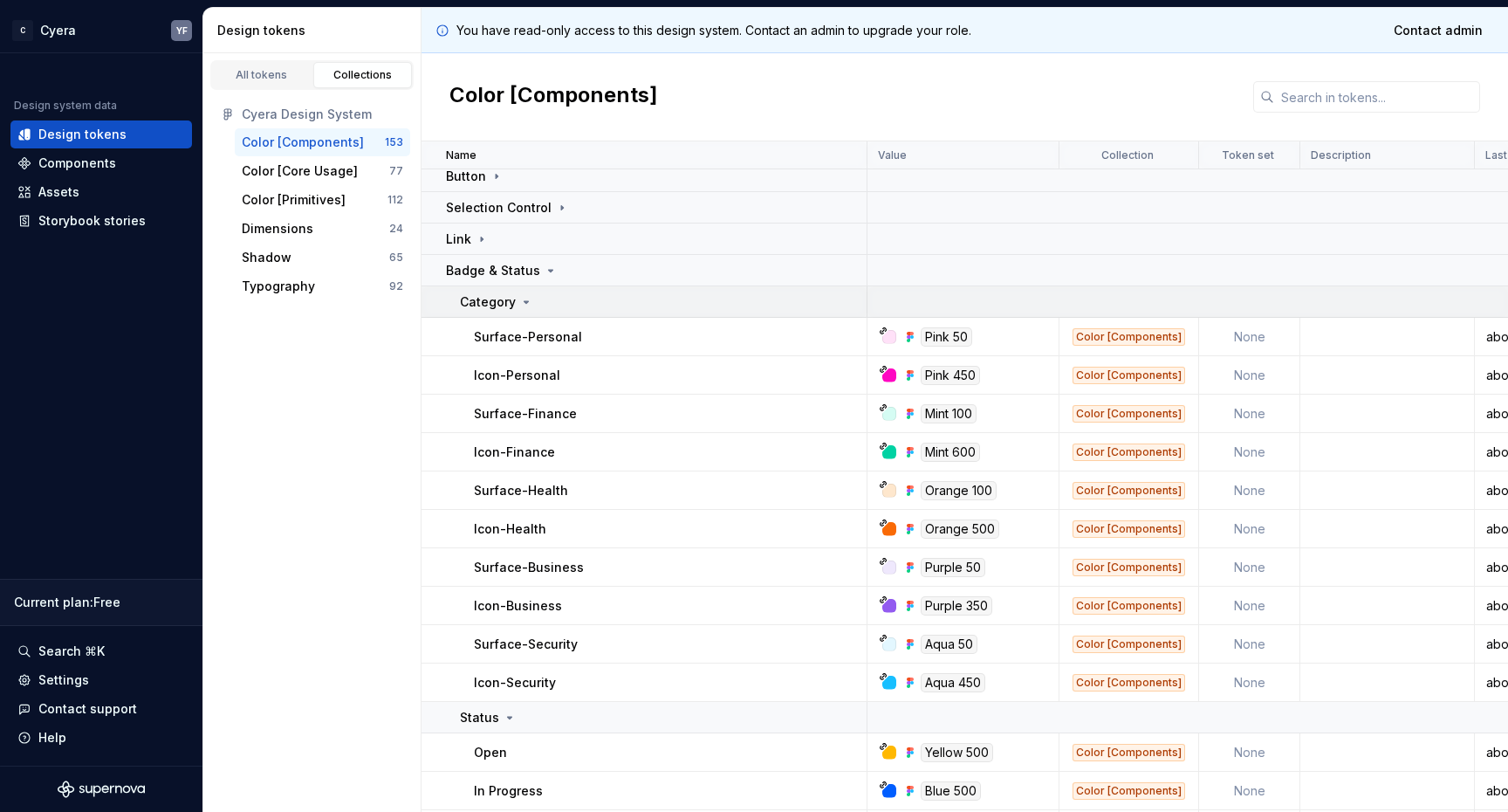
click at [522, 298] on icon at bounding box center [526, 302] width 14 height 14
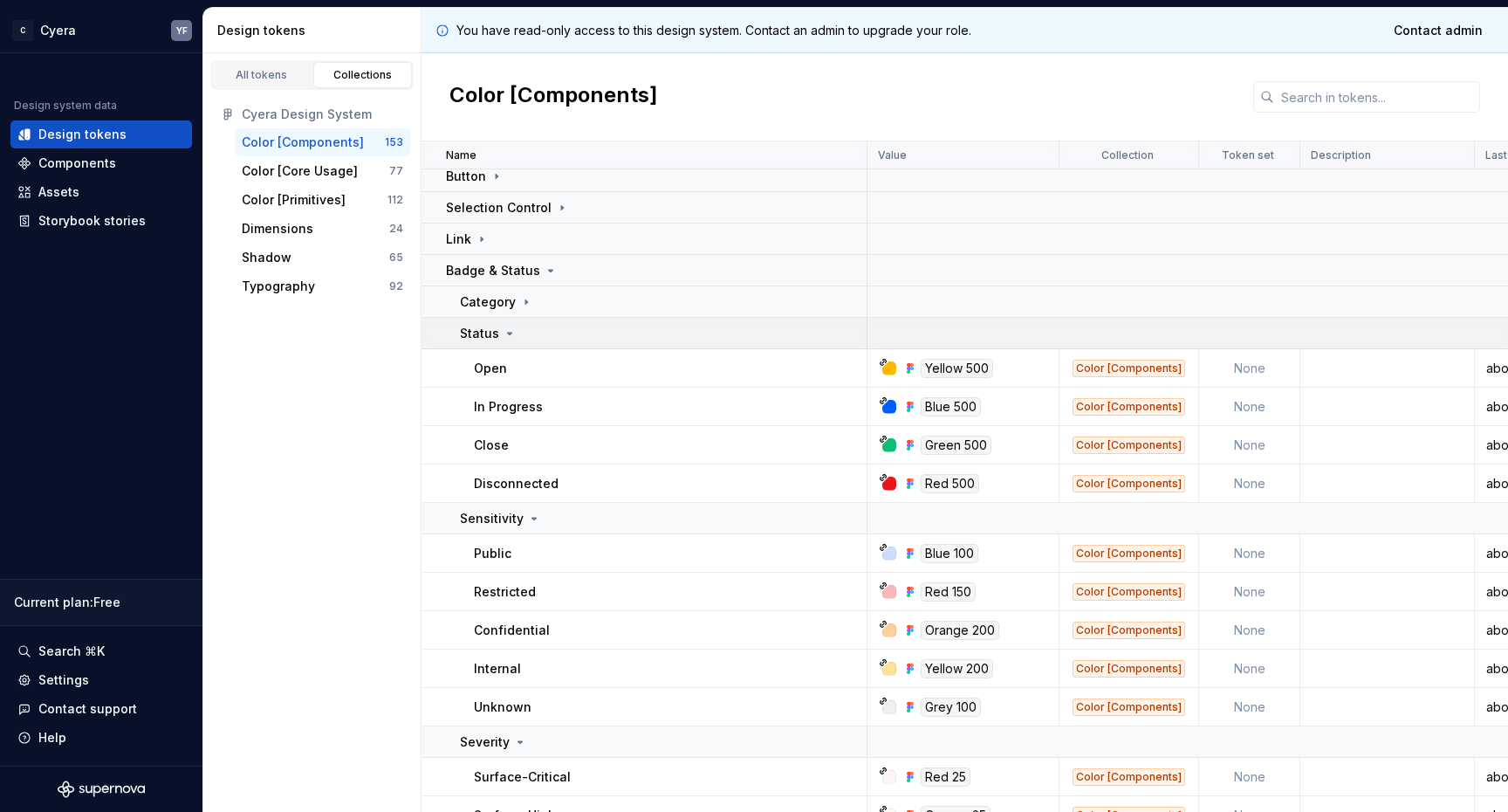
click at [515, 331] on div "Status" at bounding box center [663, 333] width 406 height 18
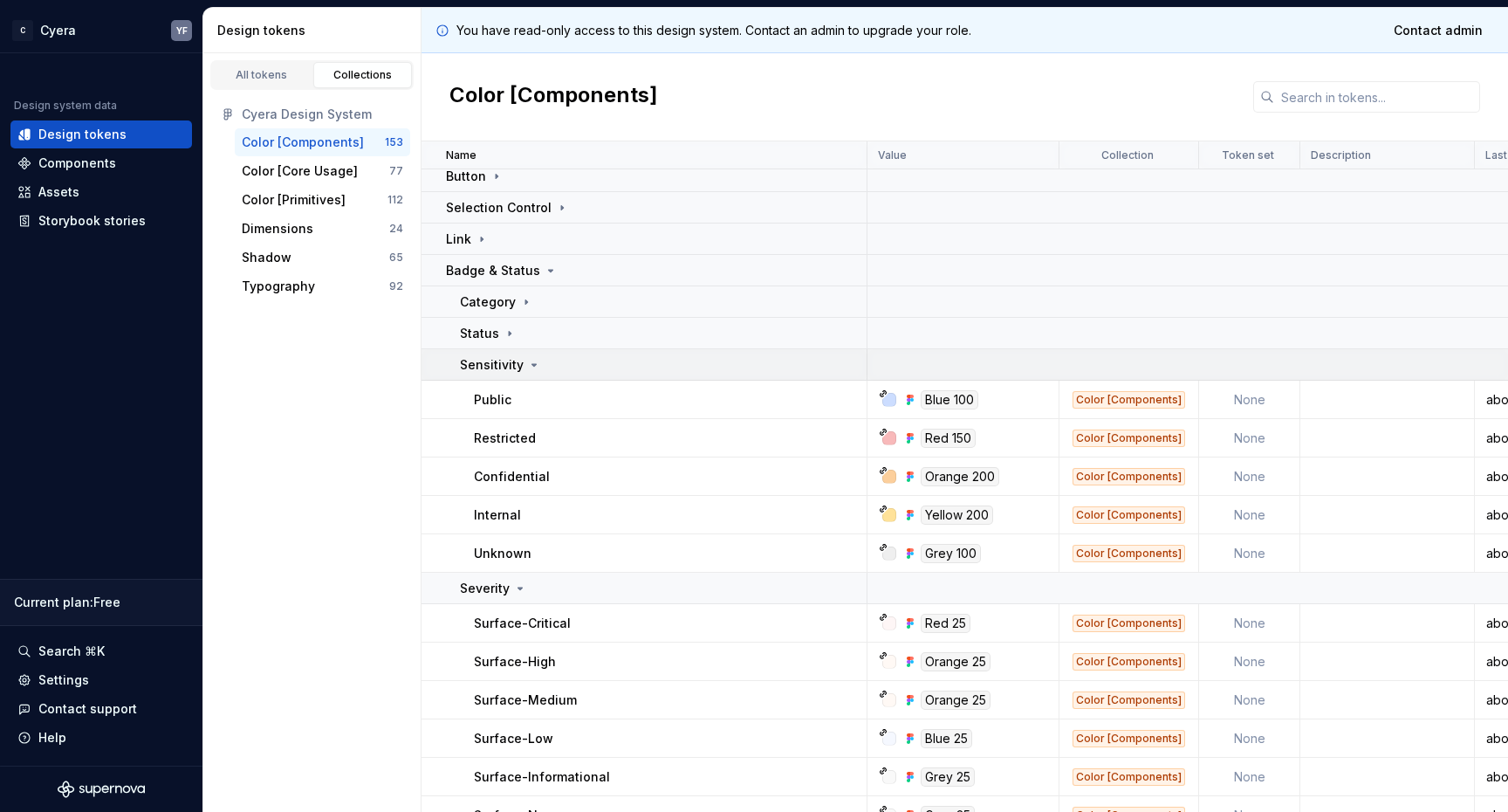
click at [532, 364] on icon at bounding box center [534, 365] width 4 height 2
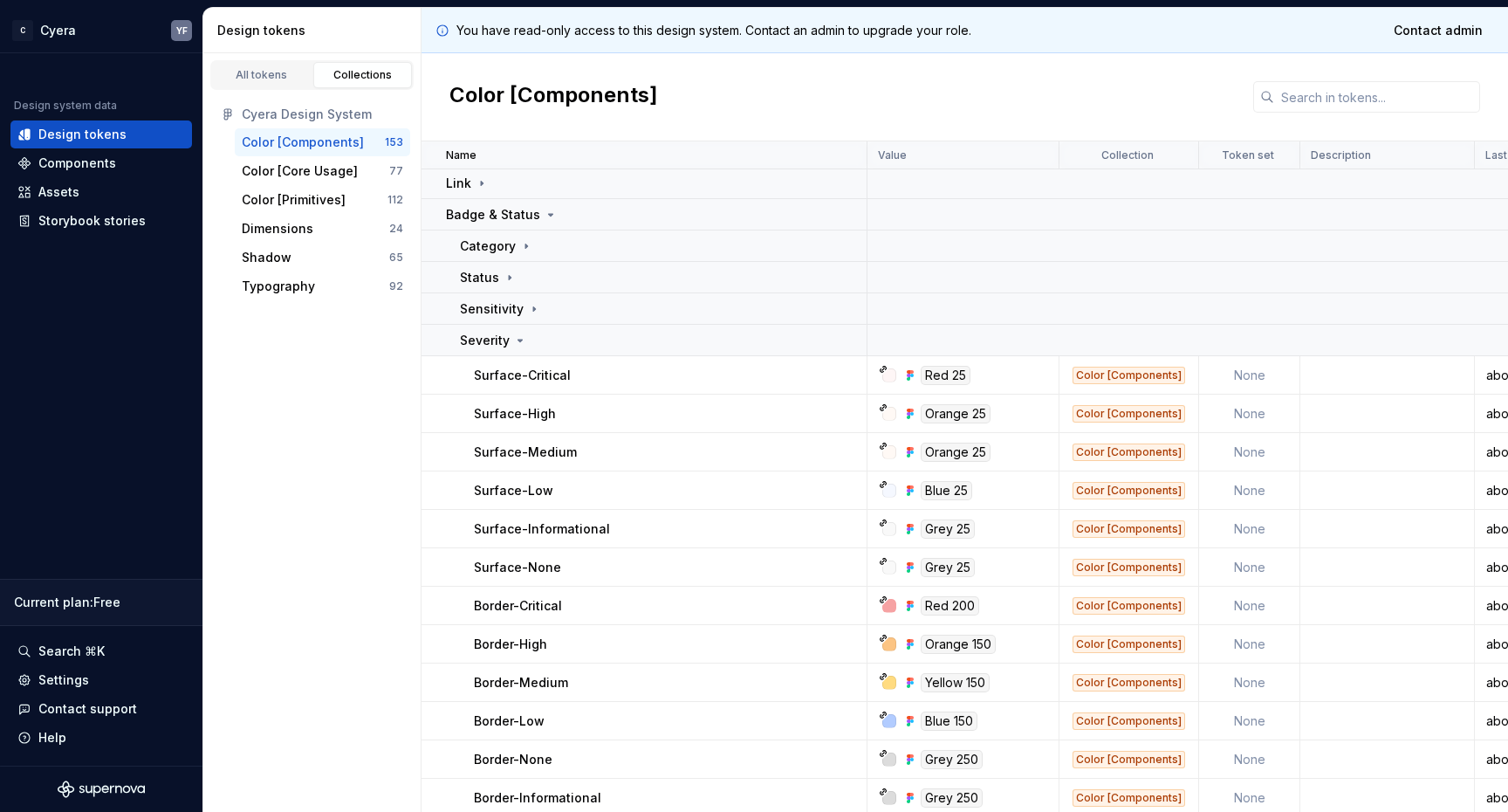
scroll to position [67, 0]
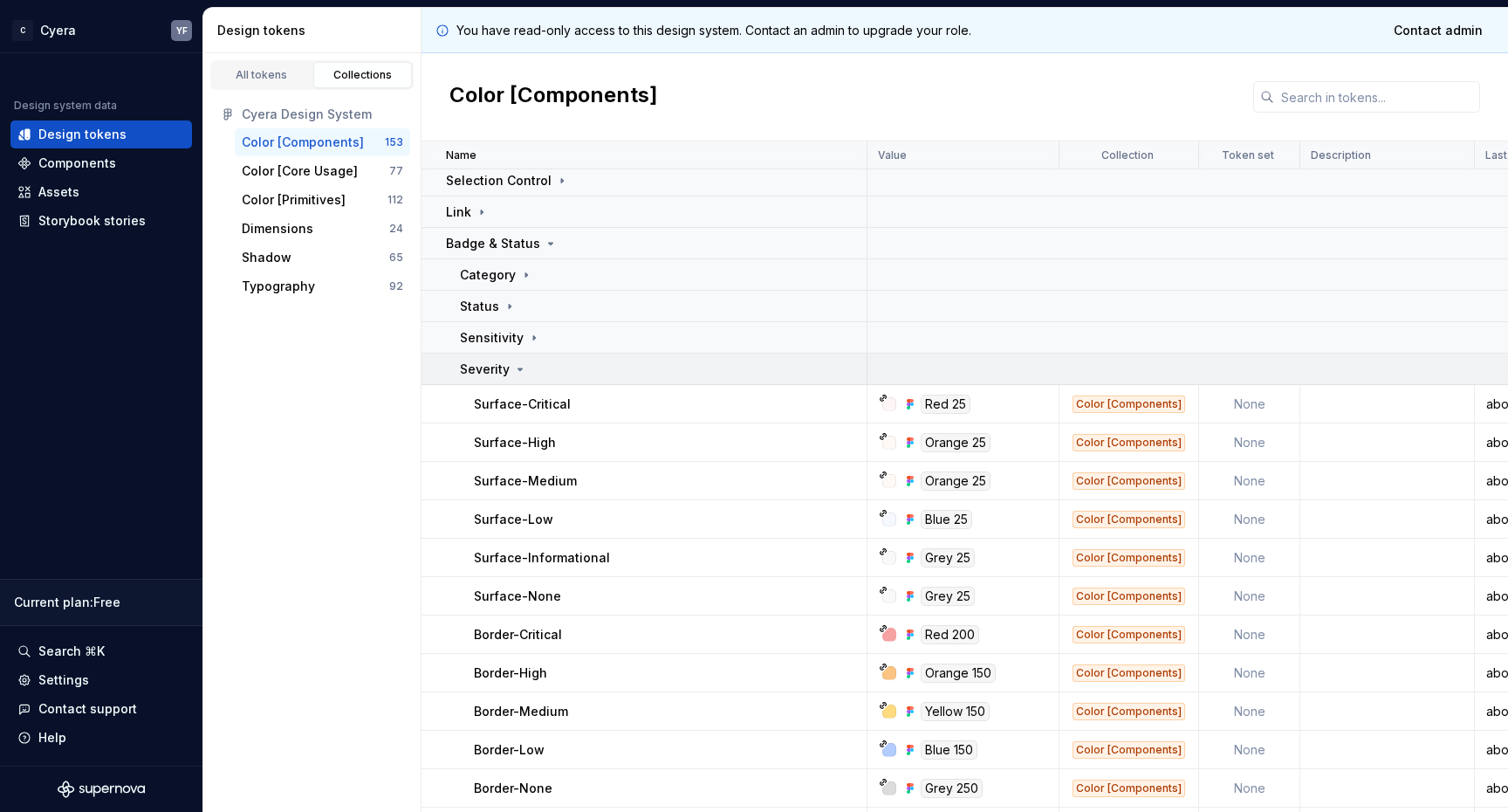
click at [513, 372] on icon at bounding box center [520, 369] width 14 height 14
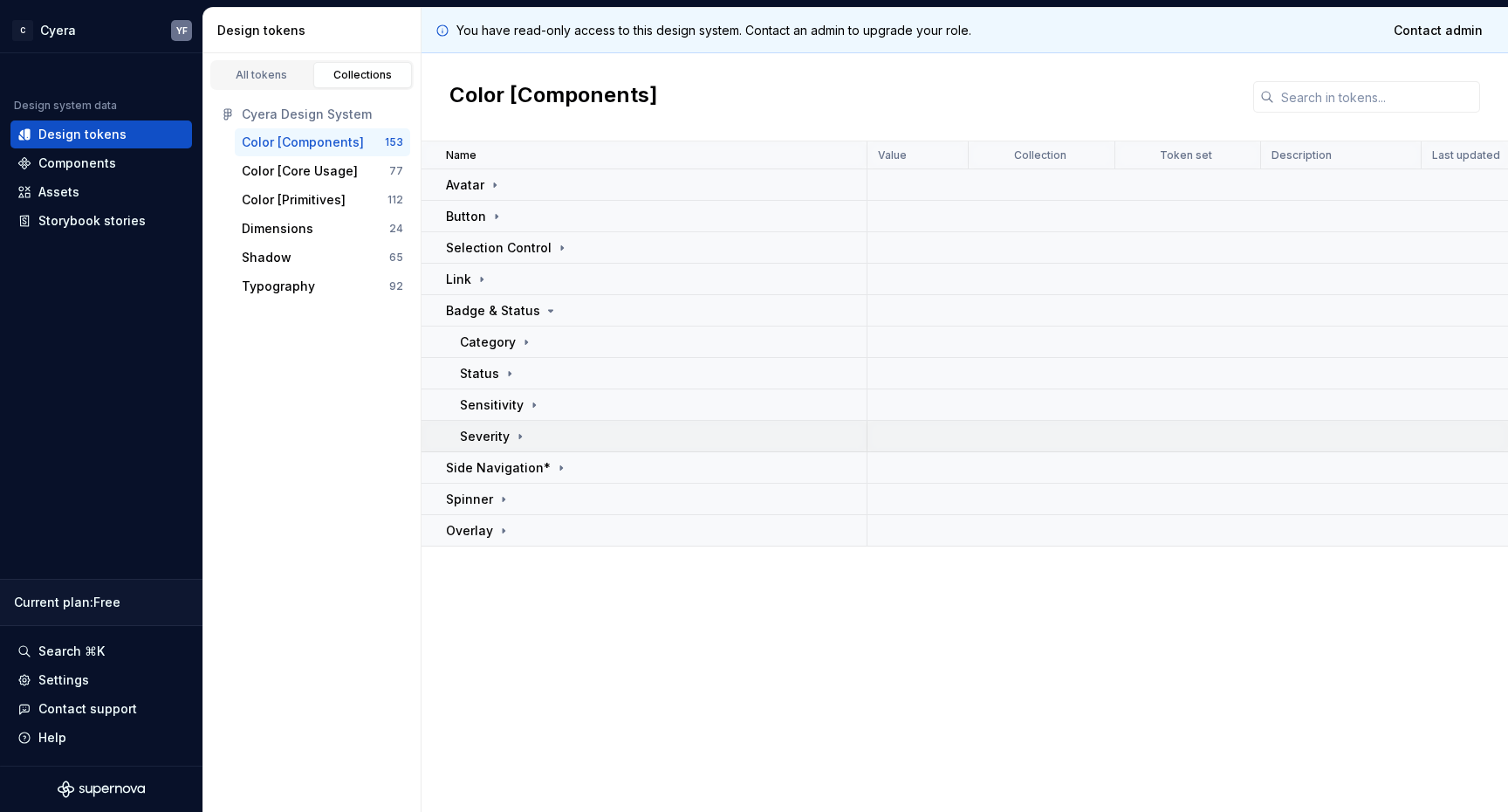
scroll to position [0, 0]
click at [51, 707] on div "Contact support" at bounding box center [87, 709] width 98 height 18
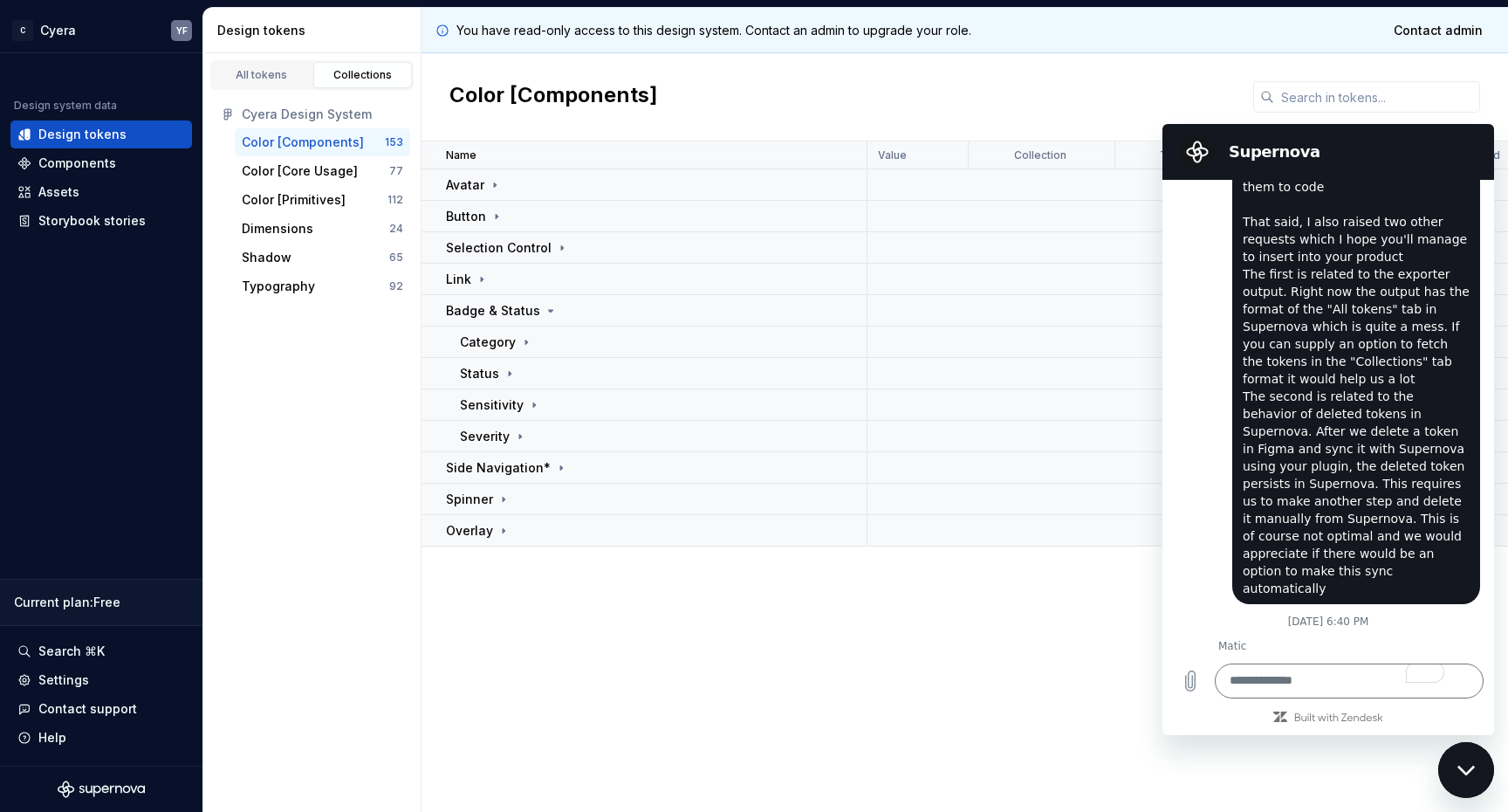
scroll to position [6902, 0]
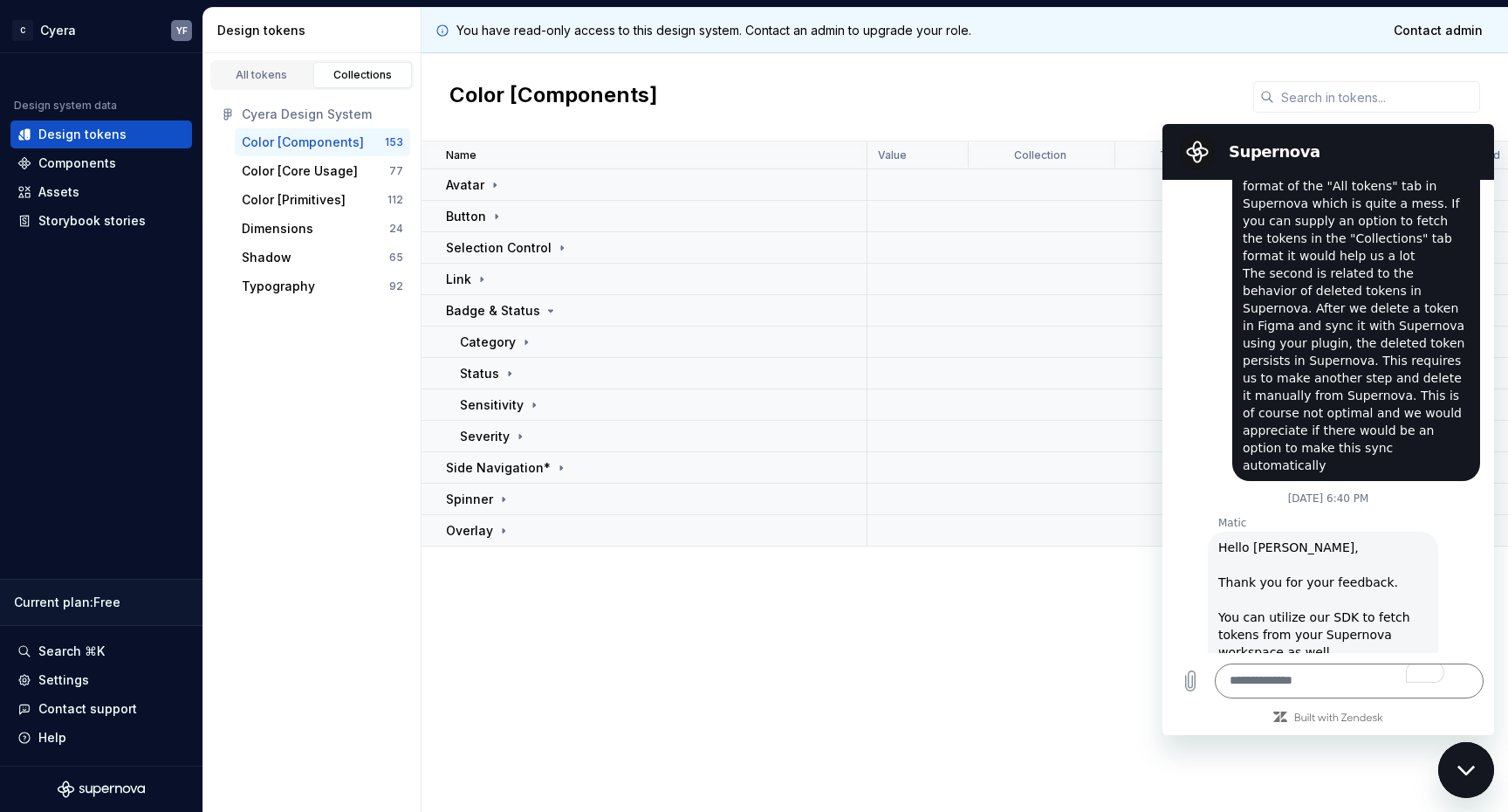
click at [971, 685] on div "Name Value Collection Token set Description Last updated Avatar Button Selectio…" at bounding box center [964, 477] width 1087 height 671
click at [1464, 766] on icon "Close messaging window" at bounding box center [1466, 770] width 19 height 12
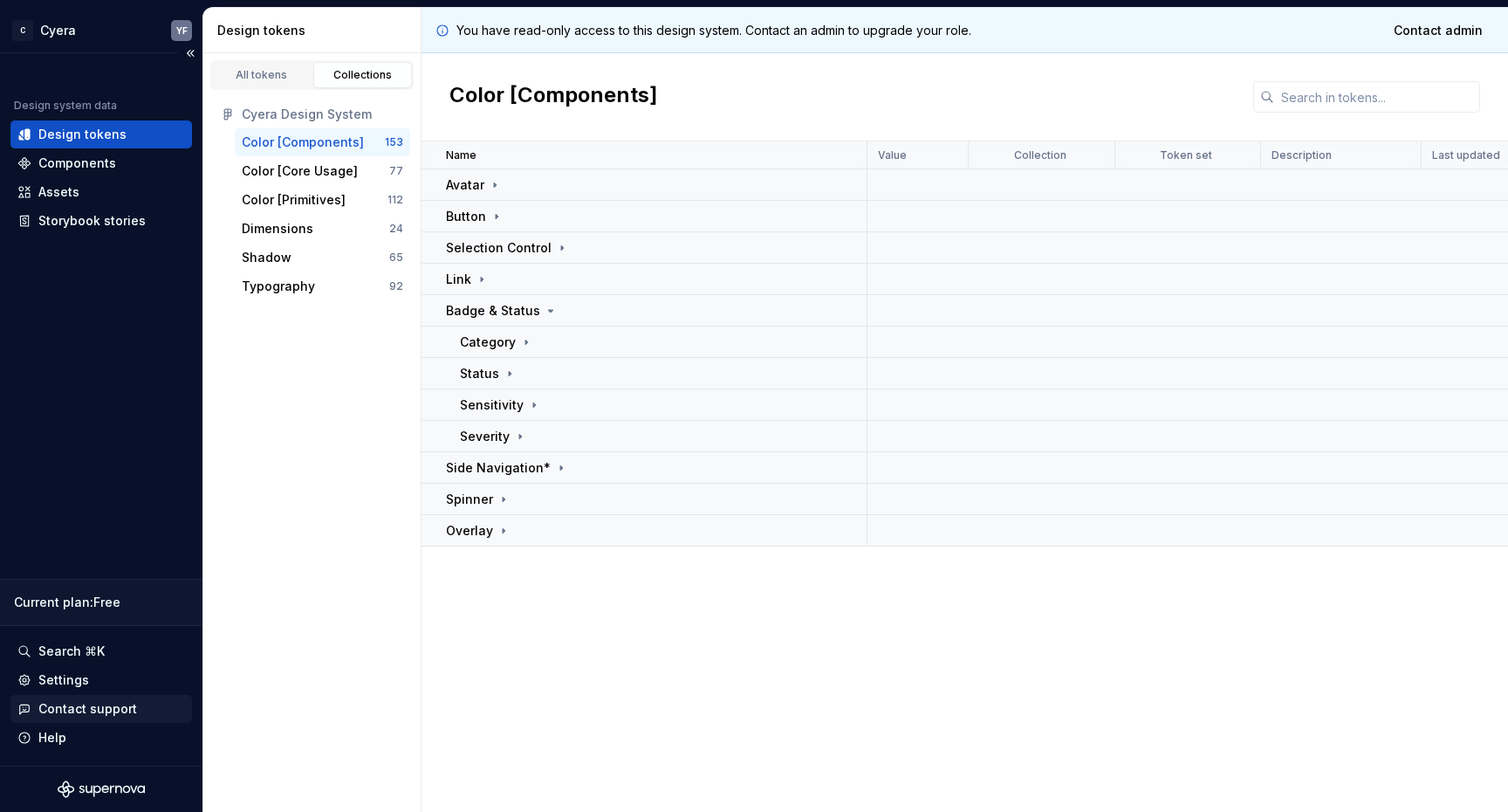
click at [47, 706] on div "Contact support" at bounding box center [87, 709] width 98 height 18
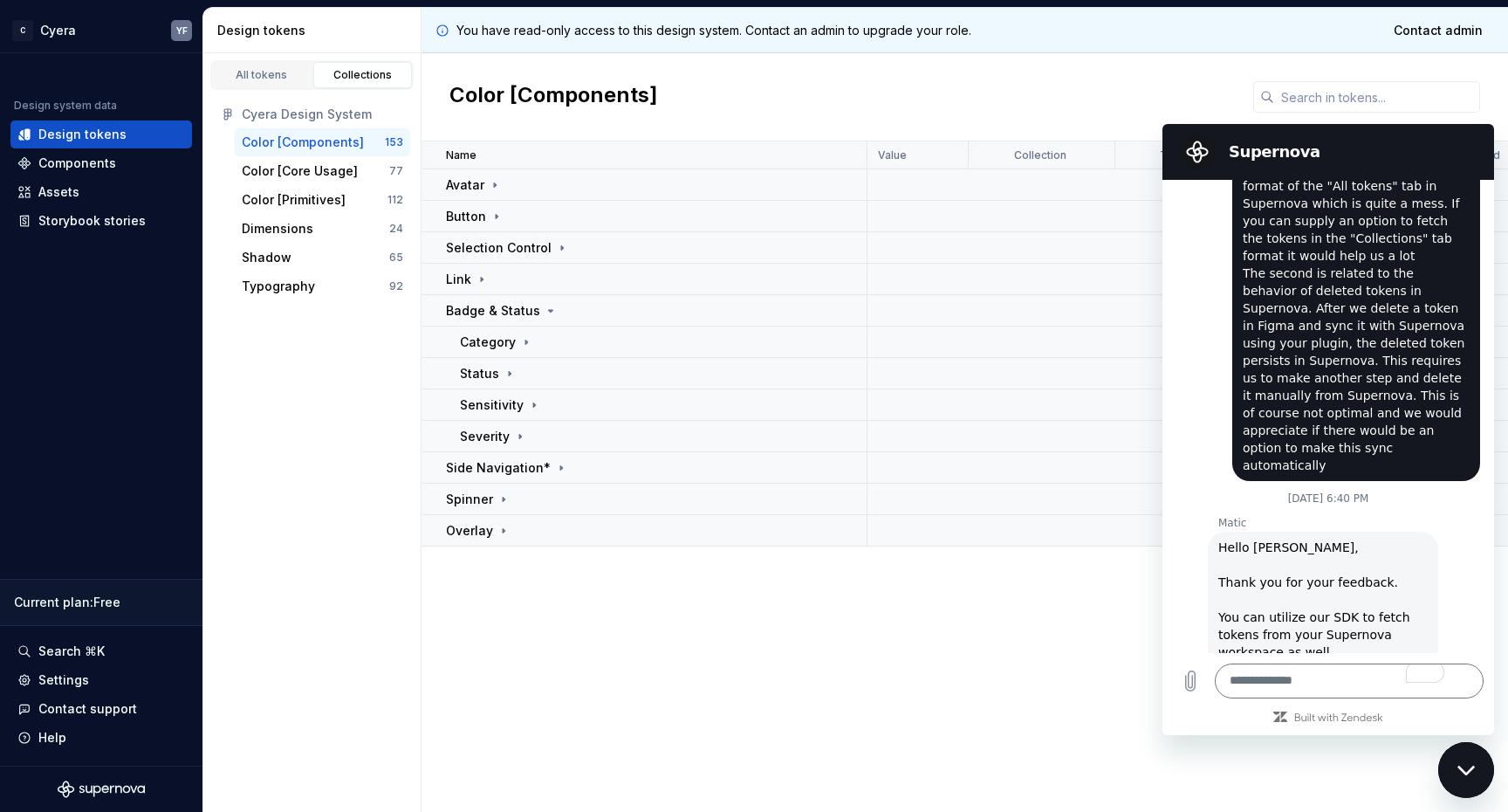
click at [1458, 760] on div "Close messaging window" at bounding box center [1466, 770] width 53 height 53
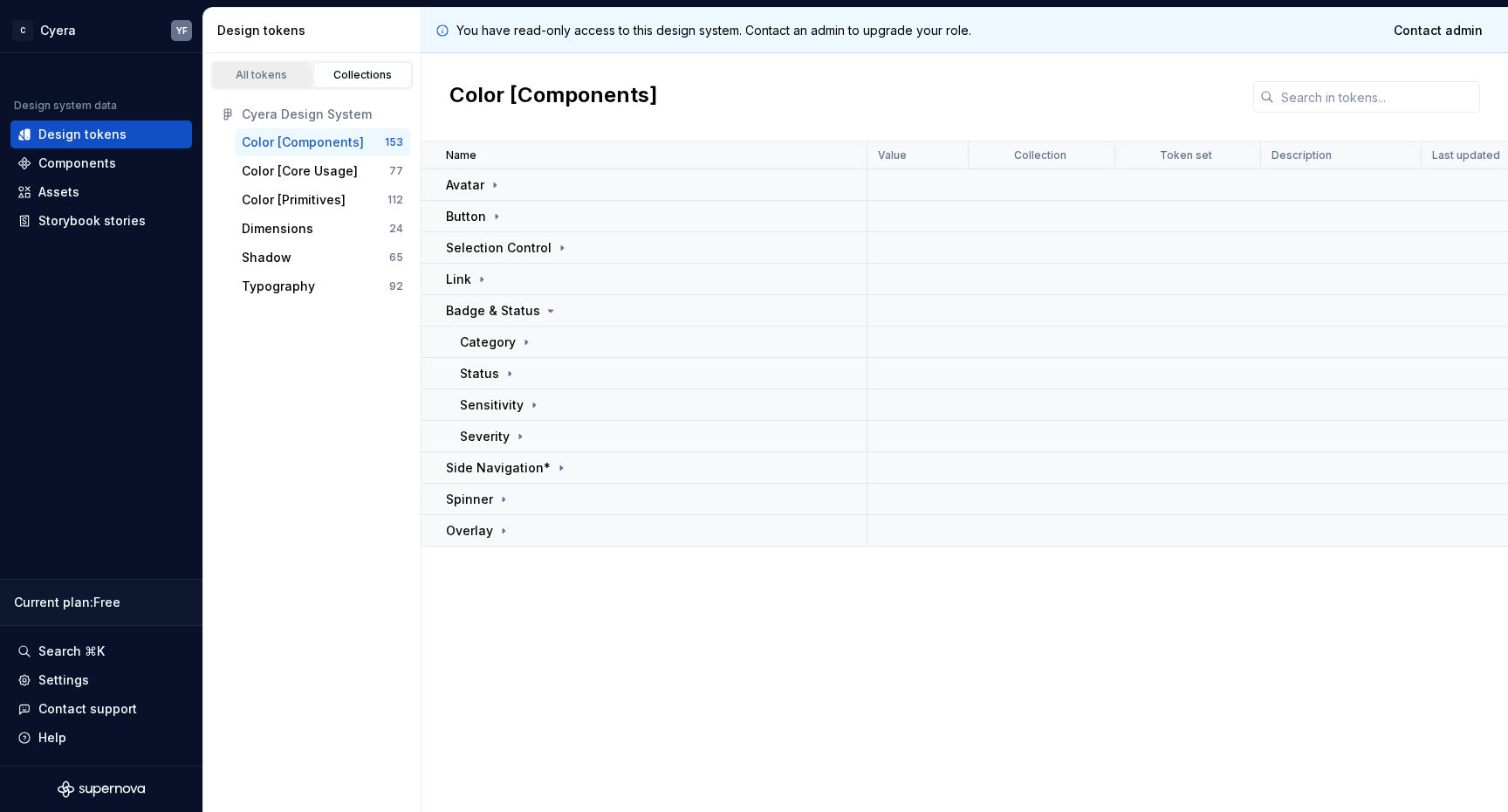
click at [248, 71] on div "All tokens" at bounding box center [262, 75] width 88 height 14
click at [238, 72] on div "All tokens" at bounding box center [262, 75] width 88 height 14
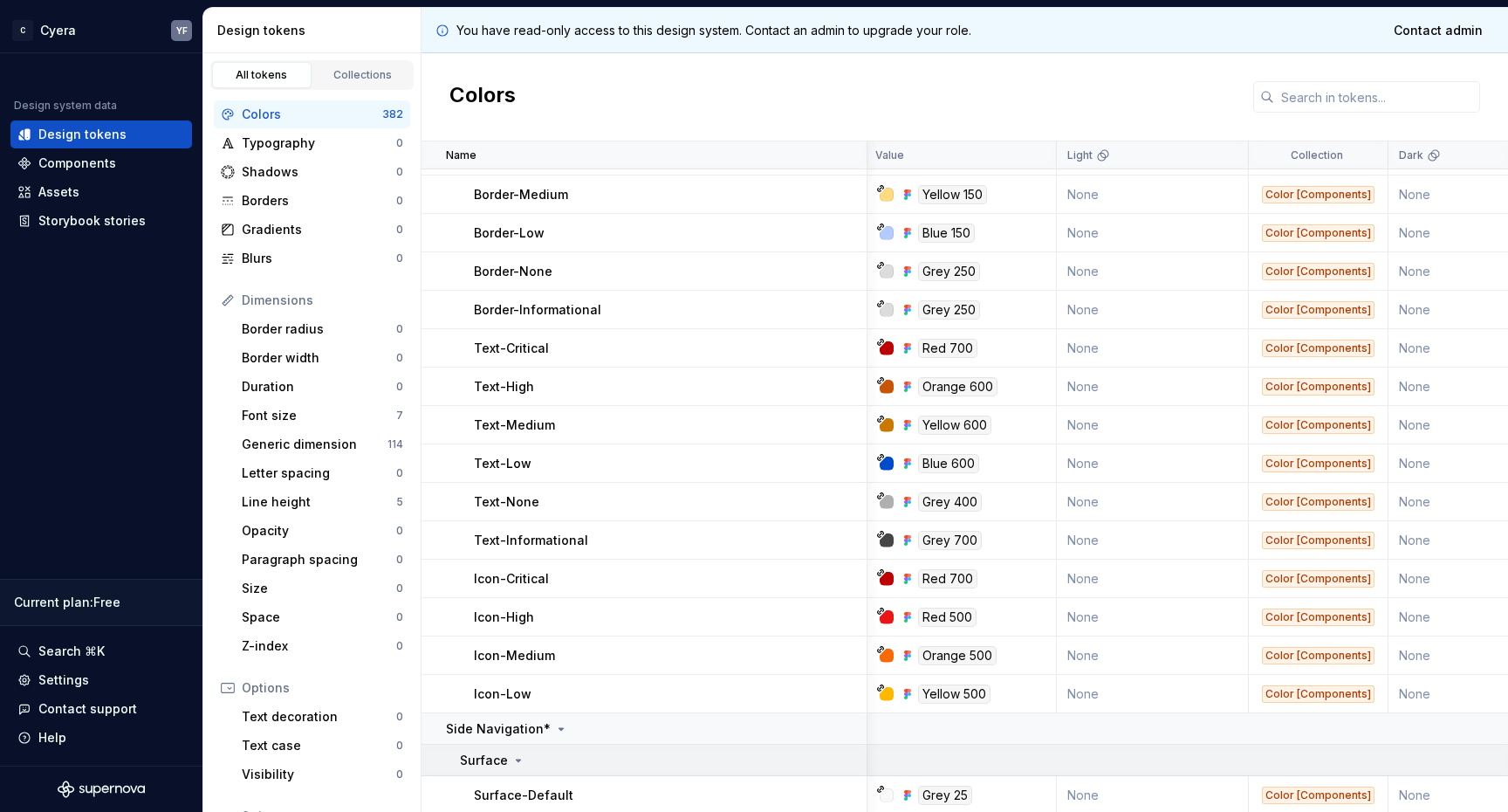
scroll to position [15695, 3]
